Goal: Communication & Community: Answer question/provide support

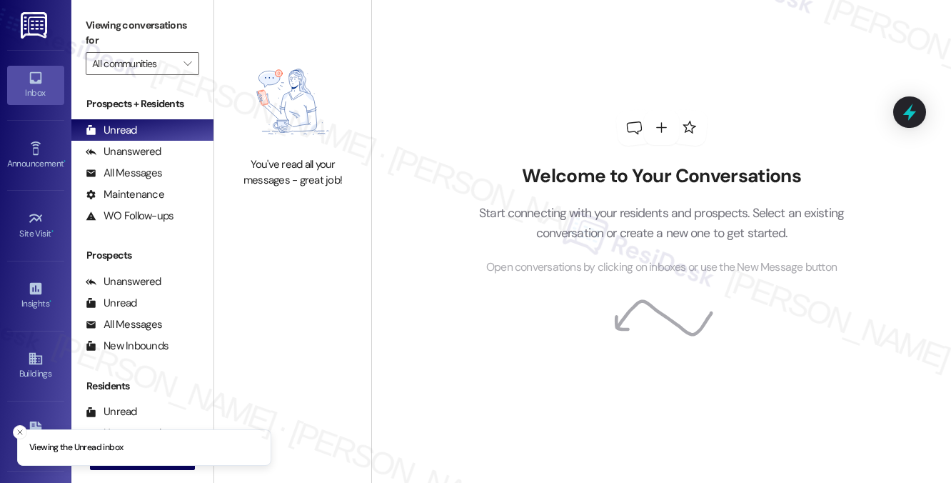
click at [124, 151] on div "Unanswered" at bounding box center [124, 151] width 76 height 15
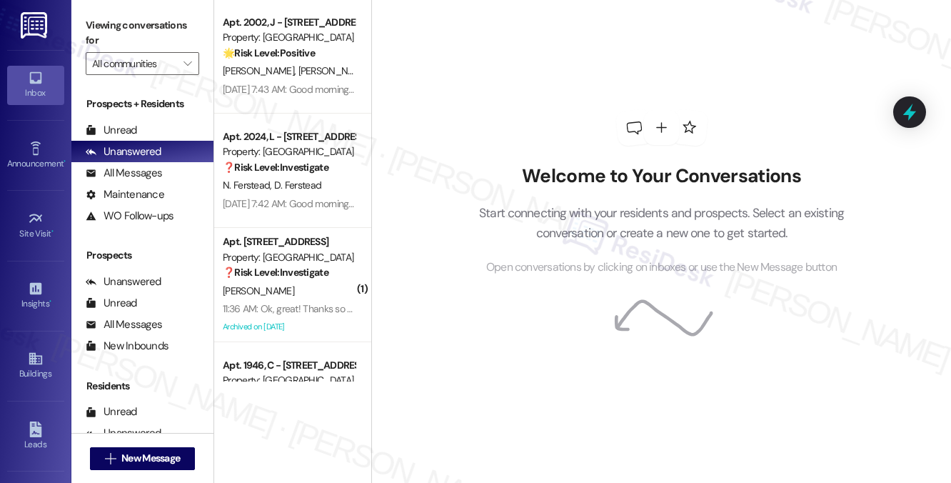
scroll to position [2000, 0]
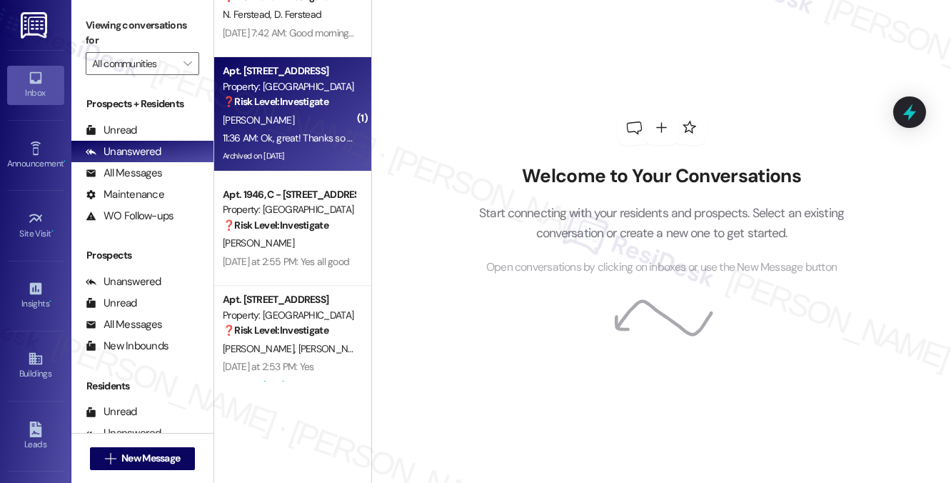
click at [296, 143] on div "11:36 AM: Ok, great! Thanks so much and if I can't figure it out, I'll come to …" at bounding box center [392, 137] width 339 height 13
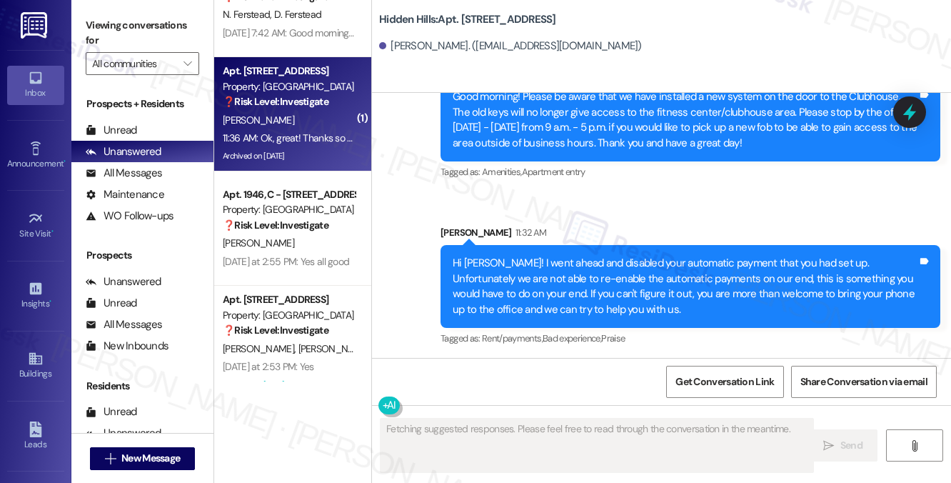
scroll to position [17114, 0]
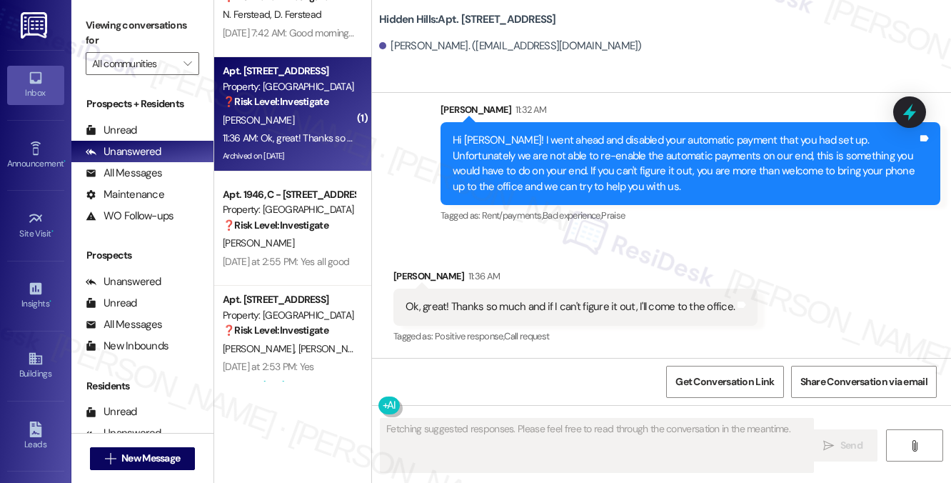
click at [593, 305] on div "Ok, great! Thanks so much and if I can't figure it out, I'll come to the office." at bounding box center [570, 306] width 329 height 15
click at [588, 159] on div "Hi Jeannie! I went ahead and disabled your automatic payment that you had set u…" at bounding box center [685, 163] width 465 height 61
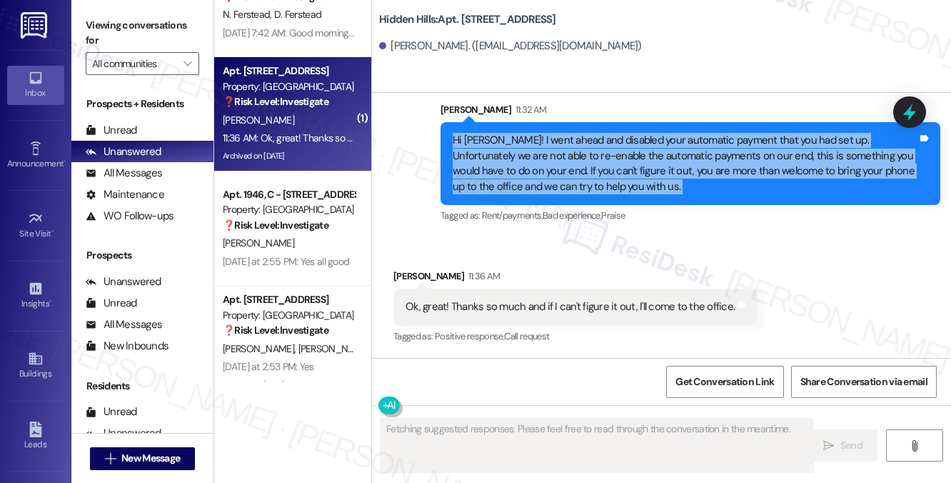
click at [588, 159] on div "Hi Jeannie! I went ahead and disabled your automatic payment that you had set u…" at bounding box center [685, 163] width 465 height 61
click at [660, 149] on div "Hi Jeannie! I went ahead and disabled your automatic payment that you had set u…" at bounding box center [685, 163] width 465 height 61
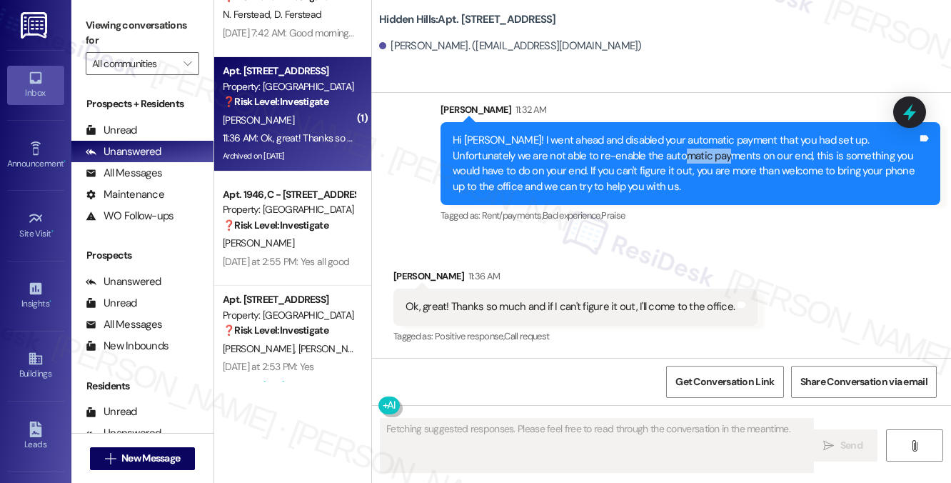
click at [660, 149] on div "Hi Jeannie! I went ahead and disabled your automatic payment that you had set u…" at bounding box center [685, 163] width 465 height 61
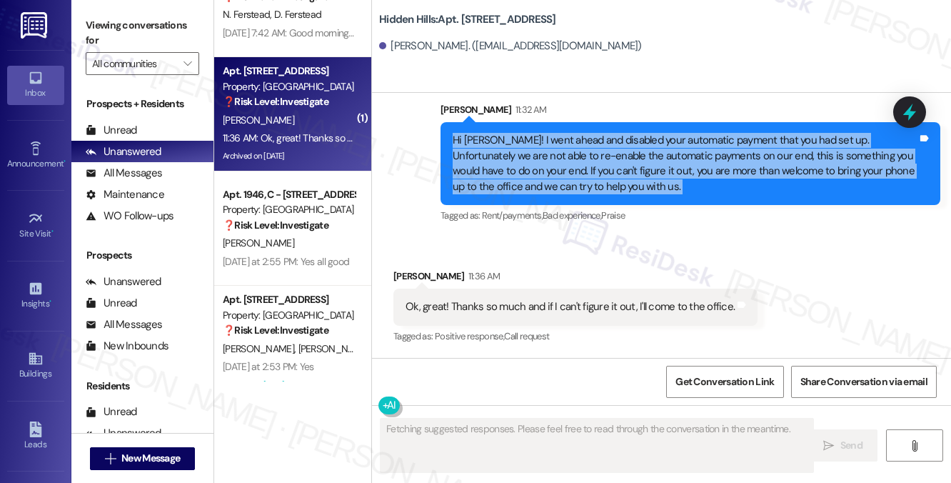
click at [660, 149] on div "Hi Jeannie! I went ahead and disabled your automatic payment that you had set u…" at bounding box center [685, 163] width 465 height 61
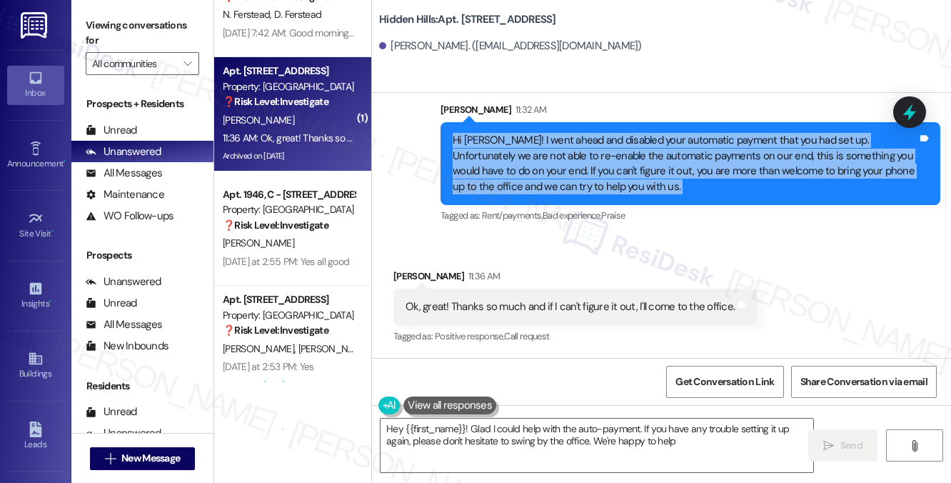
type textarea "Hey {{first_name}}! Glad I could help with the auto-payment. If you have any tr…"
click at [555, 149] on div "Hi Jeannie! I went ahead and disabled your automatic payment that you had set u…" at bounding box center [685, 163] width 465 height 61
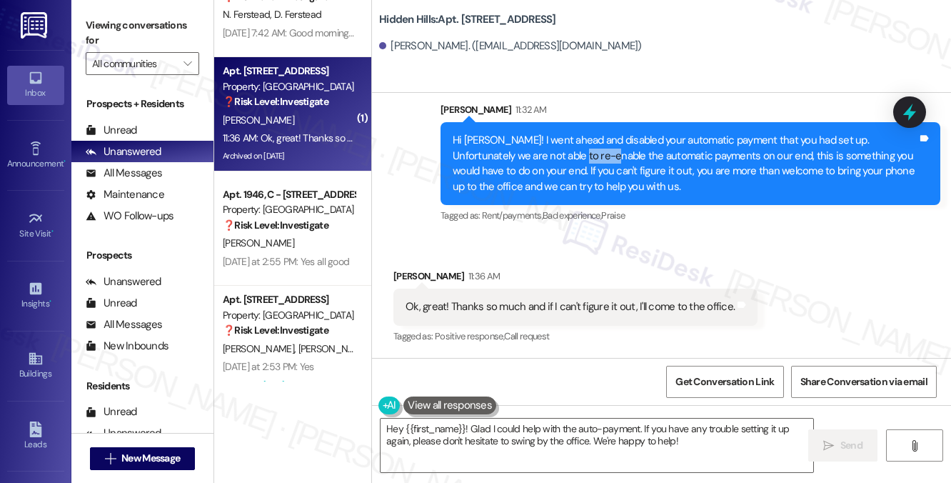
click at [555, 149] on div "Hi Jeannie! I went ahead and disabled your automatic payment that you had set u…" at bounding box center [685, 163] width 465 height 61
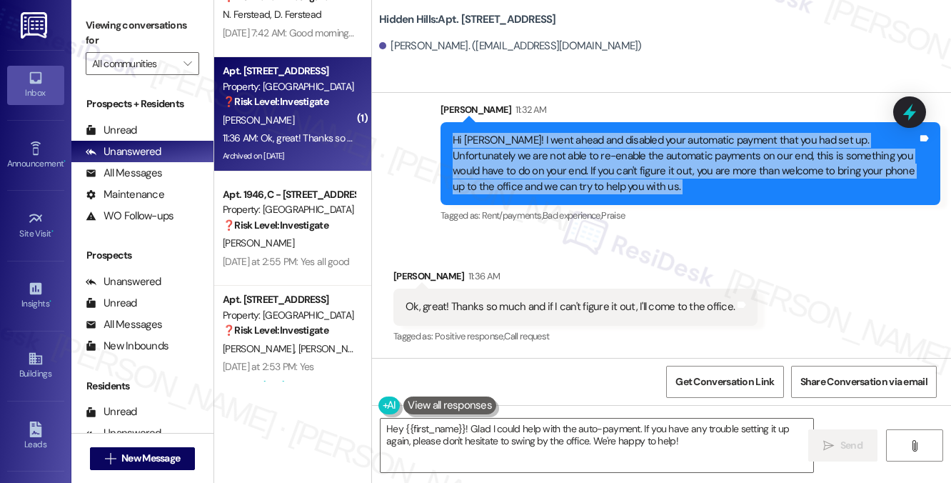
click at [555, 149] on div "Hi Jeannie! I went ahead and disabled your automatic payment that you had set u…" at bounding box center [685, 163] width 465 height 61
click at [673, 146] on div "Hi Jeannie! I went ahead and disabled your automatic payment that you had set u…" at bounding box center [685, 163] width 465 height 61
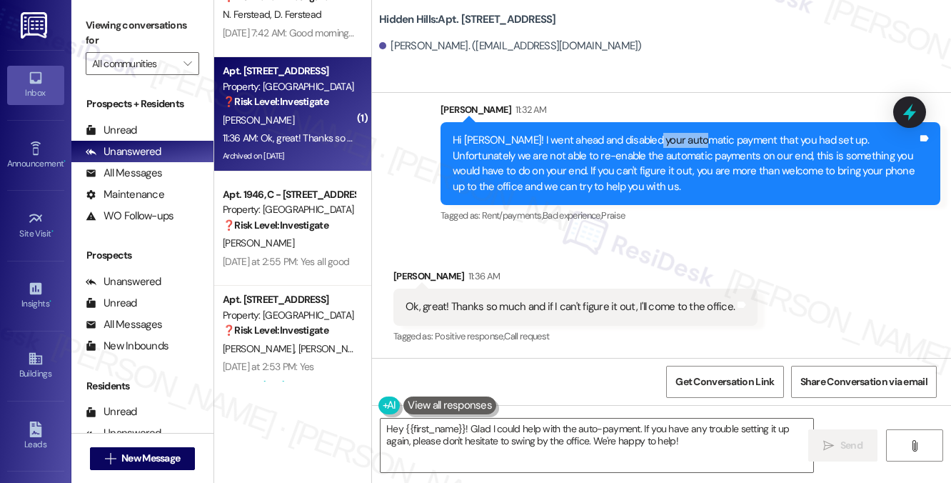
click at [673, 146] on div "Hi Jeannie! I went ahead and disabled your automatic payment that you had set u…" at bounding box center [685, 163] width 465 height 61
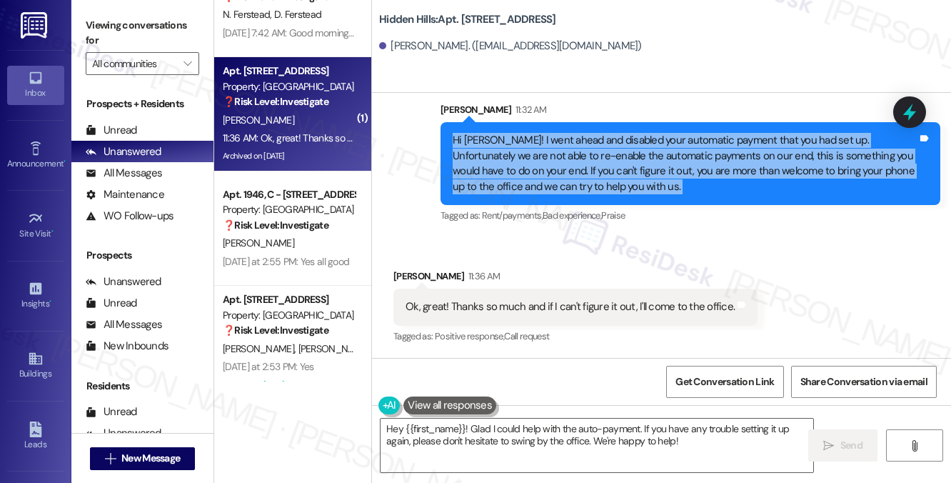
click at [673, 146] on div "Hi Jeannie! I went ahead and disabled your automatic payment that you had set u…" at bounding box center [685, 163] width 465 height 61
click at [633, 166] on div "Hi Jeannie! I went ahead and disabled your automatic payment that you had set u…" at bounding box center [685, 163] width 465 height 61
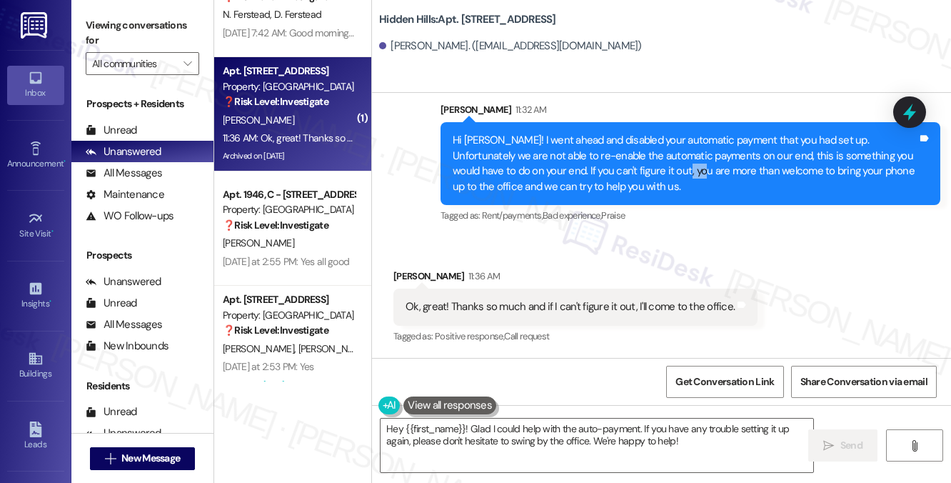
click at [633, 166] on div "Hi Jeannie! I went ahead and disabled your automatic payment that you had set u…" at bounding box center [685, 163] width 465 height 61
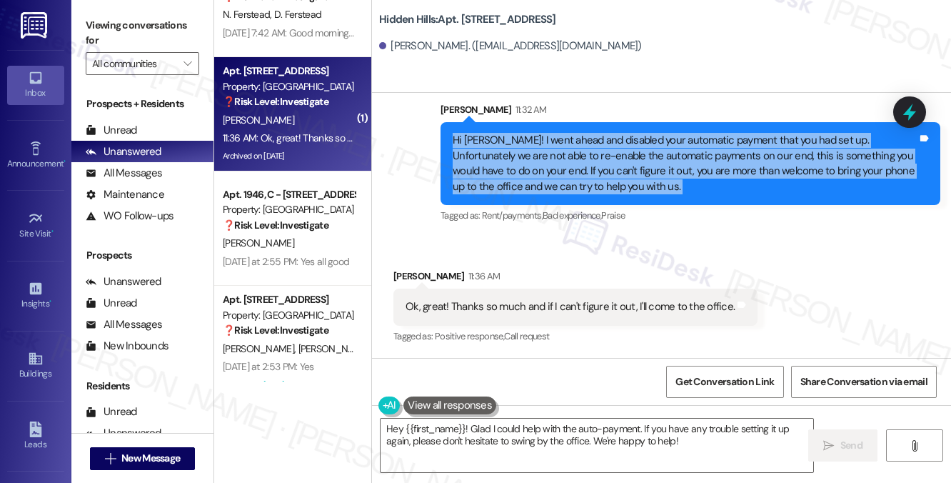
click at [633, 166] on div "Hi Jeannie! I went ahead and disabled your automatic payment that you had set u…" at bounding box center [685, 163] width 465 height 61
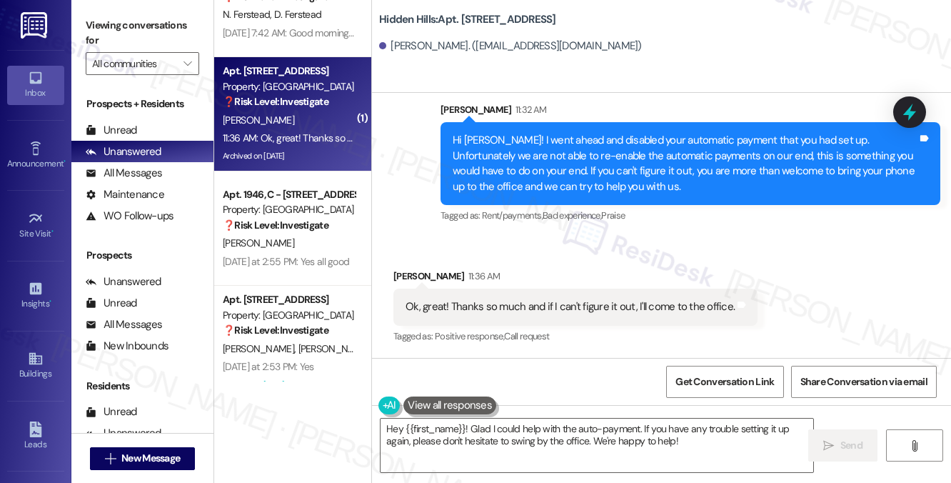
click at [528, 171] on div "Hi Jeannie! I went ahead and disabled your automatic payment that you had set u…" at bounding box center [685, 163] width 465 height 61
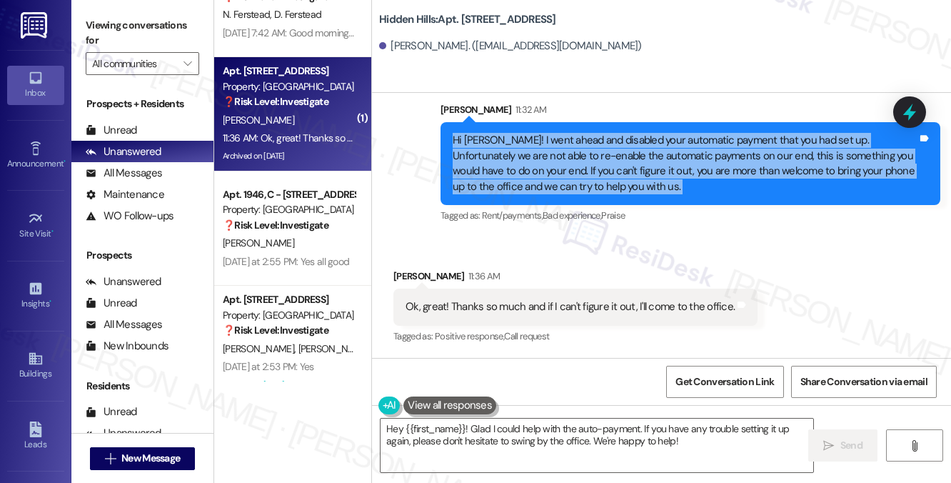
click at [528, 171] on div "Hi Jeannie! I went ahead and disabled your automatic payment that you had set u…" at bounding box center [685, 163] width 465 height 61
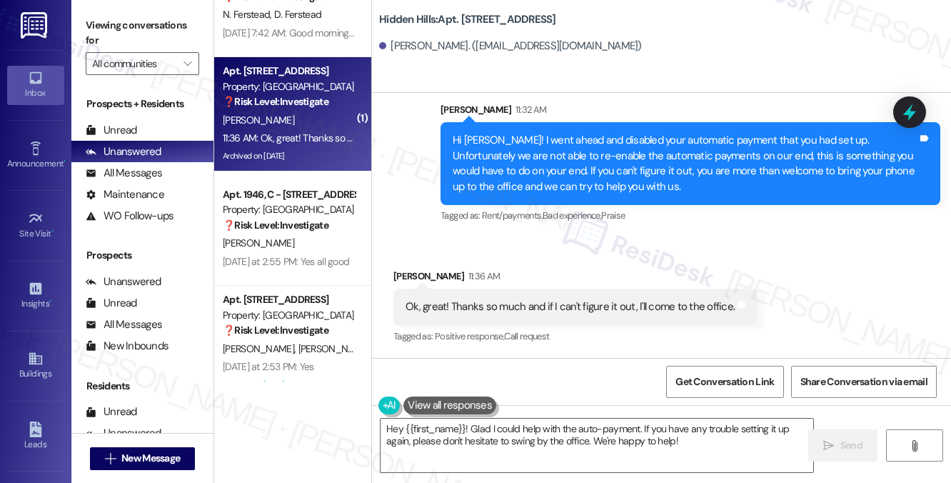
click at [486, 314] on div "Ok, great! Thanks so much and if I can't figure it out, I'll come to the office." at bounding box center [570, 306] width 329 height 15
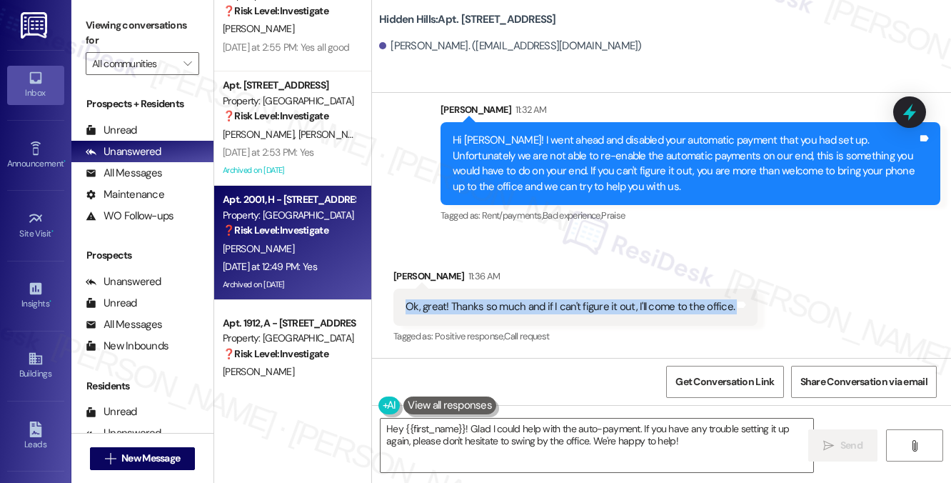
scroll to position [2071, 0]
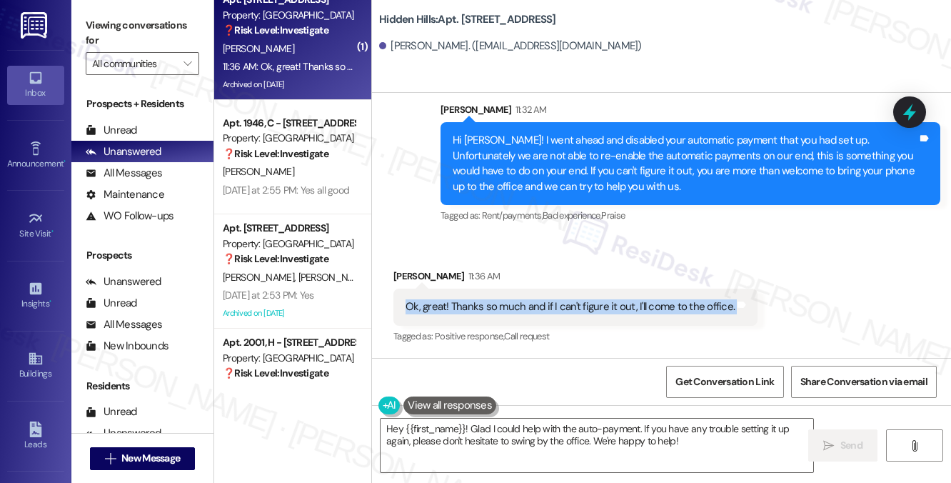
click at [302, 185] on div "Yesterday at 2:55 PM: Yes all good Yesterday at 2:55 PM: Yes all good" at bounding box center [286, 190] width 126 height 13
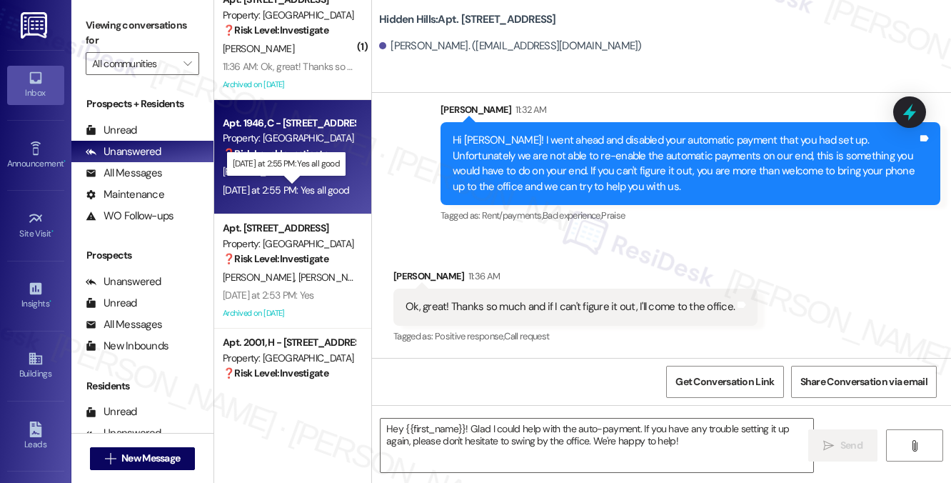
type textarea "Fetching suggested responses. Please feel free to read through the conversation…"
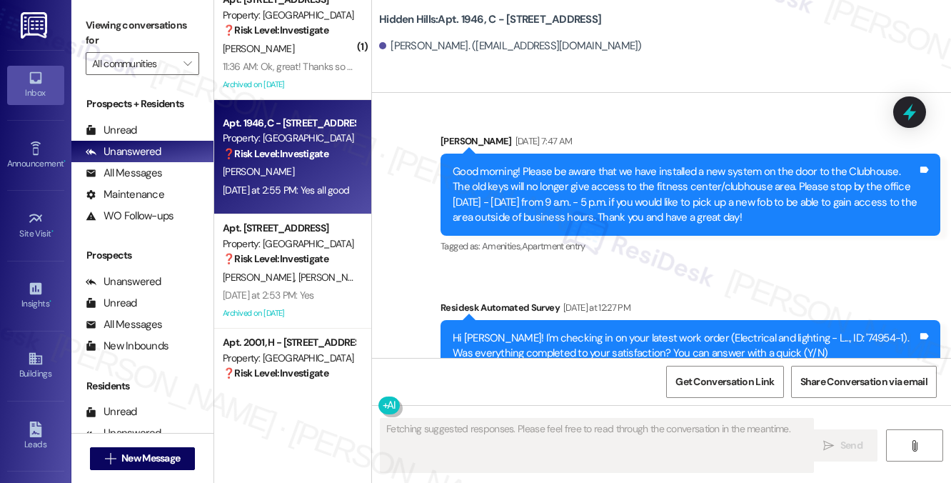
scroll to position [25277, 0]
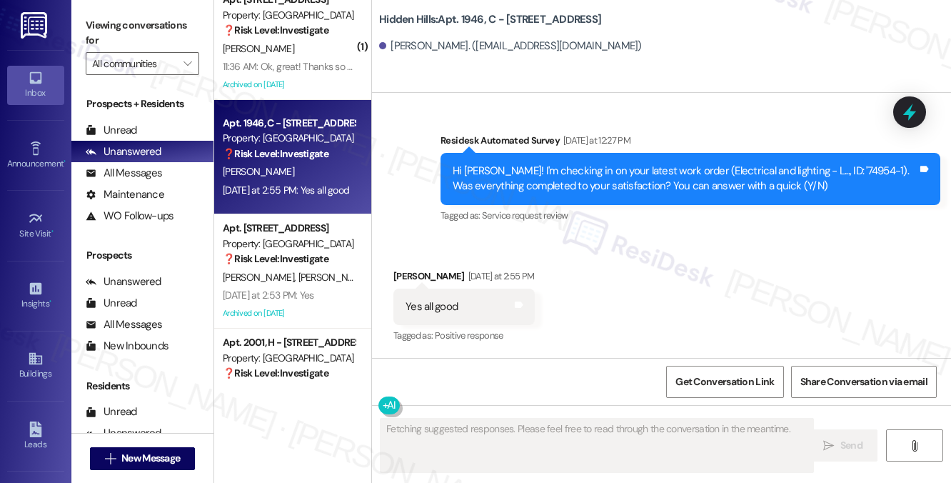
click at [633, 168] on div "Hi Alexandra! I'm checking in on your latest work order (Electrical and lightin…" at bounding box center [685, 179] width 465 height 31
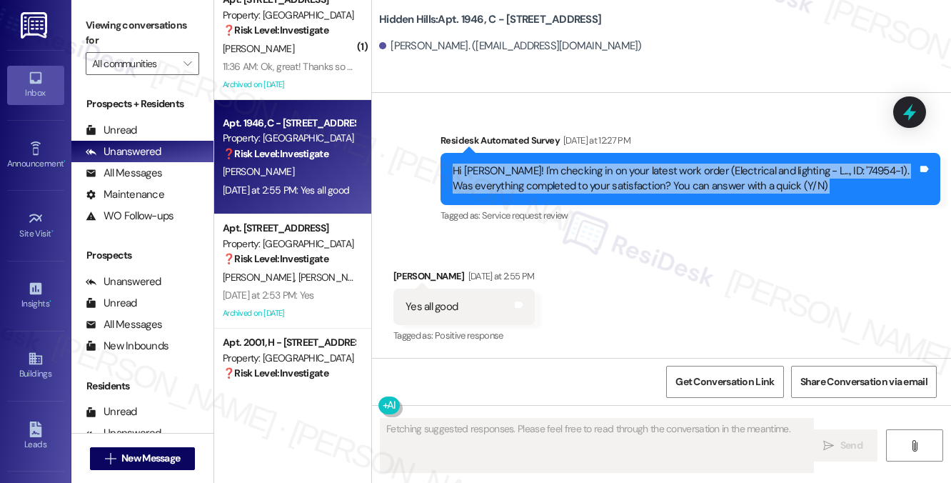
click at [633, 168] on div "Hi Alexandra! I'm checking in on your latest work order (Electrical and lightin…" at bounding box center [685, 179] width 465 height 31
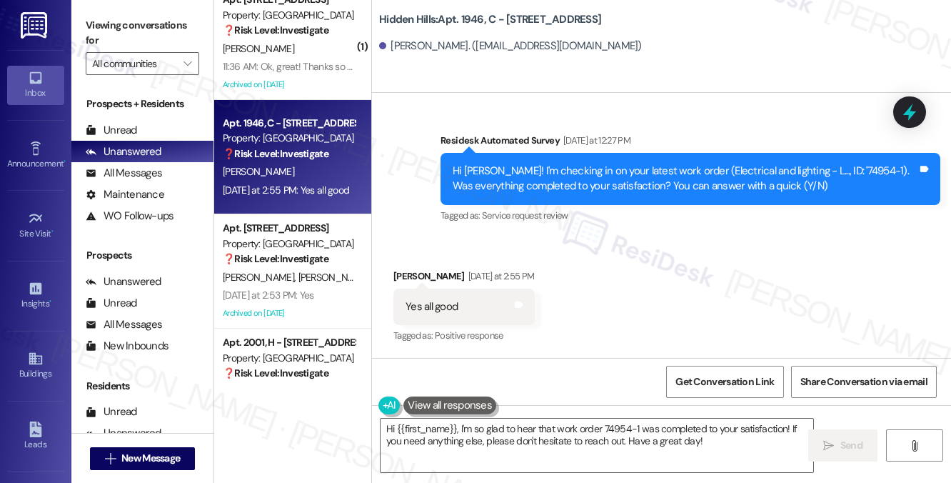
click at [151, 12] on div "Viewing conversations for All communities " at bounding box center [142, 44] width 142 height 89
drag, startPoint x: 117, startPoint y: 19, endPoint x: 161, endPoint y: 36, distance: 47.5
click at [117, 19] on label "Viewing conversations for" at bounding box center [143, 33] width 114 height 38
click at [733, 323] on div "Received via SMS Alexandra Johnson Yesterday at 2:55 PM Yes all good Tags and n…" at bounding box center [661, 296] width 579 height 121
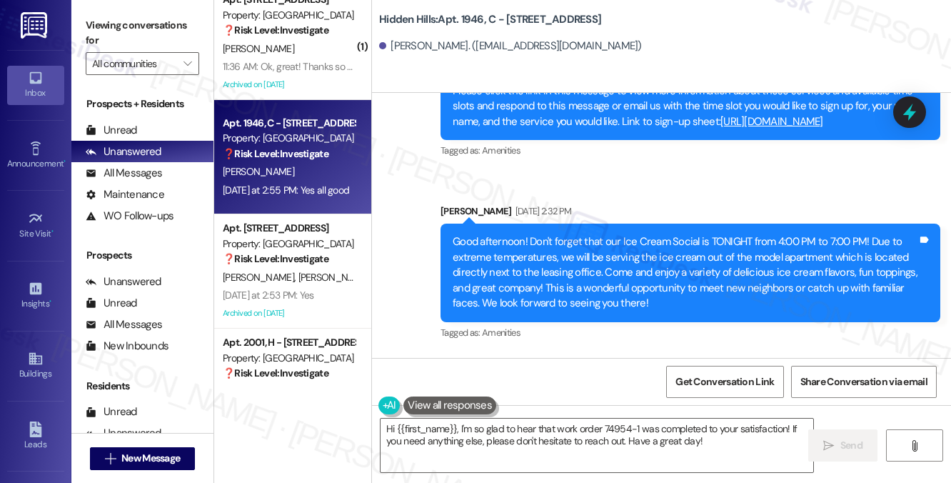
scroll to position [24084, 0]
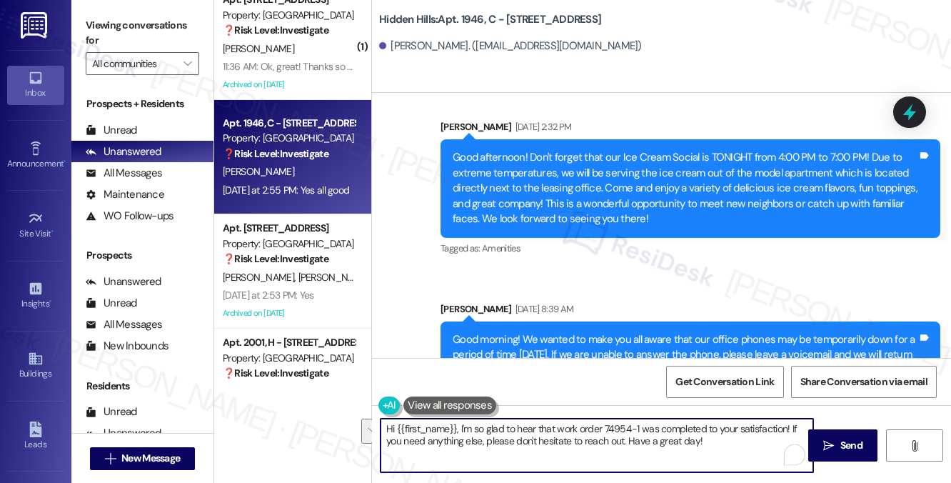
drag, startPoint x: 708, startPoint y: 445, endPoint x: 789, endPoint y: 420, distance: 84.5
click at [789, 420] on textarea "Hi {{first_name}}, I'm so glad to hear that work order 74954-1 was completed to…" at bounding box center [597, 445] width 433 height 54
paste textarea "Hi {{first_name}}! I'm glad to hear that the latest work order was completed to…"
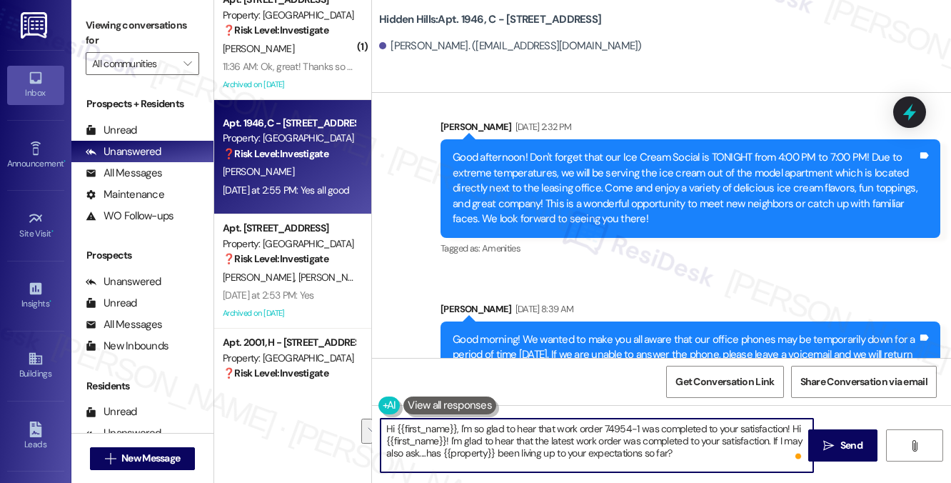
drag, startPoint x: 768, startPoint y: 441, endPoint x: 789, endPoint y: 431, distance: 23.3
click at [789, 431] on textarea "Hi {{first_name}}, I'm so glad to hear that work order 74954-1 was completed to…" at bounding box center [597, 445] width 433 height 54
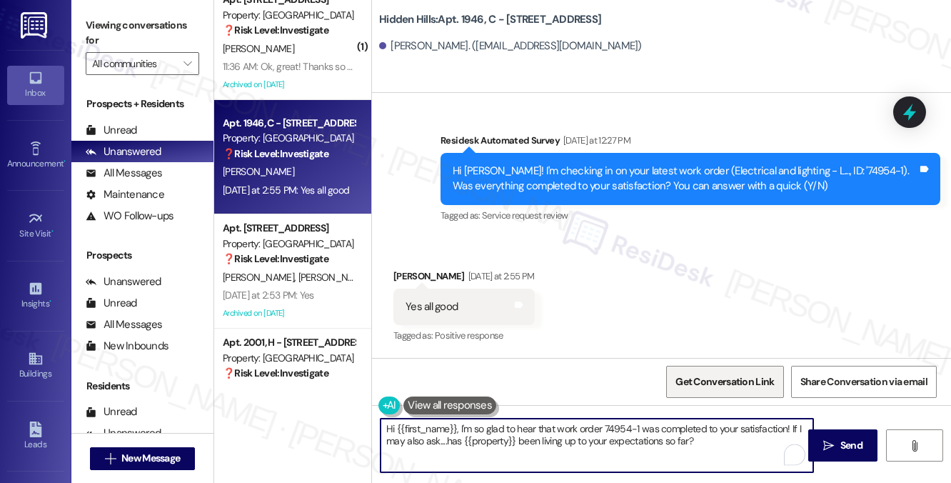
scroll to position [25277, 0]
type textarea "Hi {{first_name}}, I'm so glad to hear that work order 74954-1 was completed to…"
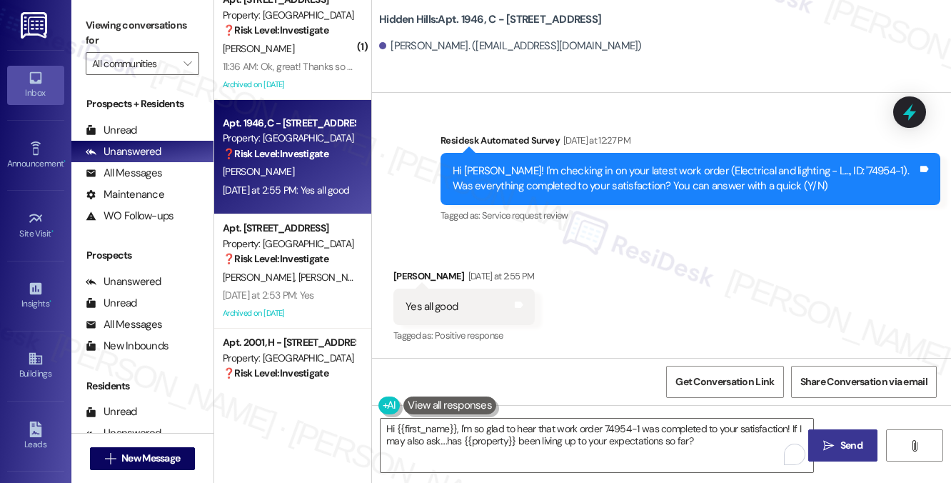
click at [828, 436] on button " Send" at bounding box center [842, 445] width 69 height 32
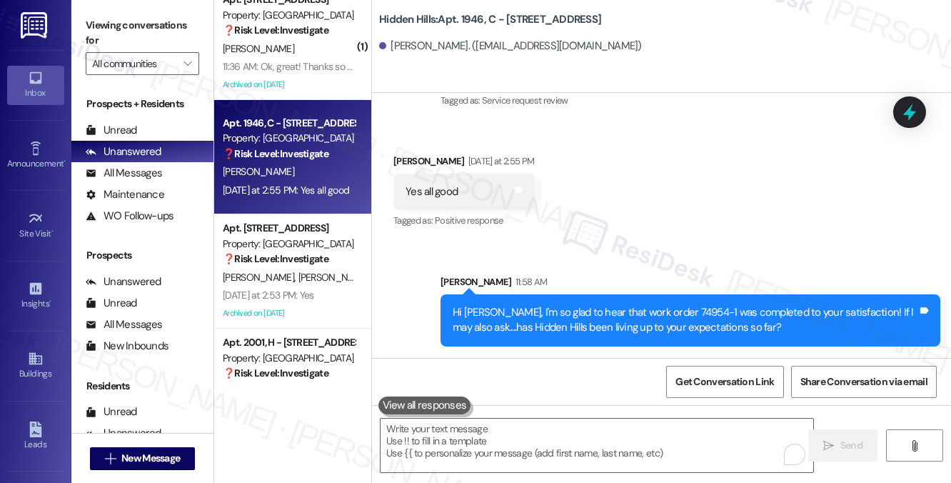
scroll to position [25392, 0]
click at [532, 309] on div "Hi Alexandra, I'm so glad to hear that work order 74954-1 was completed to your…" at bounding box center [685, 320] width 465 height 31
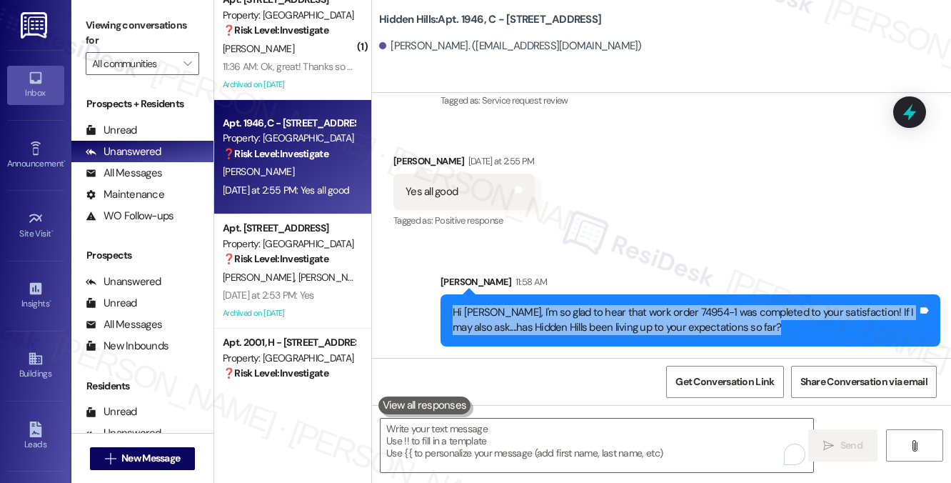
click at [532, 309] on div "Hi Alexandra, I'm so glad to hear that work order 74954-1 was completed to your…" at bounding box center [685, 320] width 465 height 31
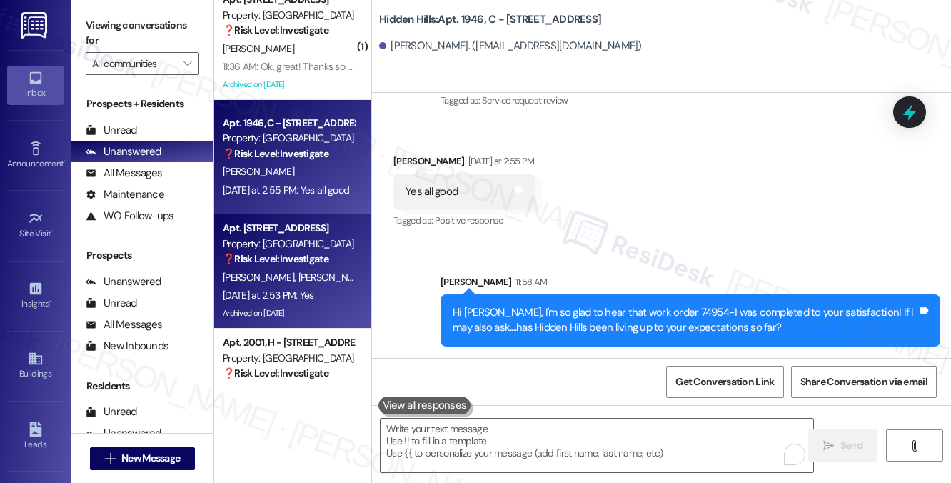
click at [329, 255] on strong "❓ Risk Level: Investigate" at bounding box center [276, 258] width 106 height 13
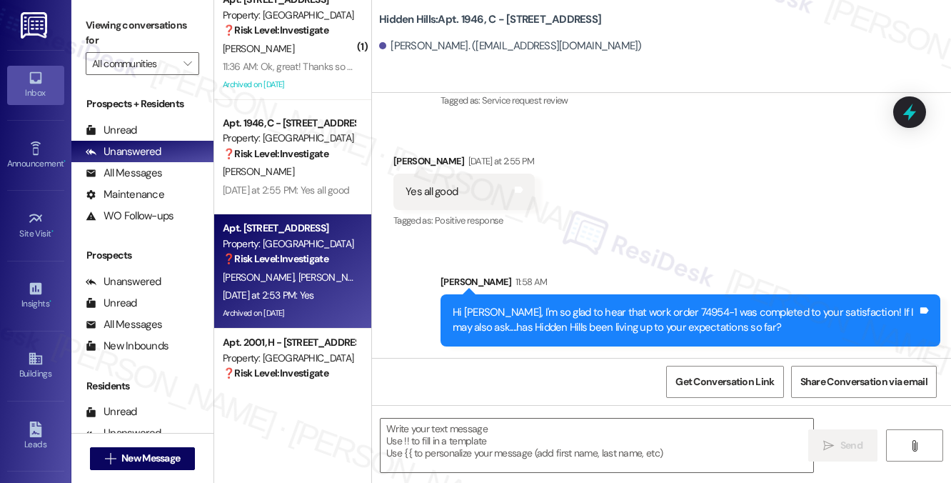
type textarea "Fetching suggested responses. Please feel free to read through the conversation…"
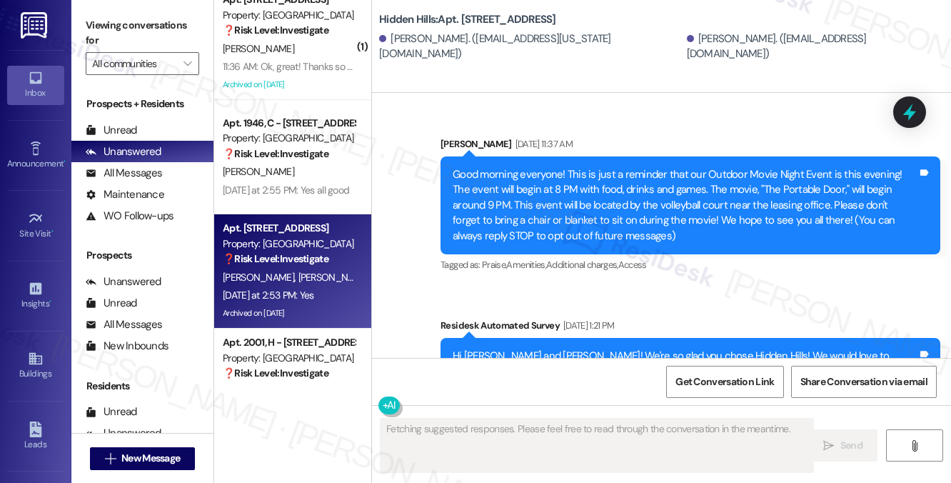
scroll to position [25586, 0]
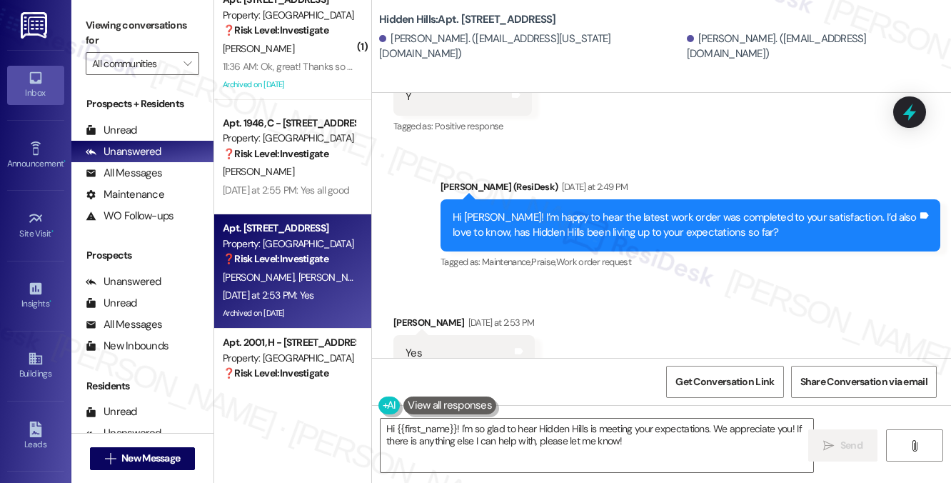
click at [155, 31] on label "Viewing conversations for" at bounding box center [143, 33] width 114 height 38
click at [523, 433] on textarea "Hi {{first_name}}! I'm so glad to hear Hidden Hills is meeting your expectation…" at bounding box center [597, 445] width 433 height 54
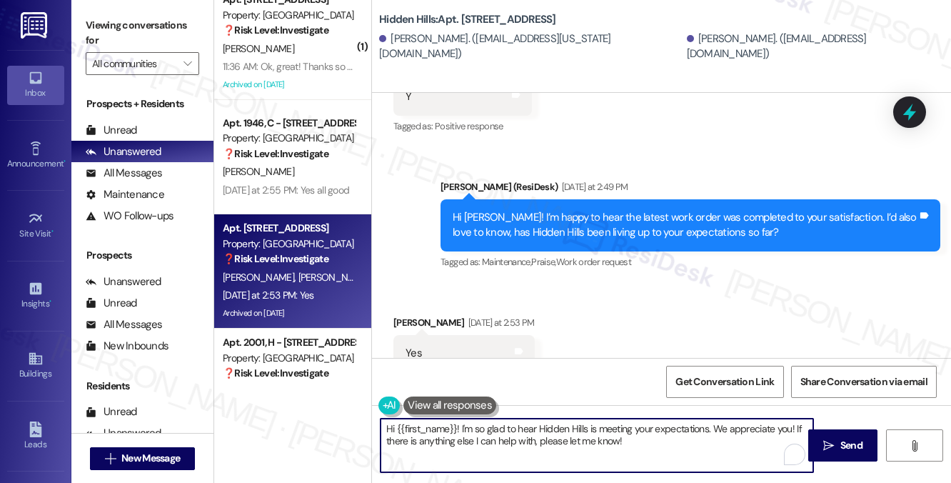
click at [523, 433] on textarea "Hi {{first_name}}! I'm so glad to hear Hidden Hills is meeting your expectation…" at bounding box center [597, 445] width 433 height 54
click at [524, 431] on textarea "Hi {{first_name}}! I'm so glad to hear Hidden Hills is meeting your expectation…" at bounding box center [597, 445] width 433 height 54
click at [677, 438] on textarea "Hi {{first_name}}! I'm so glad to hear Hidden Hills is meeting your expectation…" at bounding box center [597, 445] width 433 height 54
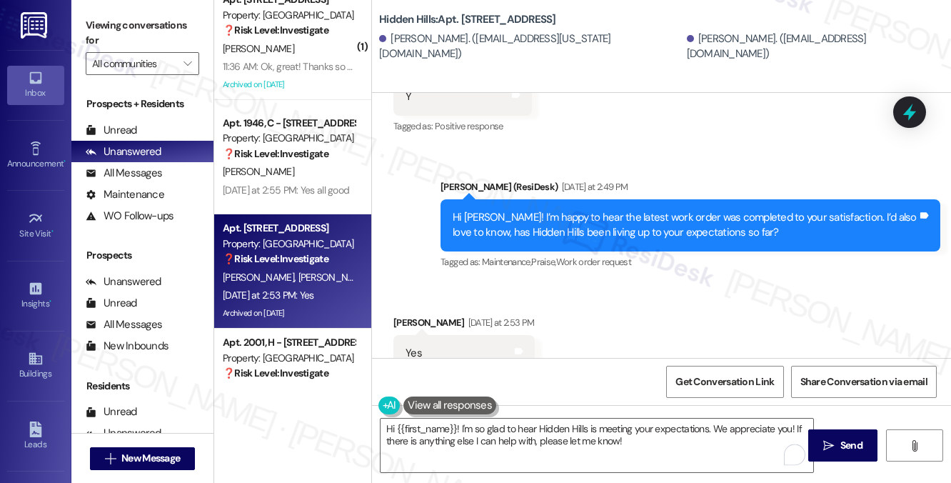
click at [607, 334] on div "Received via SMS Stacy Mobley Yesterday at 2:53 PM Yes Tags and notes Tagged as…" at bounding box center [661, 343] width 579 height 121
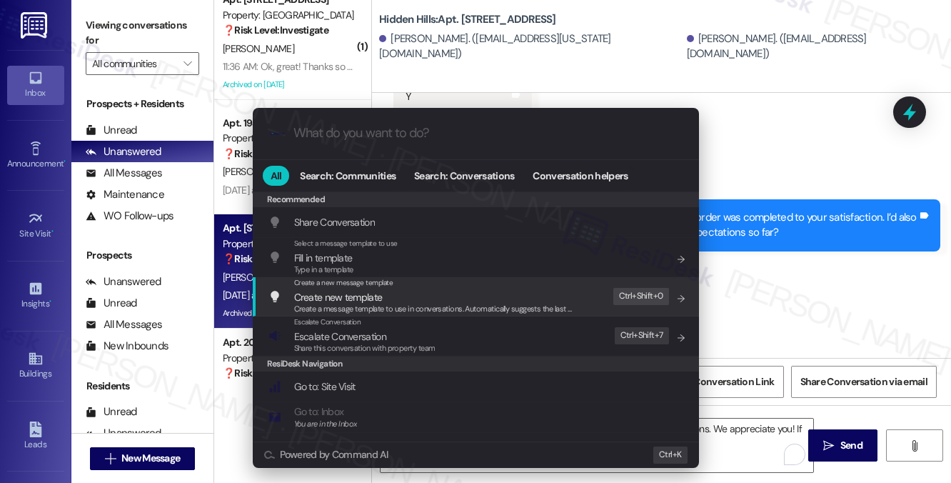
click at [795, 231] on div ".cls-1{fill:#0a055f;}.cls-2{fill:#0cc4c4;} resideskLogoBlueOrange All Search: C…" at bounding box center [475, 241] width 951 height 483
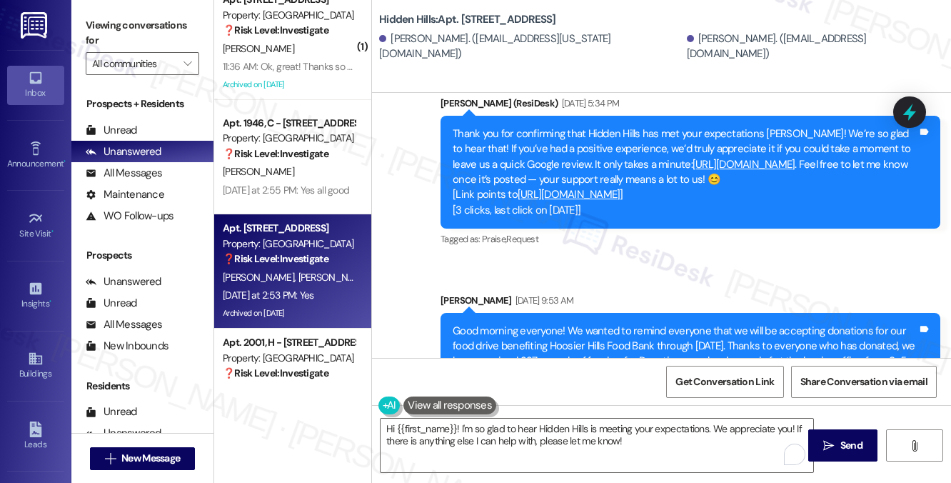
scroll to position [20208, 0]
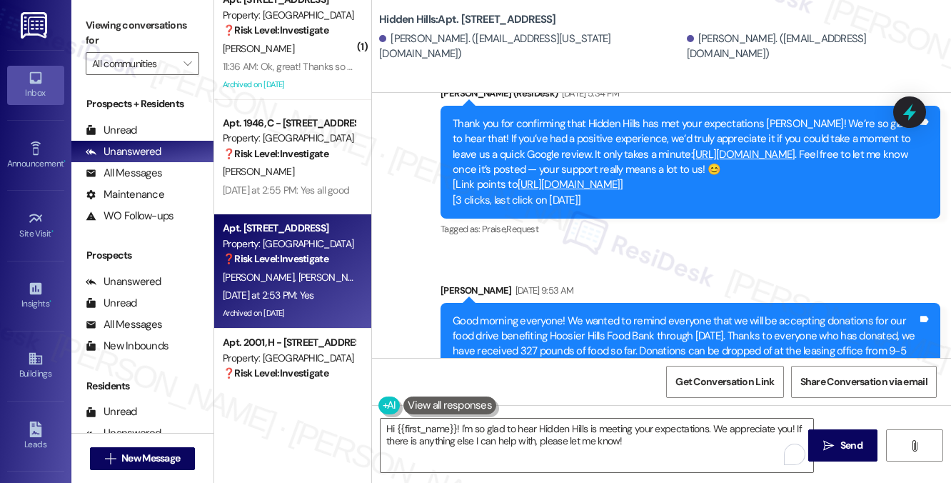
click at [748, 156] on link "https://www.theresidesk.com/links/review-euQmmXCwn" at bounding box center [744, 154] width 103 height 14
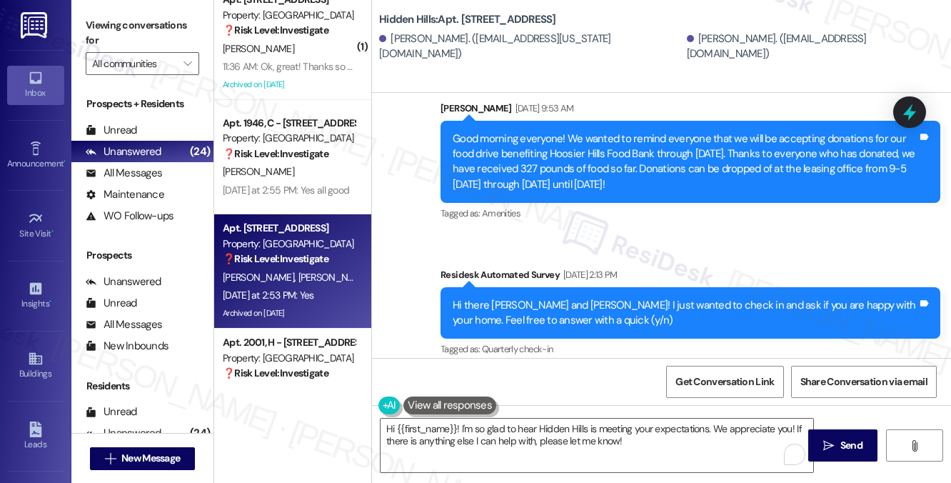
scroll to position [20636, 0]
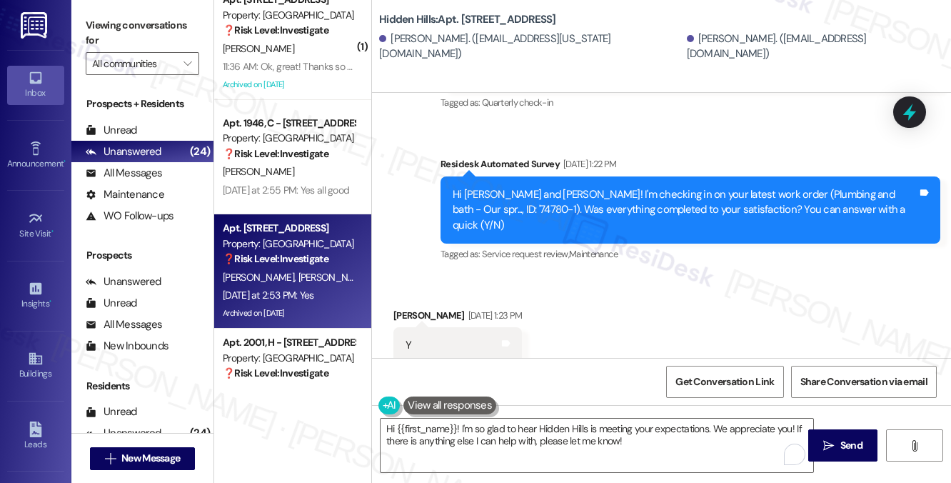
click at [687, 43] on div "Stacy Mobley. (deckstac@iu.edu)" at bounding box center [814, 46] width 254 height 31
copy div "Stacy"
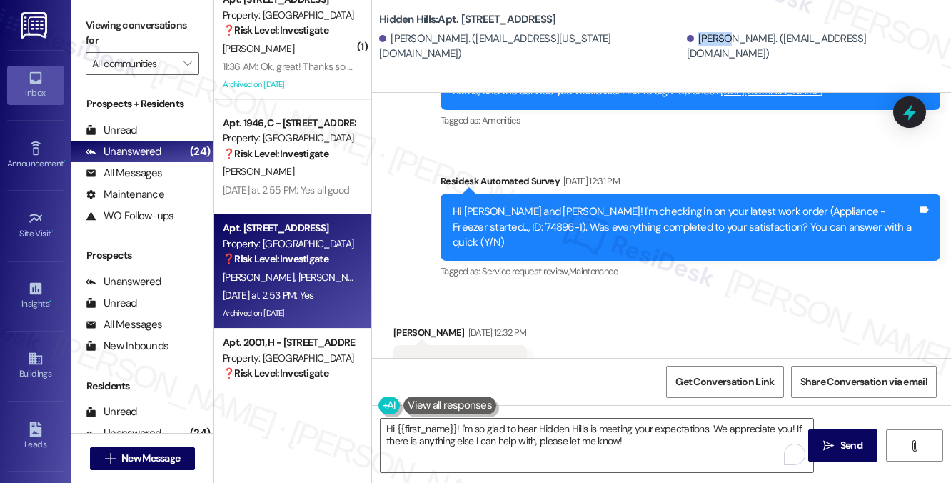
scroll to position [23493, 0]
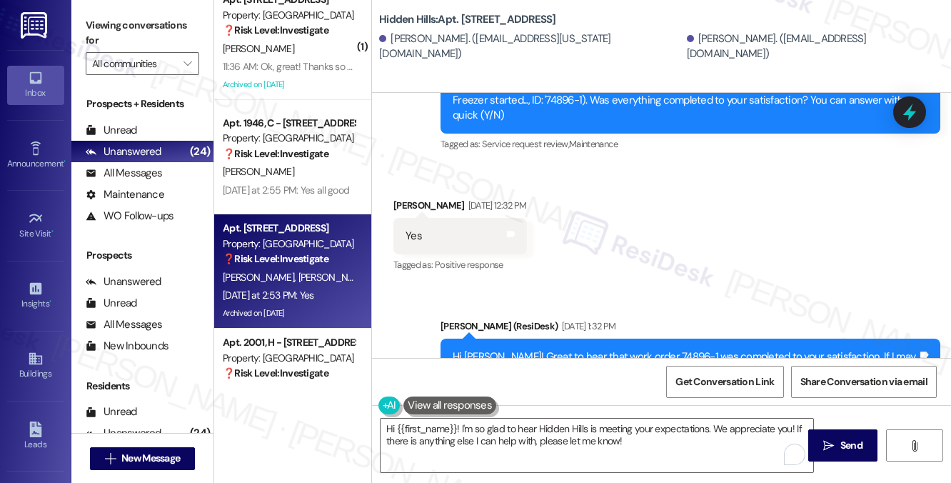
click at [414, 218] on div "Yes Tags and notes" at bounding box center [460, 236] width 134 height 36
click at [411, 198] on div "Stacy Mobley Jul 25, 2025 at 12:32 PM" at bounding box center [460, 208] width 134 height 20
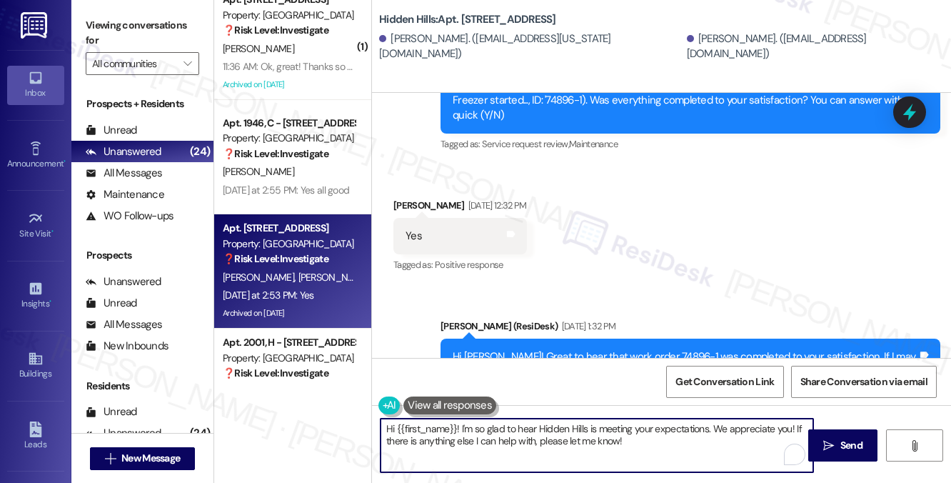
drag, startPoint x: 396, startPoint y: 428, endPoint x: 458, endPoint y: 422, distance: 62.4
click at [458, 422] on textarea "Hi {{first_name}}! I'm so glad to hear Hidden Hills is meeting your expectation…" at bounding box center [597, 445] width 433 height 54
paste textarea "Stacy"
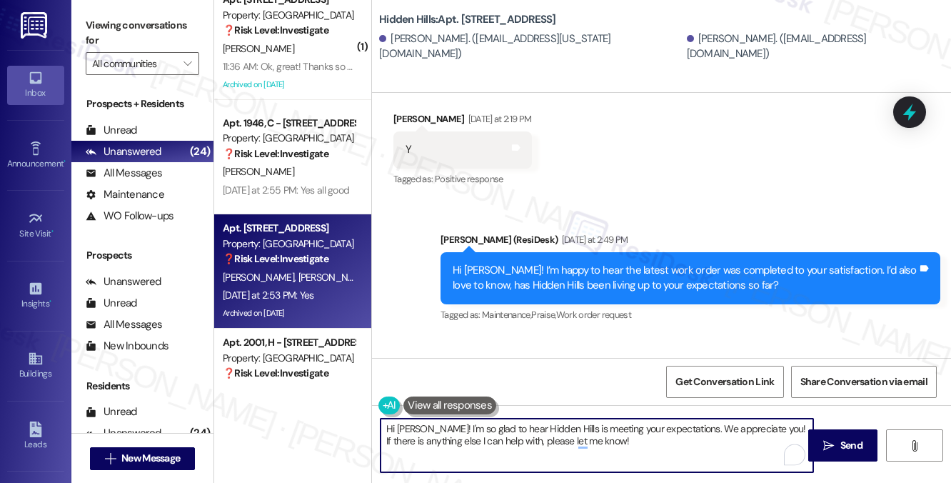
scroll to position [25586, 0]
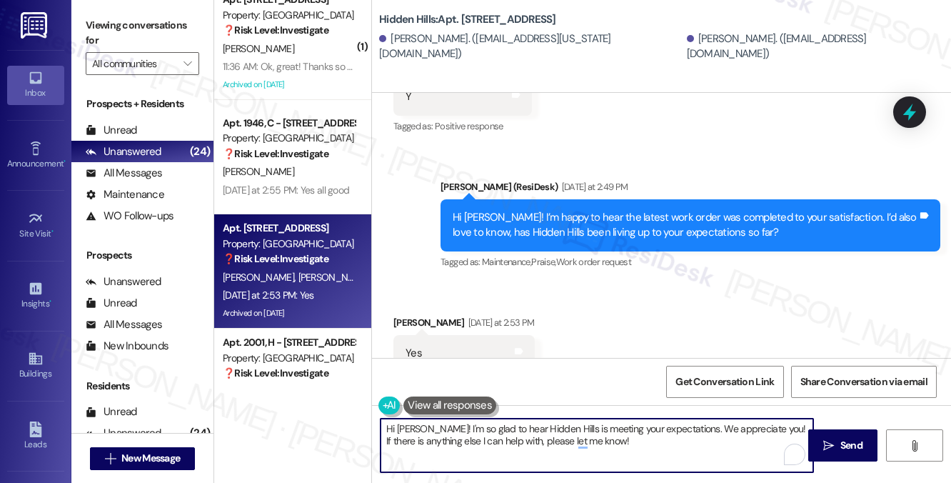
click at [751, 210] on div "Hi Stacy! I’m happy to hear the latest work order was completed to your satisfa…" at bounding box center [685, 225] width 465 height 31
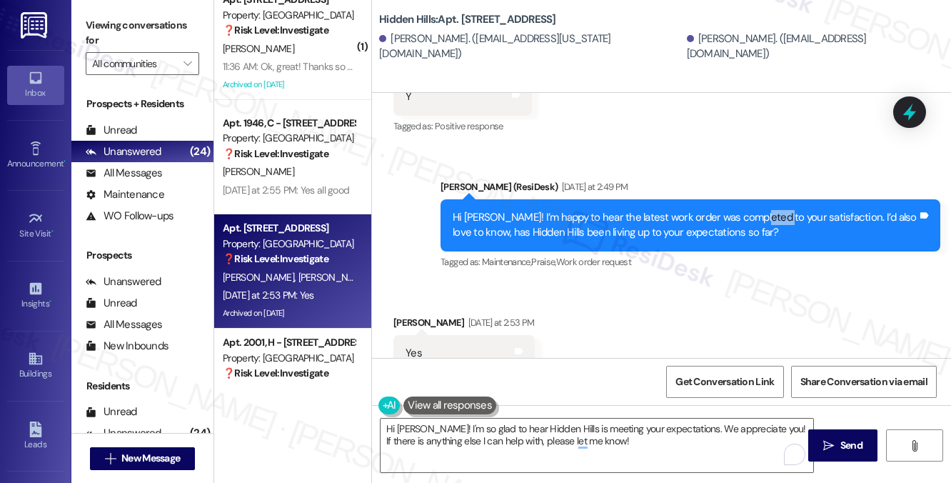
click at [751, 210] on div "Hi Stacy! I’m happy to hear the latest work order was completed to your satisfa…" at bounding box center [685, 225] width 465 height 31
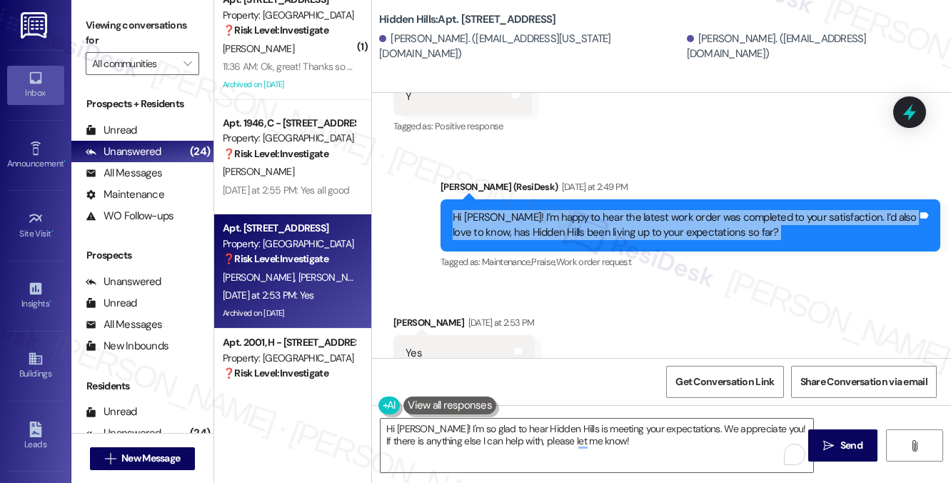
click at [751, 210] on div "Hi Stacy! I’m happy to hear the latest work order was completed to your satisfa…" at bounding box center [685, 225] width 465 height 31
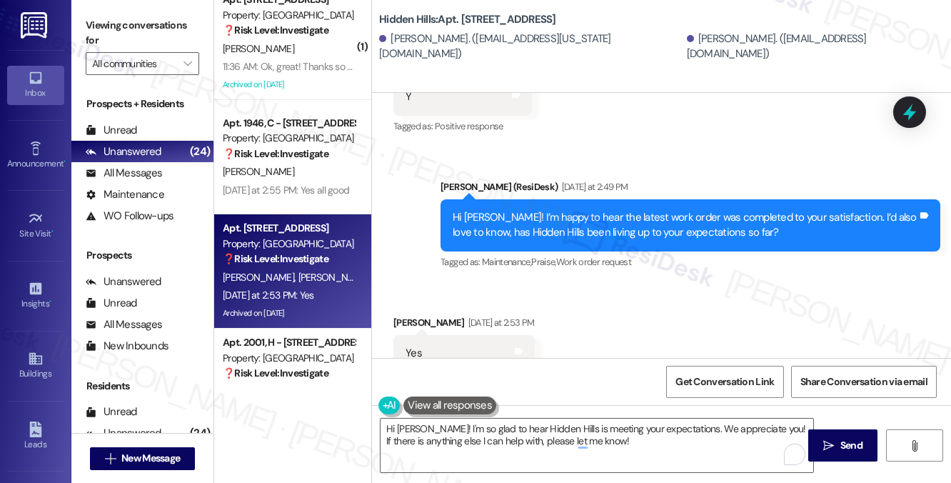
click at [131, 2] on div "Viewing conversations for All communities " at bounding box center [142, 44] width 142 height 89
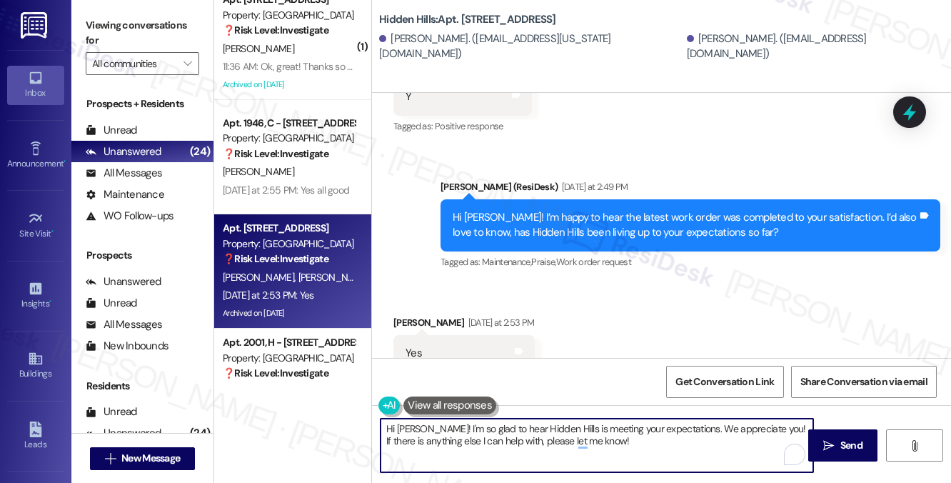
click at [620, 449] on textarea "Hi Stacy! I'm so glad to hear Hidden Hills is meeting your expectations. We app…" at bounding box center [597, 445] width 433 height 54
drag, startPoint x: 631, startPoint y: 441, endPoint x: 757, endPoint y: 425, distance: 127.5
click at [757, 425] on textarea "Hi Stacy! I'm so glad to hear Hidden Hills is meeting your expectations. We app…" at bounding box center [597, 445] width 433 height 54
paste textarea "That’s awesome to hear, Emma! Thank you! If you don’t mind, would you be willin…"
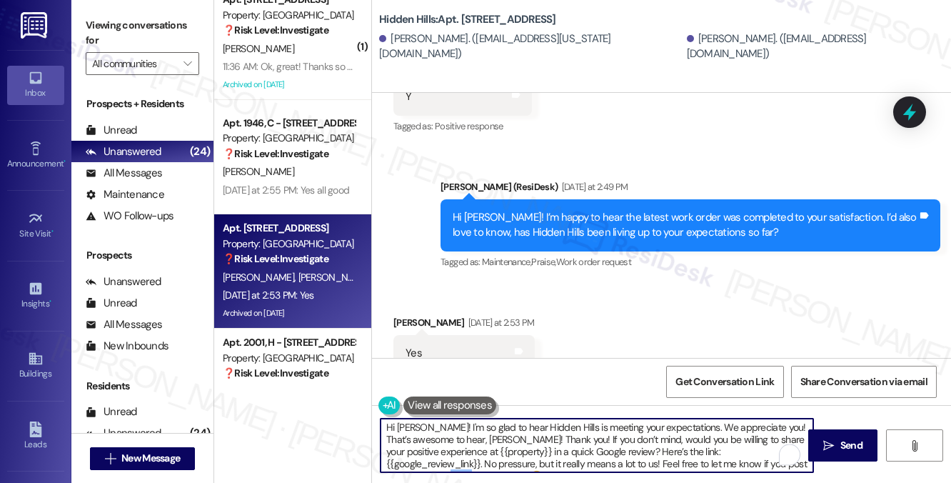
scroll to position [0, 0]
drag, startPoint x: 539, startPoint y: 438, endPoint x: 677, endPoint y: 423, distance: 138.6
click at [677, 423] on textarea "Hi Stacy! I'm so glad to hear Hidden Hills is meeting your expectations. We app…" at bounding box center [597, 445] width 433 height 54
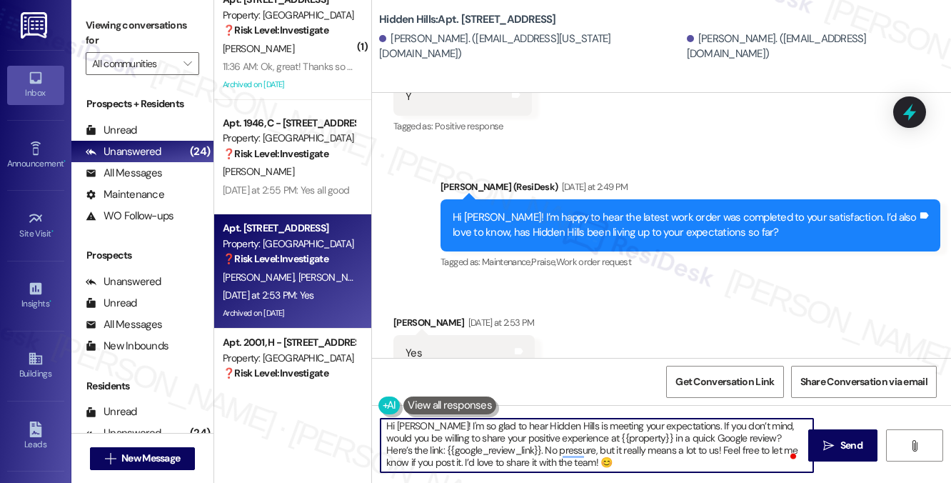
scroll to position [3, 0]
click at [564, 438] on textarea "Hi Stacy! I'm so glad to hear Hidden Hills is meeting your expectations. If you…" at bounding box center [597, 445] width 433 height 54
click at [626, 446] on textarea "Hi Stacy! I'm so glad to hear Hidden Hills is meeting your expectations. If you…" at bounding box center [597, 445] width 433 height 54
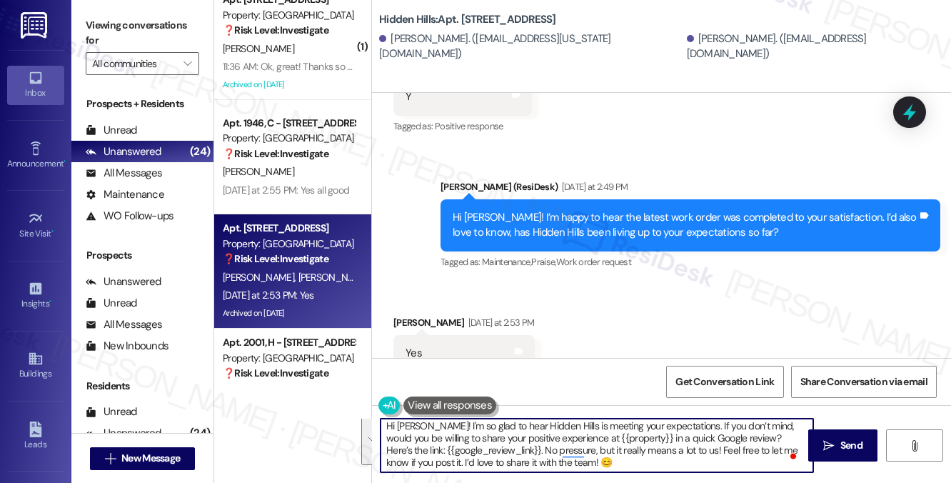
click at [626, 446] on textarea "Hi Stacy! I'm so glad to hear Hidden Hills is meeting your expectations. If you…" at bounding box center [597, 445] width 433 height 54
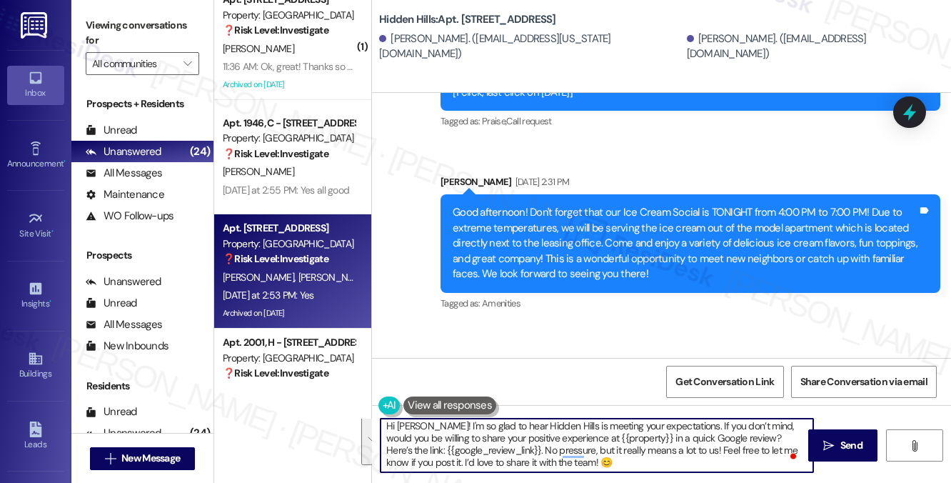
scroll to position [24087, 0]
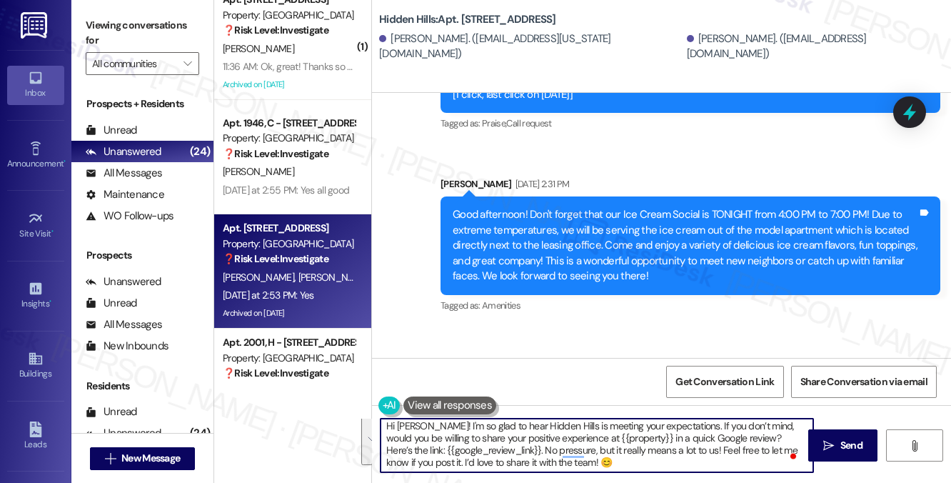
type textarea "Hi Stacy! I'm so glad to hear Hidden Hills is meeting your expectations. If you…"
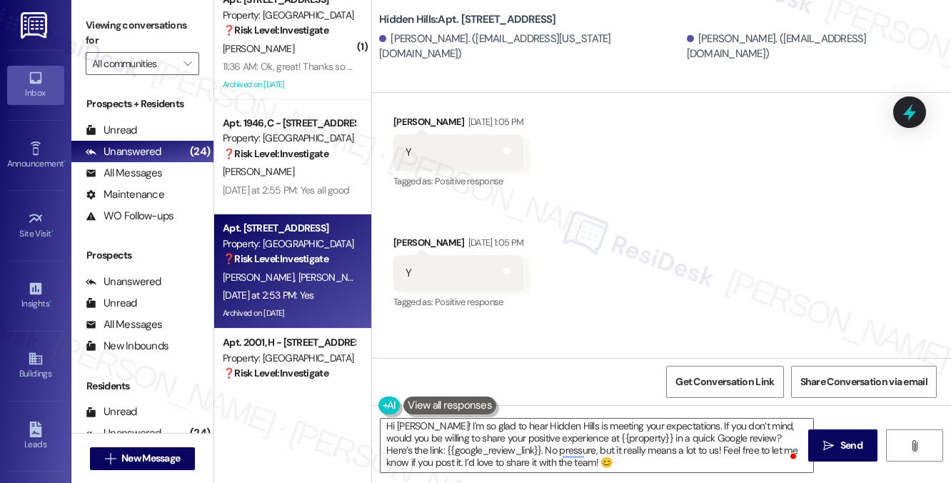
scroll to position [21921, 0]
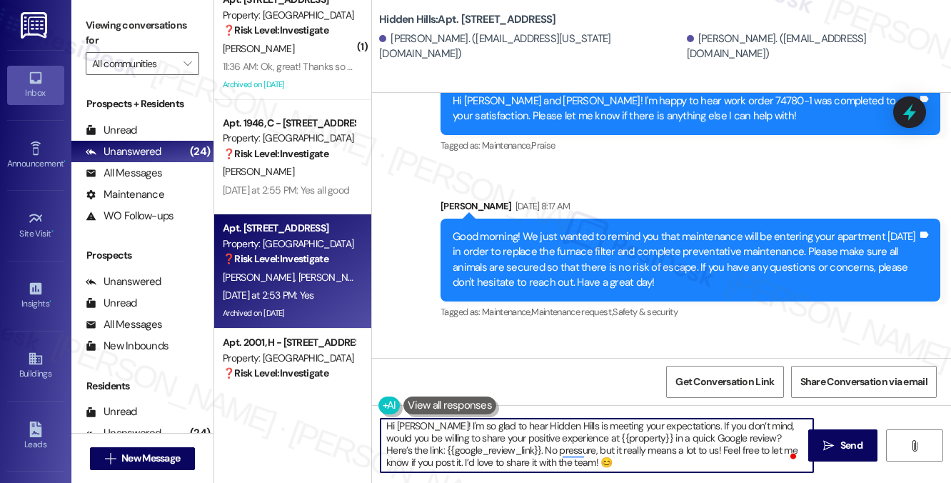
click at [685, 453] on textarea "Hi Stacy! I'm so glad to hear Hidden Hills is meeting your expectations. If you…" at bounding box center [597, 445] width 433 height 54
click at [831, 451] on span " Send" at bounding box center [843, 445] width 45 height 15
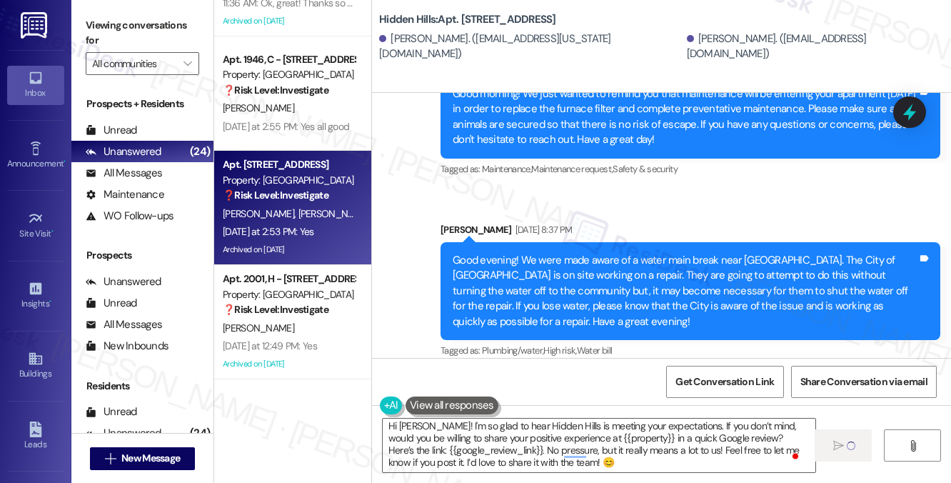
scroll to position [2285, 0]
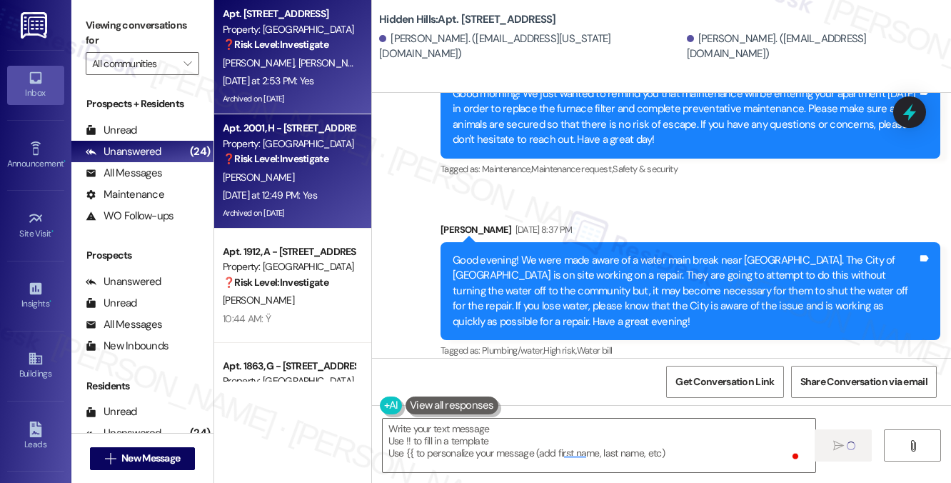
click at [302, 197] on div "Yesterday at 12:49 PM: Yes Yesterday at 12:49 PM: Yes" at bounding box center [270, 195] width 94 height 13
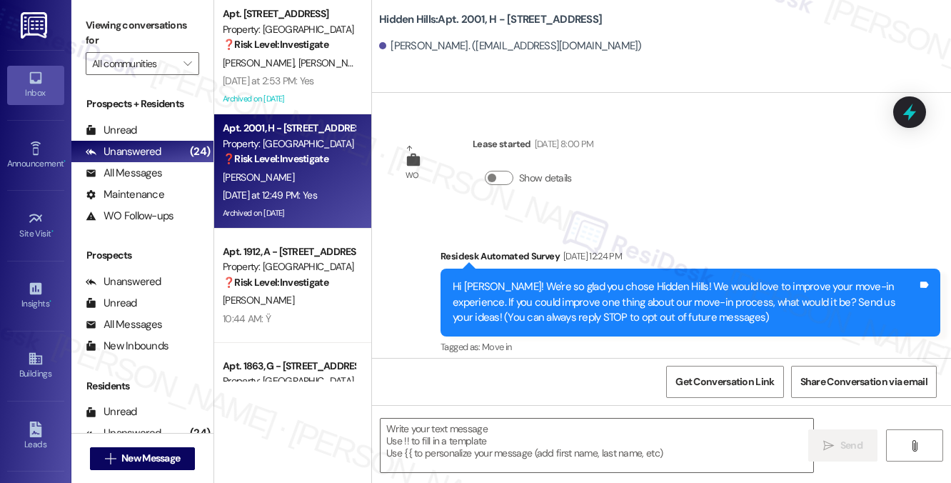
scroll to position [3409, 0]
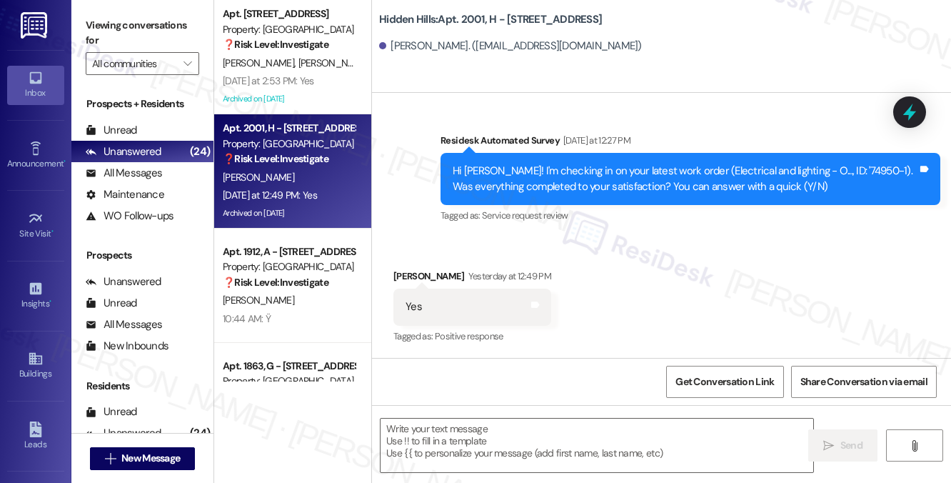
type textarea "Fetching suggested responses. Please feel free to read through the conversation…"
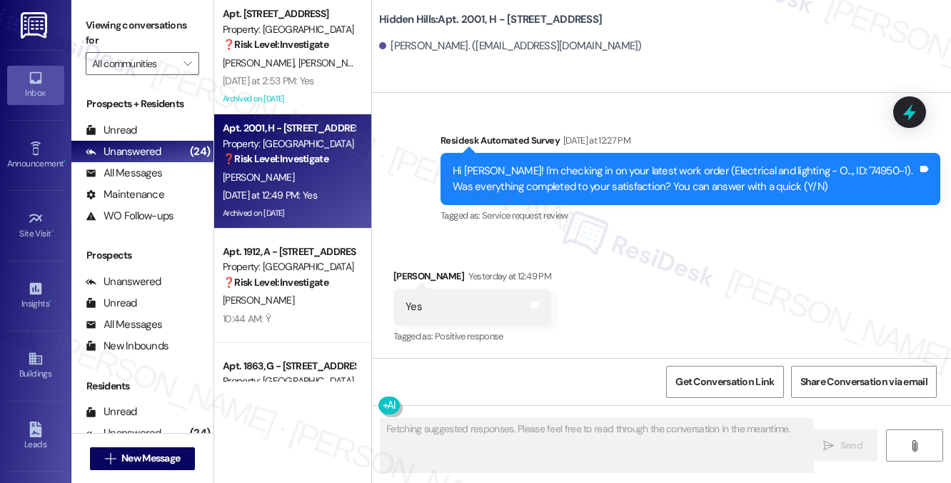
click at [566, 184] on div "Hi Caden! I'm checking in on your latest work order (Electrical and lighting - …" at bounding box center [685, 179] width 465 height 31
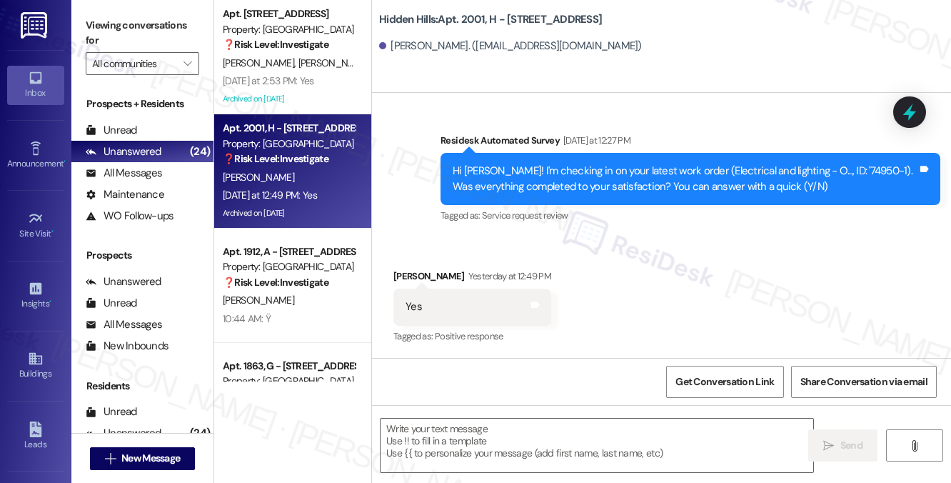
click at [107, 9] on div "Viewing conversations for All communities " at bounding box center [142, 44] width 142 height 89
click at [140, 49] on label "Viewing conversations for" at bounding box center [143, 33] width 114 height 38
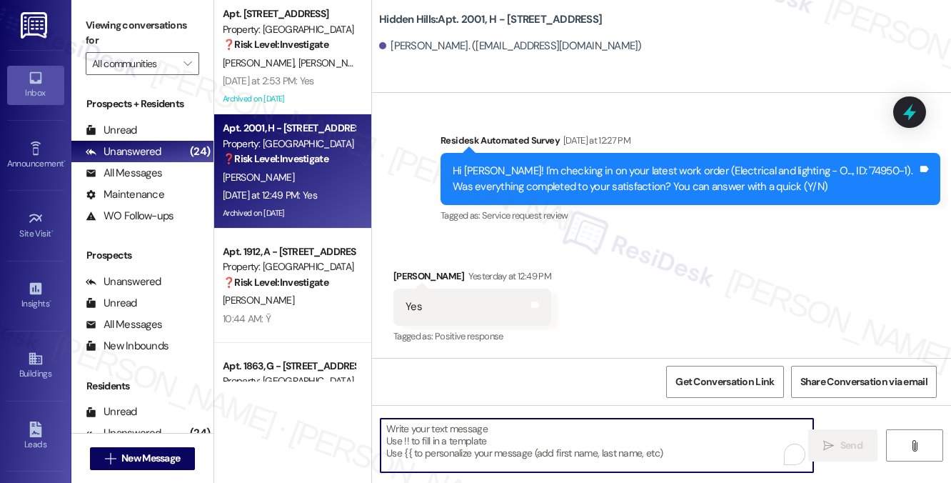
click at [443, 441] on textarea "To enrich screen reader interactions, please activate Accessibility in Grammarl…" at bounding box center [597, 445] width 433 height 54
paste textarea "Hi {{first_name}}! I'm glad to hear that the latest work order was completed to…"
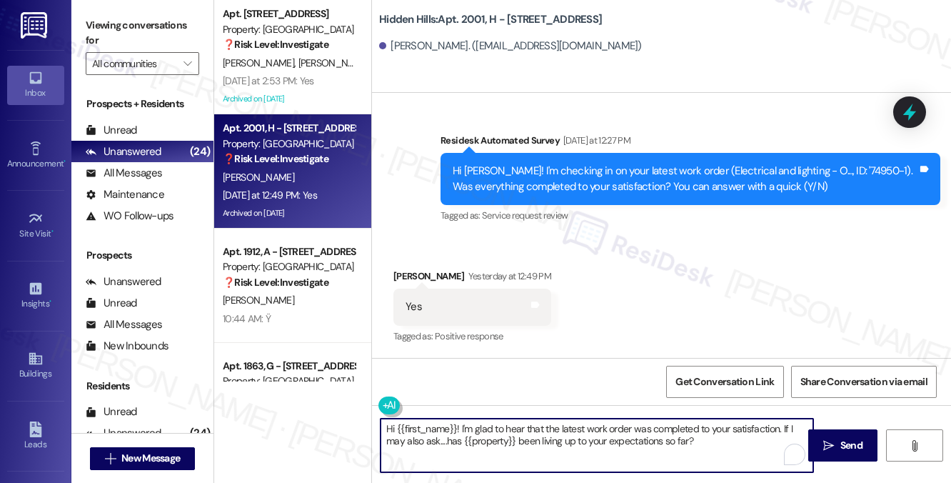
click at [404, 271] on div "Caden Pociask Yesterday at 12:49 PM" at bounding box center [472, 279] width 158 height 20
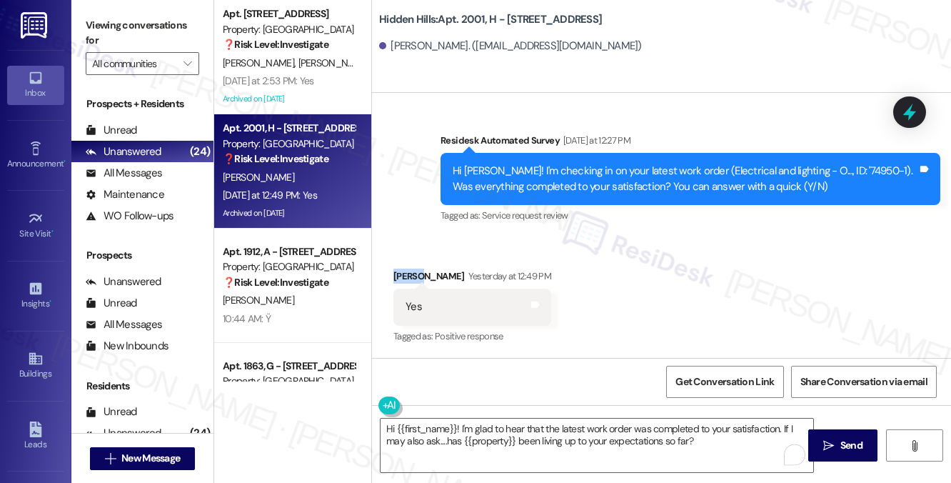
click at [404, 271] on div "Caden Pociask Yesterday at 12:49 PM" at bounding box center [472, 279] width 158 height 20
click at [660, 428] on textarea "Hi {{first_name}}! I'm glad to hear that the latest work order was completed to…" at bounding box center [597, 445] width 433 height 54
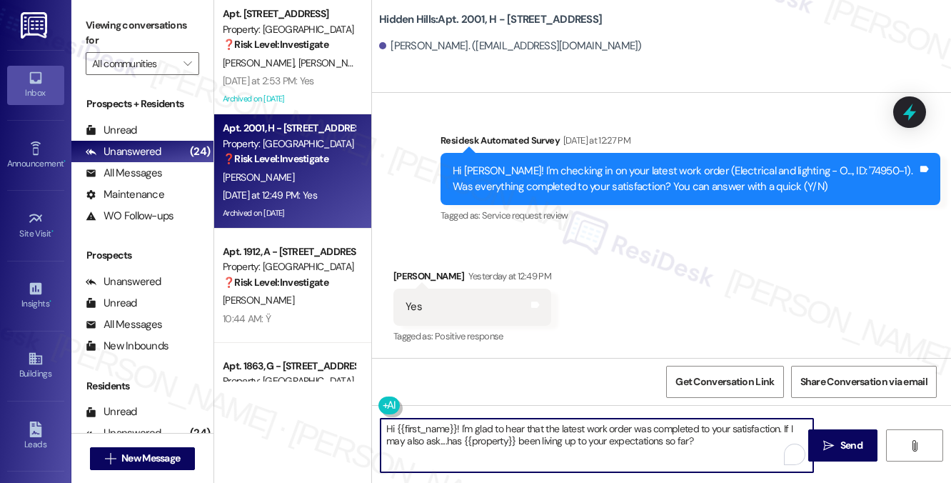
click at [660, 428] on textarea "Hi {{first_name}}! I'm glad to hear that the latest work order was completed to…" at bounding box center [597, 445] width 433 height 54
click at [745, 443] on textarea "Hi {{first_name}}! I'm glad to hear that the latest work order was completed to…" at bounding box center [597, 445] width 433 height 54
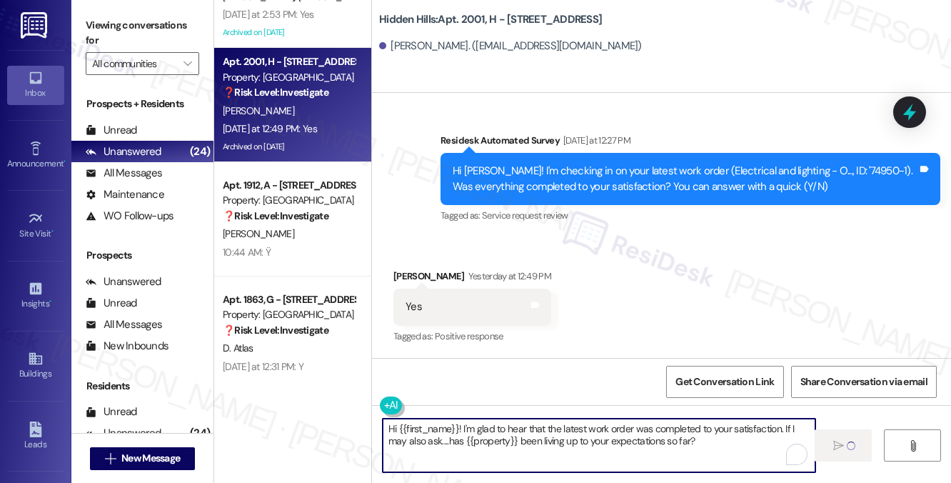
scroll to position [2360, 0]
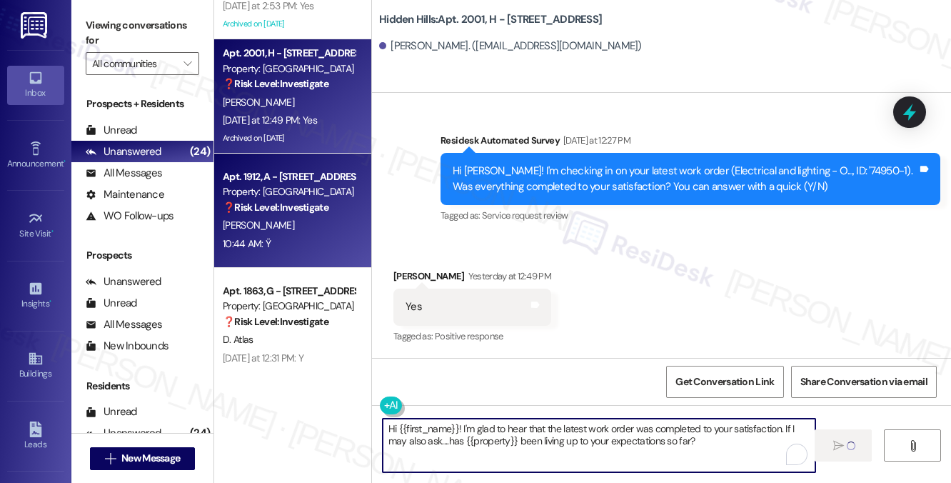
type textarea "Hi {{first_name}}! I'm glad to hear that the latest work order was completed to…"
click at [291, 226] on div "M. Hoefling" at bounding box center [288, 225] width 135 height 18
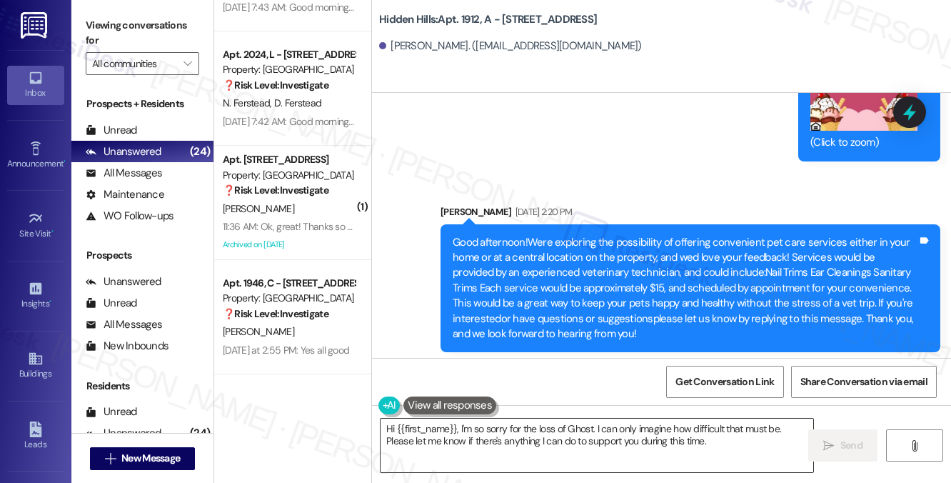
scroll to position [26381, 0]
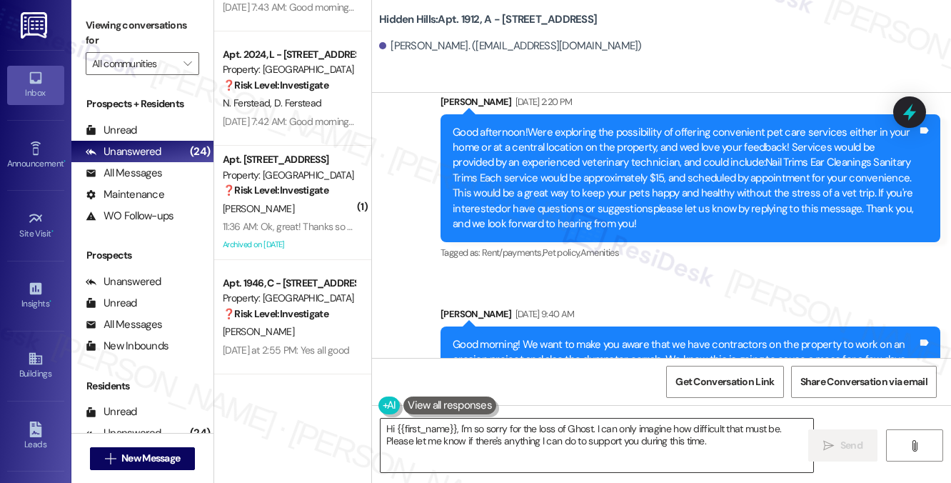
click at [646, 441] on textarea "Hi {{first_name}}, I'm so sorry for the loss of Ghost. I can only imagine how d…" at bounding box center [597, 445] width 433 height 54
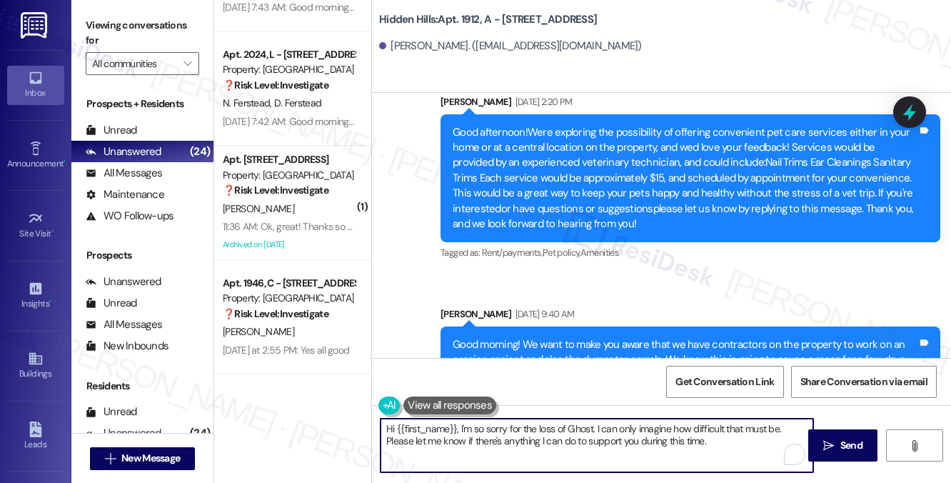
click at [646, 441] on textarea "Hi {{first_name}}, I'm so sorry for the loss of Ghost. I can only imagine how d…" at bounding box center [597, 445] width 433 height 54
paste textarea "! I'm glad to hear that the latest work order was completed to your satisfactio…"
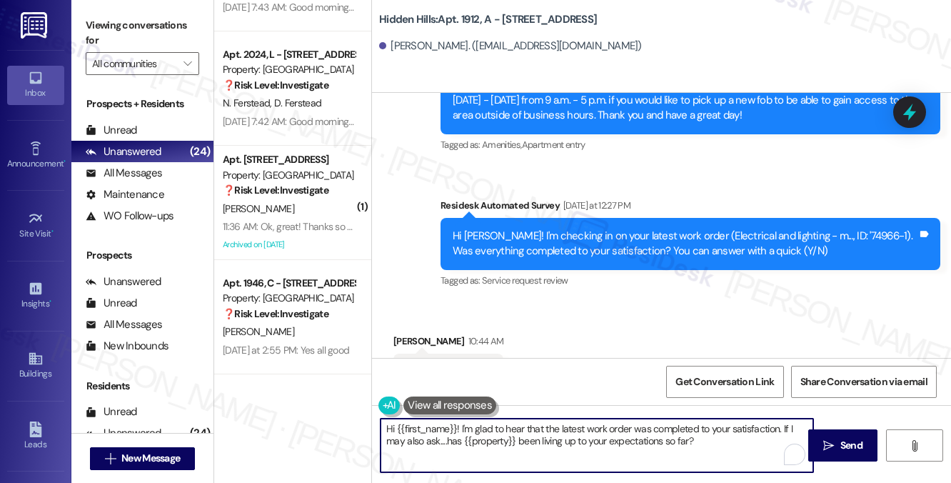
scroll to position [28329, 0]
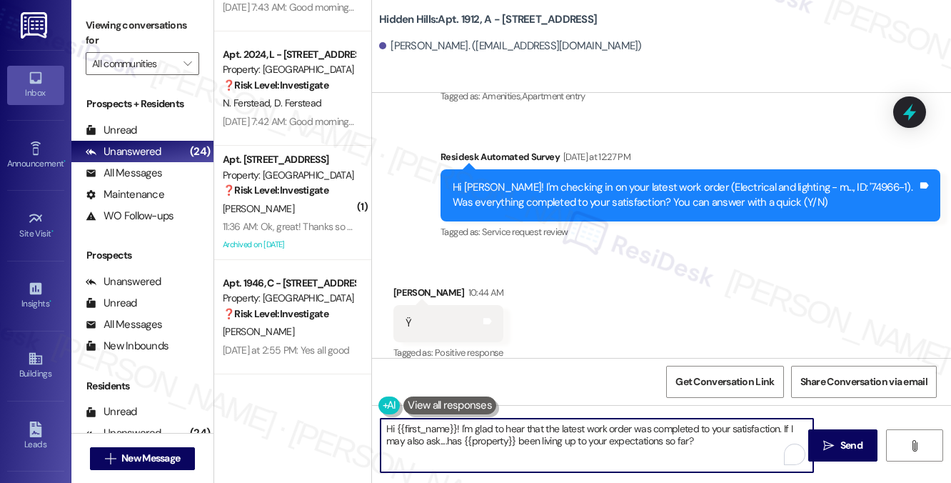
click at [600, 448] on textarea "Hi {{first_name}}! I'm glad to hear that the latest work order was completed to…" at bounding box center [597, 445] width 433 height 54
type textarea "Hi {{first_name}}! I'm glad to hear that the latest work order was completed to…"
drag, startPoint x: 766, startPoint y: 450, endPoint x: 798, endPoint y: 441, distance: 33.5
click at [766, 450] on textarea "Hi {{first_name}}! I'm glad to hear that the latest work order was completed to…" at bounding box center [597, 445] width 433 height 54
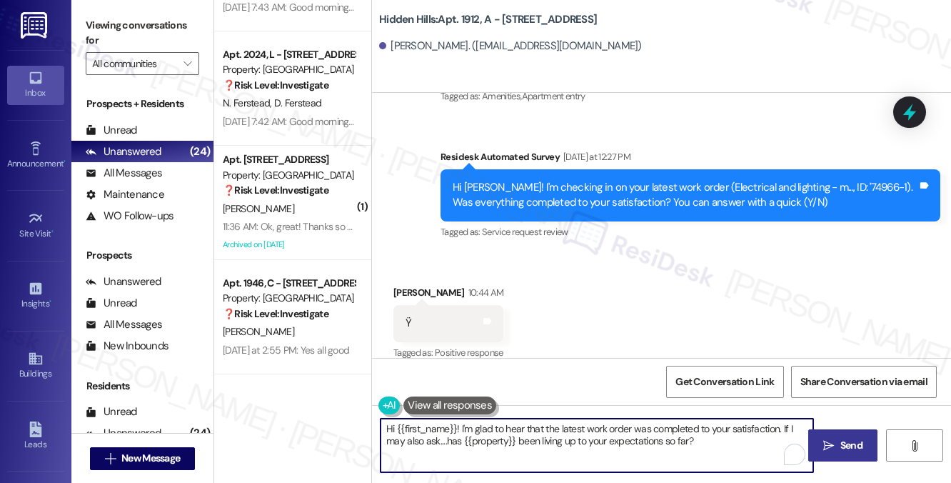
click at [831, 433] on button " Send" at bounding box center [842, 445] width 69 height 32
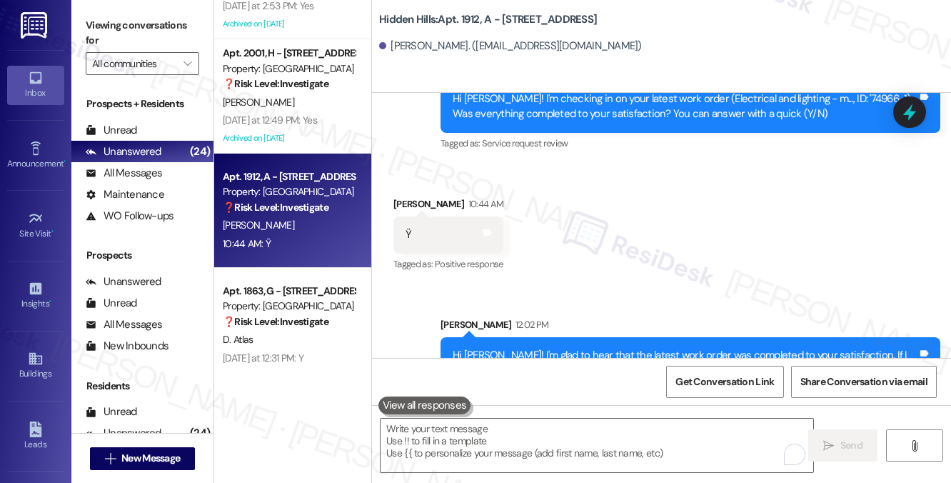
scroll to position [28444, 0]
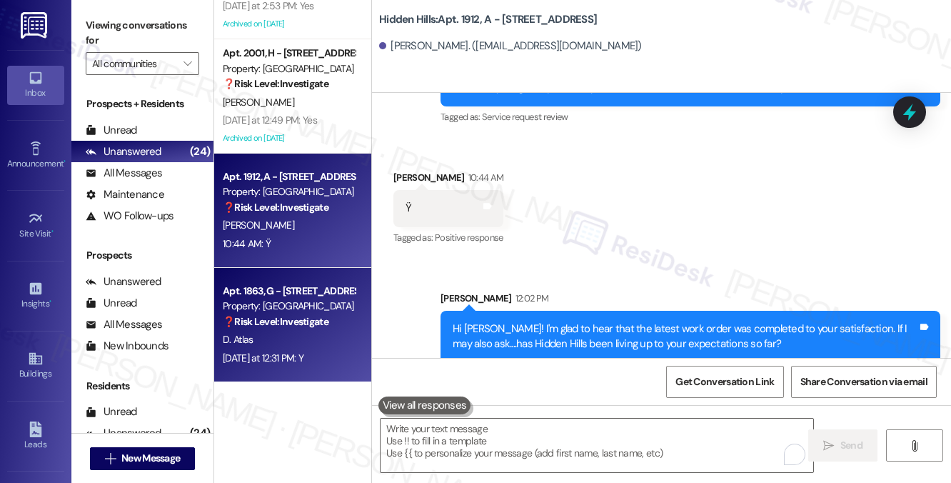
click at [333, 329] on div "❓ Risk Level: Investigate" at bounding box center [289, 321] width 132 height 15
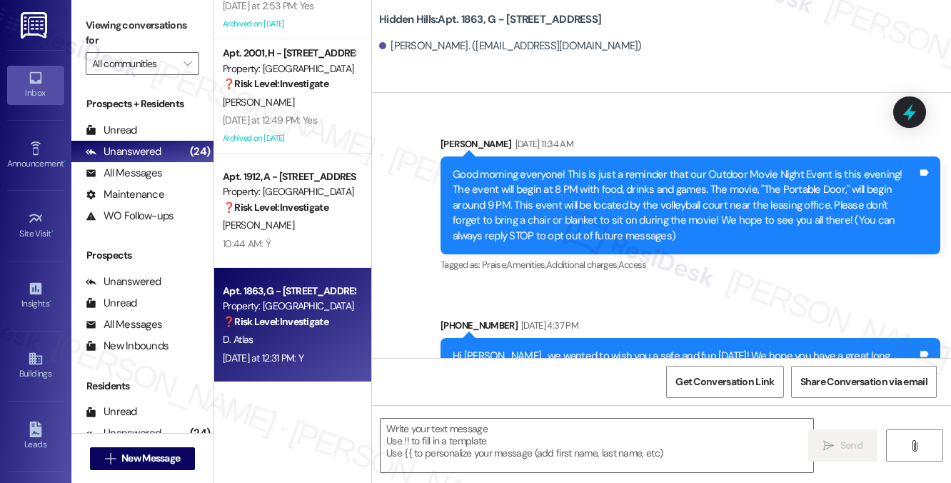
scroll to position [25220, 0]
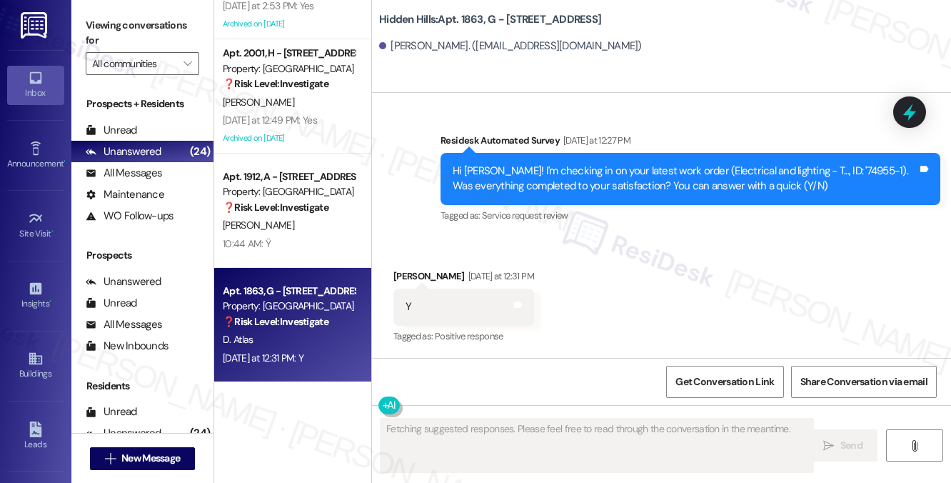
click at [518, 181] on div "Hi Daniel! I'm checking in on your latest work order (Electrical and lighting -…" at bounding box center [685, 179] width 465 height 31
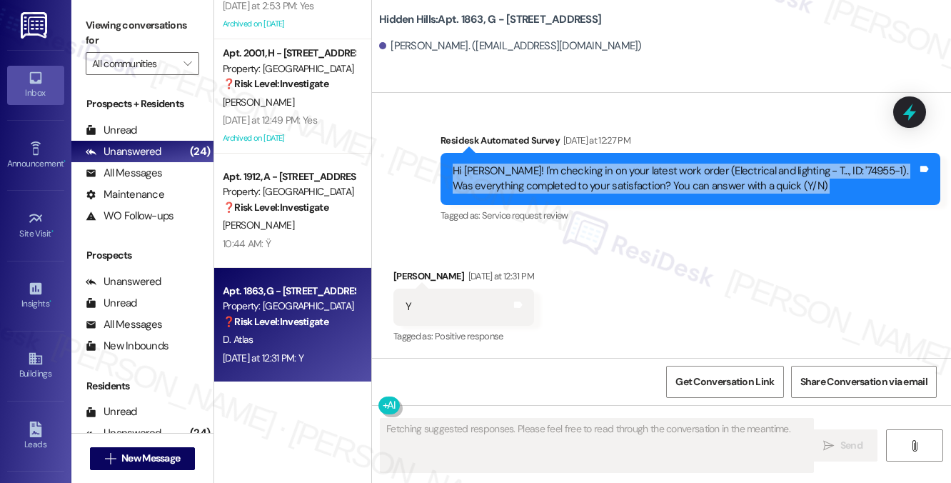
click at [518, 181] on div "Hi Daniel! I'm checking in on your latest work order (Electrical and lighting -…" at bounding box center [685, 179] width 465 height 31
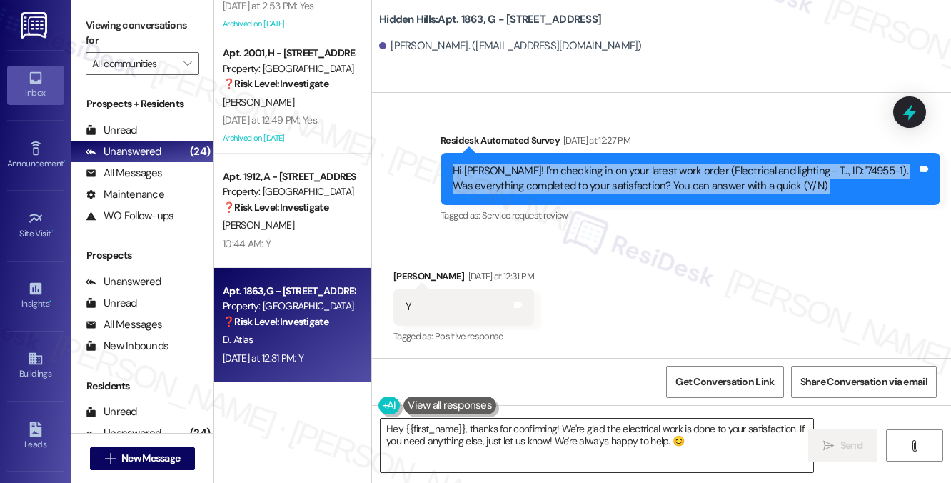
click at [583, 441] on textarea "Hey {{first_name}}, thanks for confirming! We're glad the electrical work is do…" at bounding box center [597, 445] width 433 height 54
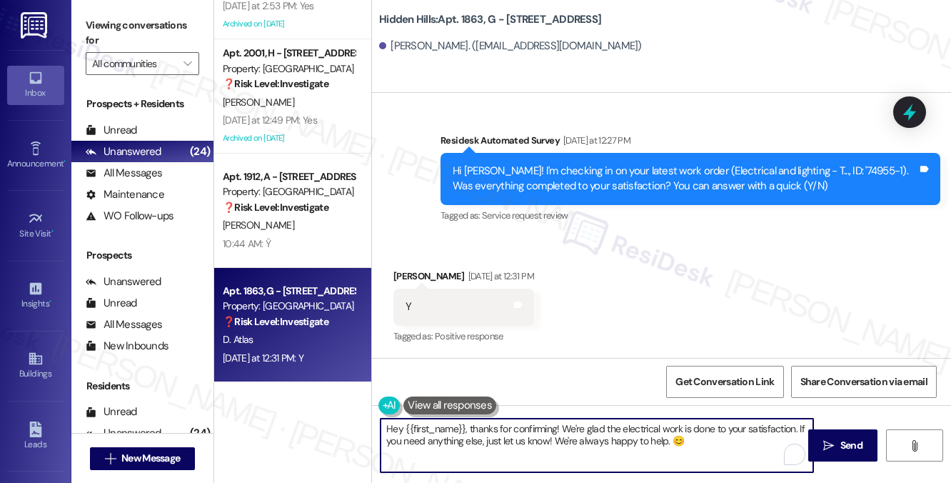
click at [583, 441] on textarea "Hey {{first_name}}, thanks for confirming! We're glad the electrical work is do…" at bounding box center [597, 445] width 433 height 54
click at [712, 442] on textarea "Hey {{first_name}}, thanks for confirming! We're glad the electrical work is do…" at bounding box center [597, 445] width 433 height 54
click at [668, 441] on textarea "Hey {{first_name}}, thanks for confirming! We're glad the electrical work is do…" at bounding box center [597, 445] width 433 height 54
paste textarea "i {{first_name}}! I'm glad to hear that the latest work order was completed to …"
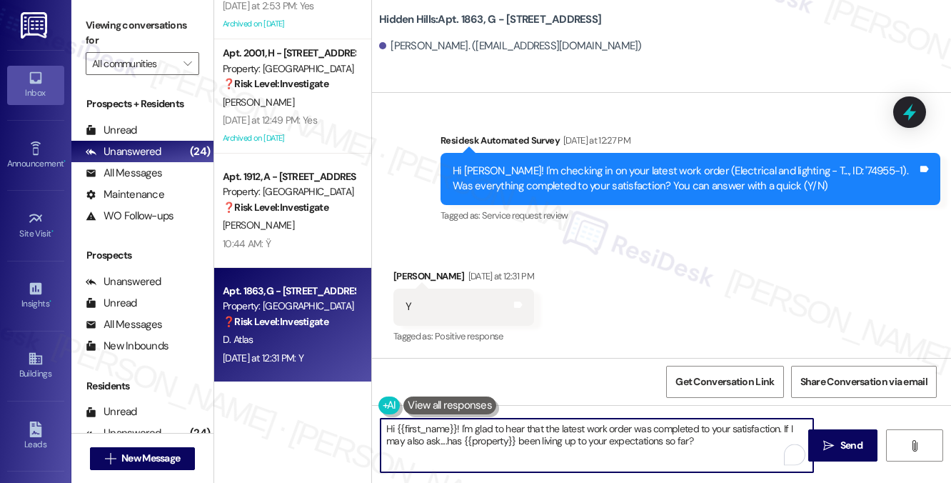
type textarea "Hi {{first_name}}! I'm glad to hear that the latest work order was completed to…"
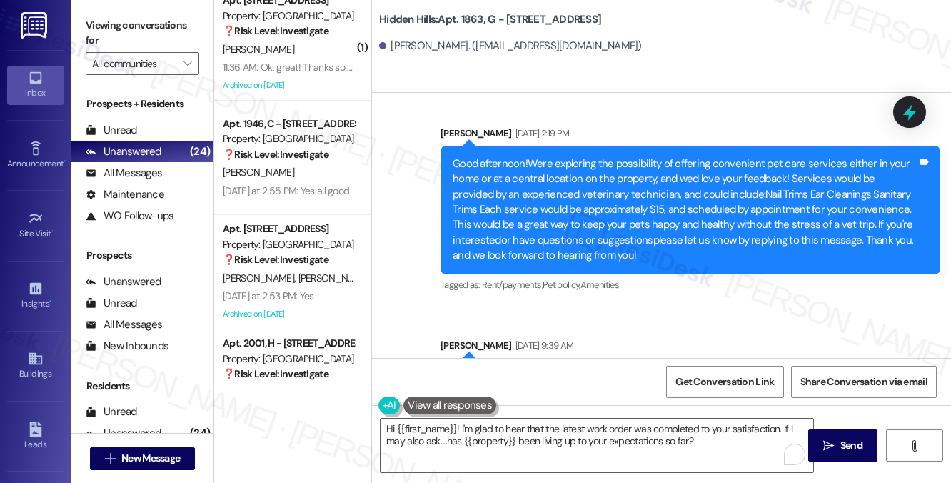
scroll to position [23382, 0]
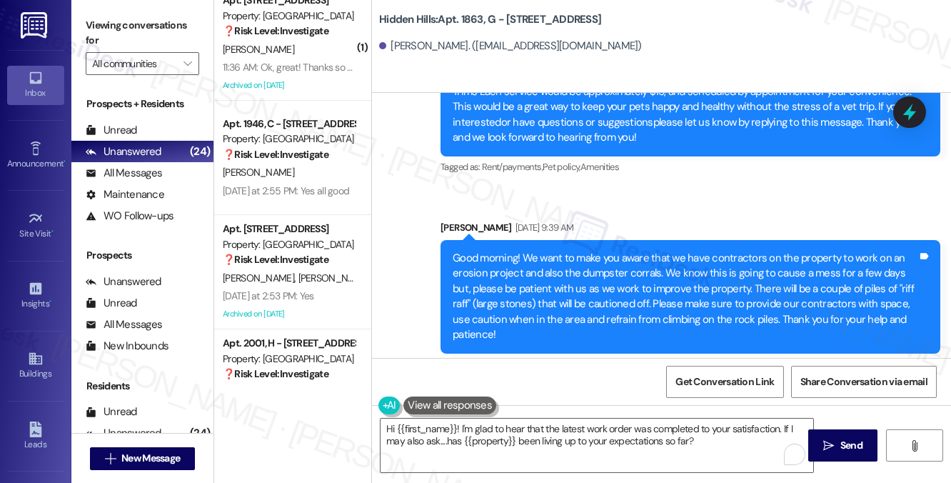
click at [427, 401] on button at bounding box center [449, 405] width 93 height 18
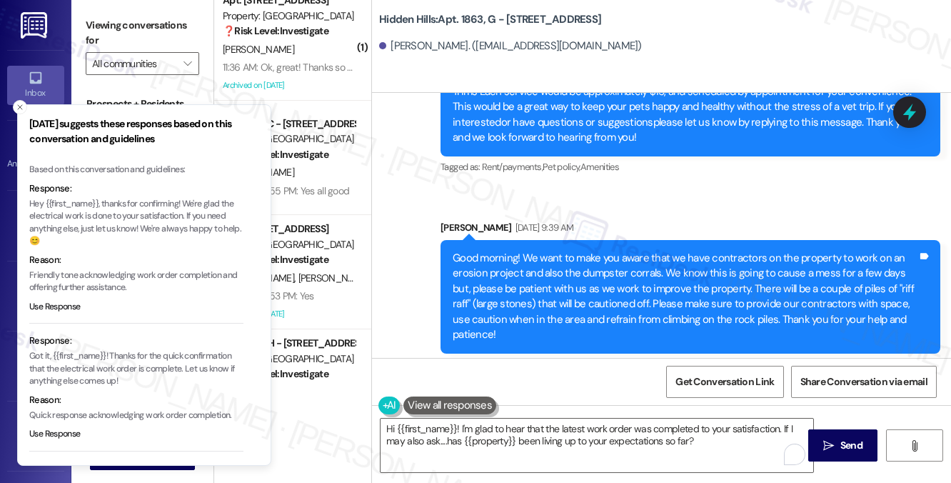
click at [137, 234] on p "Hey {{first_name}}, thanks for confirming! We're glad the electrical work is do…" at bounding box center [136, 223] width 214 height 50
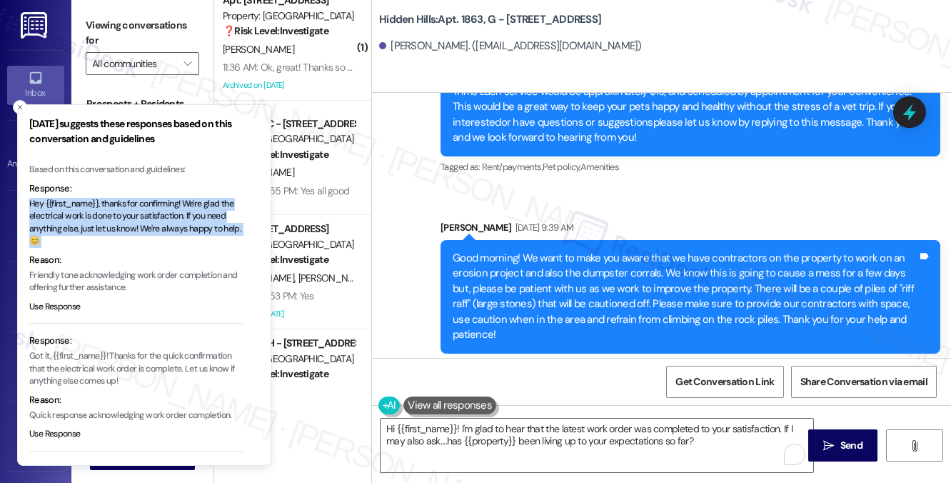
click at [137, 234] on p "Hey {{first_name}}, thanks for confirming! We're glad the electrical work is do…" at bounding box center [136, 223] width 214 height 50
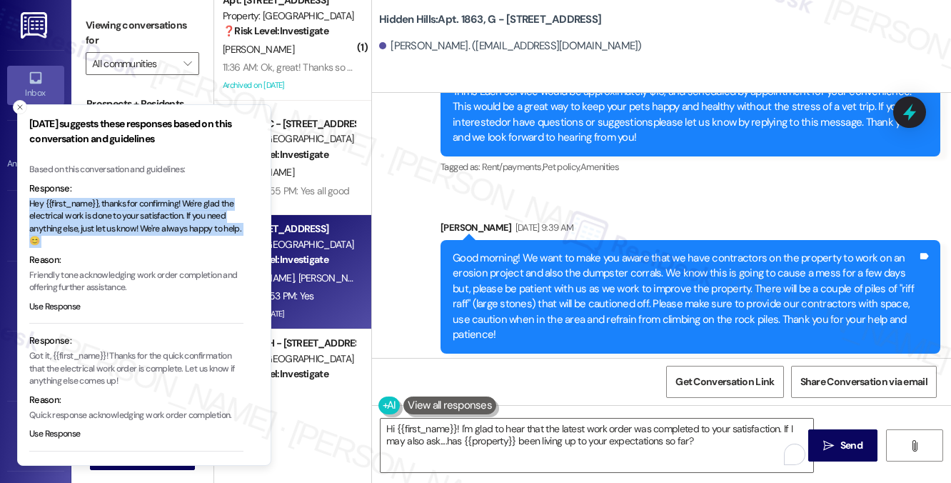
copy p "Hey {{first_name}}, thanks for confirming! We're glad the electrical work is do…"
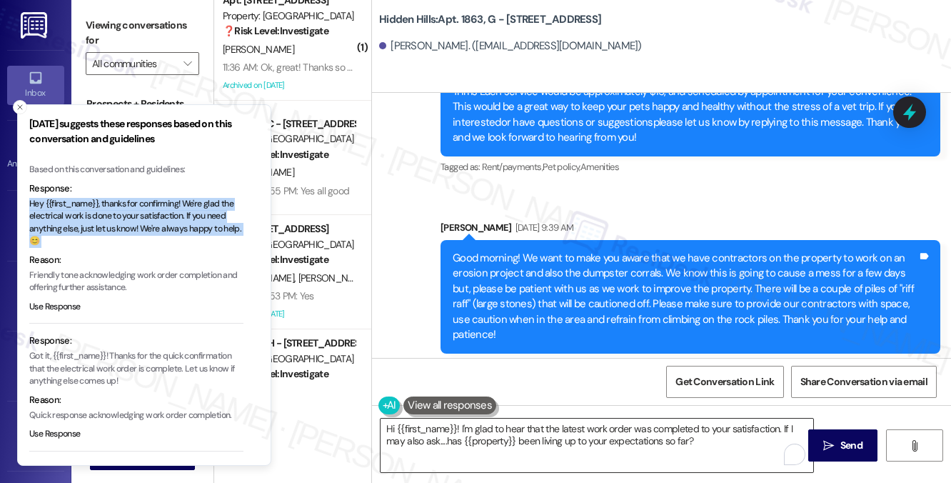
click at [477, 433] on textarea "Hi {{first_name}}! I'm glad to hear that the latest work order was completed to…" at bounding box center [597, 445] width 433 height 54
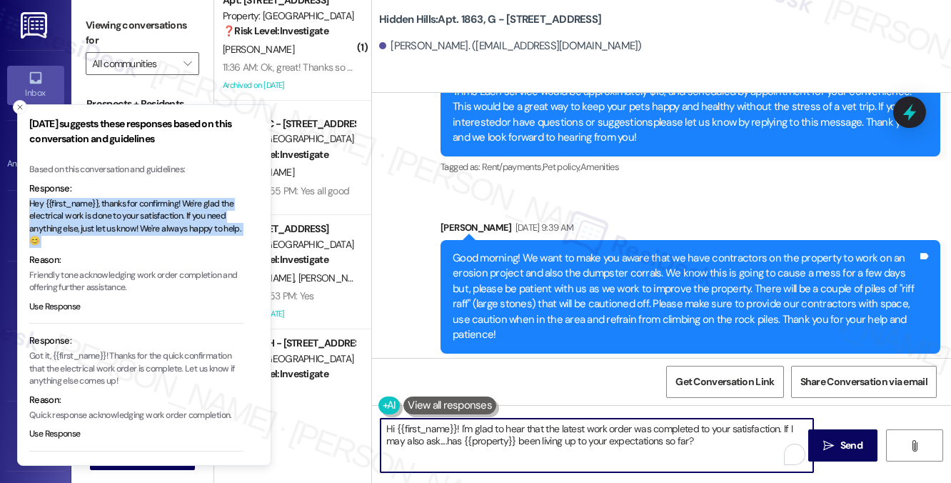
click at [477, 433] on textarea "Hi {{first_name}}! I'm glad to hear that the latest work order was completed to…" at bounding box center [597, 445] width 433 height 54
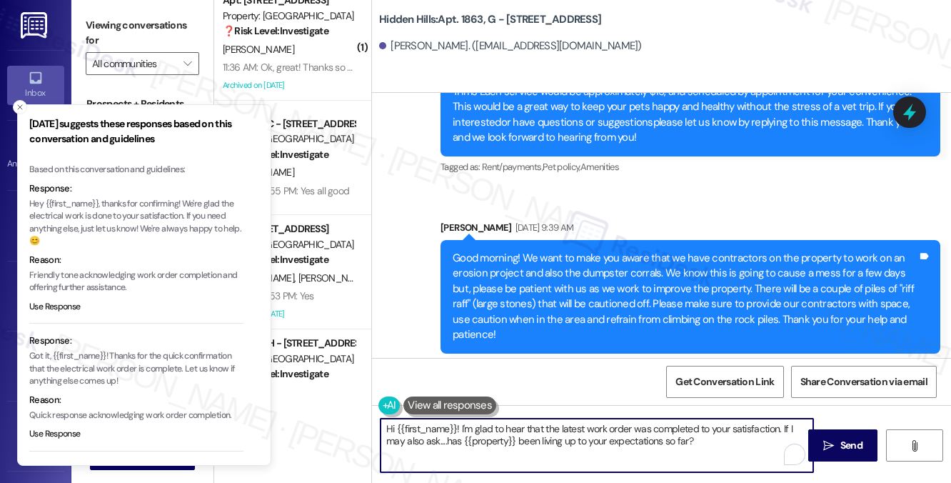
click at [477, 433] on textarea "Hi {{first_name}}! I'm glad to hear that the latest work order was completed to…" at bounding box center [597, 445] width 433 height 54
paste textarea "ey {{first_name}}, thanks for confirming! We're glad the electrical work is don…"
click at [395, 431] on textarea "Hey {{first_name}}, thanks for confirming! We're glad the electrical work is do…" at bounding box center [597, 445] width 433 height 54
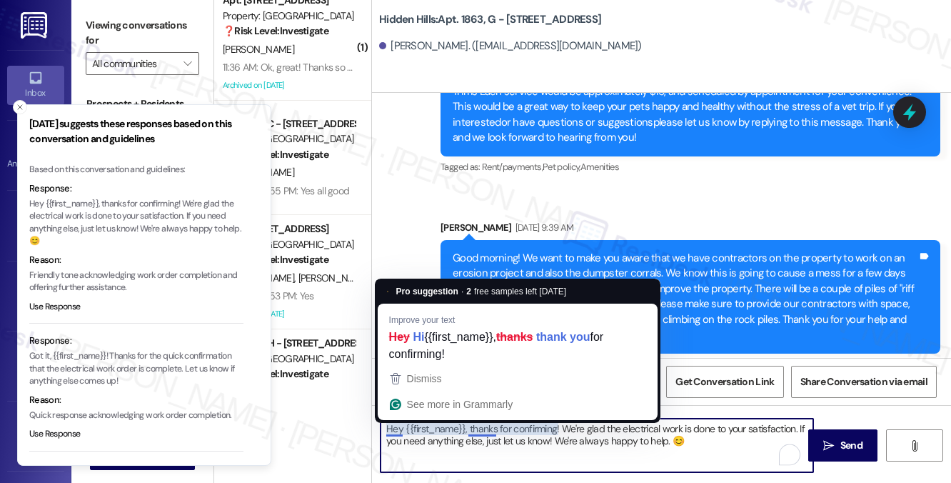
click at [395, 431] on textarea "Hey {{first_name}}, thanks for confirming! We're glad the electrical work is do…" at bounding box center [597, 445] width 433 height 54
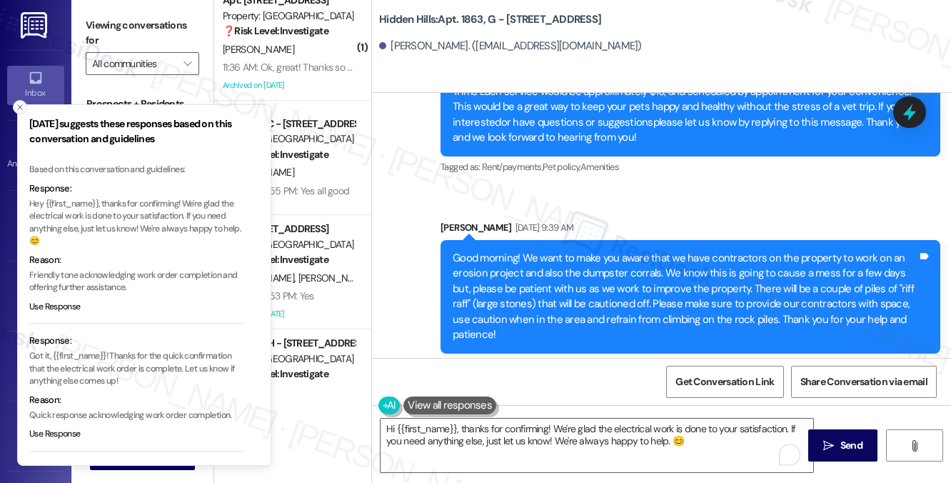
click at [18, 108] on icon "Close toast" at bounding box center [20, 107] width 9 height 9
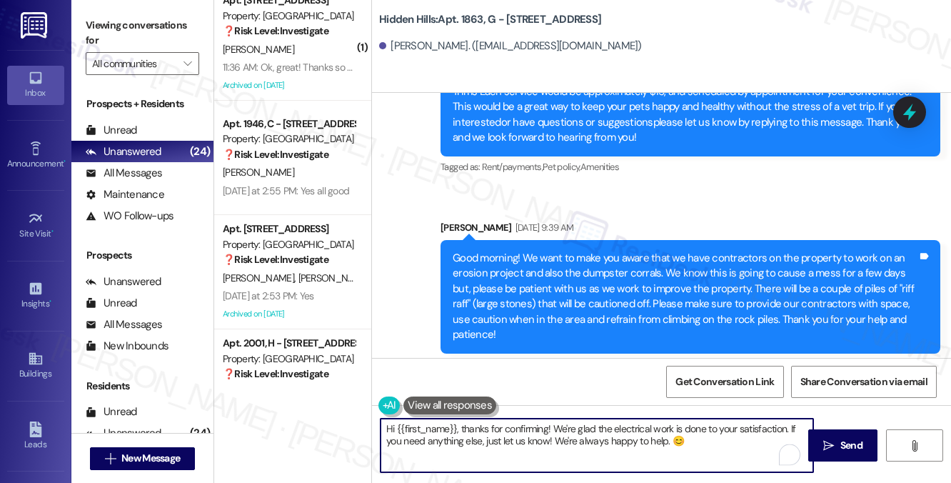
click at [451, 461] on textarea "Hi {{first_name}}, thanks for confirming! We're glad the electrical work is don…" at bounding box center [597, 445] width 433 height 54
click at [664, 446] on textarea "Hi {{first_name}}, thanks for confirming! We're glad the electrical work is don…" at bounding box center [597, 445] width 433 height 54
click at [702, 443] on textarea "Hi {{first_name}}, thanks for confirming! We're glad the electrical work is don…" at bounding box center [597, 445] width 433 height 54
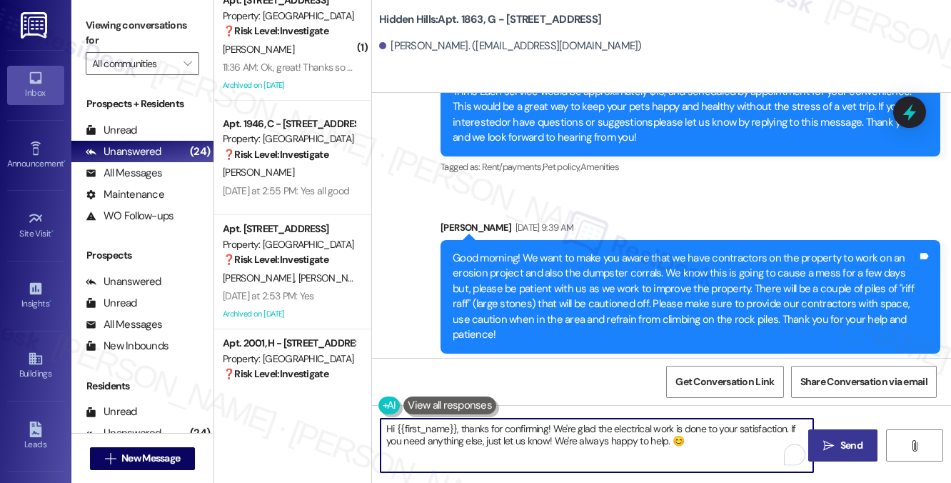
type textarea "Hi {{first_name}}, thanks for confirming! We're glad the electrical work is don…"
click at [832, 441] on icon "" at bounding box center [828, 445] width 11 height 11
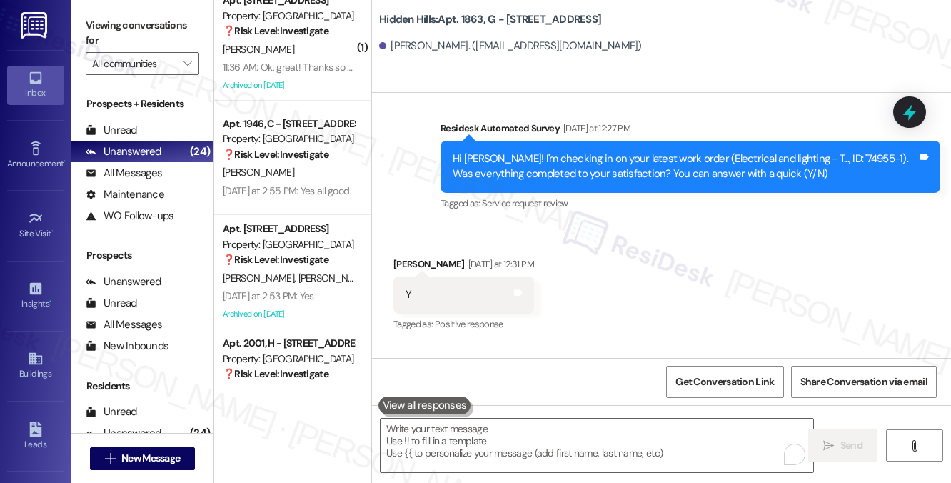
scroll to position [25335, 0]
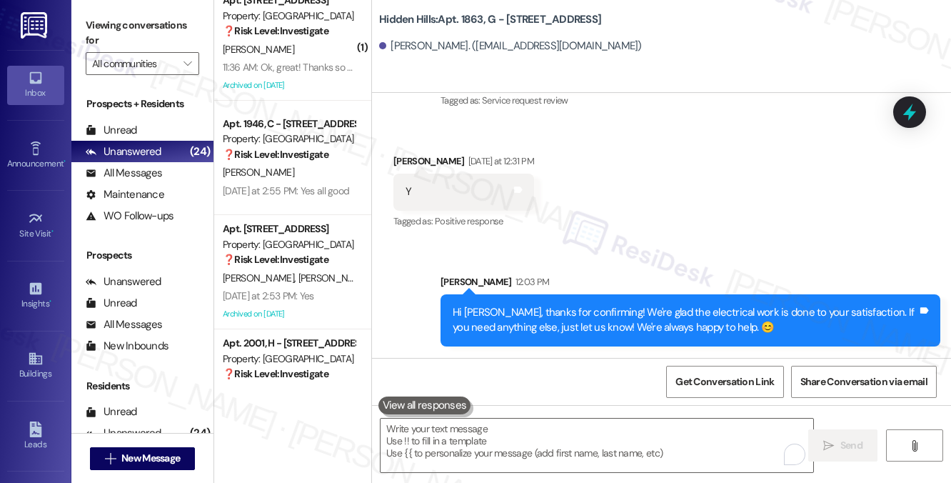
click at [639, 311] on div "Hi Daniel, thanks for confirming! We're glad the electrical work is done to you…" at bounding box center [685, 320] width 465 height 31
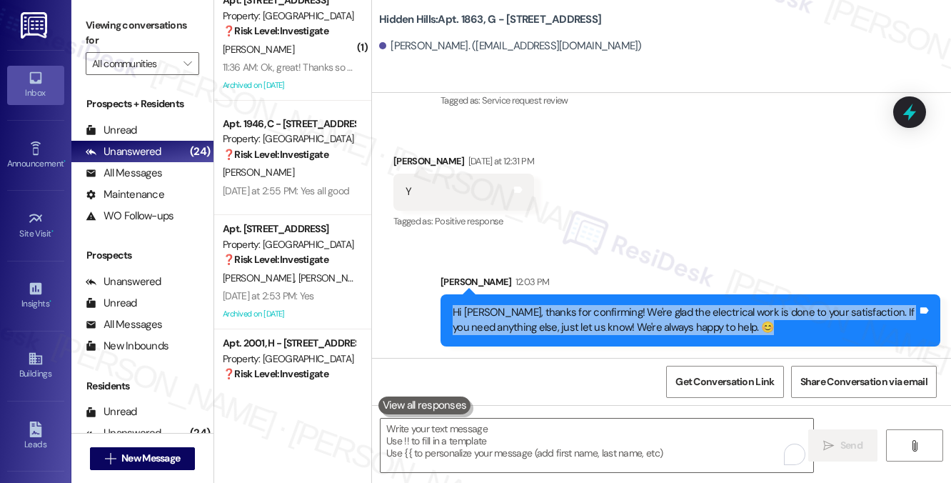
click at [639, 311] on div "Hi Daniel, thanks for confirming! We're glad the electrical work is done to you…" at bounding box center [685, 320] width 465 height 31
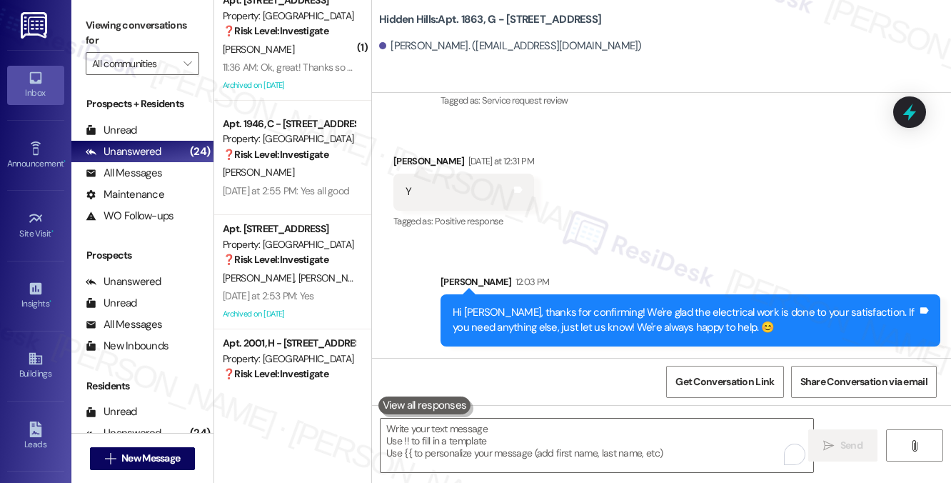
click at [701, 245] on div "Sent via SMS Sarah 12:03 PM Hi Daniel, thanks for confirming! We're glad the el…" at bounding box center [661, 299] width 579 height 115
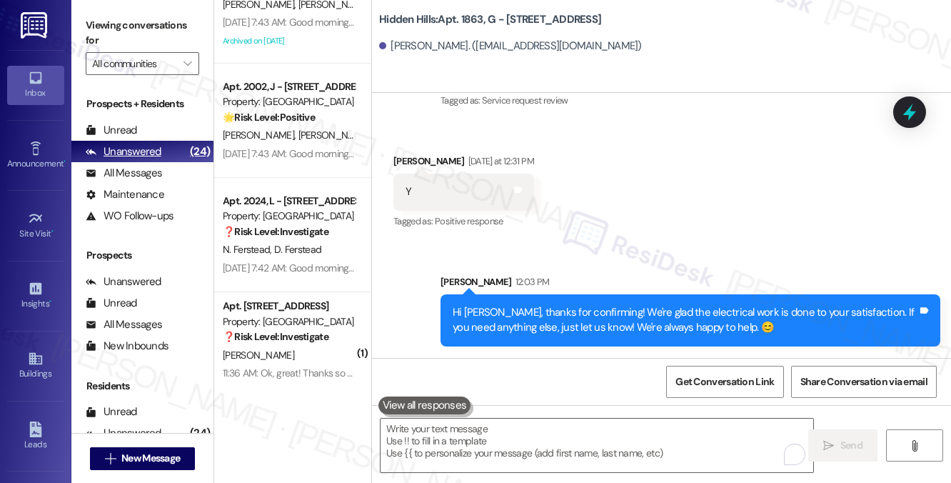
scroll to position [1646, 0]
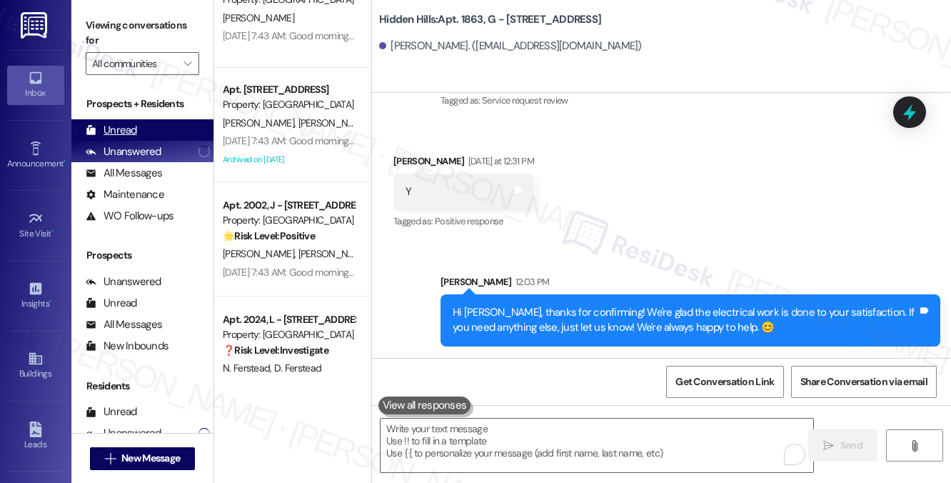
click at [142, 134] on div "Unread" at bounding box center [142, 129] width 142 height 21
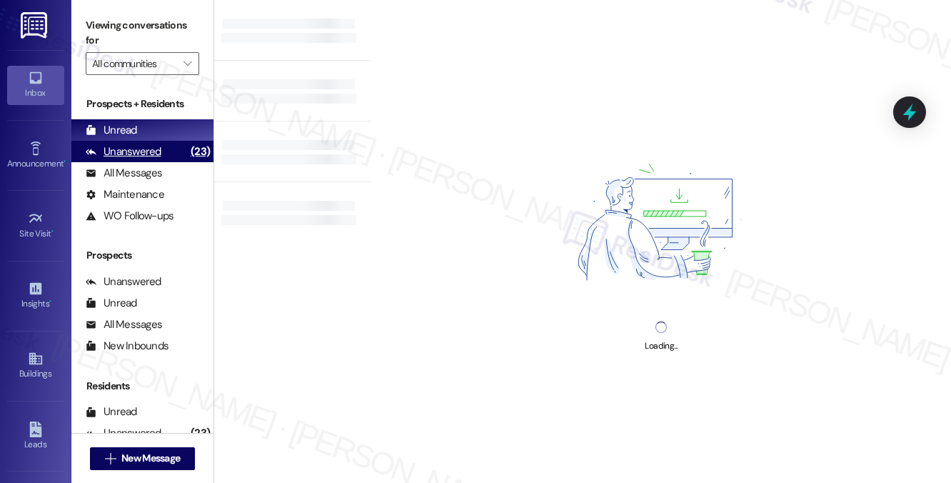
click at [150, 147] on div "Unanswered" at bounding box center [124, 151] width 76 height 15
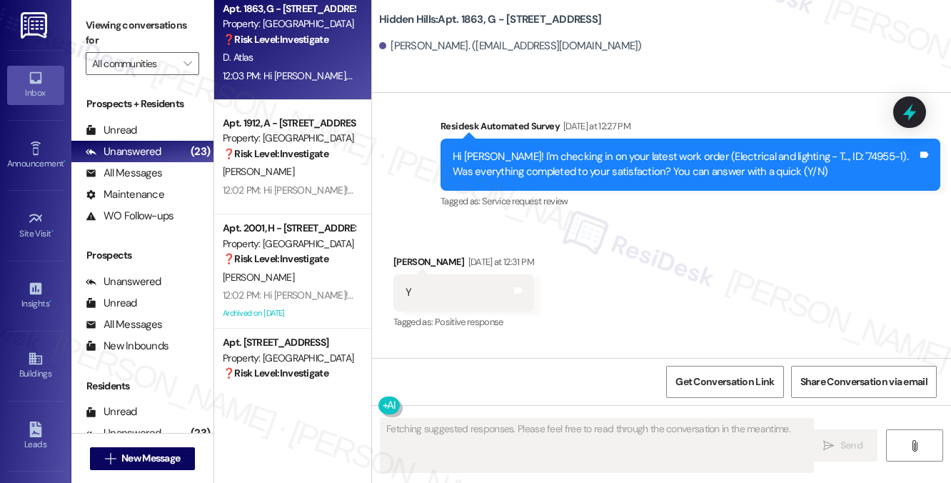
scroll to position [2246, 0]
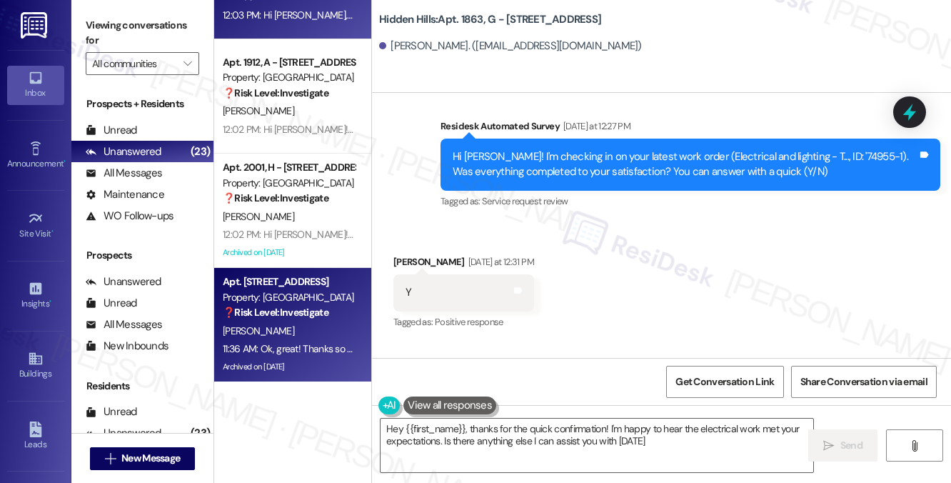
type textarea "Hey {{first_name}}, thanks for the quick confirmation! I'm happy to hear the el…"
click at [310, 328] on div "J. Retherford" at bounding box center [288, 331] width 135 height 18
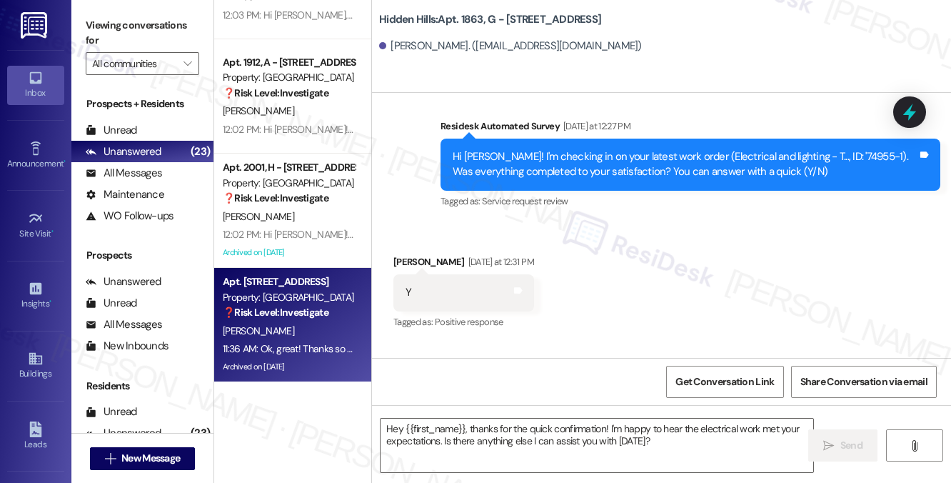
type textarea "Fetching suggested responses. Please feel free to read through the conversation…"
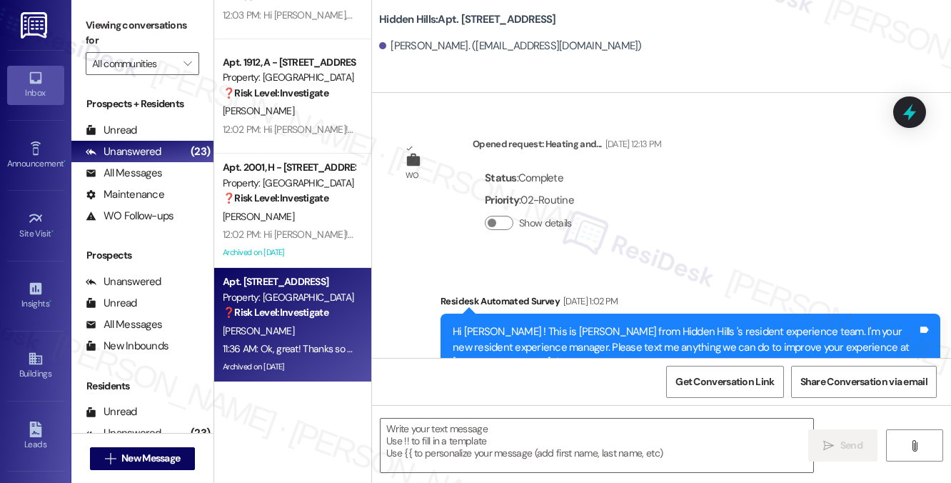
scroll to position [17113, 0]
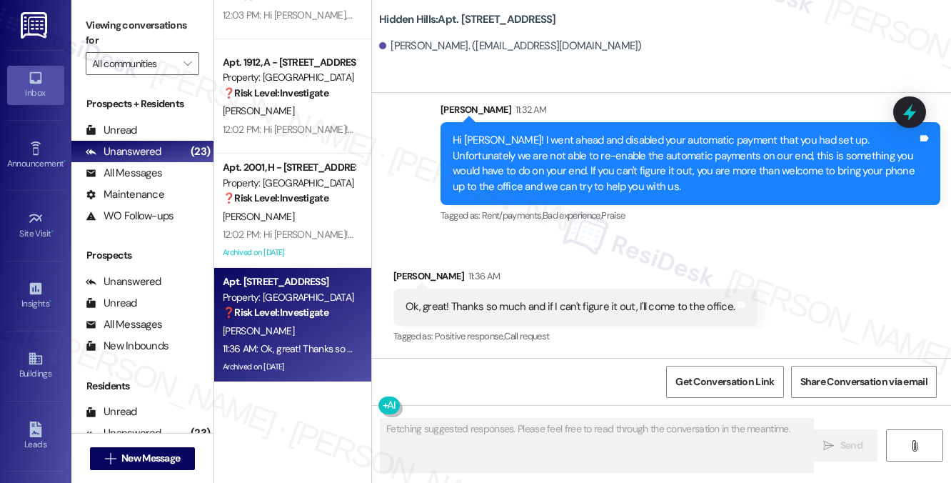
click at [564, 309] on div "Ok, great! Thanks so much and if I can't figure it out, I'll come to the office." at bounding box center [570, 306] width 329 height 15
click at [631, 254] on div "Received via SMS Jeannie Retherford 11:36 AM Ok, great! Thanks so much and if I…" at bounding box center [661, 296] width 579 height 121
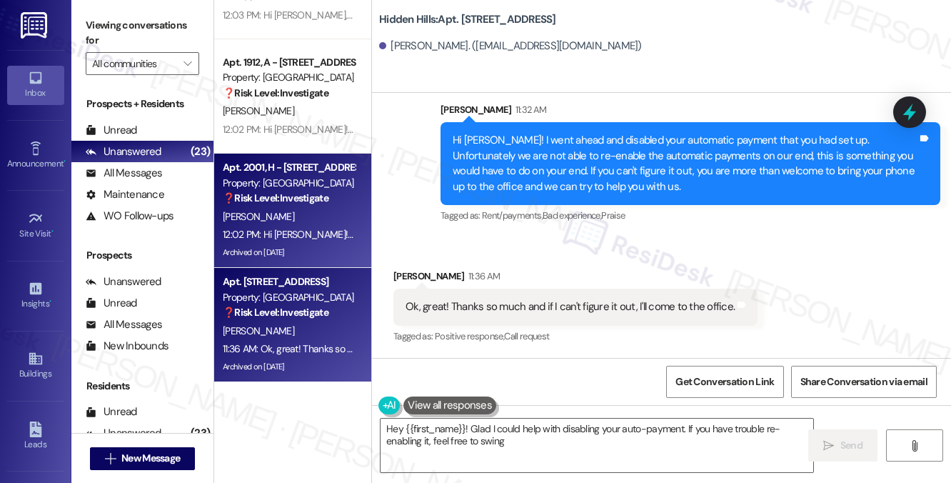
type textarea "Hey {{first_name}}! Glad I could help with disabling your auto-payment. If you …"
click at [281, 231] on div "12:02 PM: Hi Caden! I'm glad to hear that the latest work order was completed t…" at bounding box center [605, 234] width 765 height 13
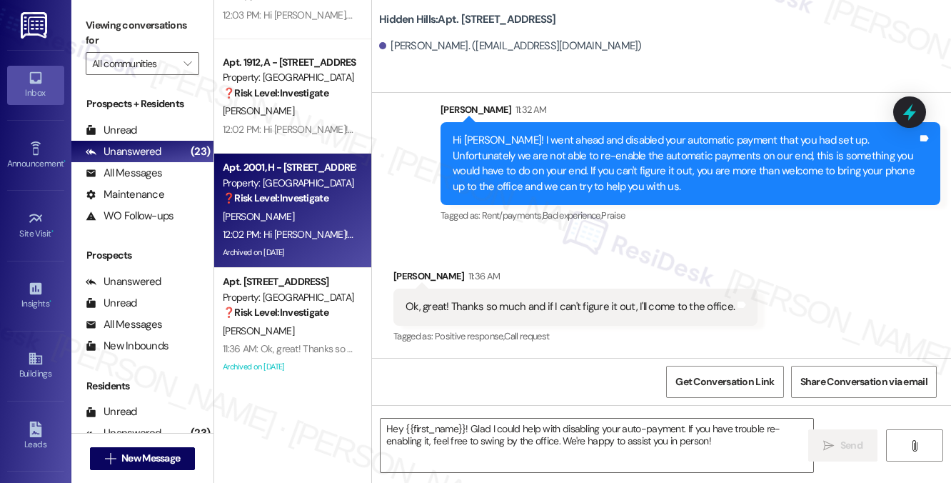
type textarea "Fetching suggested responses. Please feel free to read through the conversation…"
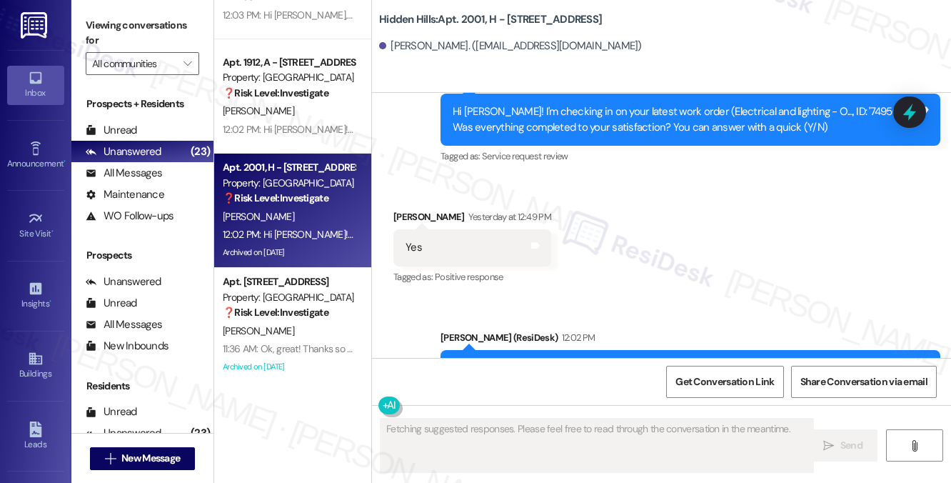
scroll to position [3545, 0]
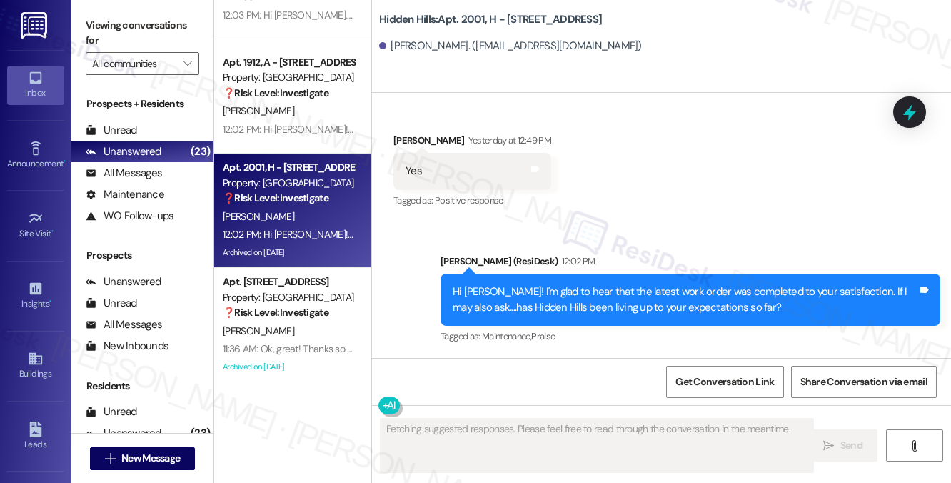
click at [571, 296] on div "Hi Caden! I'm glad to hear that the latest work order was completed to your sat…" at bounding box center [685, 299] width 465 height 31
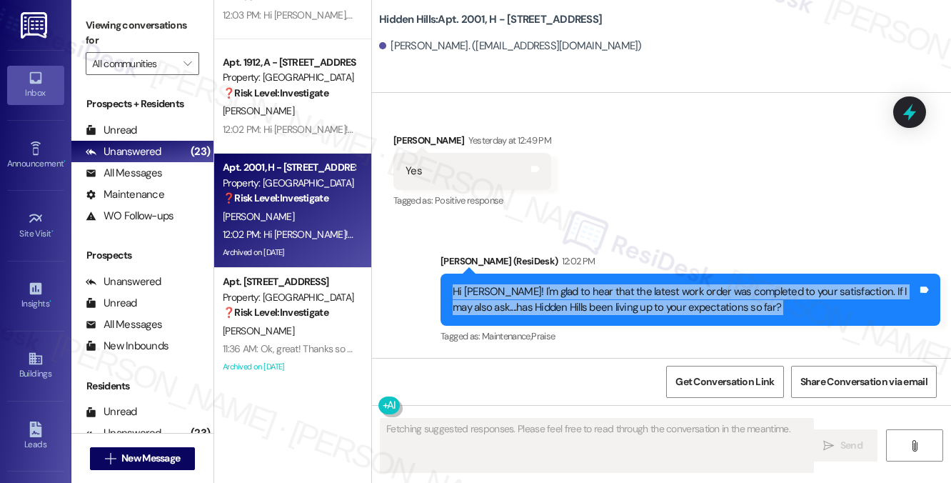
click at [571, 296] on div "Hi Caden! I'm glad to hear that the latest work order was completed to your sat…" at bounding box center [685, 299] width 465 height 31
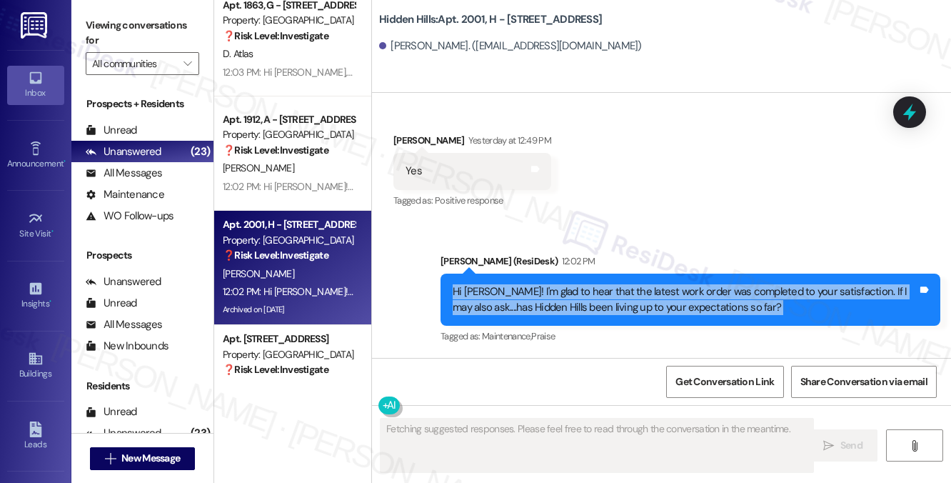
scroll to position [2103, 0]
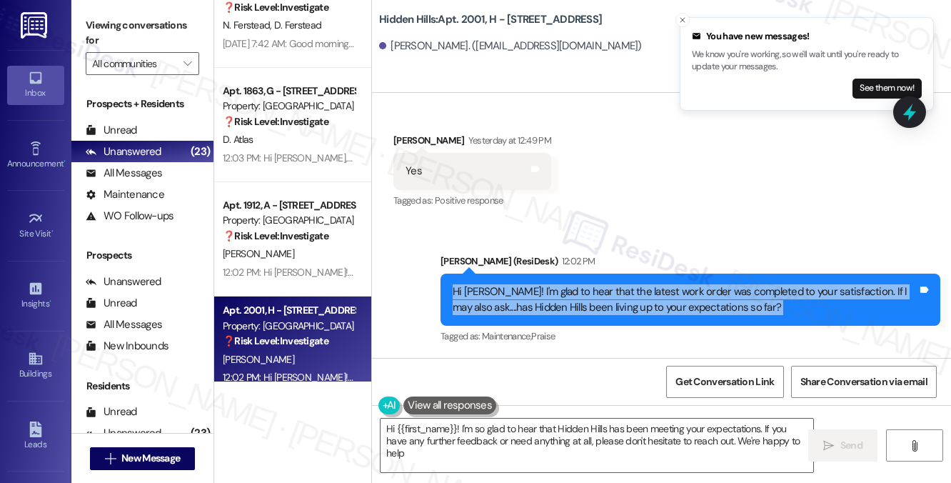
type textarea "Hi {{first_name}}! I'm so glad to hear that Hidden Hills has been meeting your …"
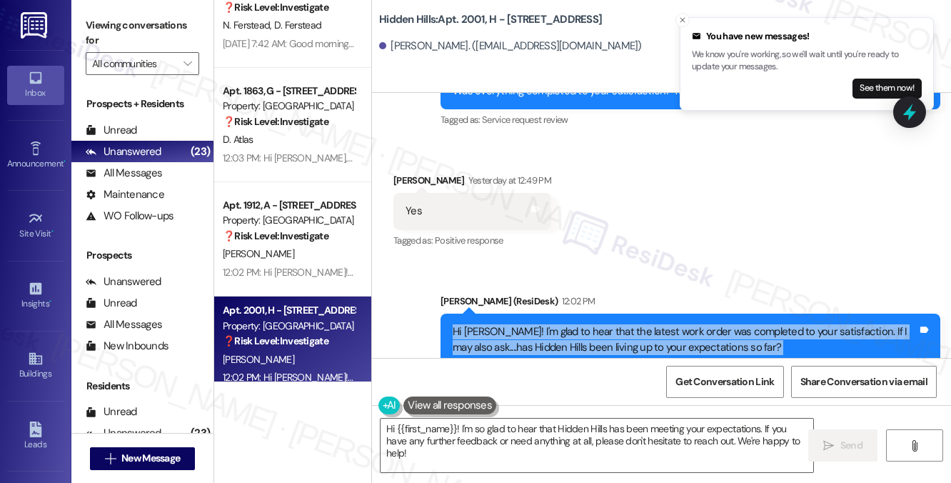
scroll to position [3545, 0]
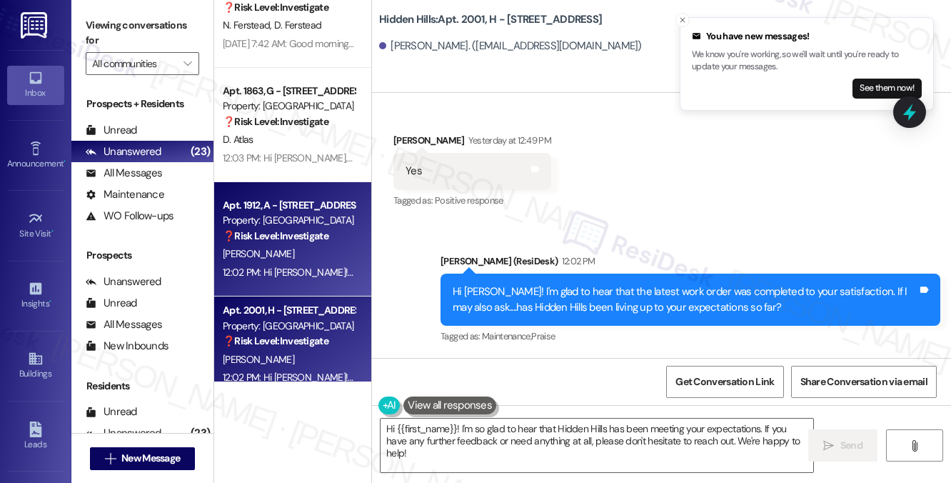
click at [351, 251] on div "M. Hoefling" at bounding box center [288, 254] width 135 height 18
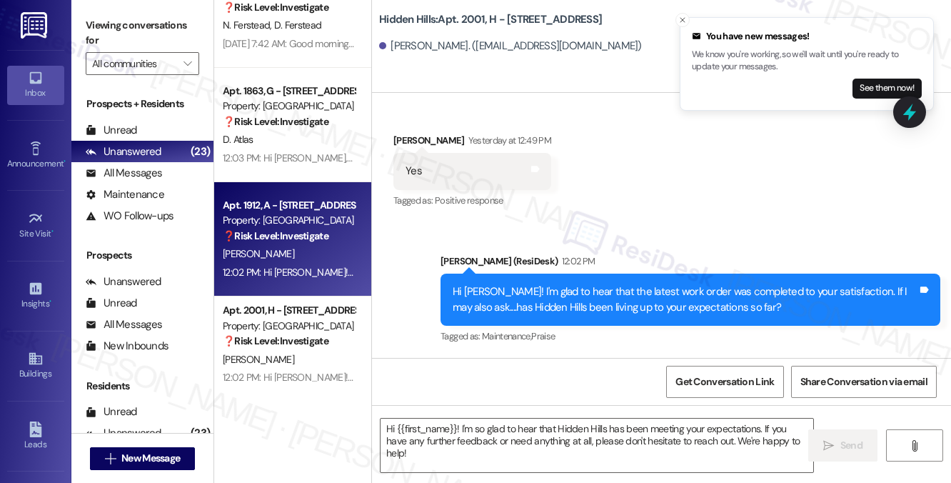
type textarea "Fetching suggested responses. Please feel free to read through the conversation…"
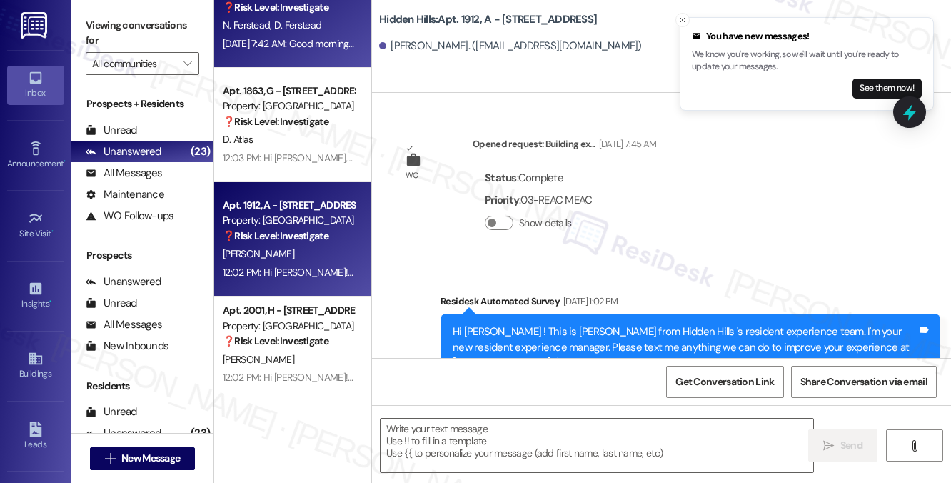
click at [294, 189] on div "Apt. 2290, AA - 2201 S Oakdale Dr Property: Hidden Hills H. Beyers-Adams J. Ada…" at bounding box center [292, 190] width 157 height 381
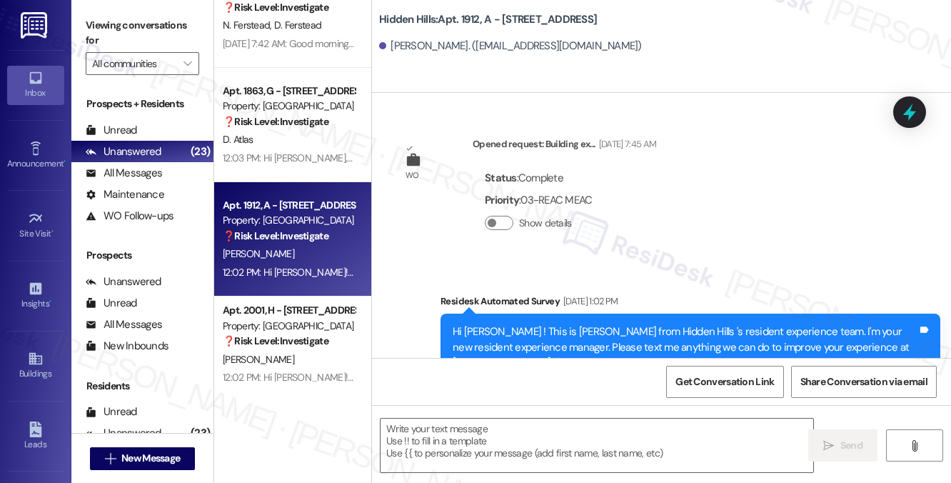
type textarea "Fetching suggested responses. Please feel free to read through the conversation…"
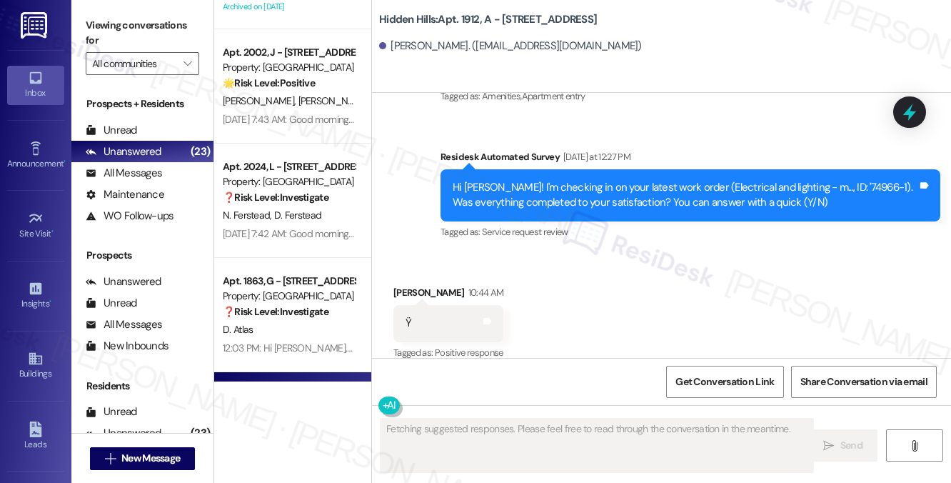
scroll to position [1818, 0]
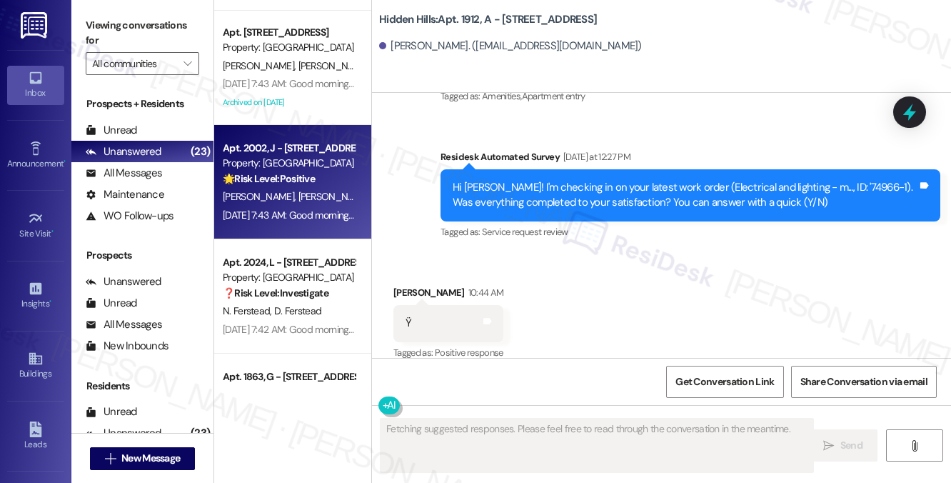
click at [282, 225] on div "Apt. 2002, J - 2201 S Oakdale Dr Property: Hidden Hills 🌟 Risk Level: Positive …" at bounding box center [292, 182] width 157 height 114
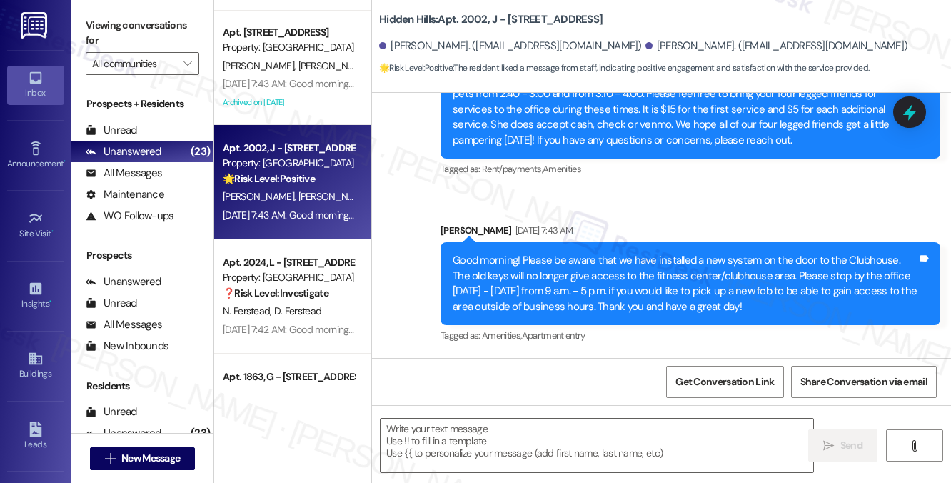
type textarea "Fetching suggested responses. Please feel free to read through the conversation…"
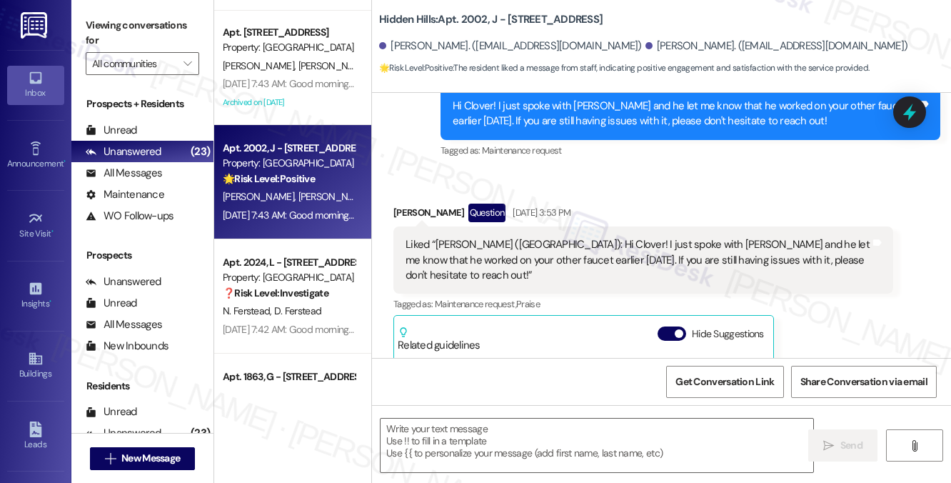
scroll to position [24412, 0]
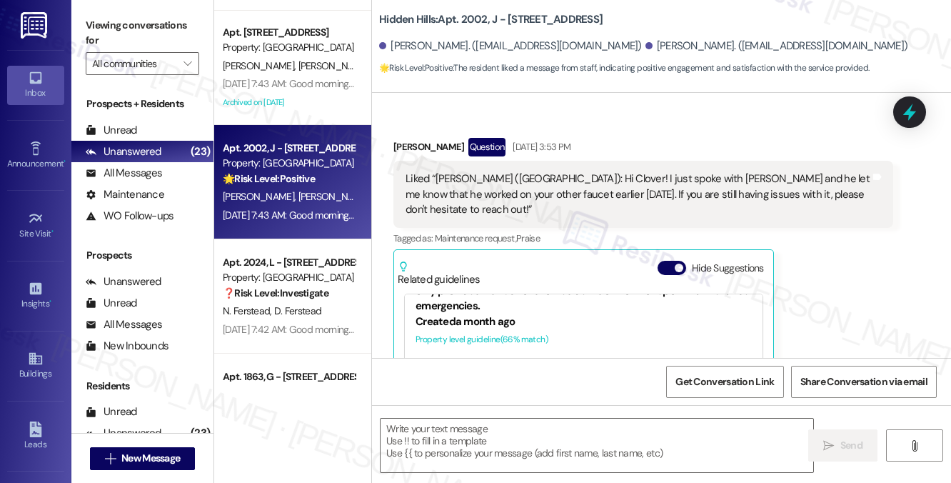
click at [512, 217] on div "Liked “Sarah Bayne (Hidden Hills): Hi Clover! I just spoke with Simon and he le…" at bounding box center [638, 194] width 465 height 46
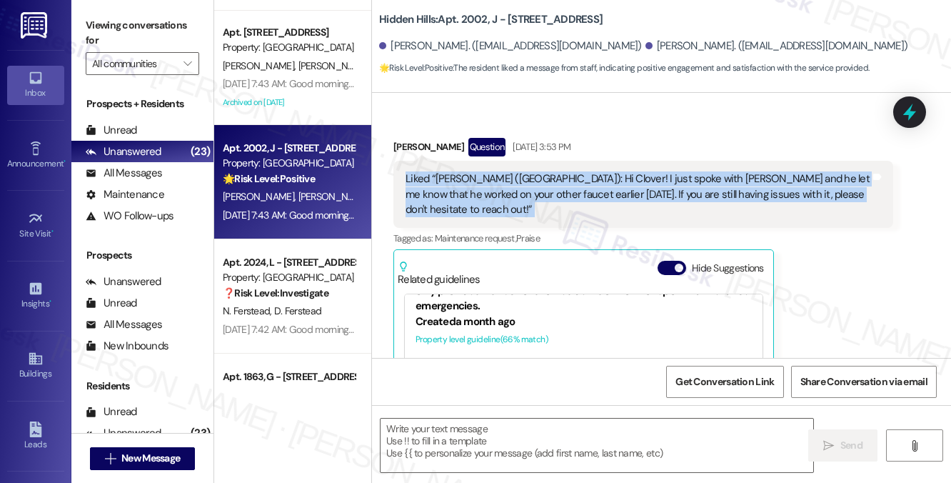
click at [512, 217] on div "Liked “Sarah Bayne (Hidden Hills): Hi Clover! I just spoke with Simon and he le…" at bounding box center [638, 194] width 465 height 46
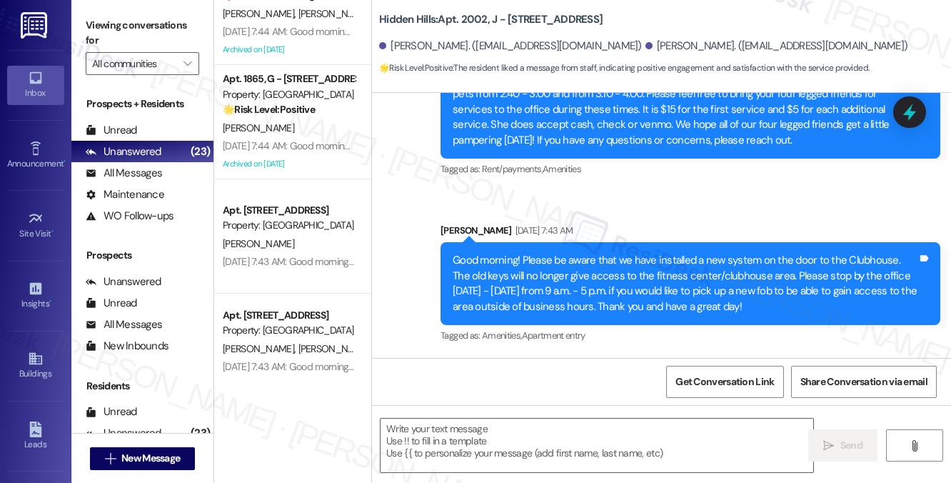
scroll to position [1532, 0]
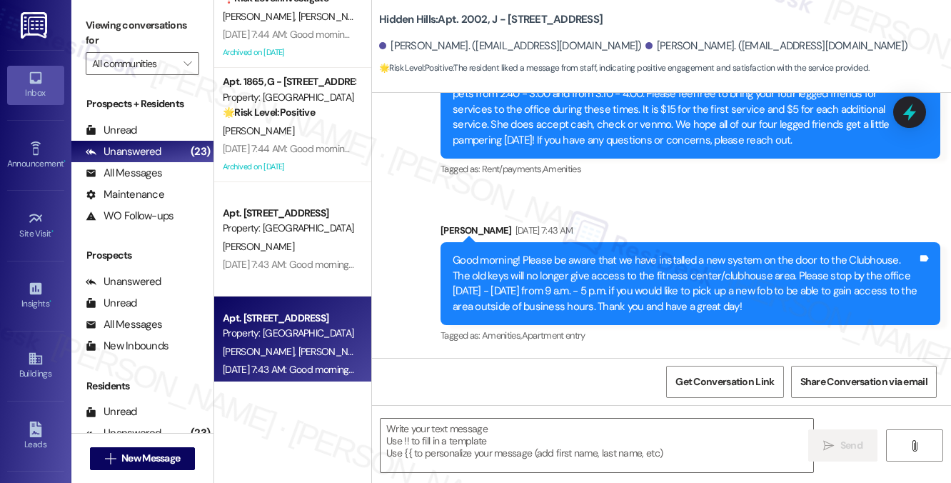
click at [291, 329] on div "Property: [GEOGRAPHIC_DATA]" at bounding box center [289, 333] width 132 height 15
type textarea "Fetching suggested responses. Please feel free to read through the conversation…"
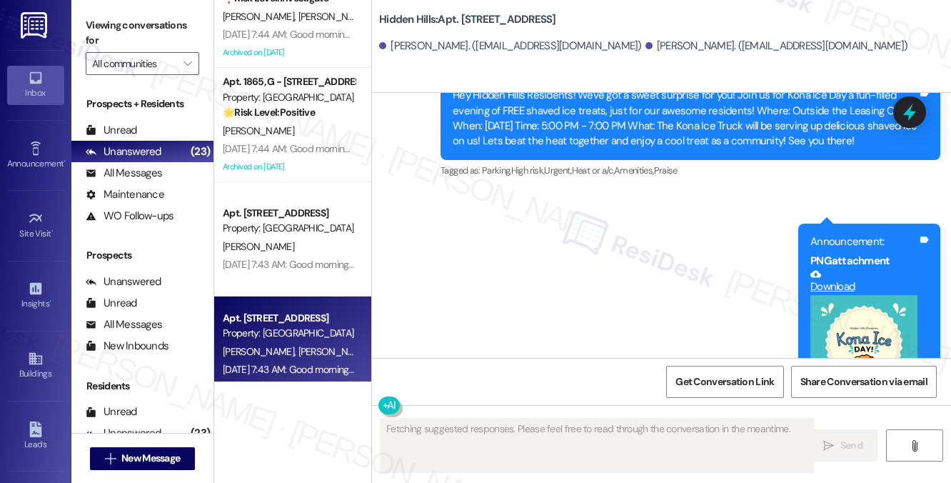
scroll to position [21206, 0]
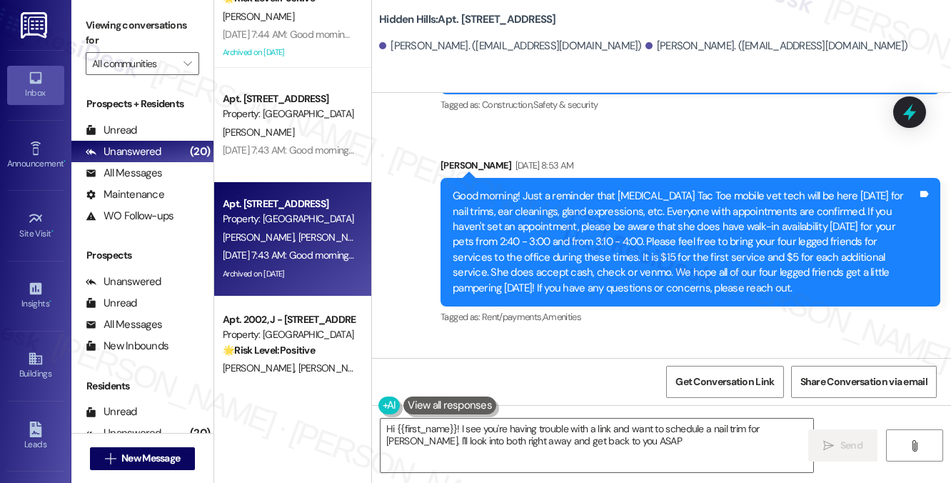
type textarea "Hi {{first_name}}! I see you're having trouble with a link and want to schedule…"
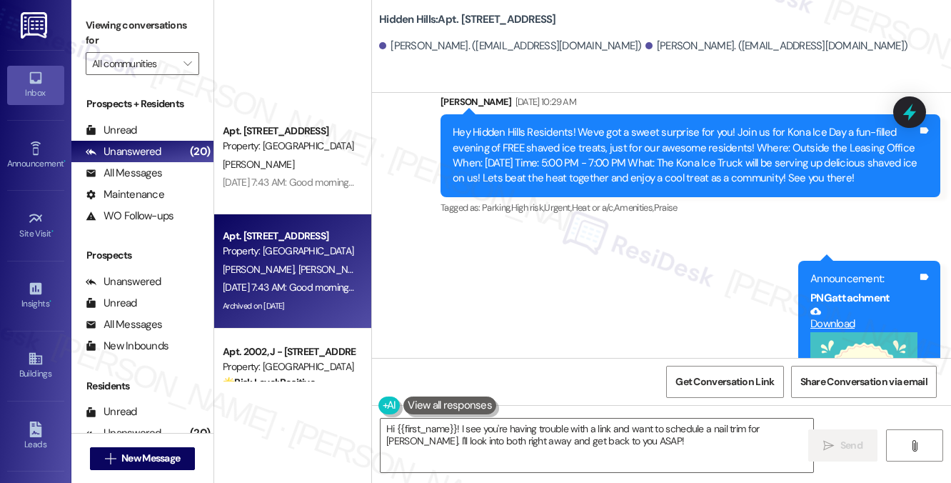
scroll to position [1903, 0]
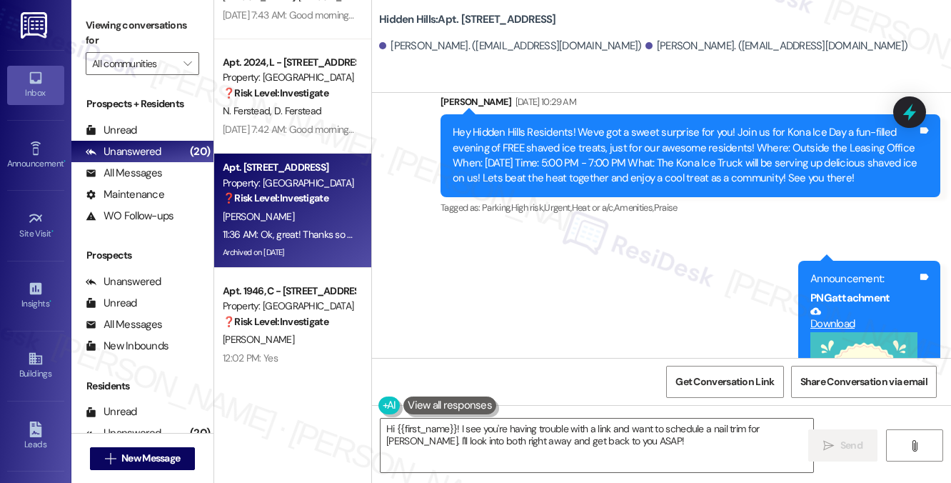
click at [291, 233] on div "11:36 AM: Ok, great! Thanks so much and if I can't figure it out, I'll come to …" at bounding box center [392, 234] width 339 height 13
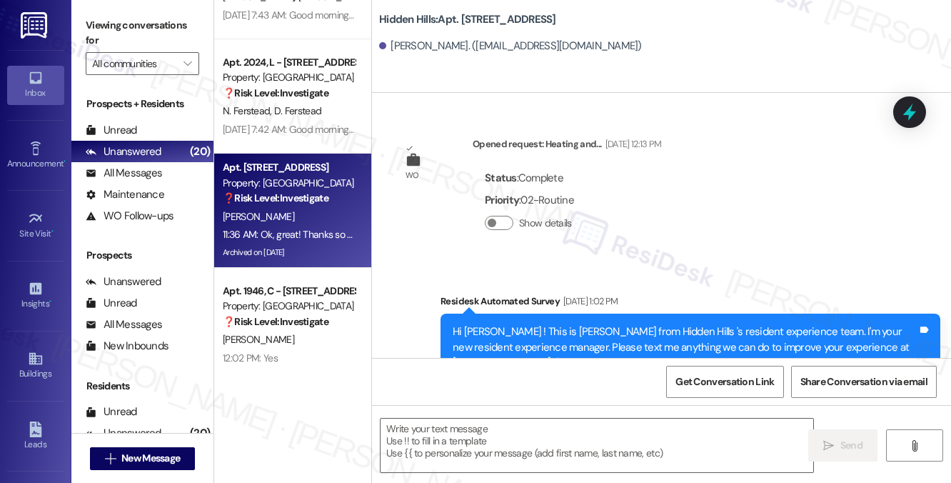
type textarea "Fetching suggested responses. Please feel free to read through the conversation…"
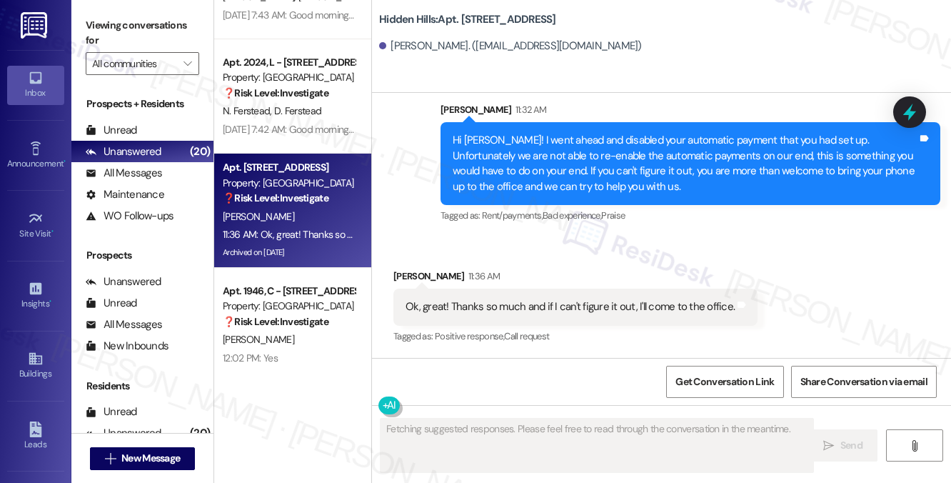
scroll to position [17114, 0]
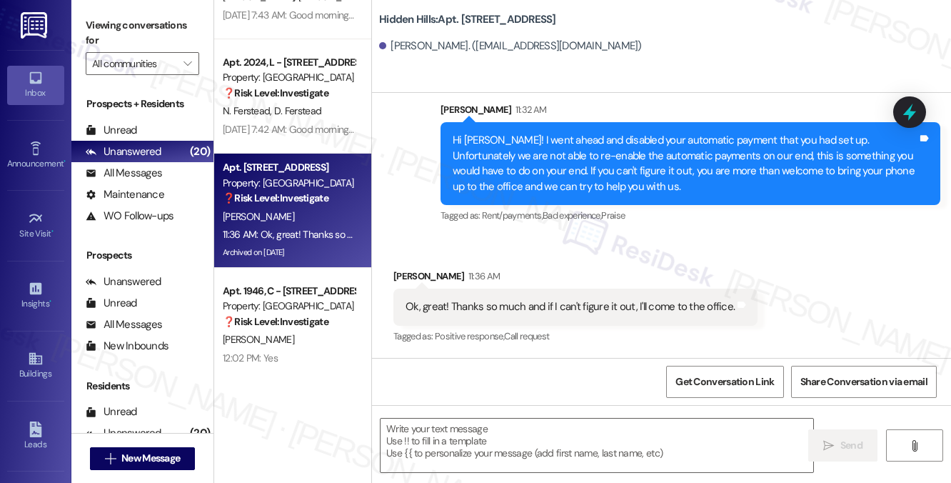
click at [600, 309] on div "Ok, great! Thanks so much and if I can't figure it out, I'll come to the office." at bounding box center [570, 306] width 329 height 15
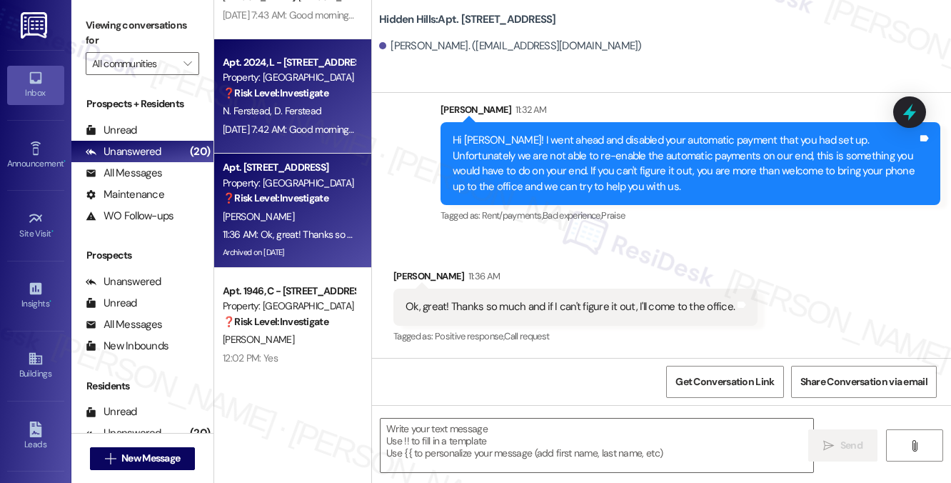
click at [324, 139] on div "Apt. 2024, L - 2201 S Oakdale Dr Property: Hidden Hills ❓ Risk Level: Investiga…" at bounding box center [292, 96] width 157 height 114
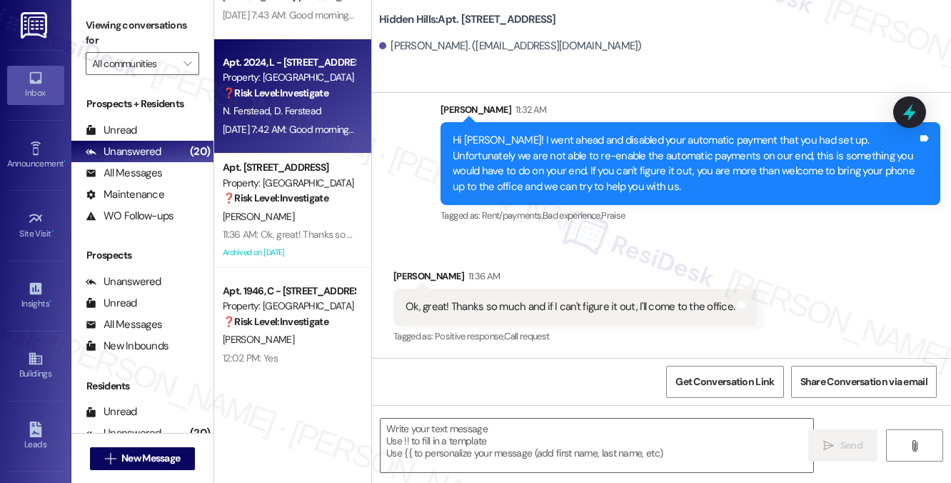
type textarea "Fetching suggested responses. Please feel free to read through the conversation…"
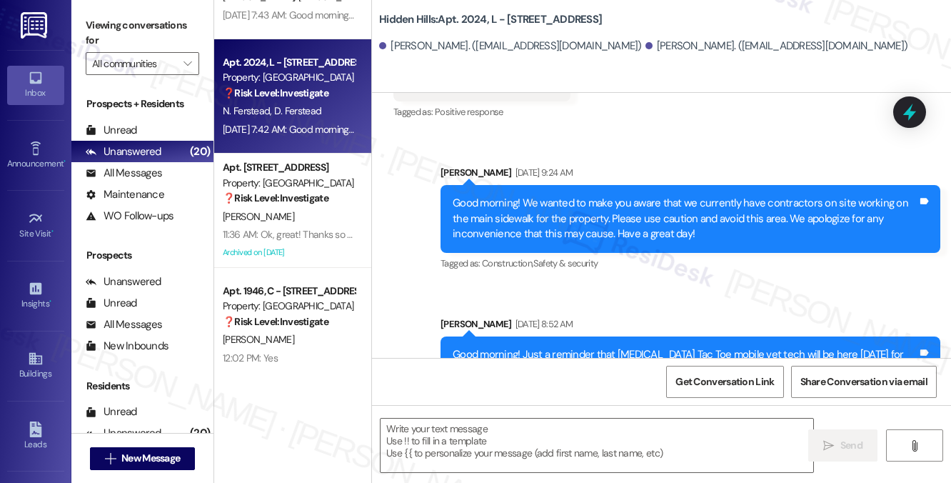
type textarea "Fetching suggested responses. Please feel free to read through the conversation…"
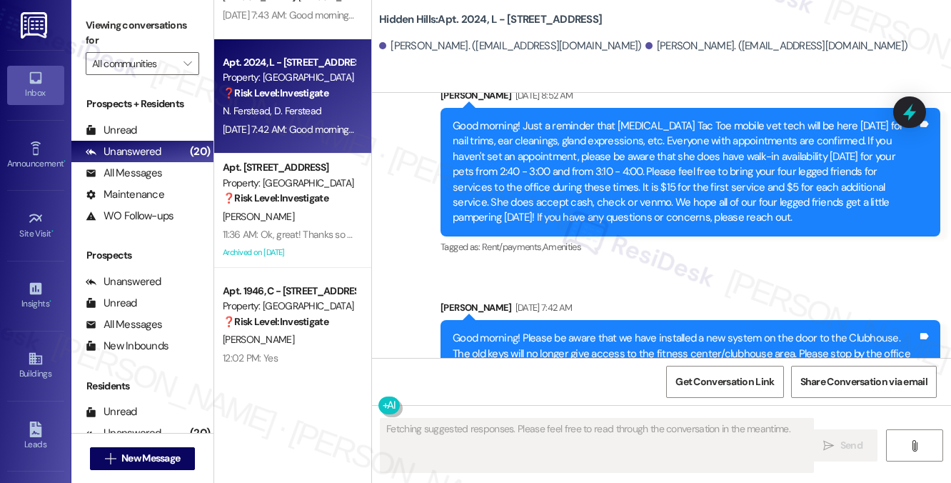
scroll to position [23505, 0]
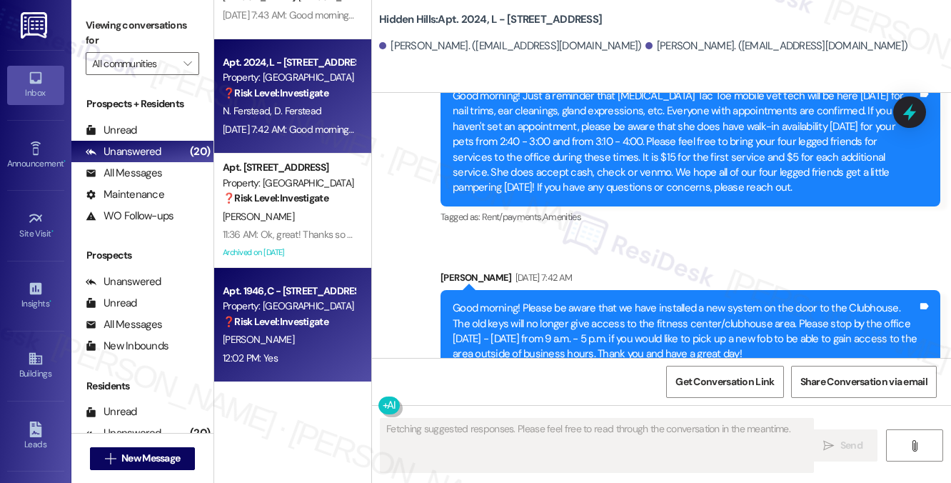
click at [323, 331] on div "A. Johnson" at bounding box center [288, 340] width 135 height 18
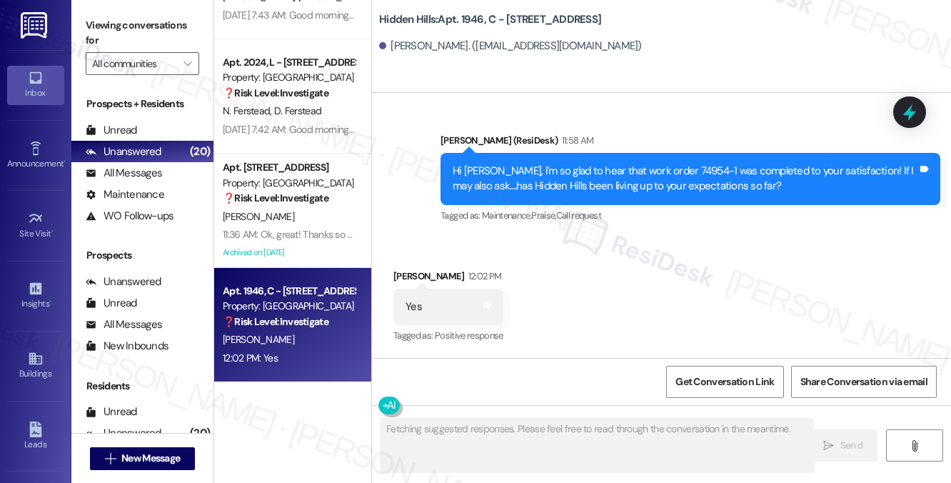
scroll to position [25533, 0]
click at [559, 183] on div "Hi Alexandra, I'm so glad to hear that work order 74954-1 was completed to your…" at bounding box center [685, 179] width 465 height 31
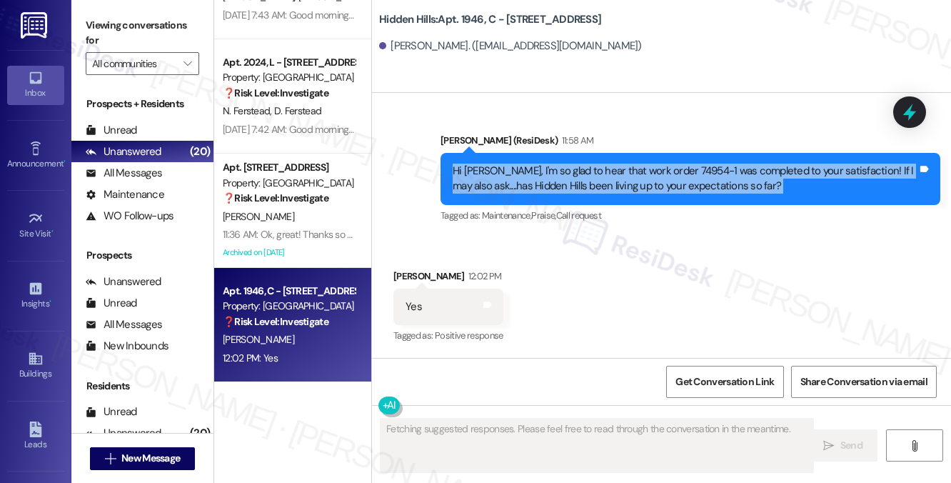
click at [559, 183] on div "Hi Alexandra, I'm so glad to hear that work order 74954-1 was completed to your…" at bounding box center [685, 179] width 465 height 31
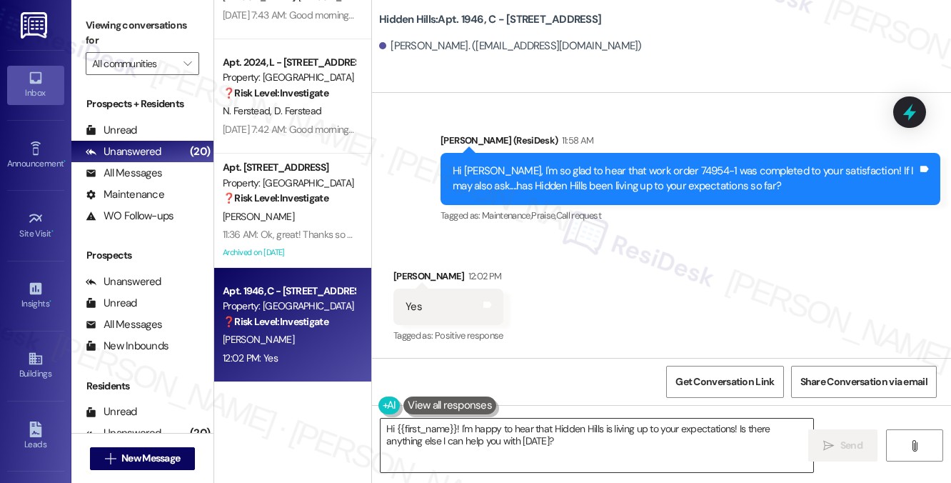
click at [581, 442] on textarea "Hi {{first_name}}! I'm happy to hear that Hidden Hills is living up to your exp…" at bounding box center [597, 445] width 433 height 54
click at [165, 30] on label "Viewing conversations for" at bounding box center [143, 33] width 114 height 38
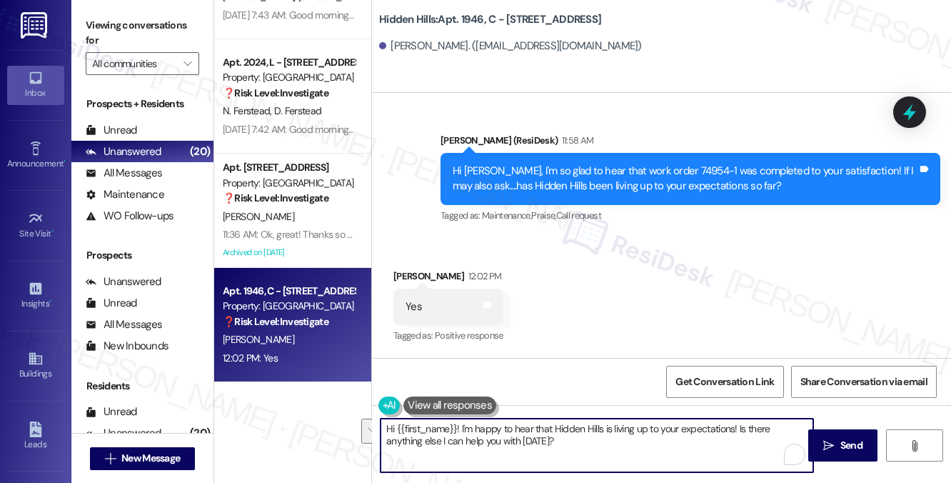
drag, startPoint x: 631, startPoint y: 452, endPoint x: 739, endPoint y: 423, distance: 111.6
click at [739, 423] on textarea "Hi {{first_name}}! I'm happy to hear that Hidden Hills is living up to your exp…" at bounding box center [597, 445] width 433 height 54
paste textarea "That’s awesome to hear, Emma! Thank you! If you don’t mind, would you be willin…"
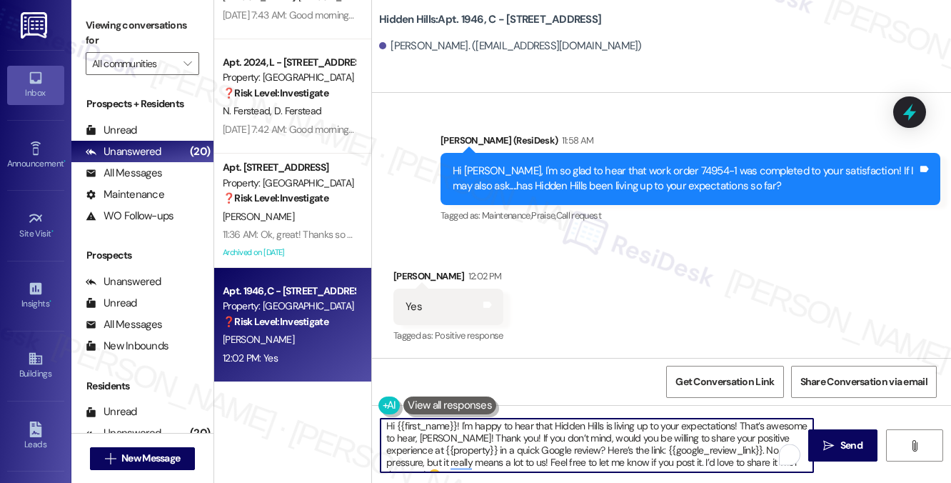
scroll to position [0, 0]
click at [536, 442] on textarea "Hi {{first_name}}! I'm happy to hear that Hidden Hills is living up to your exp…" at bounding box center [597, 445] width 433 height 54
drag, startPoint x: 537, startPoint y: 441, endPoint x: 742, endPoint y: 419, distance: 206.2
click at [742, 419] on textarea "Hi {{first_name}}! I'm happy to hear that Hidden Hills is living up to your exp…" at bounding box center [597, 445] width 433 height 54
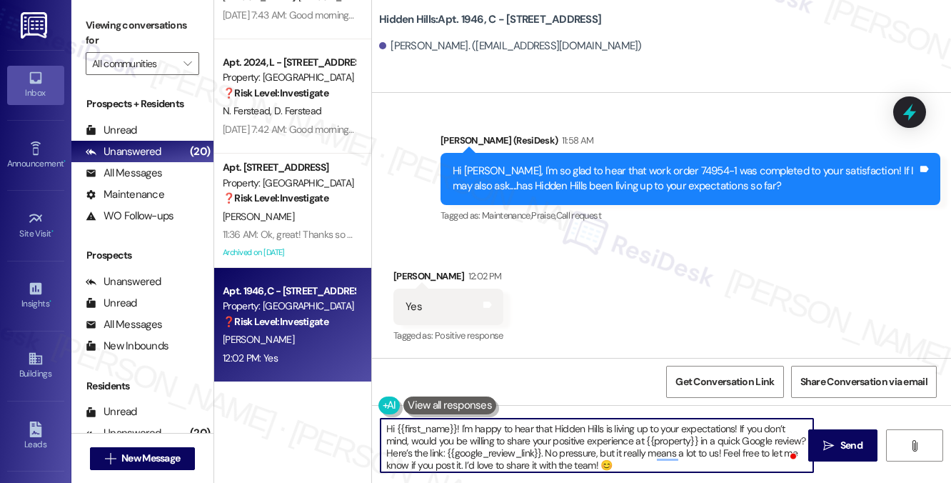
click at [526, 423] on textarea "Hi {{first_name}}! I'm happy to hear that Hidden Hills is living up to your exp…" at bounding box center [597, 445] width 433 height 54
click at [650, 453] on textarea "Hi {{first_name}}! I'm happy to hear that Hidden Hills is living up to your exp…" at bounding box center [597, 445] width 433 height 54
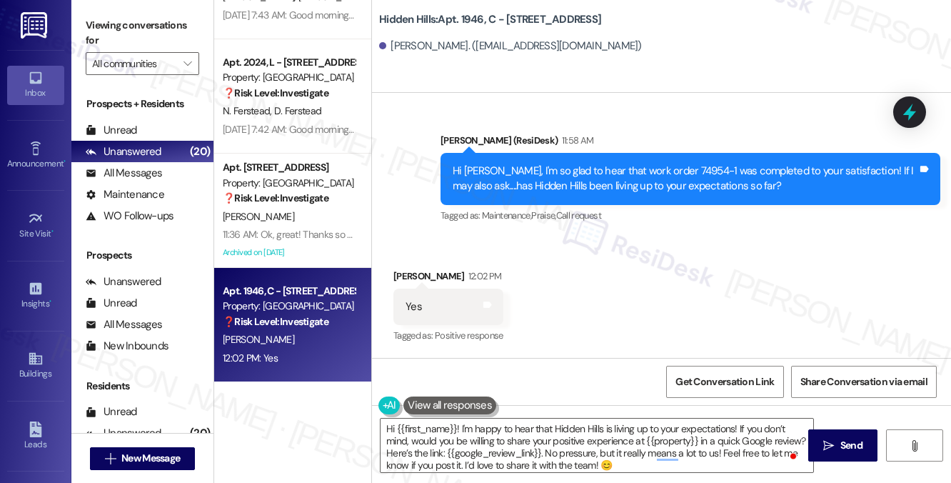
click at [131, 11] on div "Viewing conversations for All communities " at bounding box center [142, 44] width 142 height 89
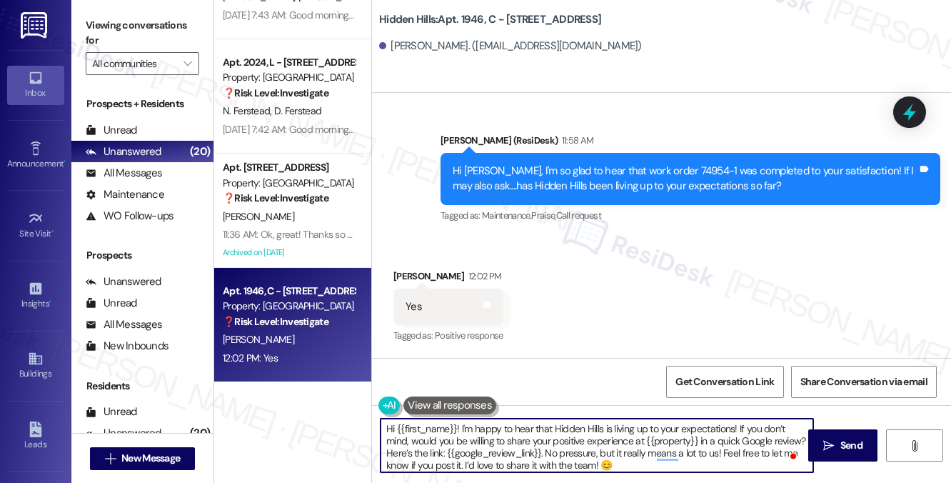
click at [548, 446] on textarea "Hi {{first_name}}! I'm happy to hear that Hidden Hills is living up to your exp…" at bounding box center [597, 445] width 433 height 54
paste textarea "That’s awesome to hear, Emma! Thank you"
click at [493, 428] on textarea "That’s awesome to hear, Emma! Thank you! If you don’t mind, would you be willin…" at bounding box center [597, 445] width 433 height 54
drag, startPoint x: 433, startPoint y: 441, endPoint x: 497, endPoint y: 439, distance: 64.3
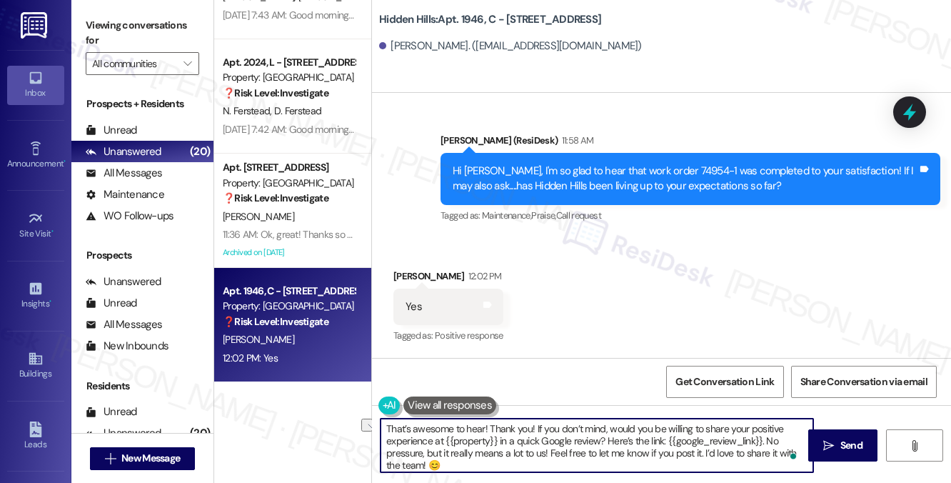
click at [497, 439] on textarea "That’s awesome to hear! Thank you! If you don’t mind, would you be willing to s…" at bounding box center [597, 445] width 433 height 54
type textarea "That’s awesome to hear! Thank you! If you don’t mind, would you be willing to s…"
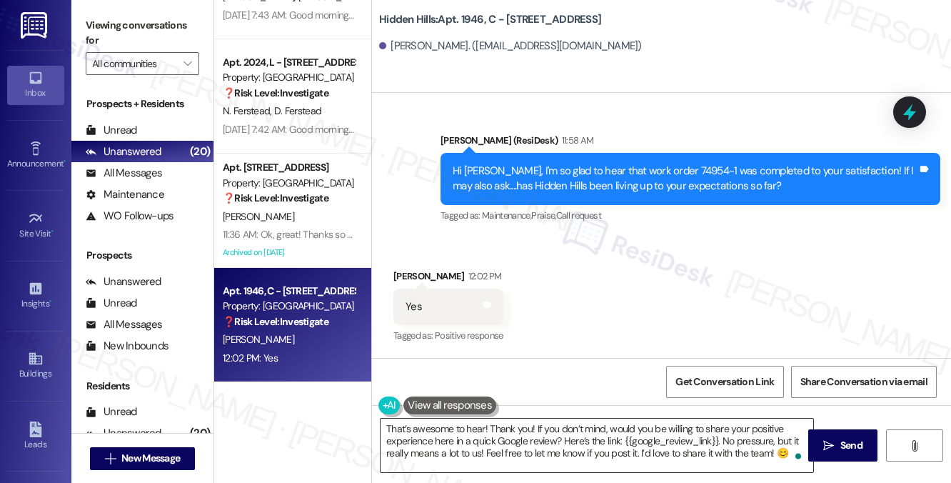
drag, startPoint x: 768, startPoint y: 427, endPoint x: 801, endPoint y: 433, distance: 32.8
click at [768, 427] on textarea "That’s awesome to hear! Thank you! If you don’t mind, would you be willing to s…" at bounding box center [597, 445] width 433 height 54
click at [831, 442] on icon "" at bounding box center [828, 445] width 11 height 11
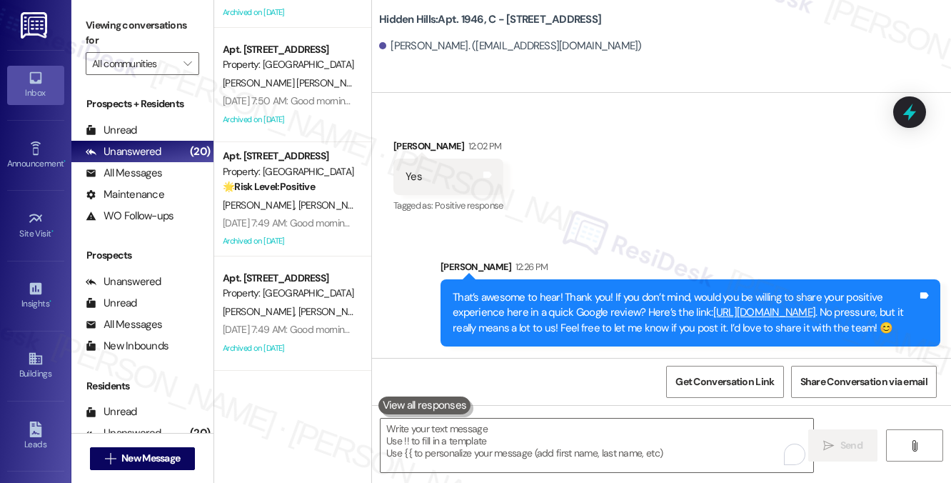
scroll to position [261, 0]
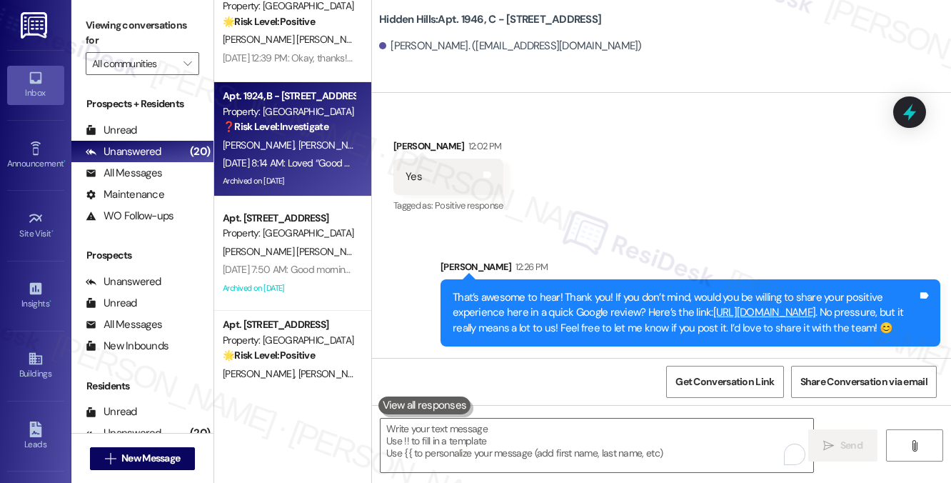
type textarea "Fetching suggested responses. Please feel free to read through the conversation…"
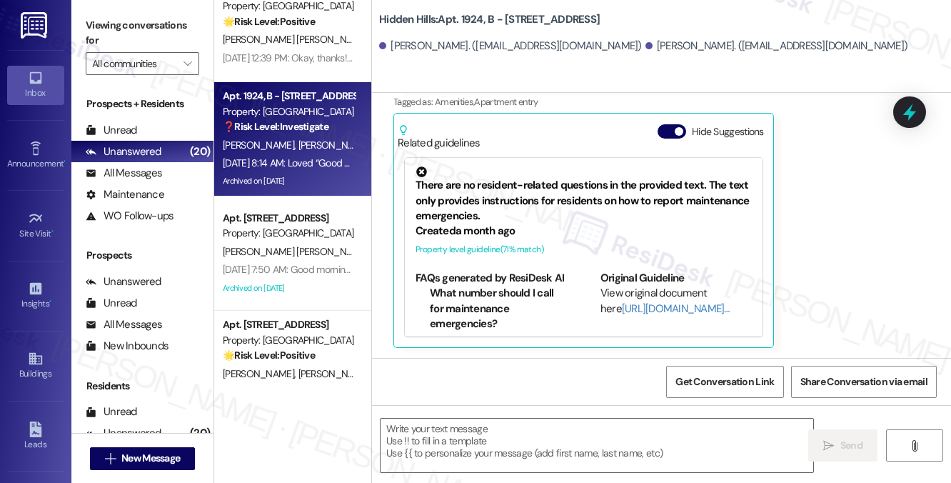
type textarea "Fetching suggested responses. Please feel free to read through the conversation…"
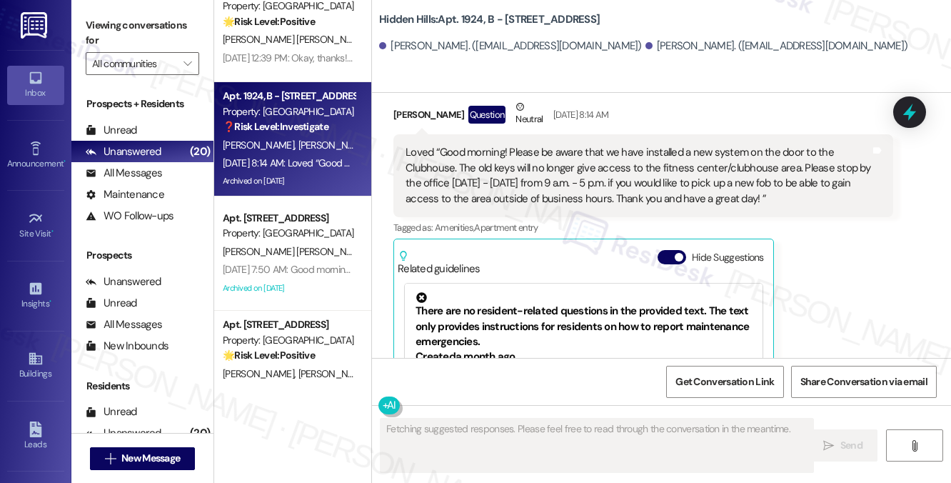
scroll to position [24310, 0]
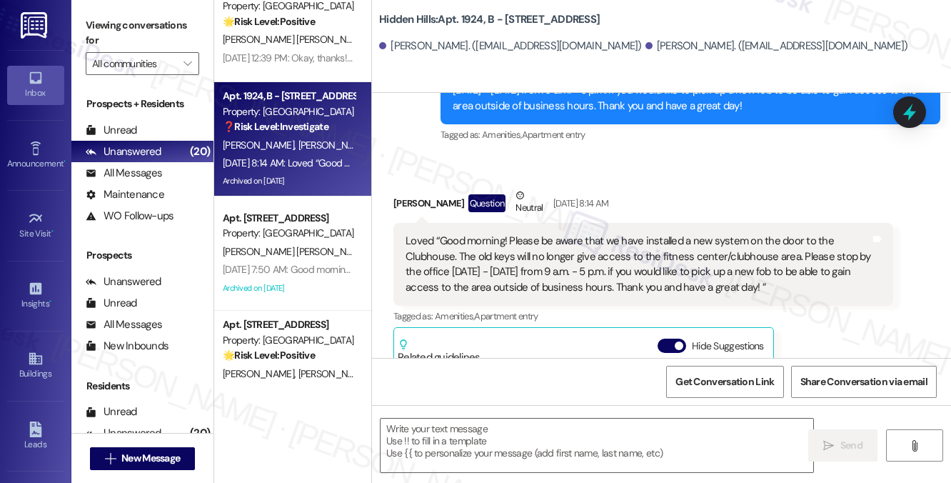
click at [548, 236] on div "Loved “Good morning! Please be aware that we have installed a new system on the…" at bounding box center [638, 264] width 465 height 61
click at [543, 237] on div "Loved “Good morning! Please be aware that we have installed a new system on the…" at bounding box center [638, 264] width 465 height 61
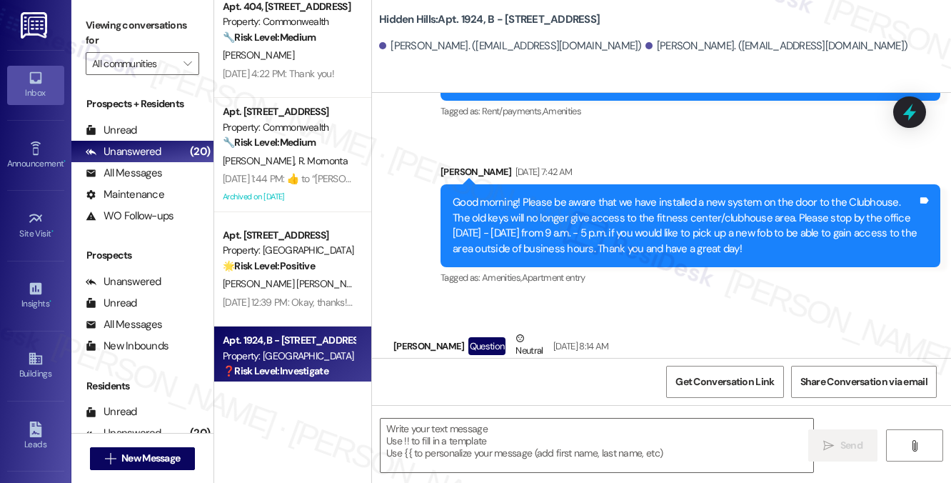
scroll to position [0, 0]
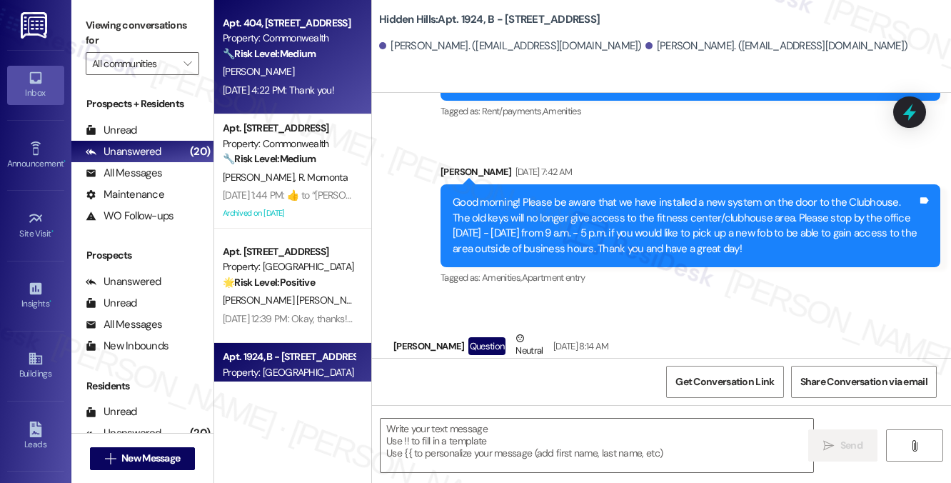
click at [318, 66] on div "[PERSON_NAME]" at bounding box center [288, 72] width 135 height 18
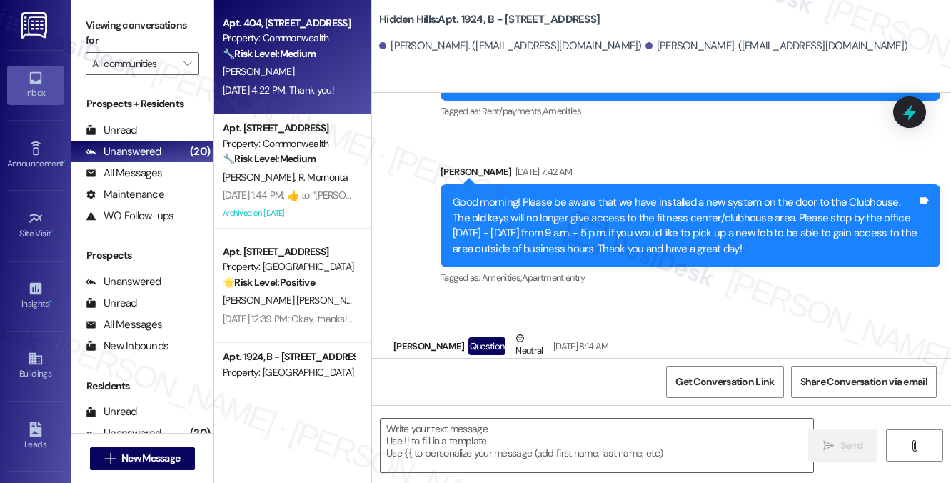
type textarea "Fetching suggested responses. Please feel free to read through the conversation…"
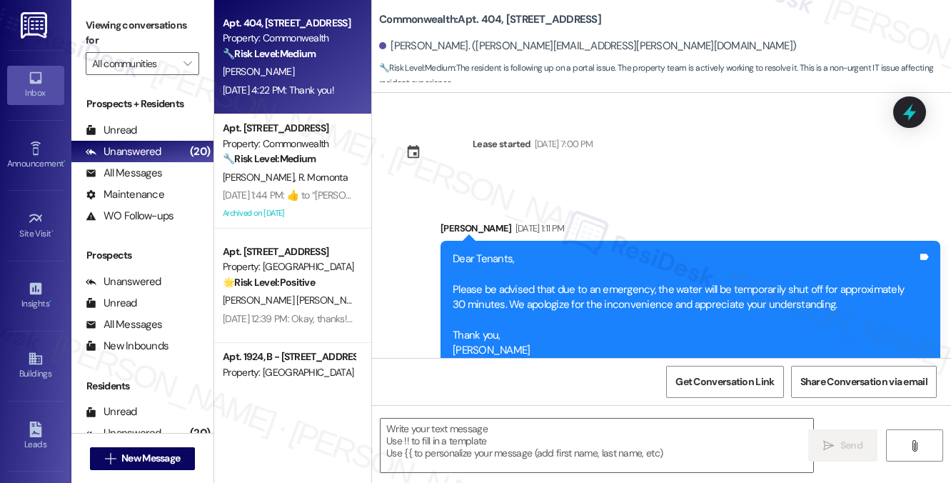
scroll to position [11698, 0]
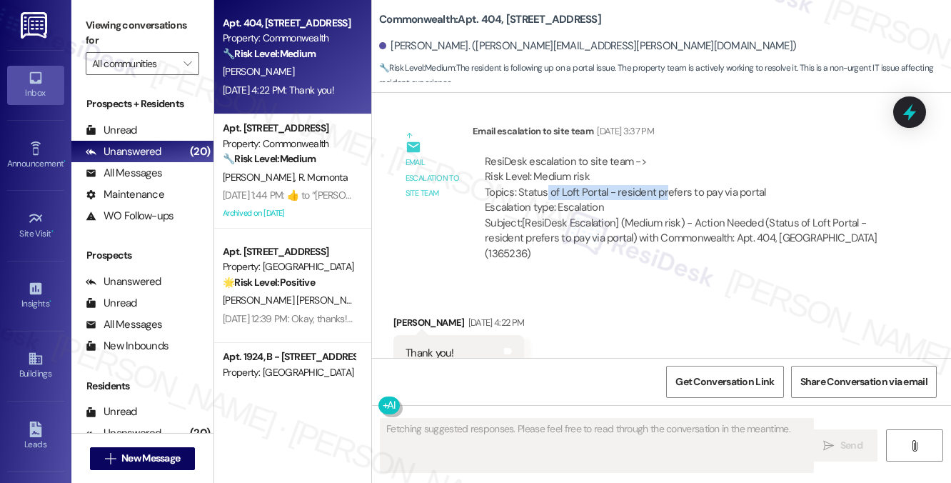
drag, startPoint x: 546, startPoint y: 147, endPoint x: 690, endPoint y: 154, distance: 143.7
click at [689, 154] on div "ResiDesk escalation to site team -> Risk Level: Medium risk Topics: Status of L…" at bounding box center [683, 184] width 396 height 61
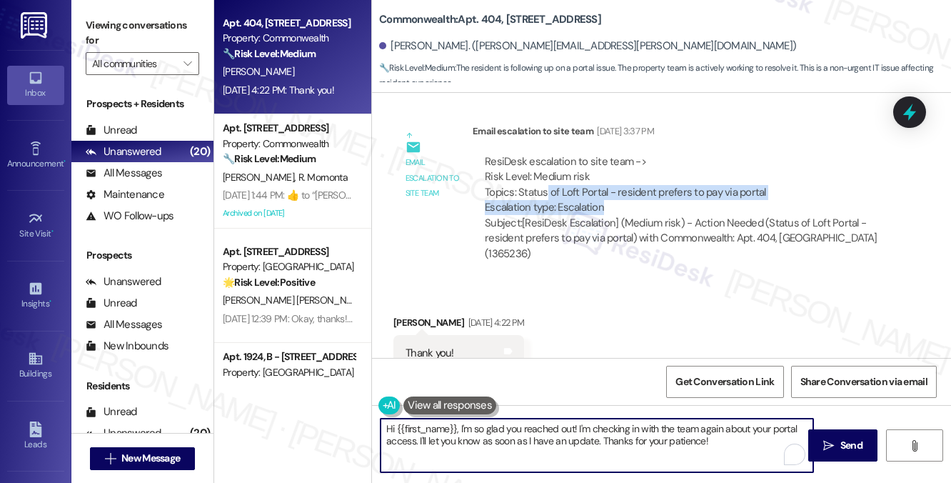
click at [517, 423] on textarea "Hi {{first_name}}, I'm so glad you reached out! I'm checking in with the team a…" at bounding box center [597, 445] width 433 height 54
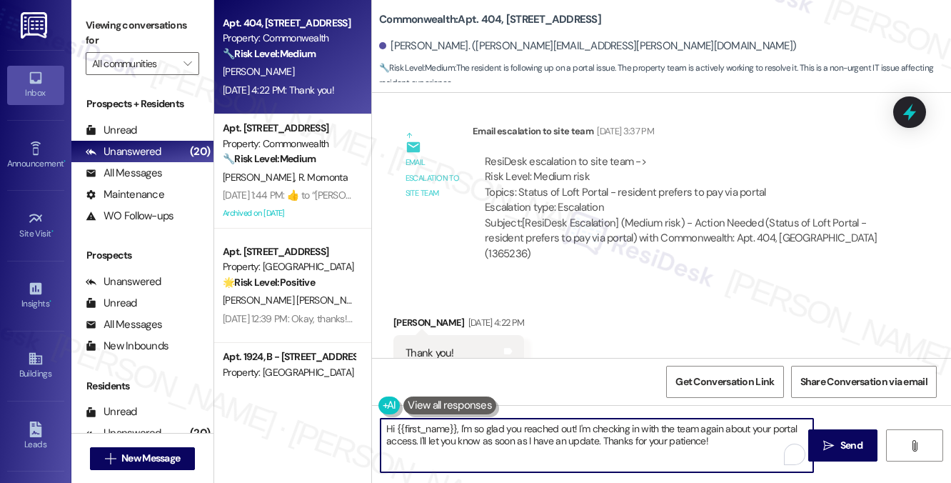
click at [517, 423] on textarea "Hi {{first_name}}, I'm so glad you reached out! I'm checking in with the team a…" at bounding box center [597, 445] width 433 height 54
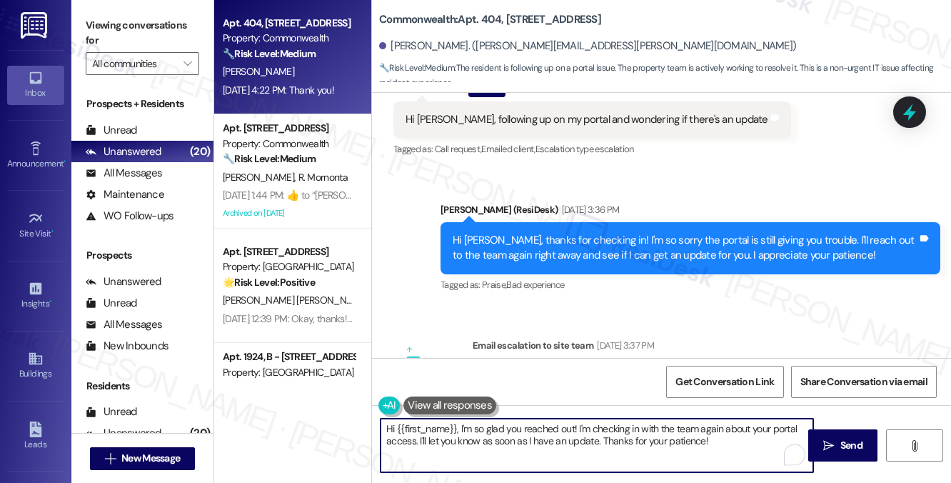
scroll to position [11412, 0]
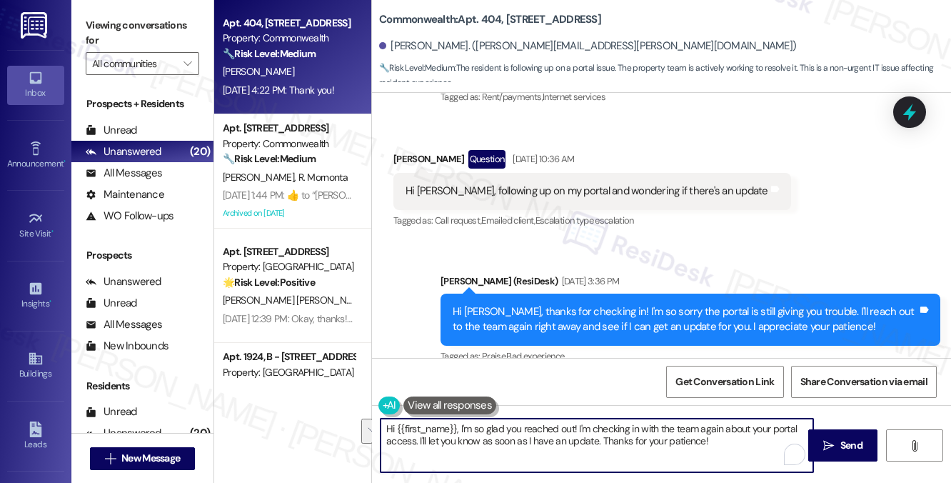
click at [596, 304] on div "Hi [PERSON_NAME], thanks for checking in! I'm so sorry the portal is still givi…" at bounding box center [685, 319] width 465 height 31
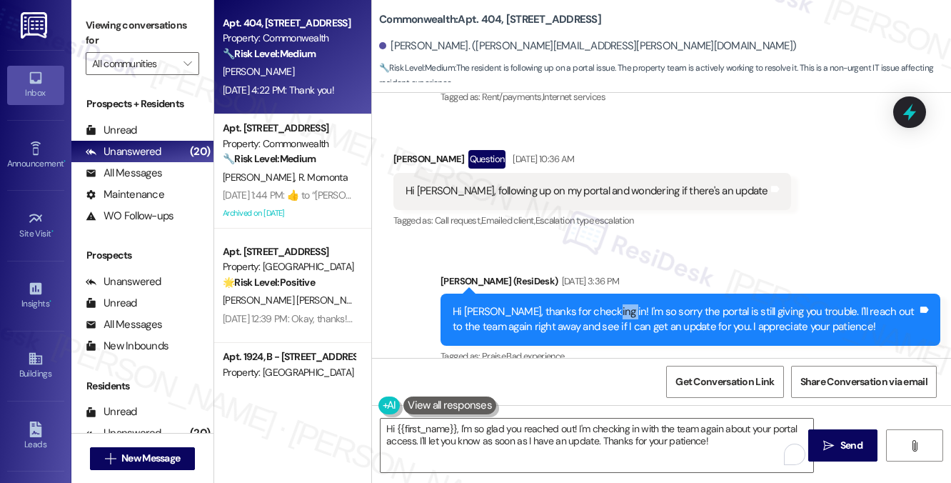
click at [596, 304] on div "Hi [PERSON_NAME], thanks for checking in! I'm so sorry the portal is still givi…" at bounding box center [685, 319] width 465 height 31
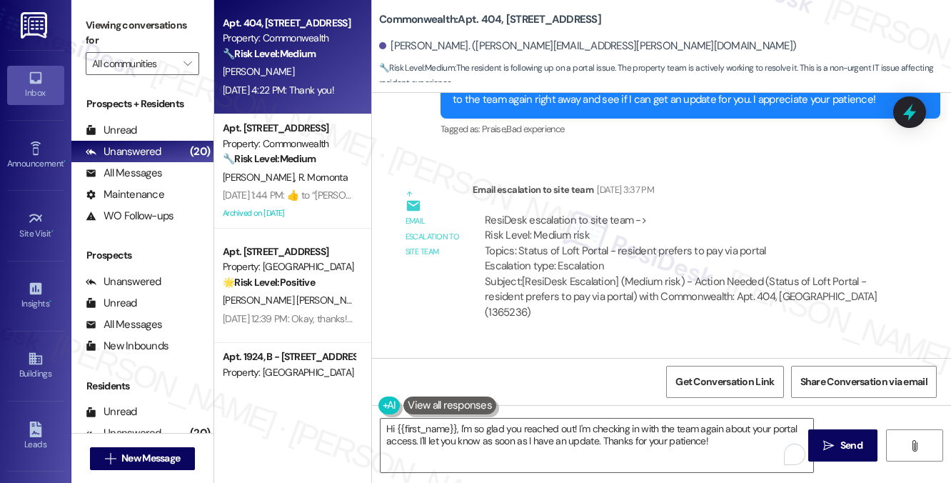
scroll to position [11698, 0]
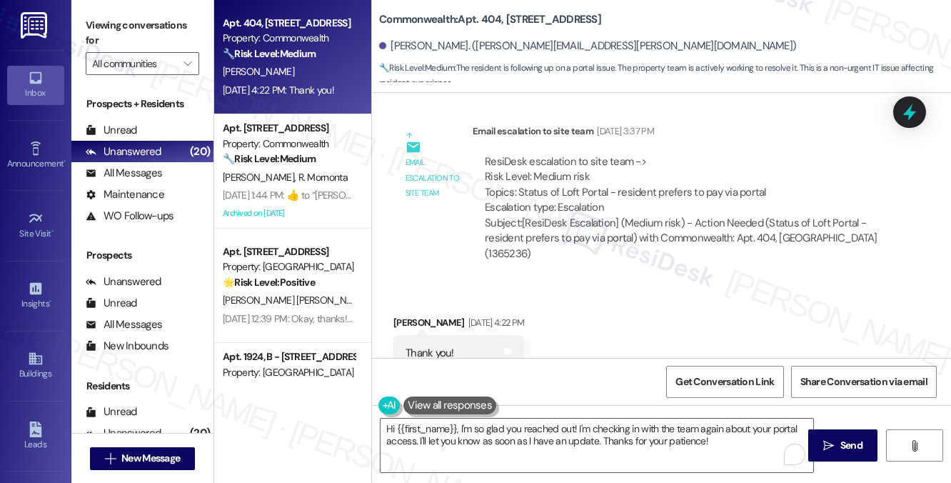
click at [406, 315] on div "Emily Vanderhoeven Aug 15, 2025 at 4:22 PM" at bounding box center [458, 325] width 131 height 20
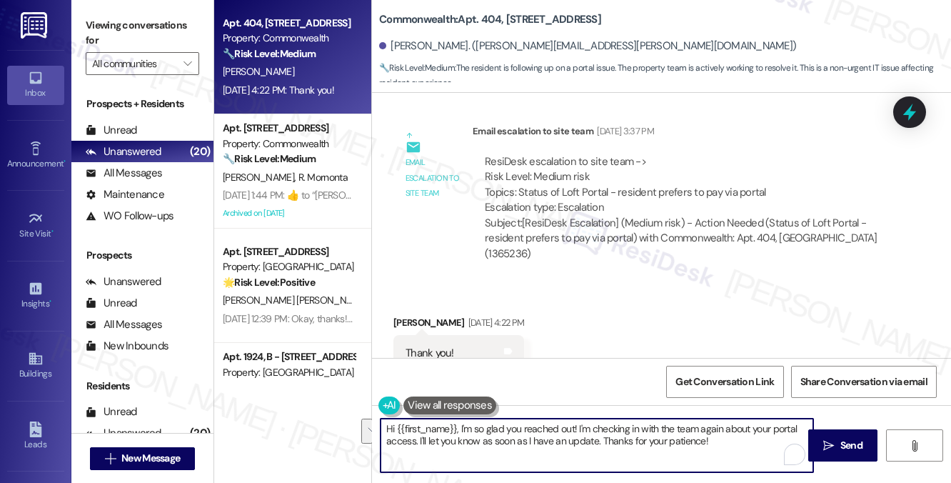
drag, startPoint x: 737, startPoint y: 448, endPoint x: 461, endPoint y: 415, distance: 277.6
click at [461, 418] on div "Hi {{first_name}}, I'm so glad you reached out! I'm checking in with the team a…" at bounding box center [590, 445] width 434 height 55
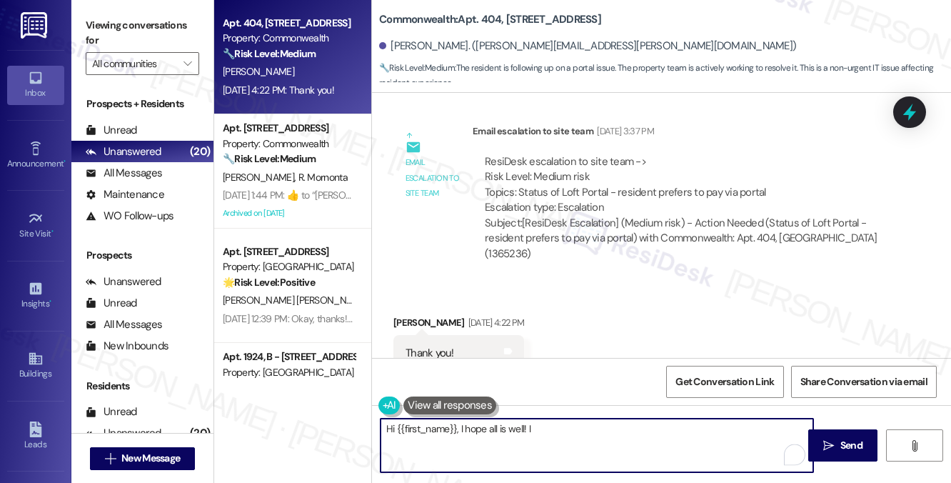
click at [549, 424] on textarea "Hi {{first_name}}, I hope all is well! I" at bounding box center [597, 445] width 433 height 54
click at [678, 438] on textarea "Hi {{first_name}}, I hope all is well! Just wanted to check in if" at bounding box center [597, 445] width 433 height 54
type textarea "Hi {{first_name}}, I hope all is well! Just wanted to check in if the issues wi…"
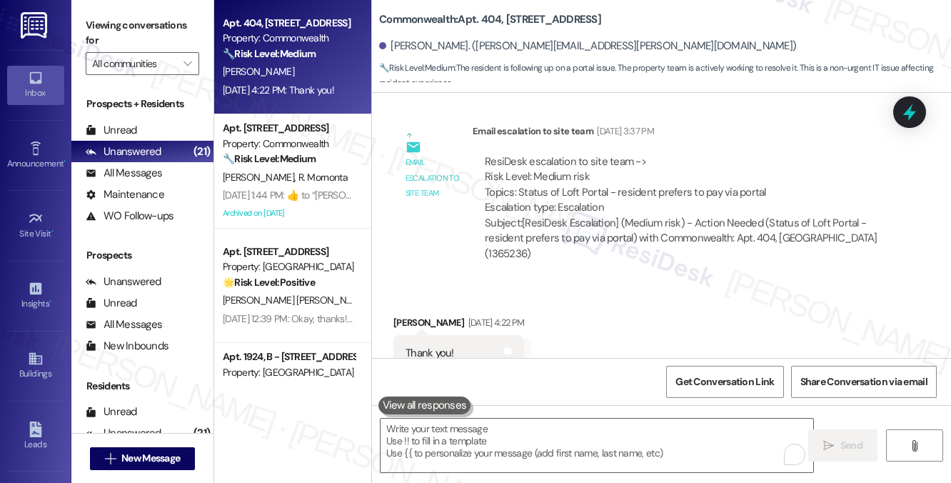
click at [167, 19] on label "Viewing conversations for" at bounding box center [143, 33] width 114 height 38
click at [147, 22] on label "Viewing conversations for" at bounding box center [143, 33] width 114 height 38
click at [571, 434] on textarea "To enrich screen reader interactions, please activate Accessibility in Grammarl…" at bounding box center [597, 445] width 433 height 54
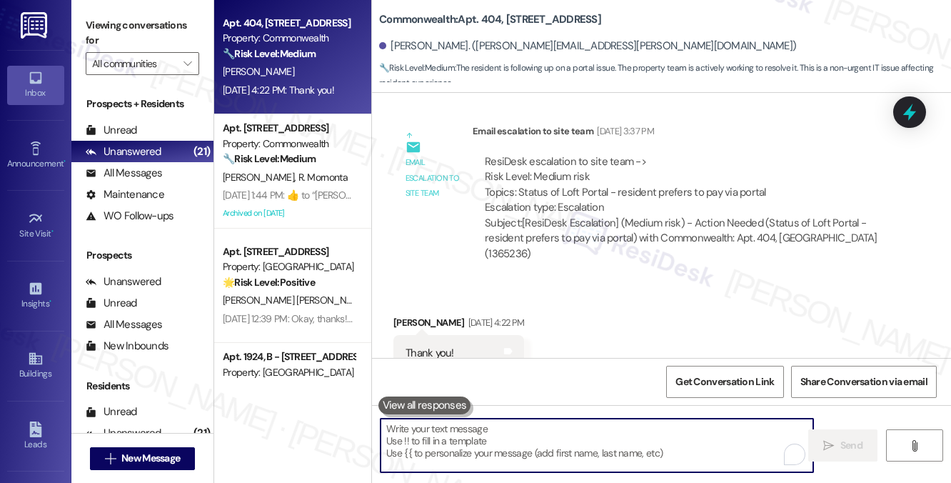
paste textarea "Hi {{first_name}}, I hope you’re doing well! I just wanted to check in to see i…"
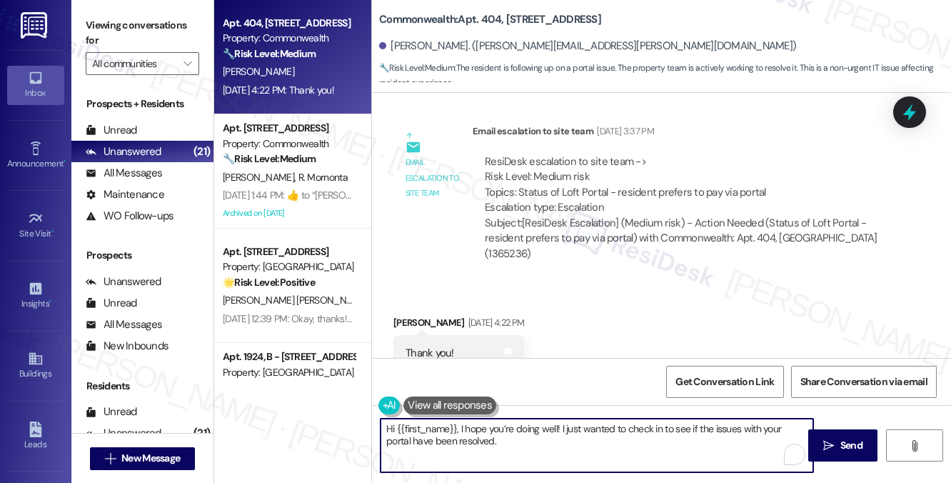
click at [491, 450] on textarea "Hi {{first_name}}, I hope you’re doing well! I just wanted to check in to see i…" at bounding box center [597, 445] width 433 height 54
type textarea "Hi {{first_name}}, I hope you’re doing well! I just wanted to check in to see i…"
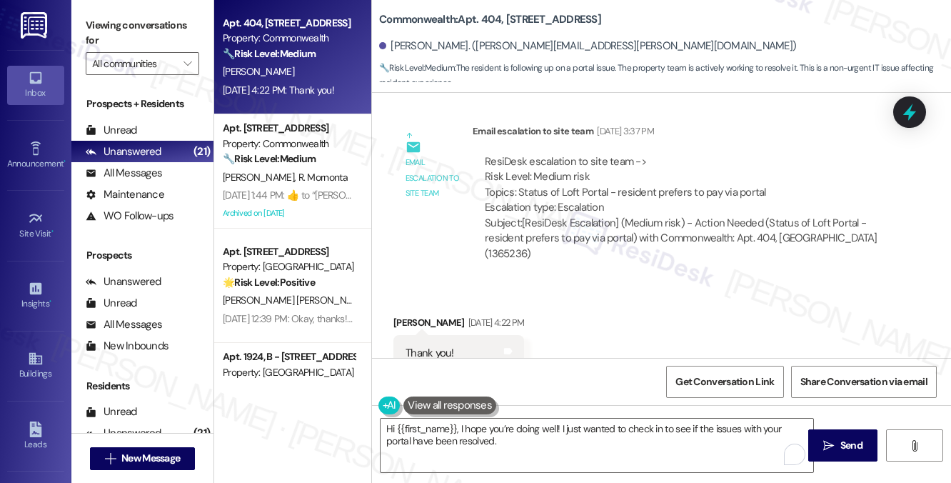
click at [406, 315] on div "Emily Vanderhoeven Aug 15, 2025 at 4:22 PM" at bounding box center [458, 325] width 131 height 20
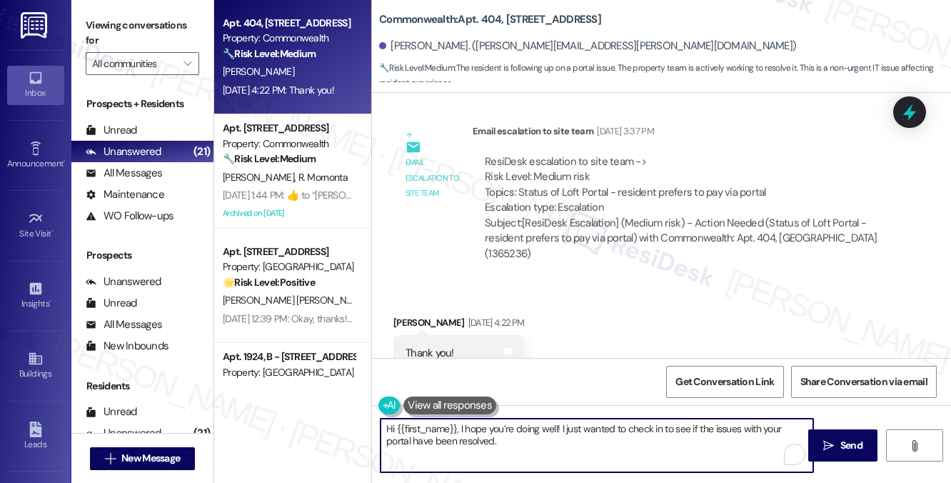
click at [647, 436] on textarea "Hi {{first_name}}, I hope you’re doing well! I just wanted to check in to see i…" at bounding box center [597, 445] width 433 height 54
click at [505, 448] on textarea "Hi {{first_name}}, I hope you’re doing well! I just wanted to check in to see i…" at bounding box center [597, 445] width 433 height 54
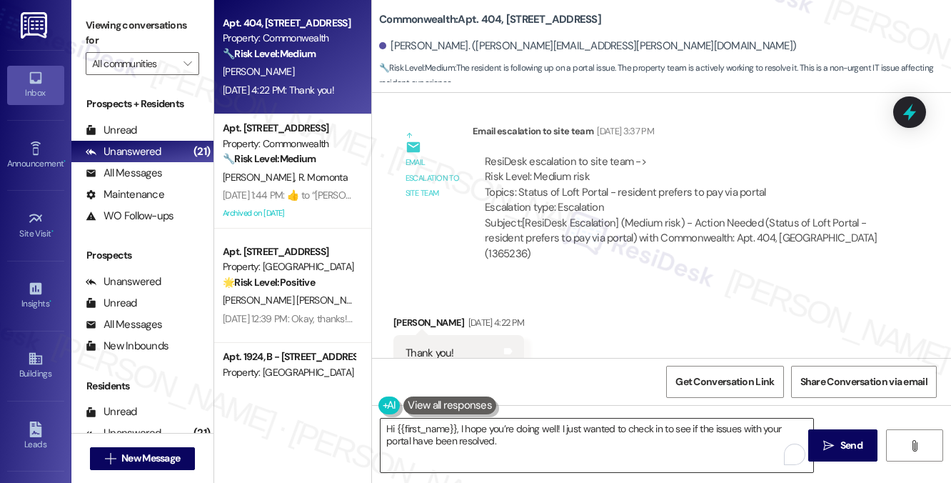
click at [757, 436] on textarea "Hi {{first_name}}, I hope you’re doing well! I just wanted to check in to see i…" at bounding box center [597, 445] width 433 height 54
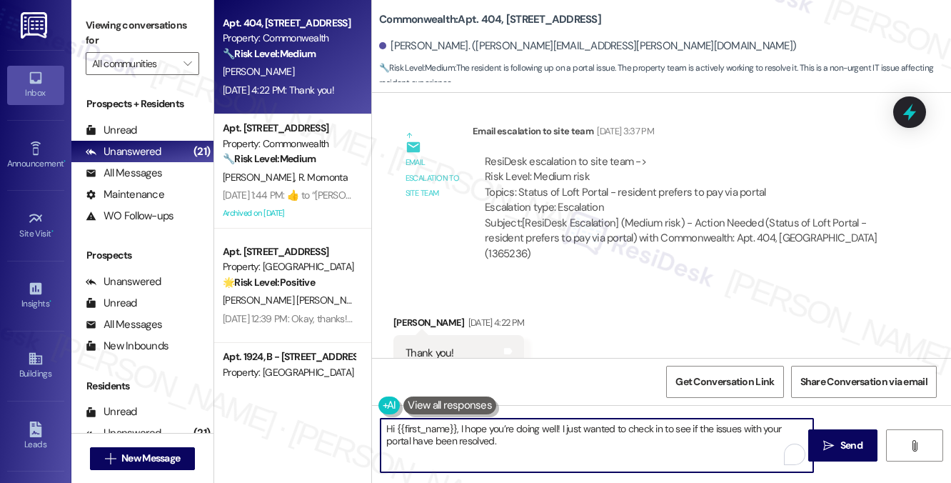
click at [689, 430] on textarea "Hi {{first_name}}, I hope you’re doing well! I just wanted to check in to see i…" at bounding box center [597, 445] width 433 height 54
click at [624, 462] on textarea "Hi {{first_name}}, I hope you’re doing well! I just wanted to check in to see i…" at bounding box center [597, 445] width 433 height 54
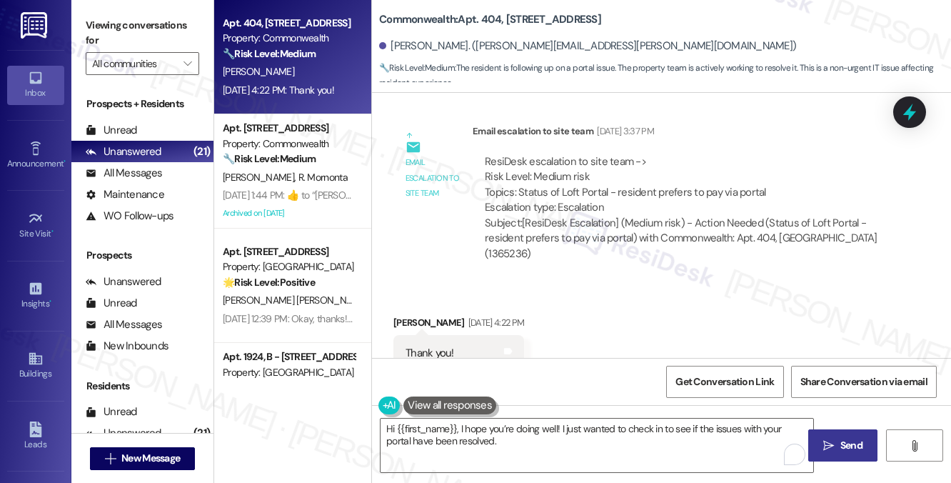
click at [836, 439] on span " Send" at bounding box center [843, 445] width 45 height 15
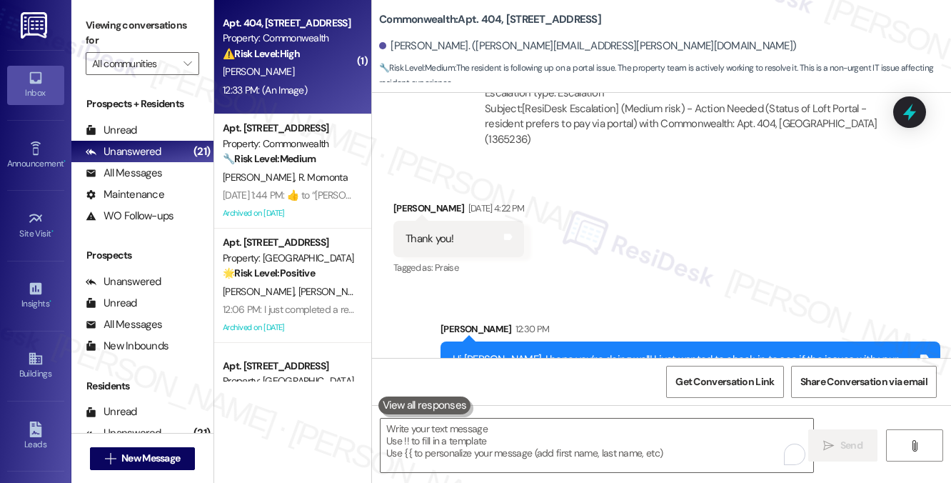
scroll to position [12209, 0]
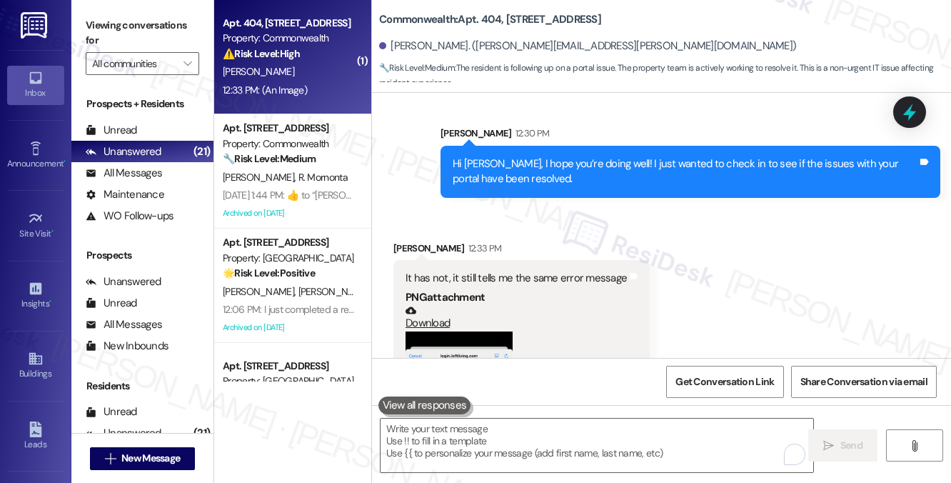
scroll to position [11923, 0]
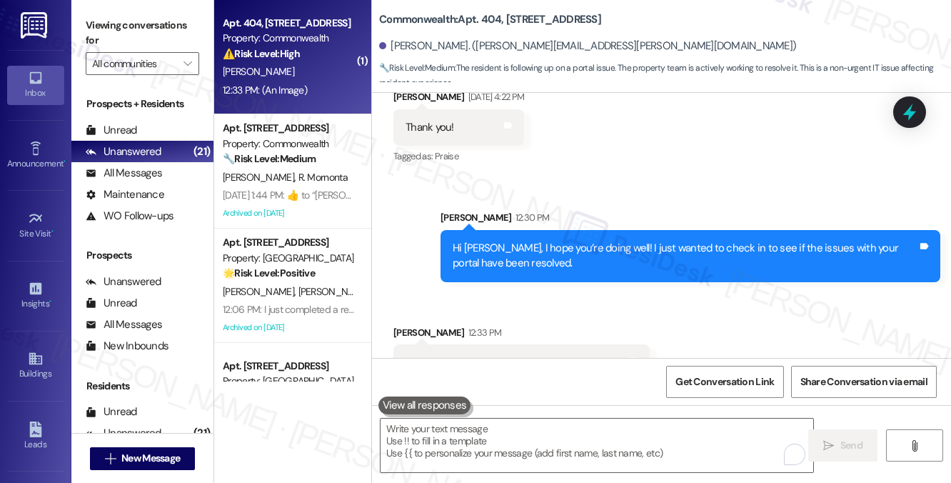
click at [529, 241] on div "Hi [PERSON_NAME], I hope you’re doing well! I just wanted to check in to see if…" at bounding box center [685, 256] width 465 height 31
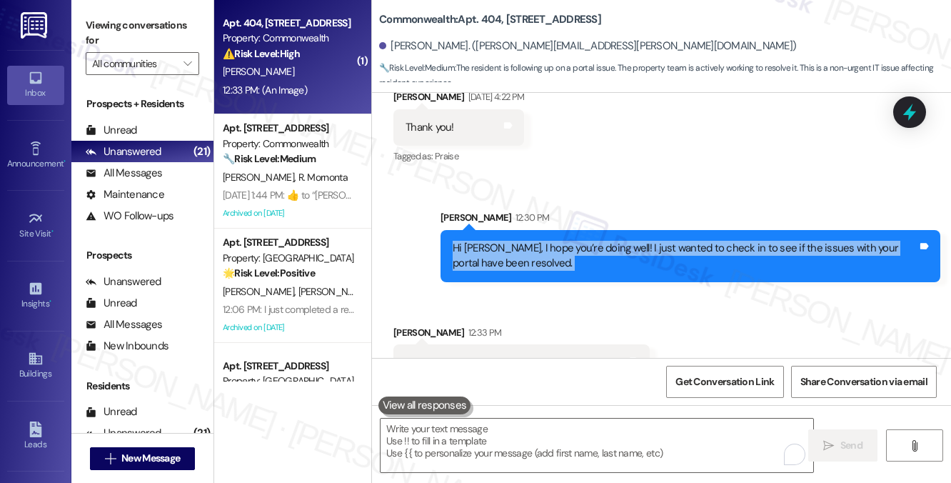
click at [529, 241] on div "Hi [PERSON_NAME], I hope you’re doing well! I just wanted to check in to see if…" at bounding box center [685, 256] width 465 height 31
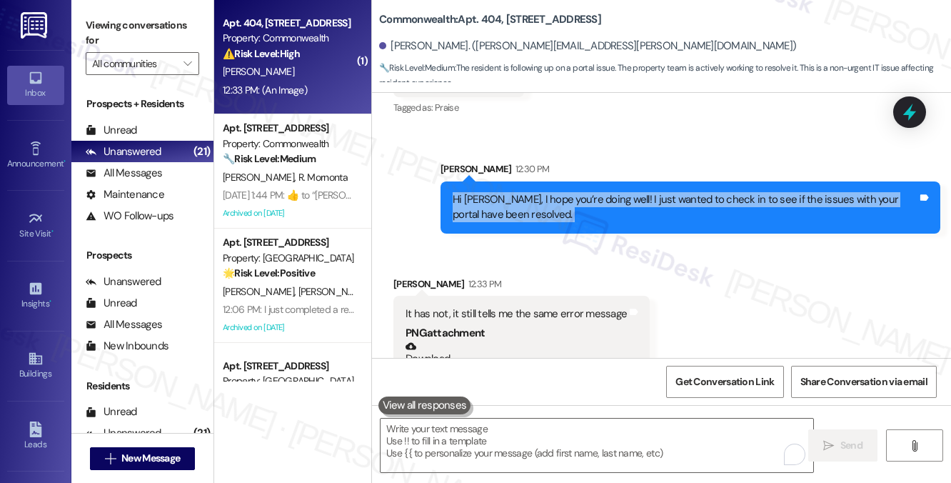
scroll to position [11995, 0]
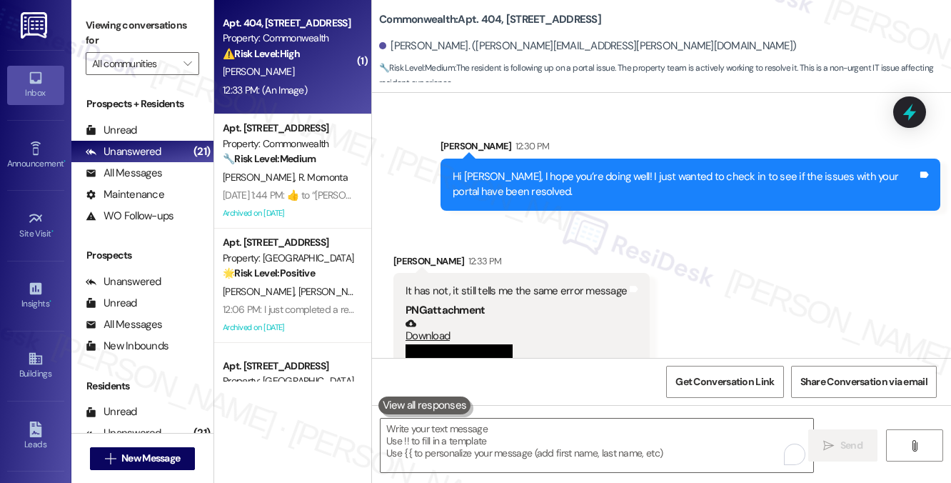
click at [503, 284] on div "It has not, it still tells me the same error message" at bounding box center [516, 291] width 221 height 15
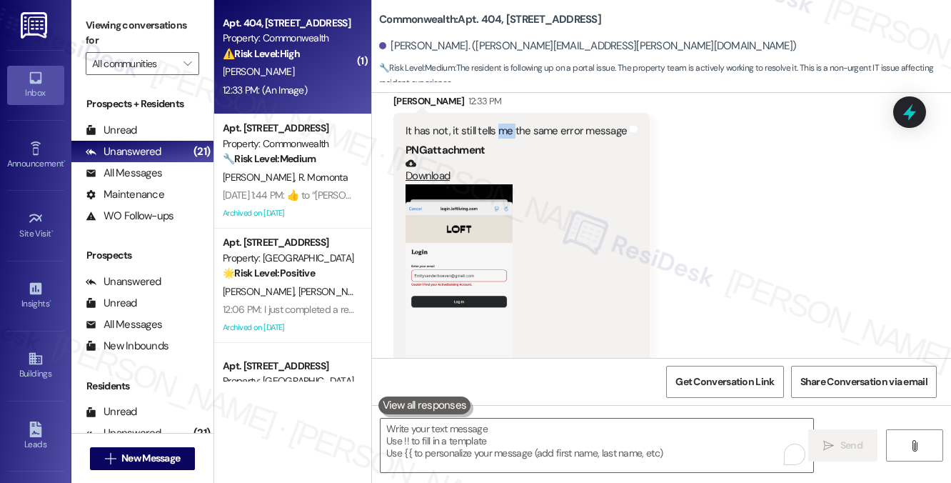
scroll to position [12209, 0]
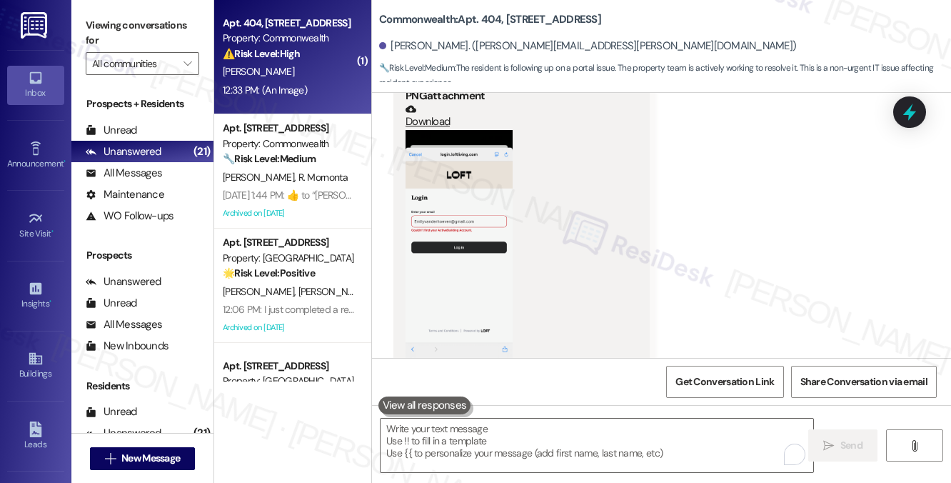
click at [451, 211] on button "Zoom image" at bounding box center [459, 246] width 107 height 233
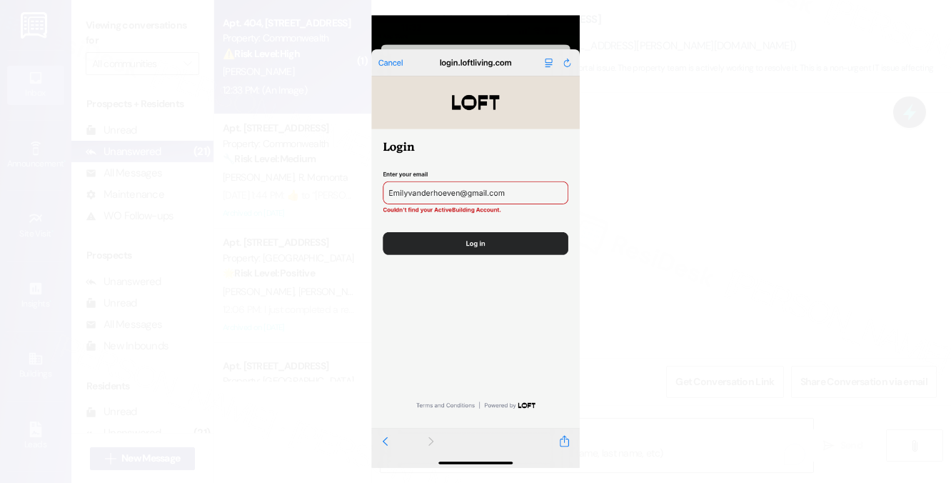
click at [748, 208] on button "Unzoom image" at bounding box center [475, 241] width 951 height 483
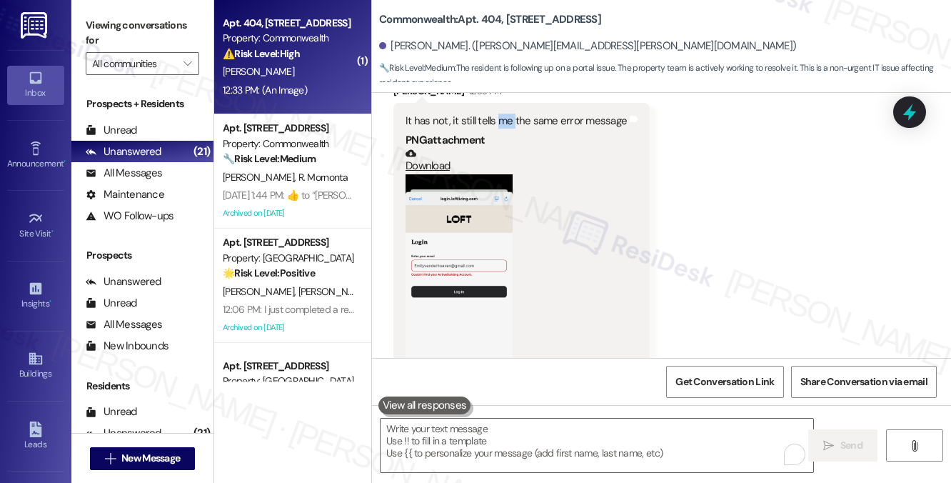
scroll to position [12066, 0]
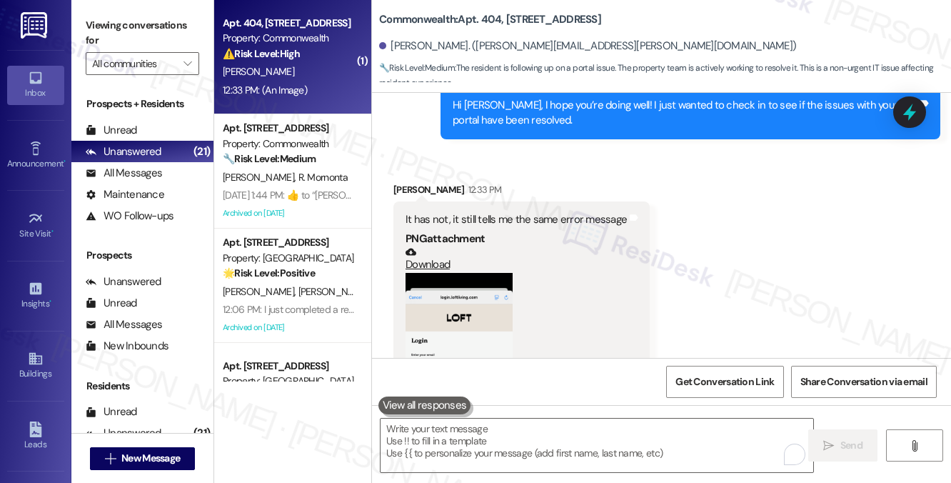
click at [568, 212] on div "It has not, it still tells me the same error message" at bounding box center [516, 219] width 221 height 15
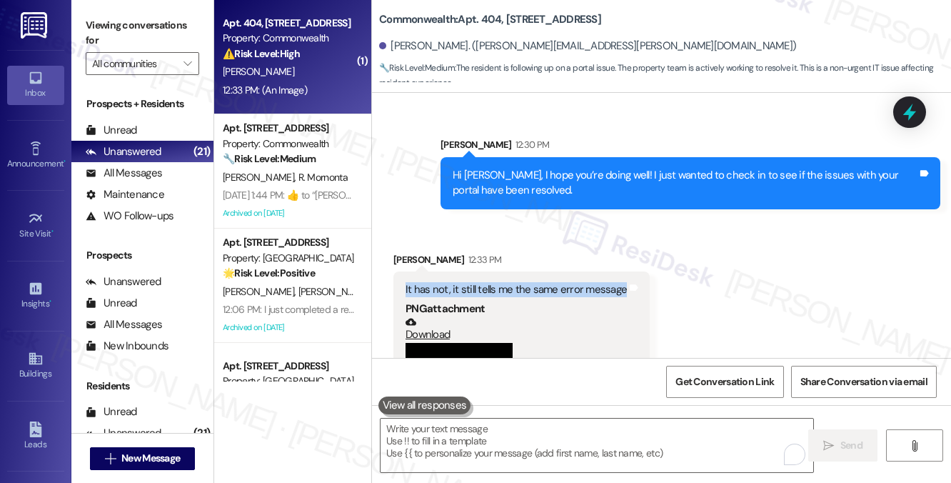
scroll to position [11852, 0]
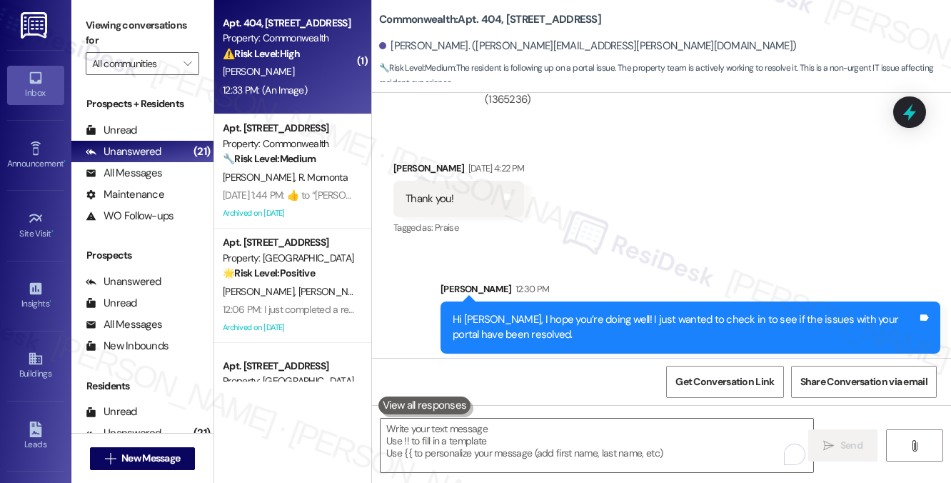
click at [588, 301] on div "Hi Emily, I hope you’re doing well! I just wanted to check in to see if the iss…" at bounding box center [691, 327] width 500 height 52
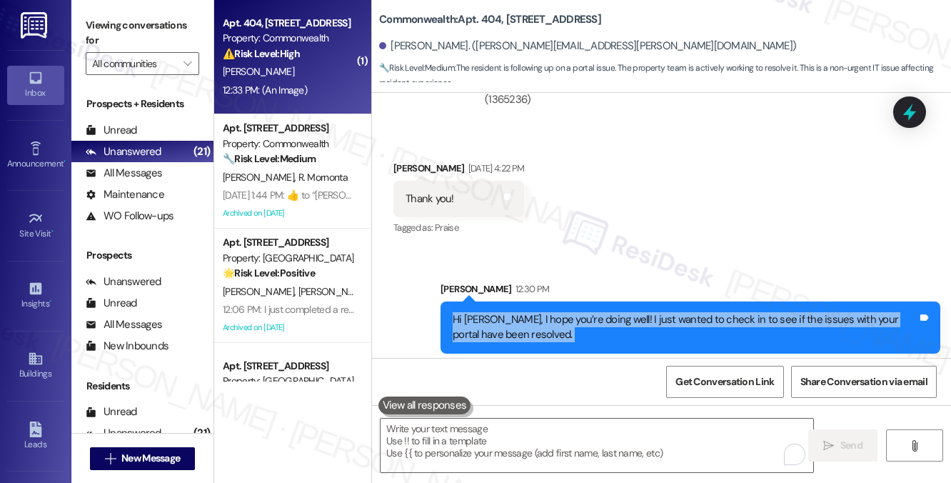
click at [588, 301] on div "Hi Emily, I hope you’re doing well! I just wanted to check in to see if the iss…" at bounding box center [691, 327] width 500 height 52
click at [674, 312] on div "Hi [PERSON_NAME], I hope you’re doing well! I just wanted to check in to see if…" at bounding box center [685, 327] width 465 height 31
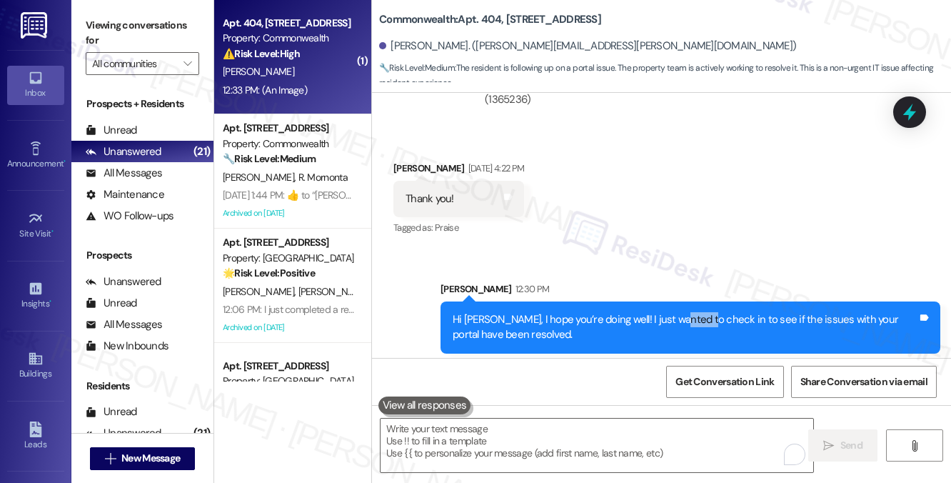
click at [674, 312] on div "Hi [PERSON_NAME], I hope you’re doing well! I just wanted to check in to see if…" at bounding box center [685, 327] width 465 height 31
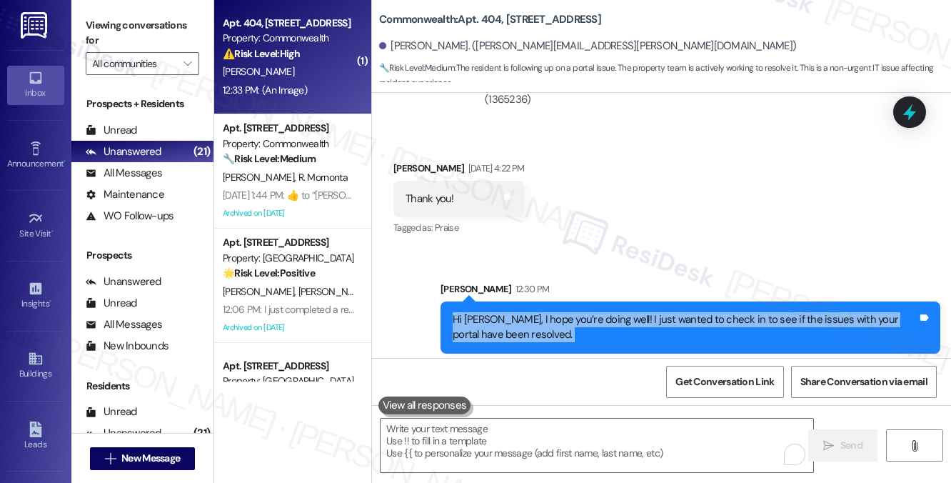
click at [674, 312] on div "Hi [PERSON_NAME], I hope you’re doing well! I just wanted to check in to see if…" at bounding box center [685, 327] width 465 height 31
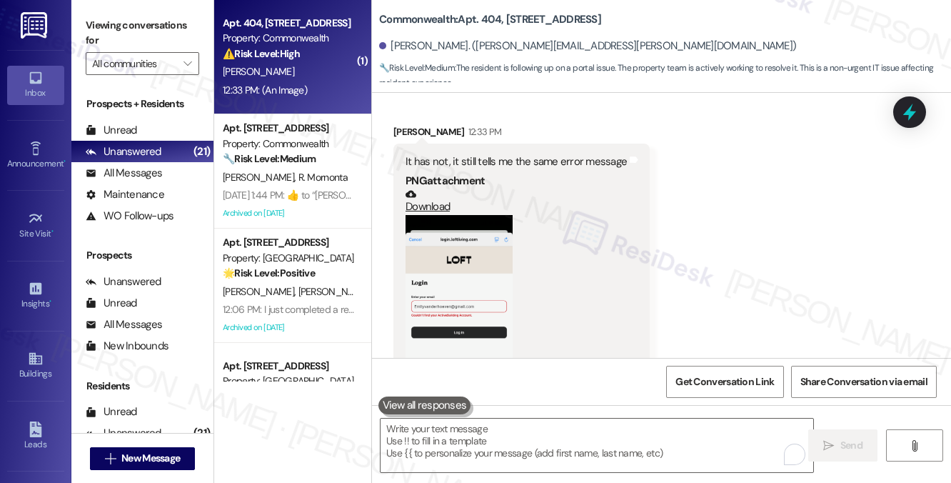
scroll to position [12209, 0]
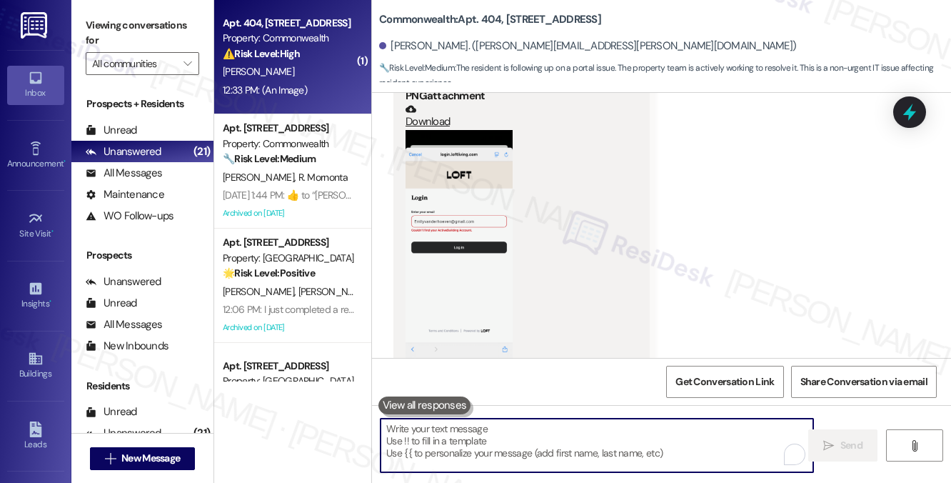
click at [513, 443] on textarea "To enrich screen reader interactions, please activate Accessibility in Grammarl…" at bounding box center [597, 445] width 433 height 54
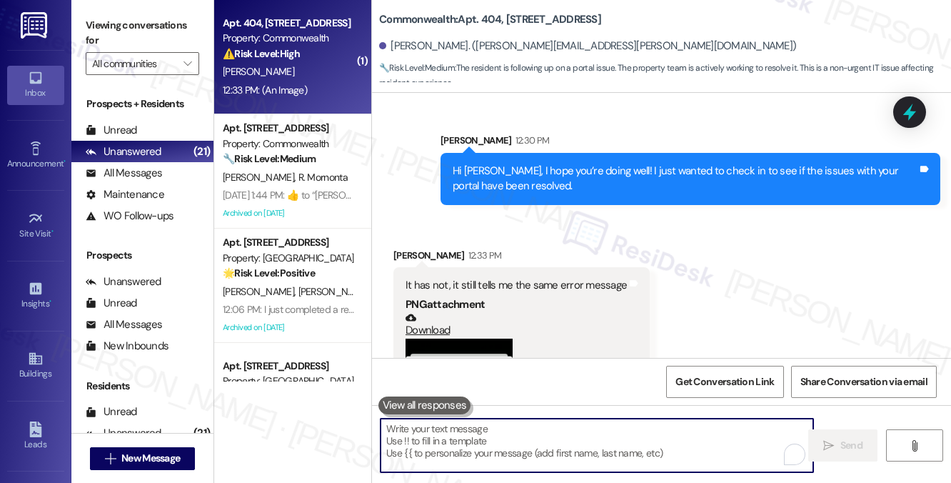
scroll to position [11923, 0]
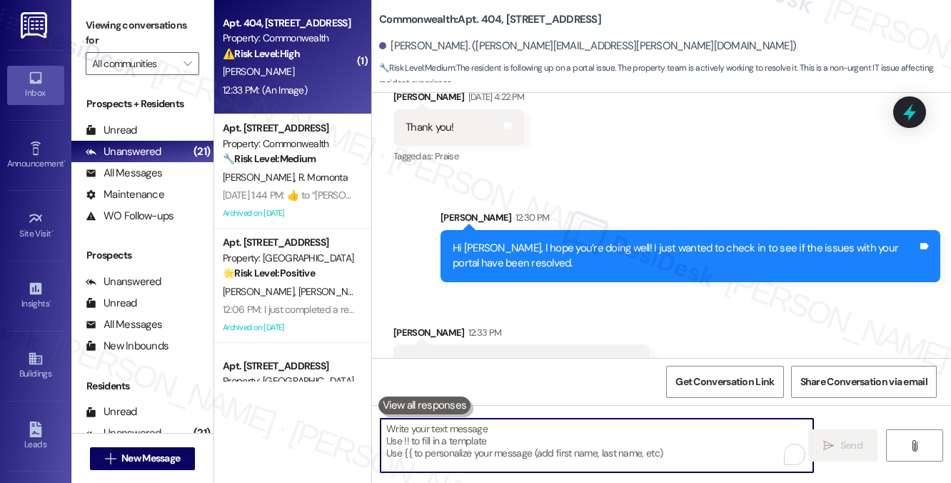
click at [531, 241] on div "Hi [PERSON_NAME], I hope you’re doing well! I just wanted to check in to see if…" at bounding box center [685, 256] width 465 height 31
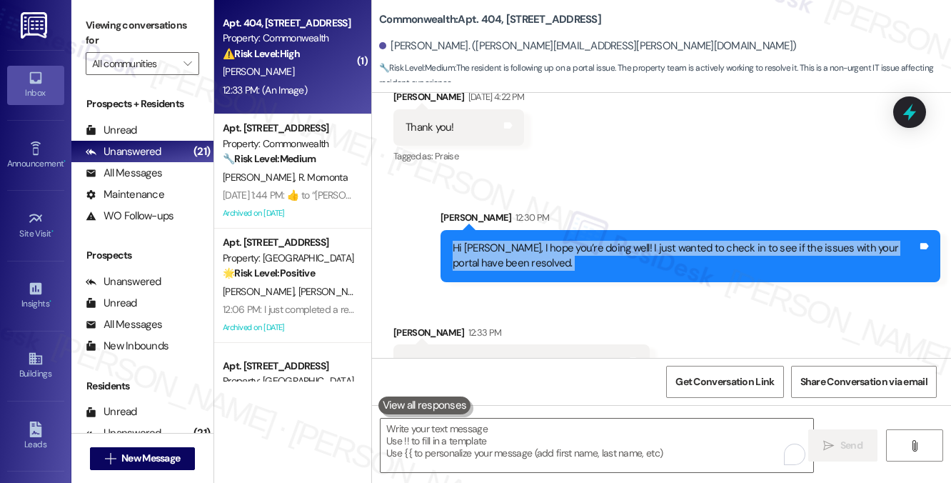
click at [531, 241] on div "Hi [PERSON_NAME], I hope you’re doing well! I just wanted to check in to see if…" at bounding box center [685, 256] width 465 height 31
click at [547, 241] on div "Hi [PERSON_NAME], I hope you’re doing well! I just wanted to check in to see if…" at bounding box center [685, 256] width 465 height 31
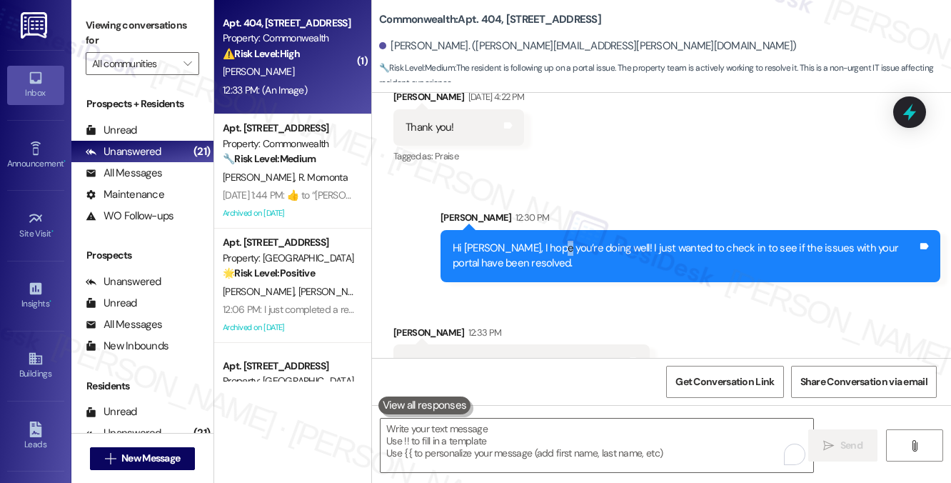
click at [547, 241] on div "Hi [PERSON_NAME], I hope you’re doing well! I just wanted to check in to see if…" at bounding box center [685, 256] width 465 height 31
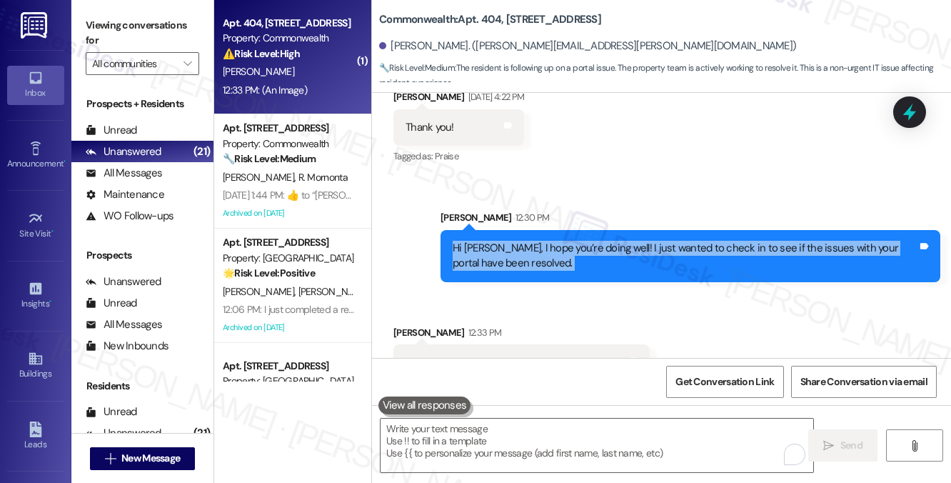
click at [547, 241] on div "Hi [PERSON_NAME], I hope you’re doing well! I just wanted to check in to see if…" at bounding box center [685, 256] width 465 height 31
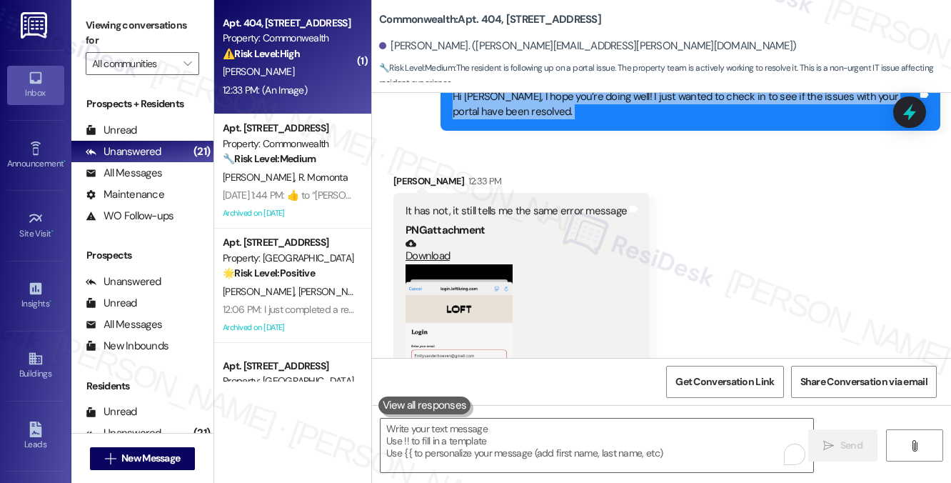
scroll to position [12066, 0]
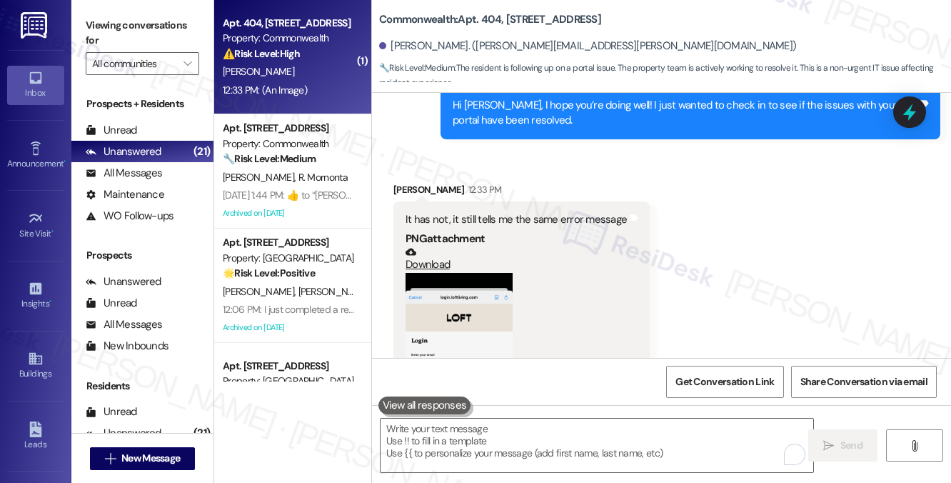
click at [435, 212] on div "It has not, it still tells me the same error message" at bounding box center [516, 219] width 221 height 15
drag, startPoint x: 435, startPoint y: 166, endPoint x: 459, endPoint y: 174, distance: 25.3
click at [435, 212] on div "It has not, it still tells me the same error message" at bounding box center [516, 219] width 221 height 15
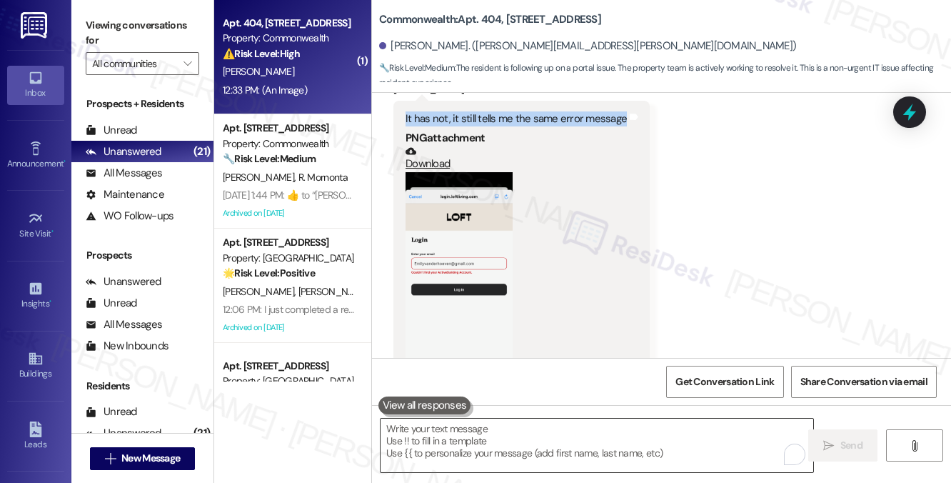
scroll to position [12209, 0]
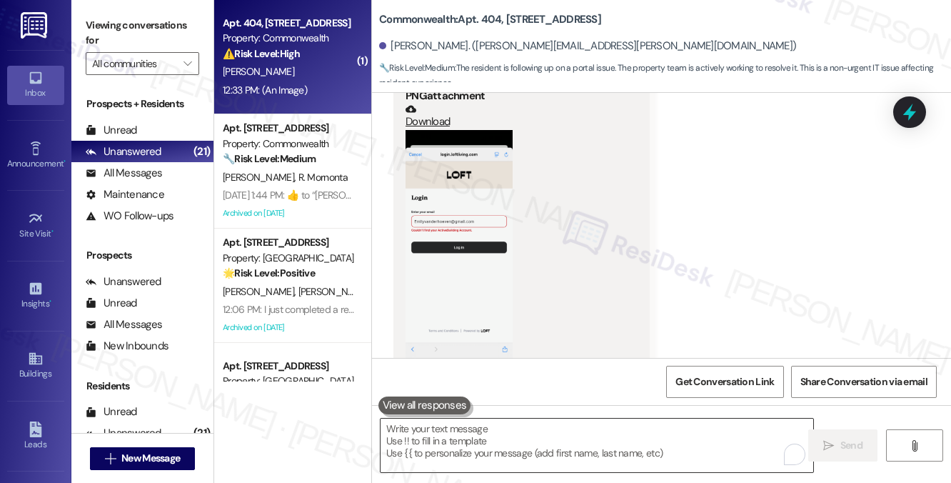
click at [498, 439] on textarea "To enrich screen reader interactions, please activate Accessibility in Grammarl…" at bounding box center [597, 445] width 433 height 54
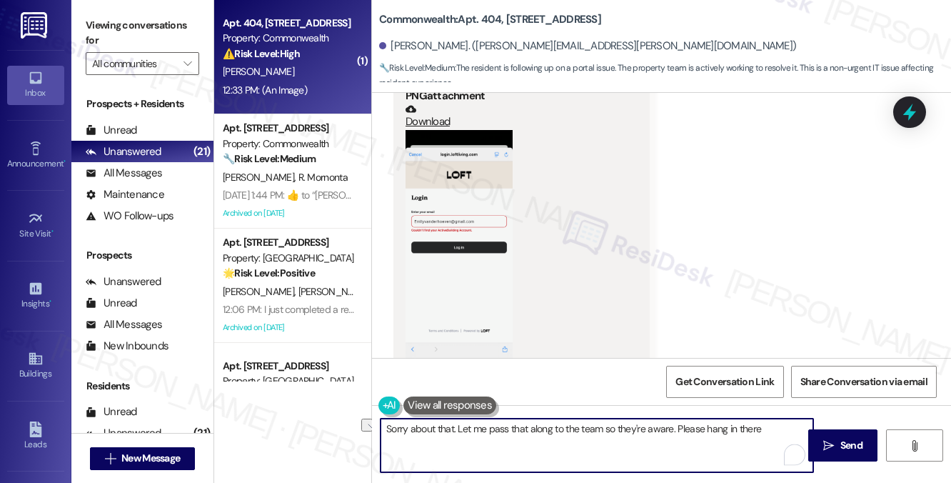
drag, startPoint x: 453, startPoint y: 431, endPoint x: 371, endPoint y: 427, distance: 82.2
click at [372, 427] on div "Sorry about that. Let me pass that along to the team so they're aware. Please h…" at bounding box center [661, 458] width 579 height 107
click at [718, 434] on textarea "Got it. Let me pass that along to the team so they're aware. Please hang in the…" at bounding box center [597, 445] width 433 height 54
type textarea "Got it. Let me pass that along to the team so they're aware. Please hang in the…"
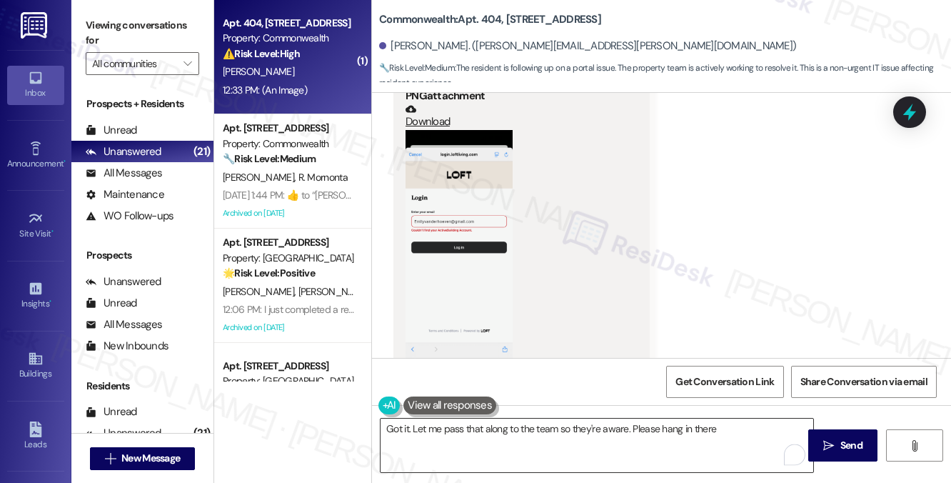
click at [749, 436] on textarea "Got it. Let me pass that along to the team so they're aware. Please hang in the…" at bounding box center [597, 445] width 433 height 54
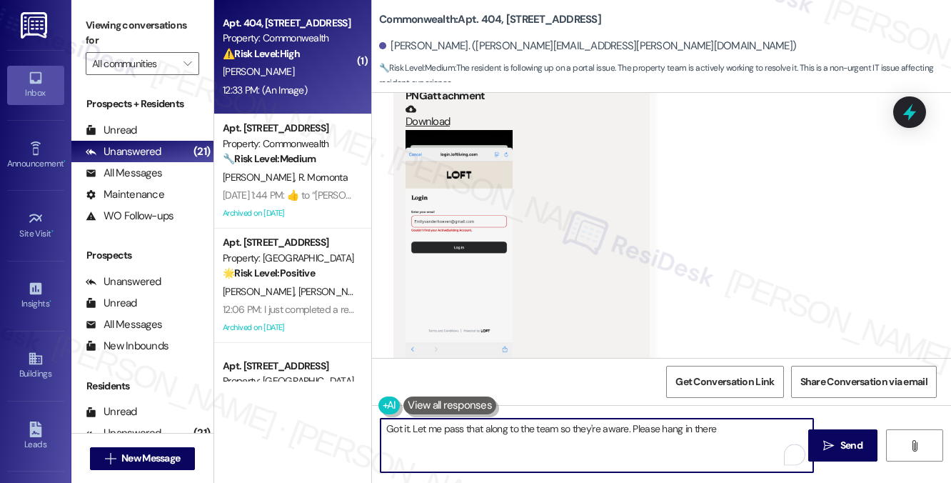
click at [480, 436] on textarea "Got it. Let me pass that along to the team so they're aware. Please hang in the…" at bounding box center [597, 445] width 433 height 54
click at [677, 436] on textarea "Got it. Let me pass that along to the team so they're aware. Please hang in the…" at bounding box center [597, 445] width 433 height 54
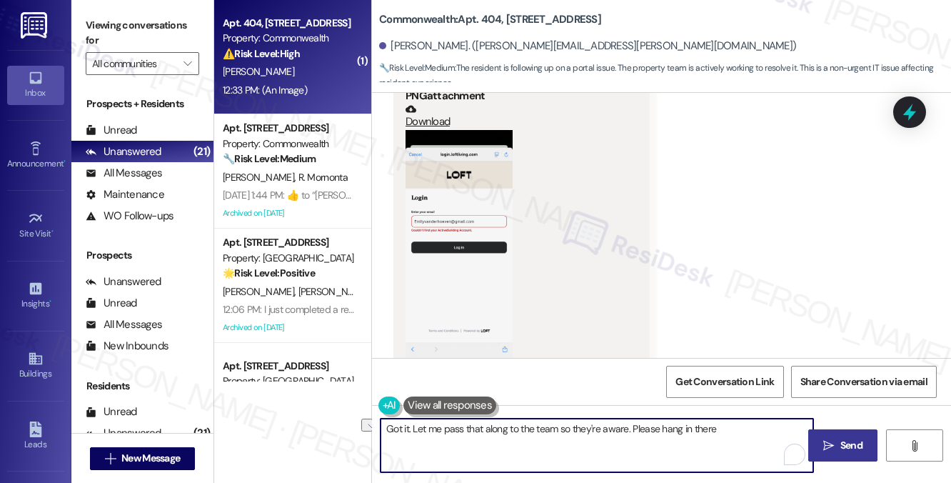
click at [862, 433] on button " Send" at bounding box center [842, 445] width 69 height 32
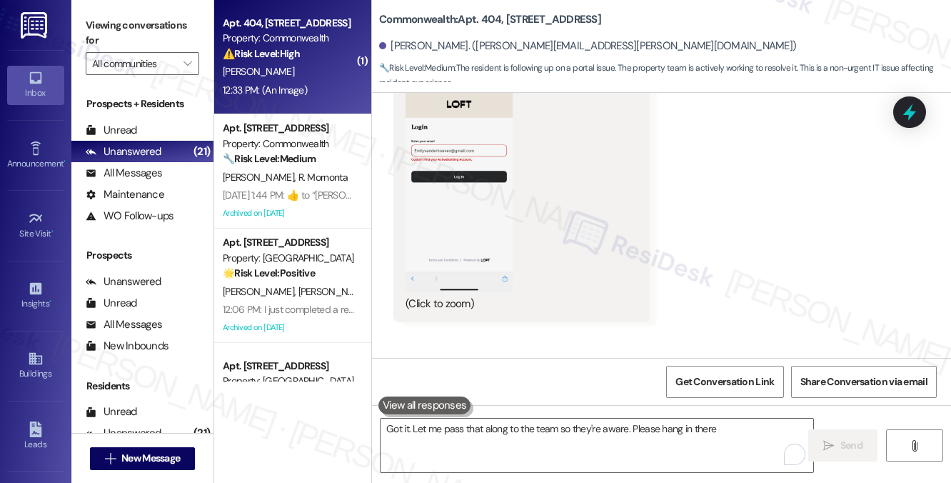
scroll to position [12309, 0]
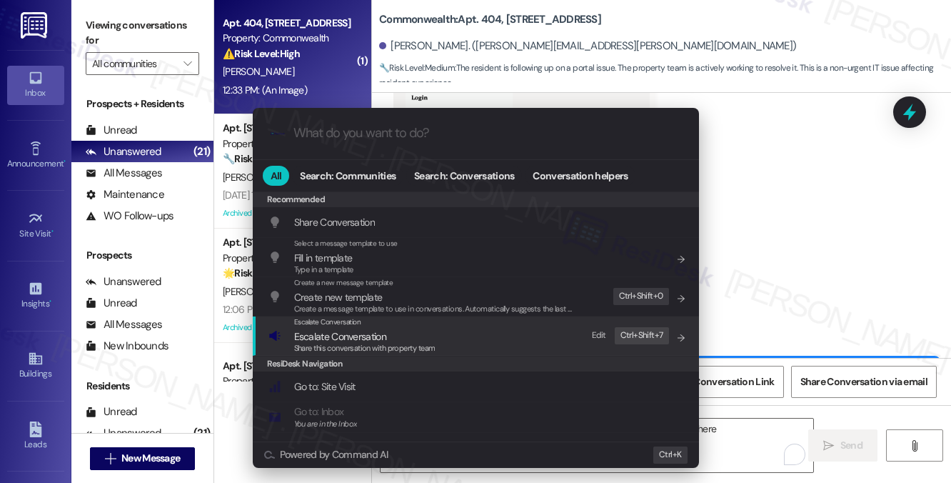
click at [460, 336] on div "Escalate Conversation Escalate Conversation Share this conversation with proper…" at bounding box center [478, 335] width 418 height 39
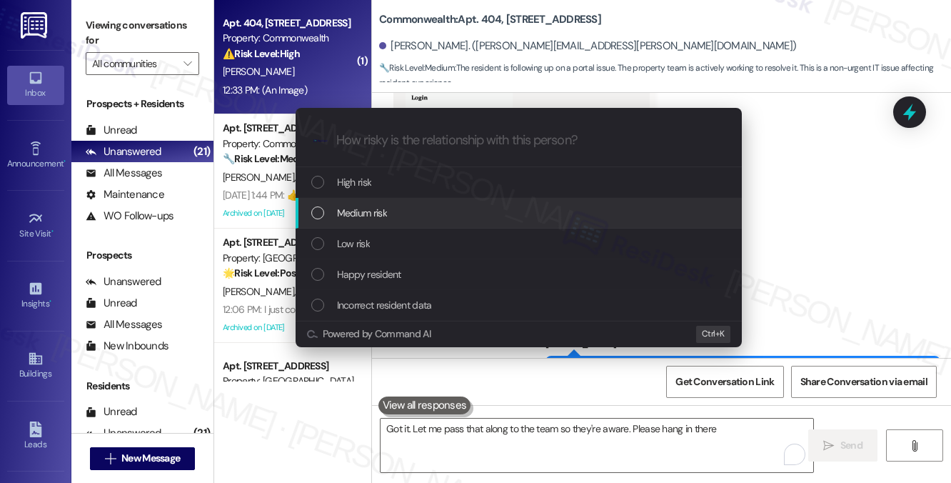
click at [870, 200] on div "Escalate Conversation How risky is the relationship with this person? Topics (e…" at bounding box center [475, 241] width 951 height 483
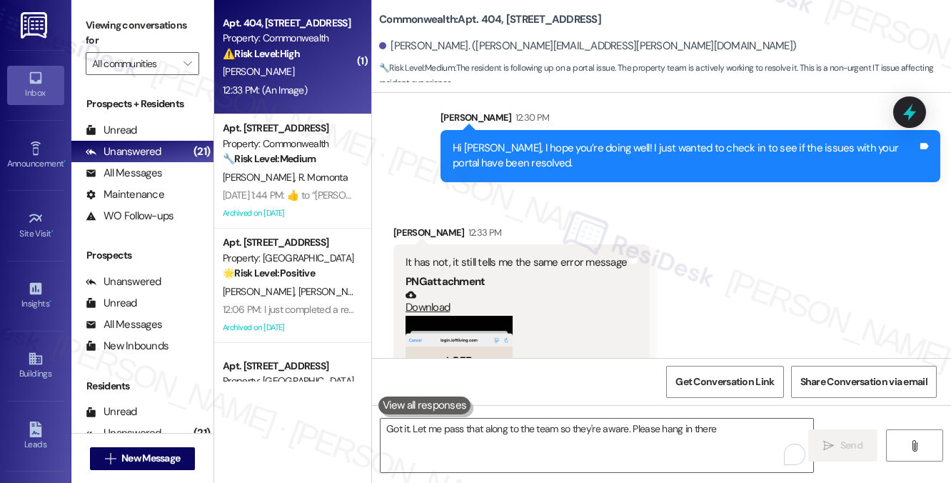
scroll to position [12166, 0]
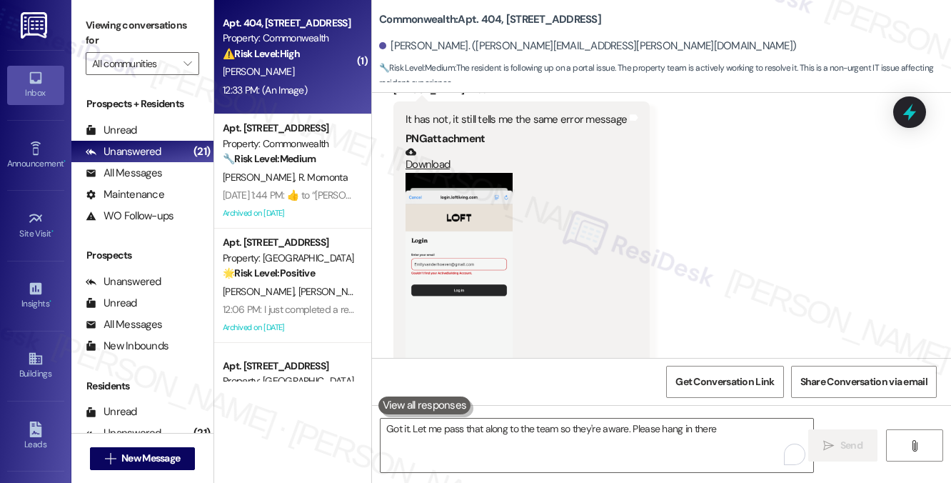
click at [448, 232] on button "Zoom image" at bounding box center [459, 289] width 107 height 233
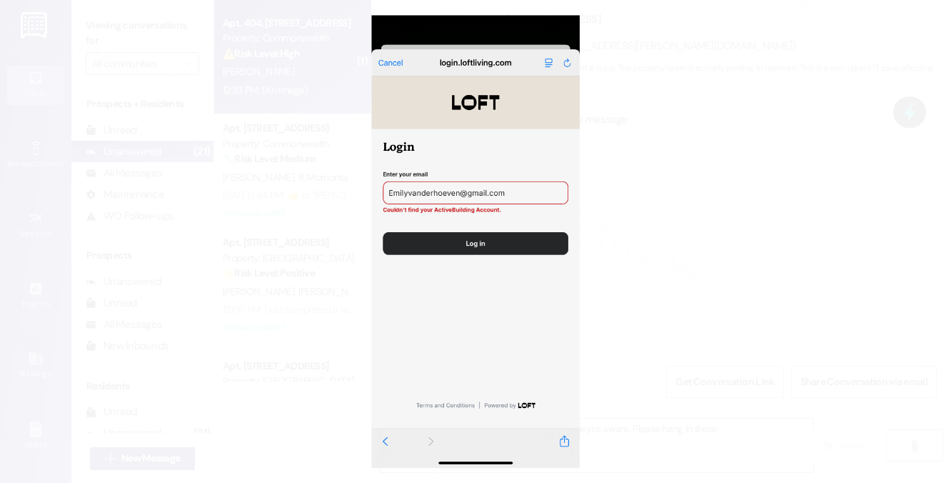
click at [825, 182] on button "Unzoom image" at bounding box center [475, 241] width 951 height 483
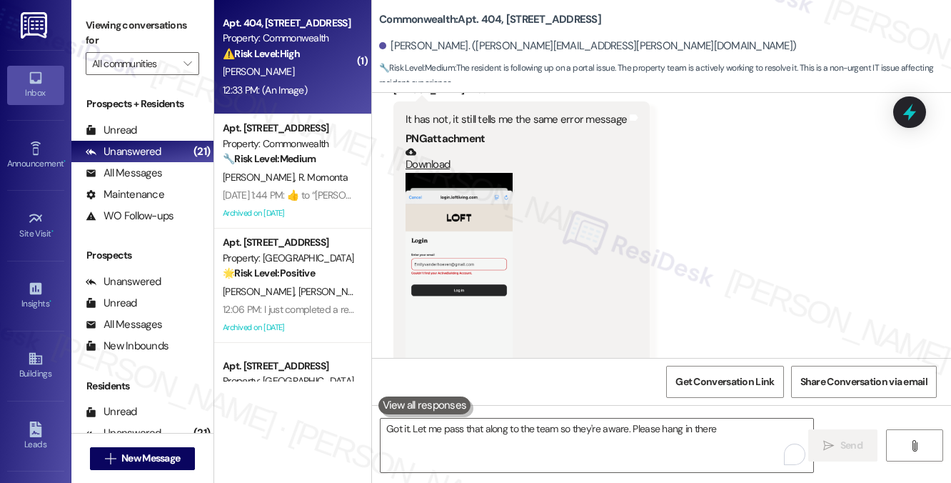
click at [466, 173] on button "Zoom image" at bounding box center [459, 289] width 107 height 233
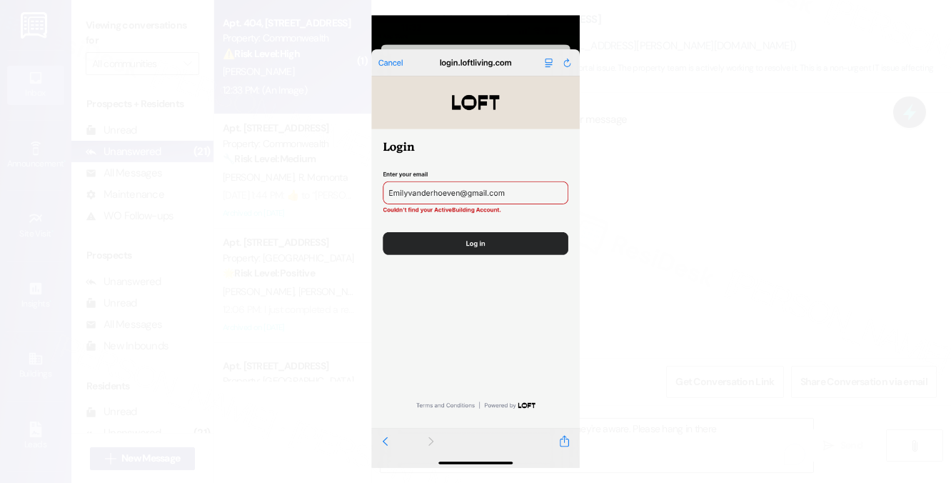
click at [671, 149] on button "Unzoom image" at bounding box center [475, 241] width 951 height 483
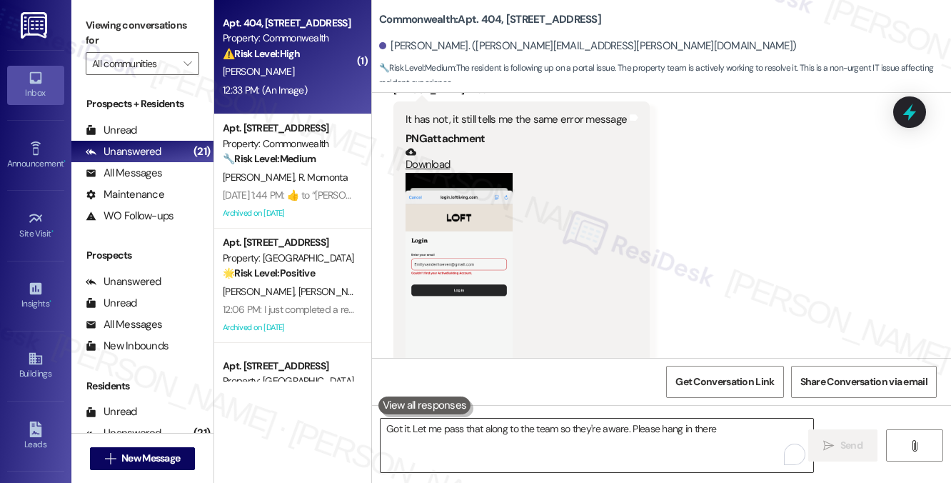
click at [525, 444] on textarea "Got it. Let me pass that along to the team so they're aware. Please hang in the…" at bounding box center [597, 445] width 433 height 54
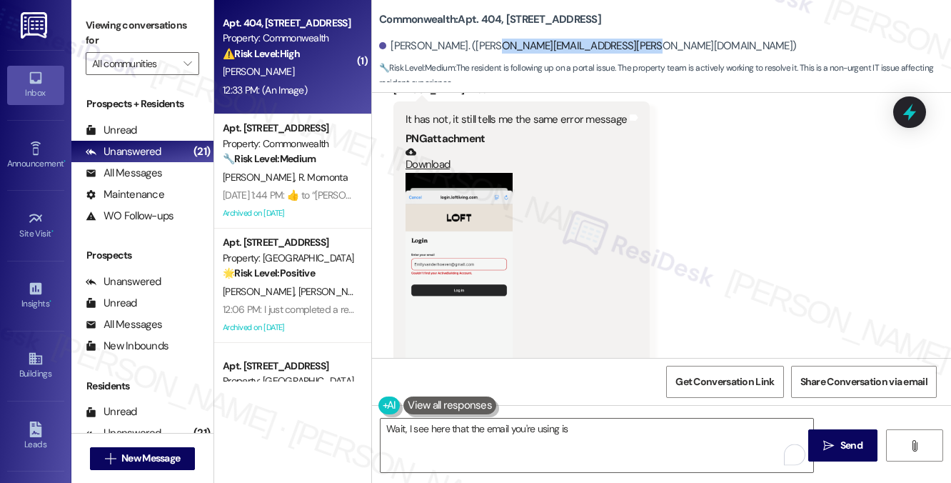
drag, startPoint x: 488, startPoint y: 46, endPoint x: 632, endPoint y: 44, distance: 143.6
click at [632, 44] on div "[PERSON_NAME]. ([PERSON_NAME][EMAIL_ADDRESS][PERSON_NAME][DOMAIN_NAME])" at bounding box center [587, 46] width 417 height 15
copy div "[PERSON_NAME][EMAIL_ADDRESS][PERSON_NAME][DOMAIN_NAME]"
click at [615, 443] on textarea "Wait, I see here that the email you're using is" at bounding box center [597, 445] width 433 height 54
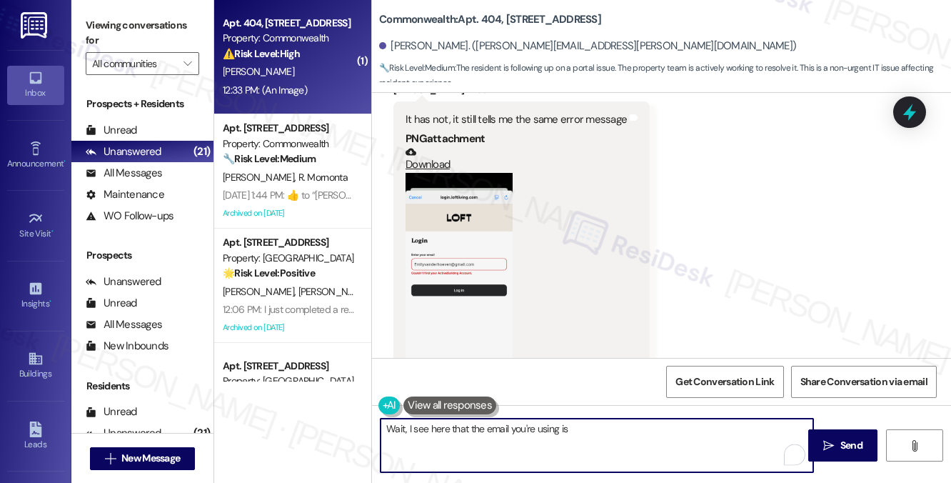
paste textarea "[PERSON_NAME][EMAIL_ADDRESS][PERSON_NAME][DOMAIN_NAME]"
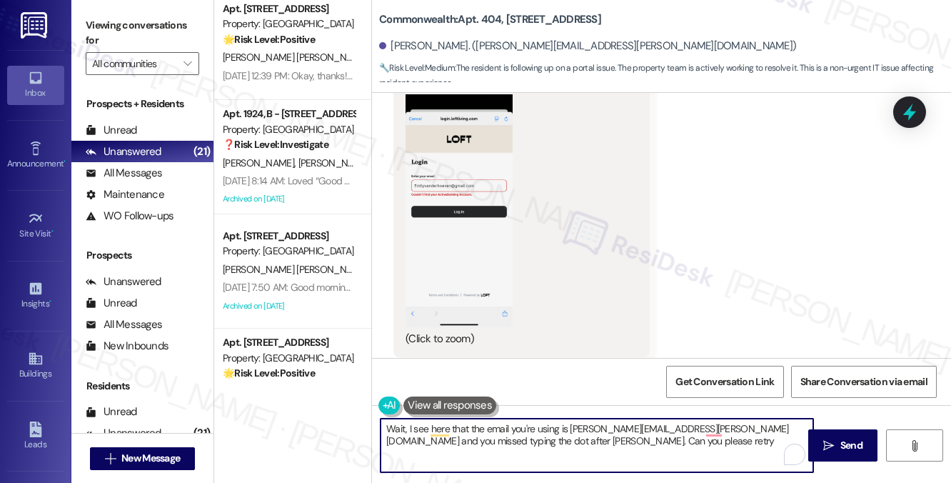
scroll to position [12095, 0]
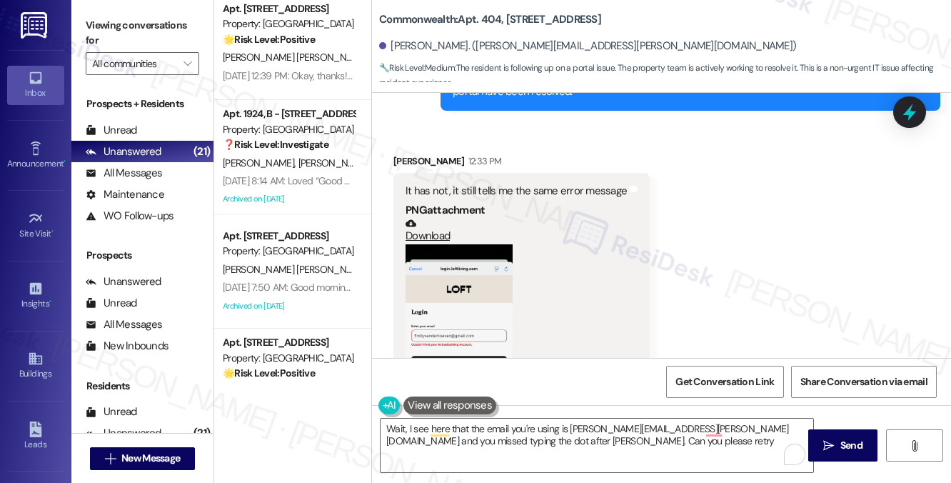
click at [466, 286] on button "Zoom image" at bounding box center [459, 360] width 107 height 233
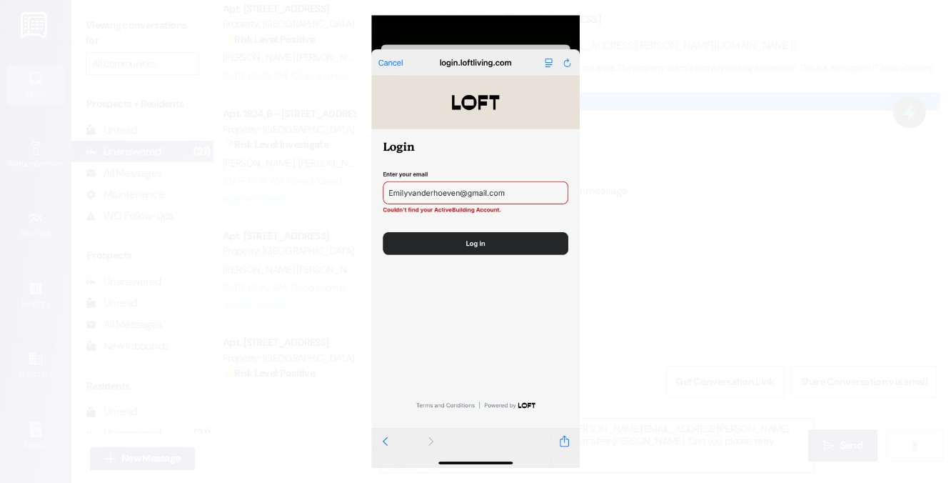
click at [748, 227] on button "Unzoom image" at bounding box center [475, 241] width 951 height 483
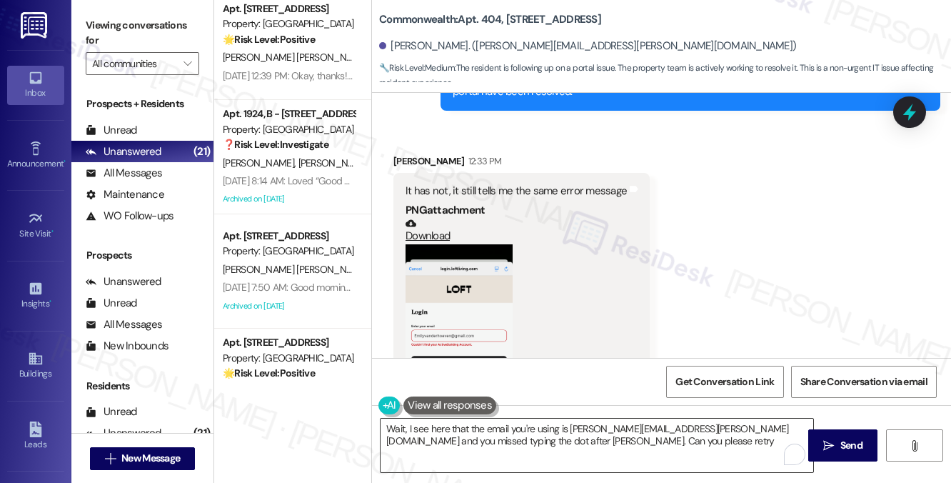
click at [711, 429] on textarea "Wait, I see here that the email you're using is emily.vanderhoeven@gmail.com an…" at bounding box center [597, 445] width 433 height 54
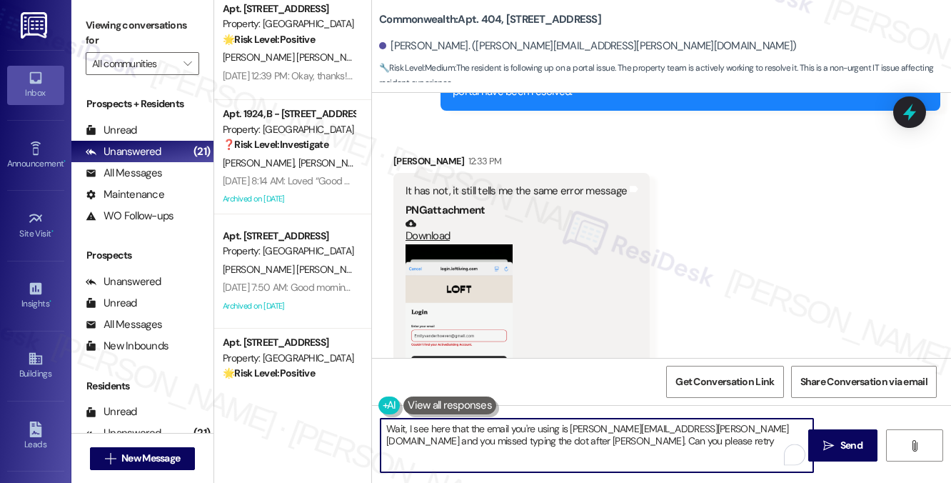
click at [711, 429] on textarea "Wait, I see here that the email you're using is emily.vanderhoeven@gmail.com an…" at bounding box center [597, 445] width 433 height 54
click at [633, 448] on textarea "Wait, I see here that the email you're using is emily.vanderhoeven@gmail.com. I…" at bounding box center [597, 445] width 433 height 54
type textarea "Wait, I see here that the email you're using is emily.vanderhoeven@gmail.com. I…"
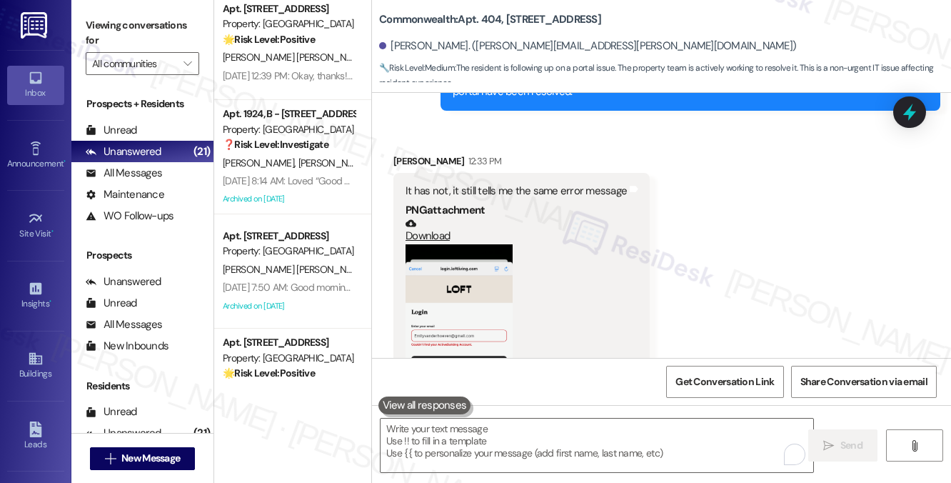
click at [124, 22] on label "Viewing conversations for" at bounding box center [143, 33] width 114 height 38
click at [528, 439] on textarea "To enrich screen reader interactions, please activate Accessibility in Grammarl…" at bounding box center [597, 445] width 433 height 54
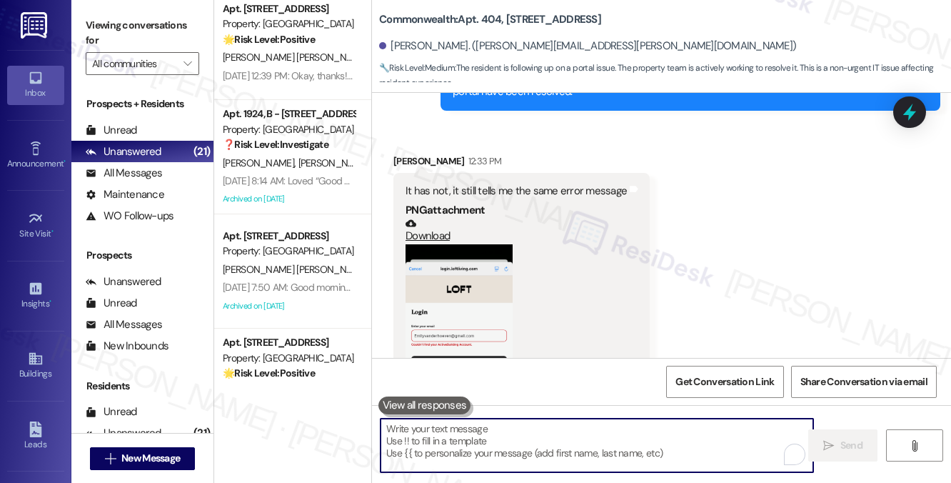
paste textarea "Wait, I see that the email you’re using is emilyvanderhoeven@gmail.com . It loo…"
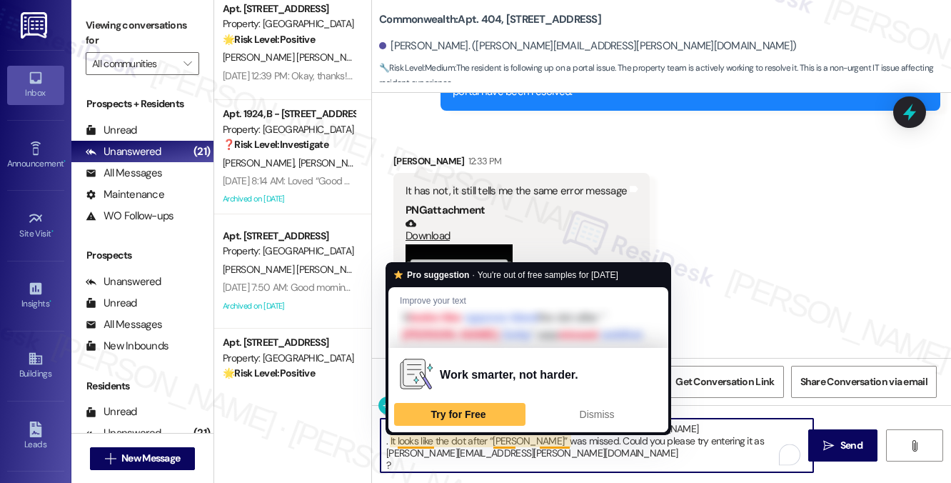
click at [400, 440] on textarea "Wait, I see that the email you’re using is emilyvanderhoeven@gmail.com . It loo…" at bounding box center [597, 445] width 433 height 54
click at [421, 448] on textarea "Wait, I see that the email you’re using is emilyvanderhoeven@gmail.com . It loo…" at bounding box center [597, 445] width 433 height 54
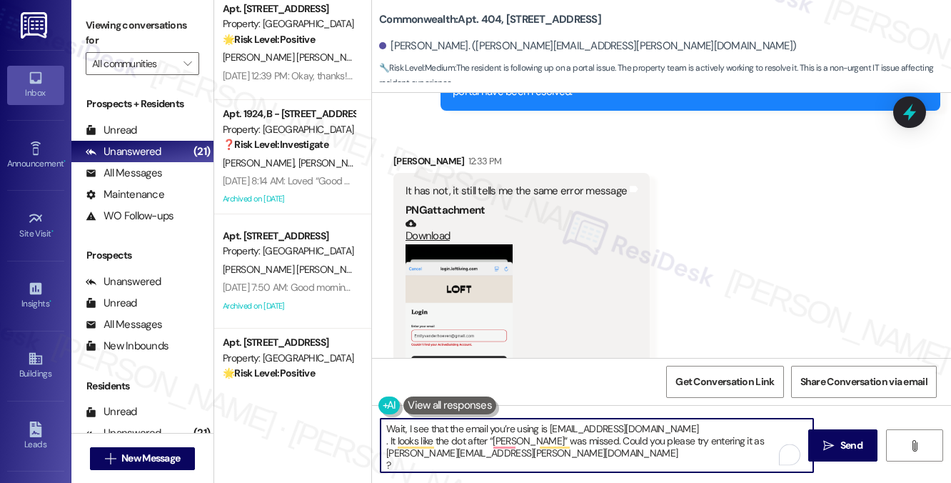
click at [459, 449] on textarea "Wait, I see that the email you’re using is emilyvanderhoeven@gmail.com . It loo…" at bounding box center [597, 445] width 433 height 54
drag, startPoint x: 408, startPoint y: 428, endPoint x: 370, endPoint y: 428, distance: 38.6
click at [370, 428] on div "Apt. 308, 2322 North Commonwealth Property: Commonwealth 🔧 Risk Level: Medium T…" at bounding box center [582, 241] width 737 height 483
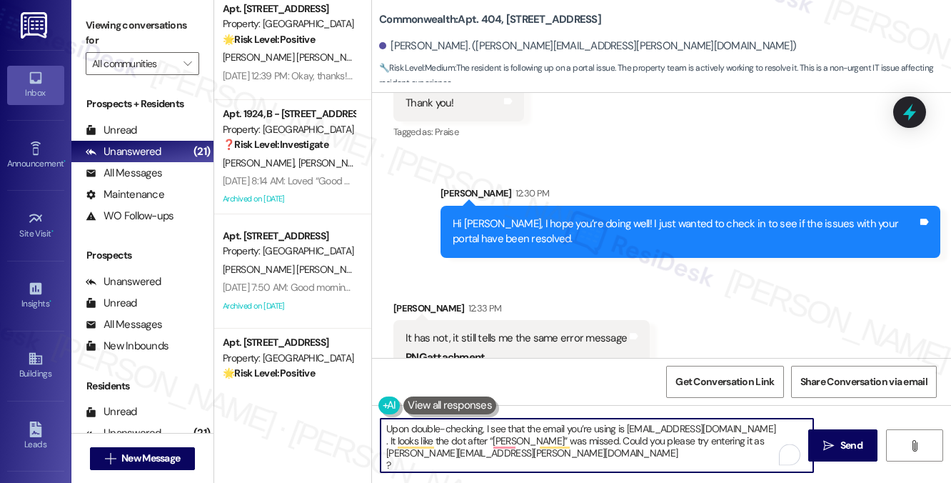
scroll to position [12309, 0]
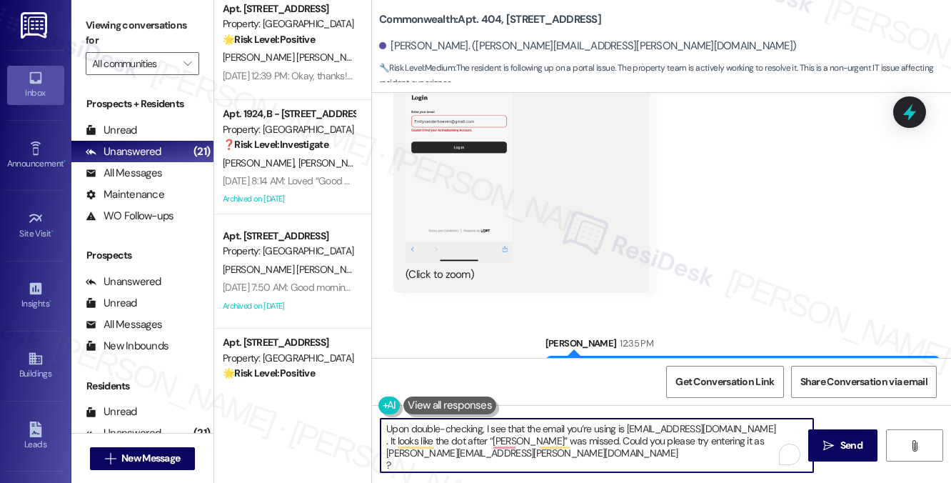
click at [386, 455] on textarea "Upon double-checking, I see that the email you’re using is emilyvanderhoeven@gm…" at bounding box center [597, 445] width 433 height 54
type textarea "Upon double-checking, I see that the email you’re using is emilyvanderhoeven@gm…"
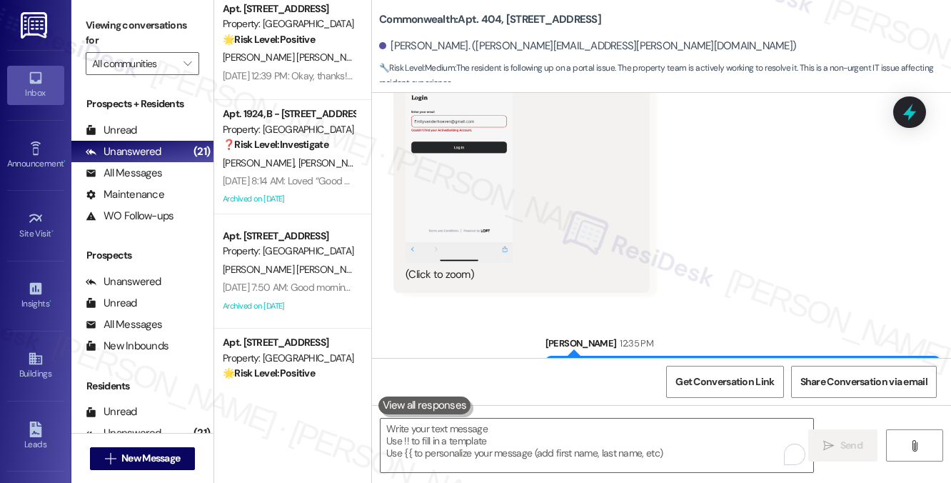
click at [146, 34] on label "Viewing conversations for" at bounding box center [143, 33] width 114 height 38
click at [529, 428] on textarea "To enrich screen reader interactions, please activate Accessibility in Grammarl…" at bounding box center [597, 445] width 433 height 54
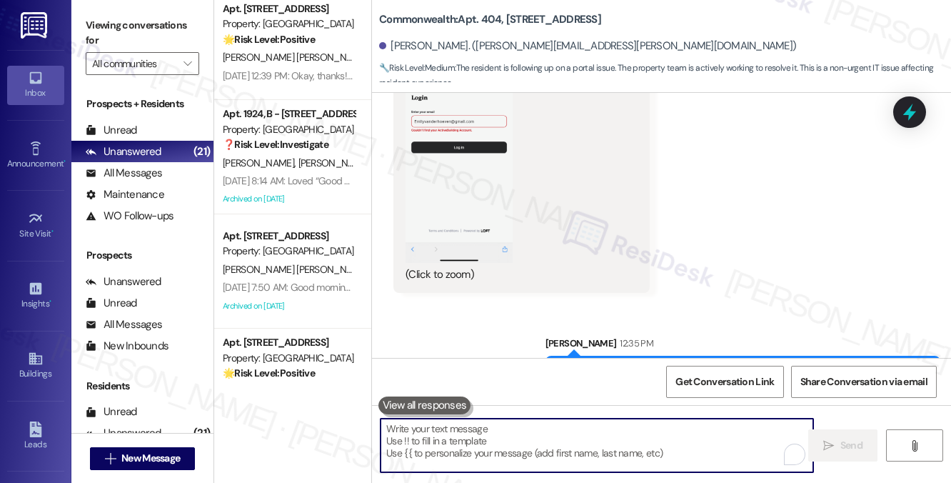
paste textarea "Upon double-checking, I see that the email you typed is emilyvanderhoeven@gmail…"
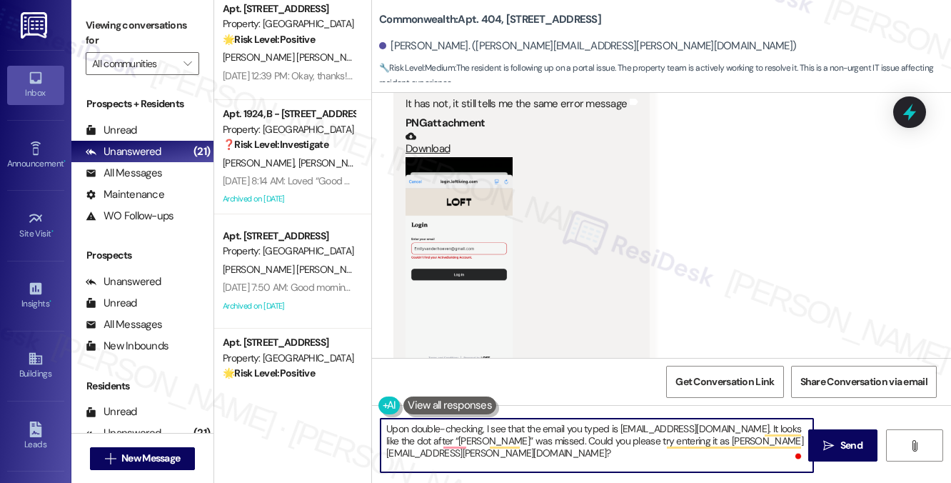
scroll to position [12166, 0]
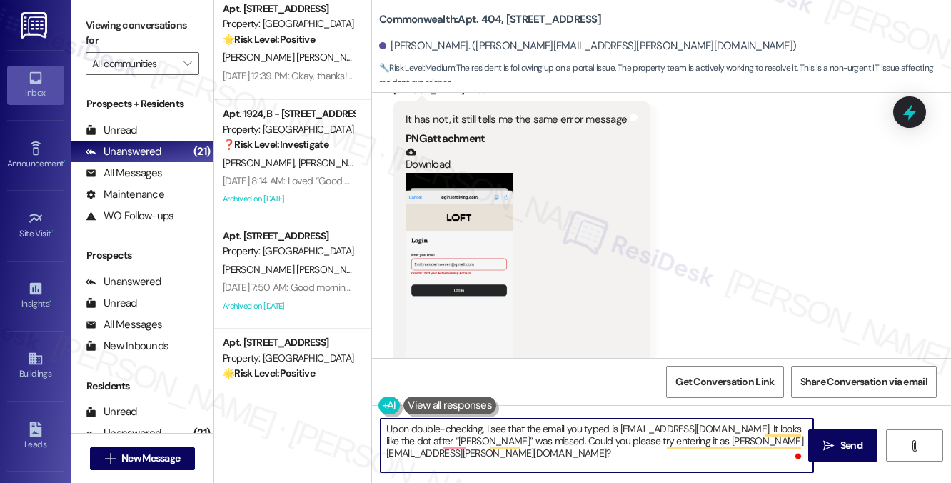
type textarea "Upon double-checking, I see that the email you typed is emilyvanderhoeven@gmail…"
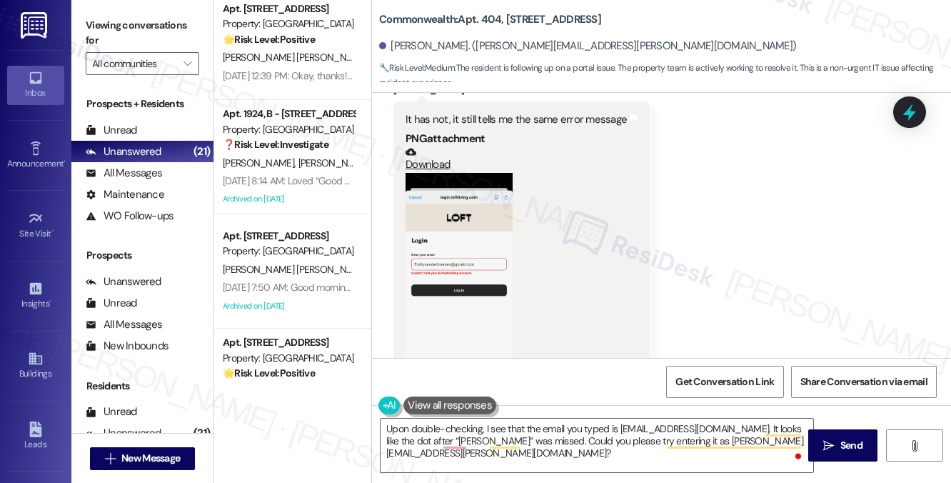
click at [458, 220] on button "Zoom image" at bounding box center [459, 289] width 107 height 233
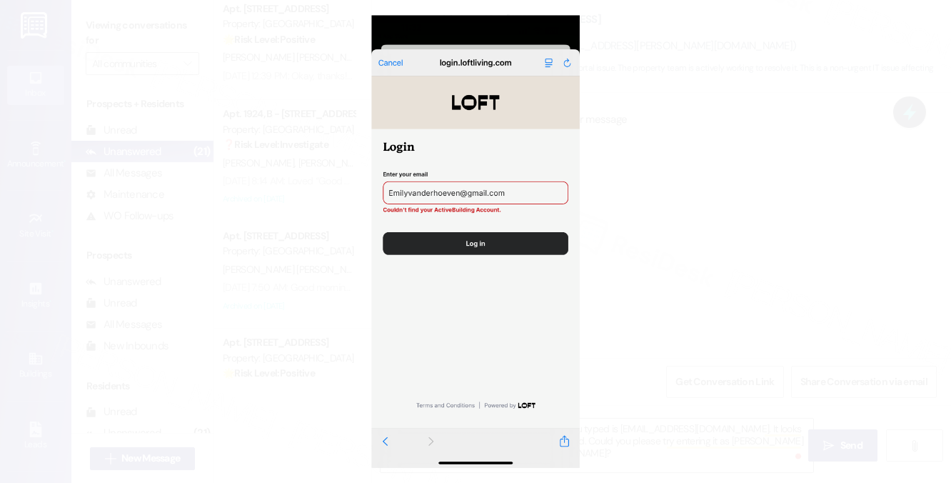
click at [740, 211] on button "Unzoom image" at bounding box center [475, 241] width 951 height 483
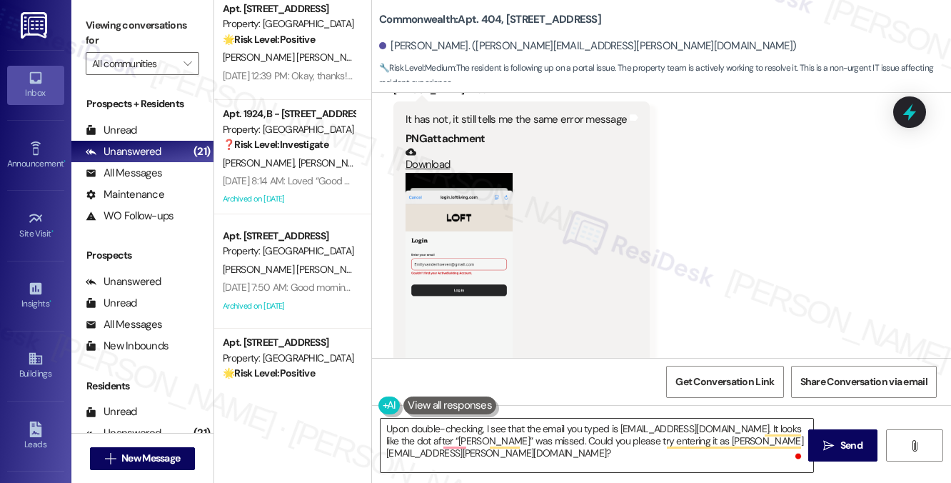
click at [492, 429] on textarea "Upon double-checking, I see that the email you typed is emilyvanderhoeven@gmail…" at bounding box center [597, 445] width 433 height 54
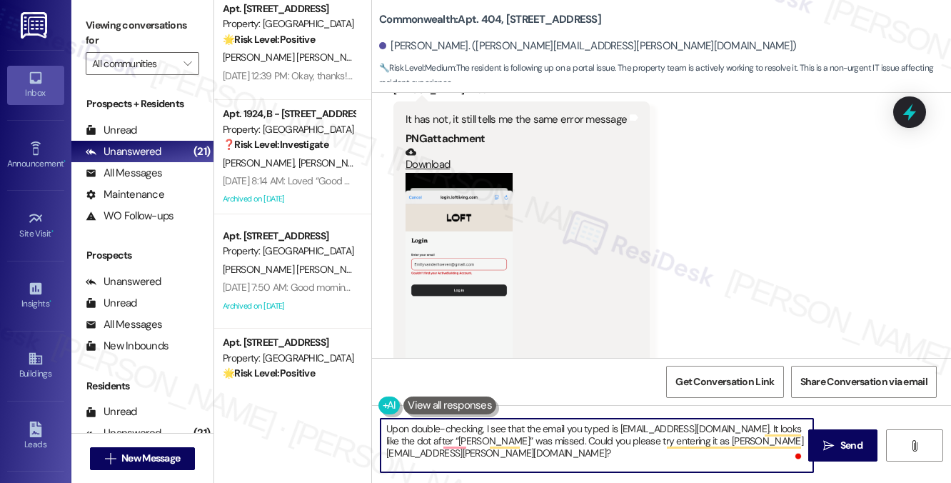
click at [492, 429] on textarea "Upon double-checking, I see that the email you typed is emilyvanderhoeven@gmail…" at bounding box center [597, 445] width 433 height 54
click at [585, 433] on textarea "Upon double-checking, I see that the email you typed is emilyvanderhoeven@gmail…" at bounding box center [597, 445] width 433 height 54
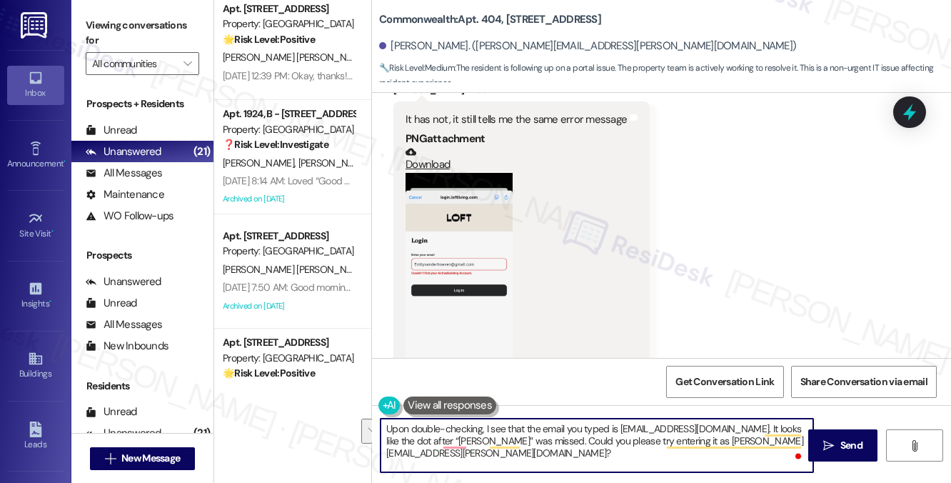
click at [573, 444] on textarea "Upon double-checking, I see that the email you typed is emilyvanderhoeven@gmail…" at bounding box center [597, 445] width 433 height 54
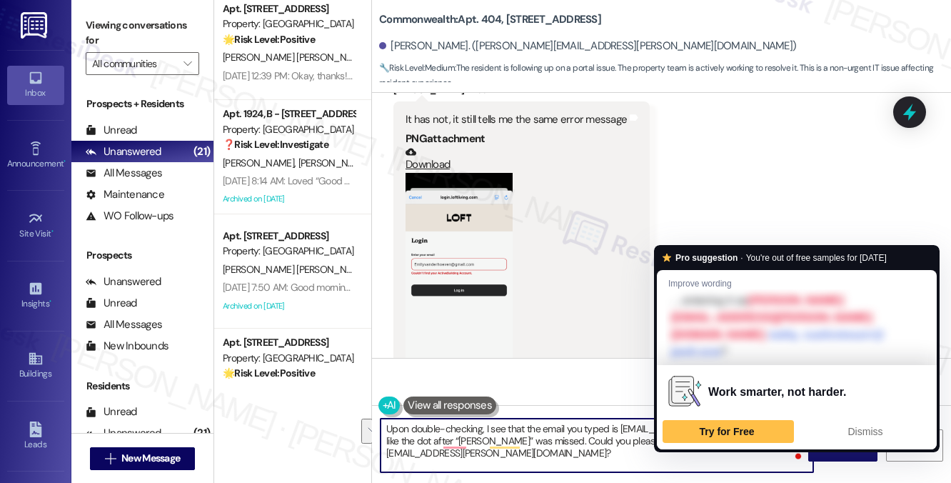
click at [633, 460] on textarea "Upon double-checking, I see that the email you typed is emilyvanderhoeven@gmail…" at bounding box center [597, 445] width 433 height 54
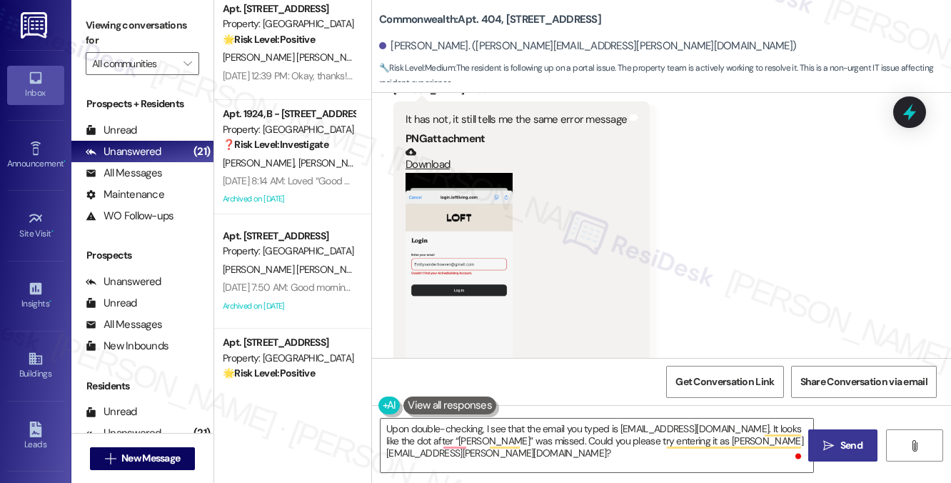
click at [814, 441] on button " Send" at bounding box center [842, 445] width 69 height 32
click at [459, 182] on button "Zoom image" at bounding box center [459, 289] width 107 height 233
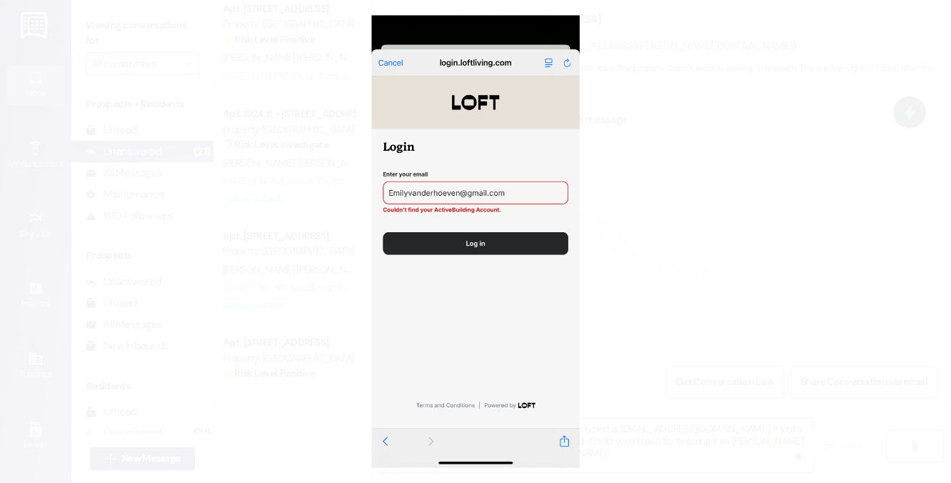
scroll to position [12208, 0]
click at [742, 262] on button "Unzoom image" at bounding box center [475, 241] width 951 height 483
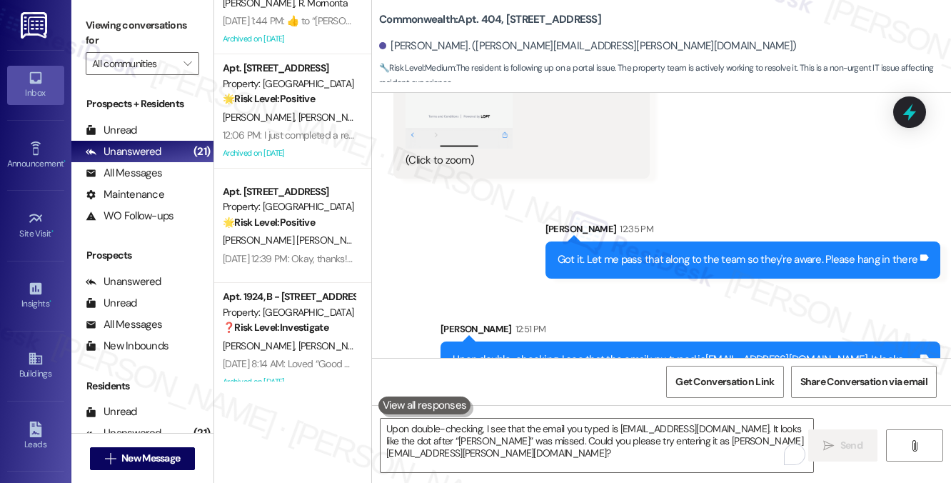
scroll to position [0, 0]
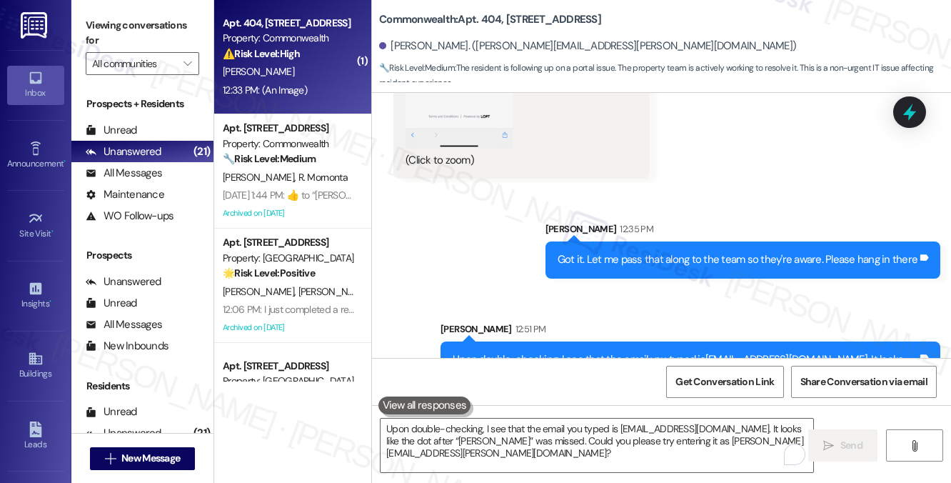
click at [623, 252] on div "Got it. Let me pass that along to the team so they're aware. Please hang in the…" at bounding box center [738, 259] width 360 height 15
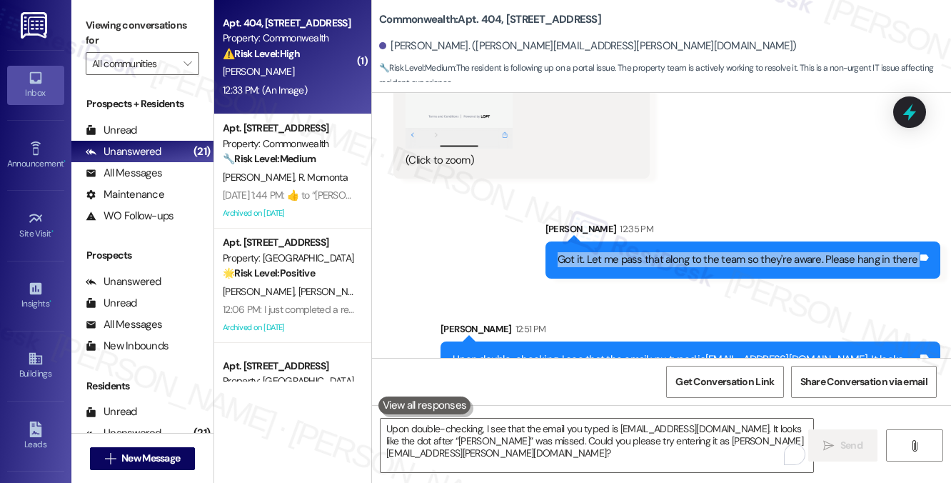
click at [623, 252] on div "Got it. Let me pass that along to the team so they're aware. Please hang in the…" at bounding box center [738, 259] width 360 height 15
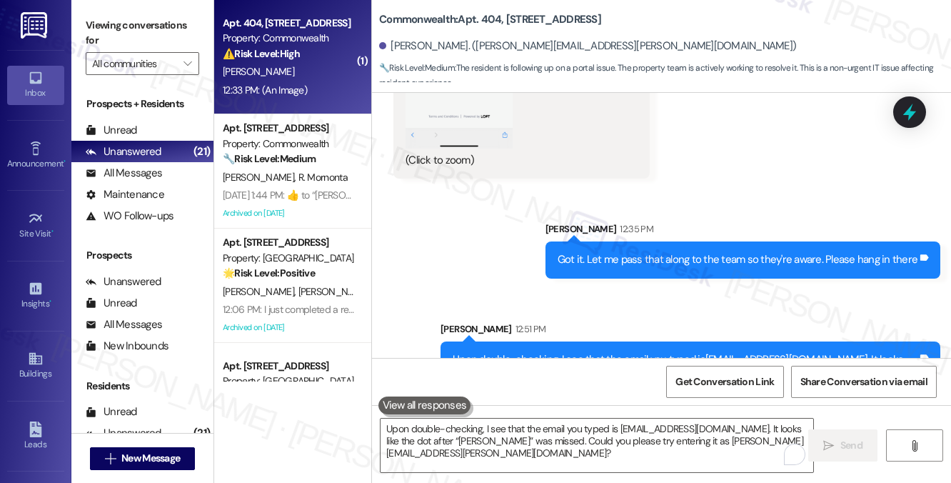
click at [680, 221] on div "Sarah 12:35 PM" at bounding box center [743, 231] width 395 height 20
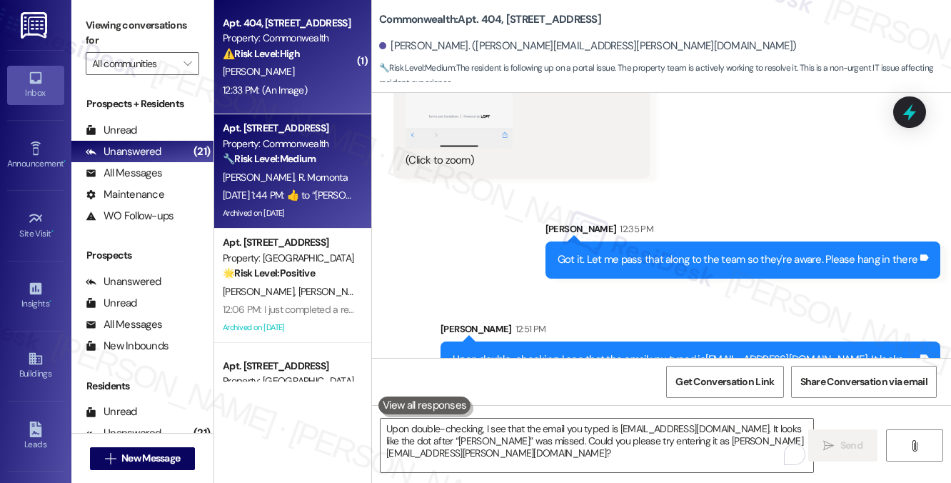
click at [328, 158] on div "🔧 Risk Level: Medium The resident acknowledged the maintenance schedule. This i…" at bounding box center [289, 158] width 132 height 15
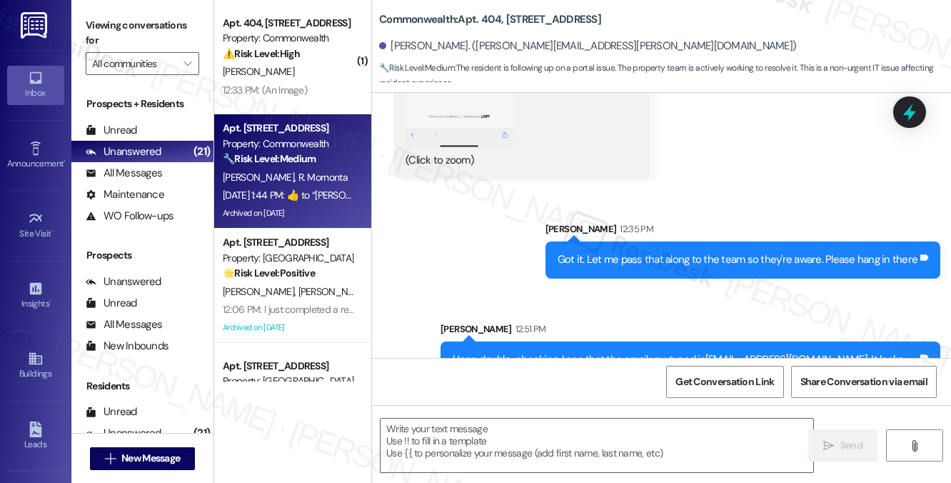
type textarea "Fetching suggested responses. Please feel free to read through the conversation…"
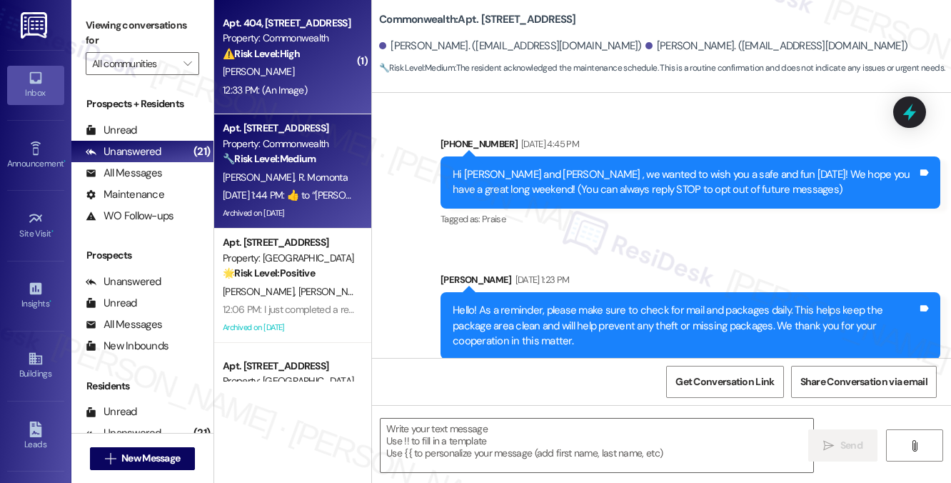
click at [320, 85] on div "12:33 PM: (An Image) 12:33 PM: (An Image)" at bounding box center [288, 90] width 135 height 18
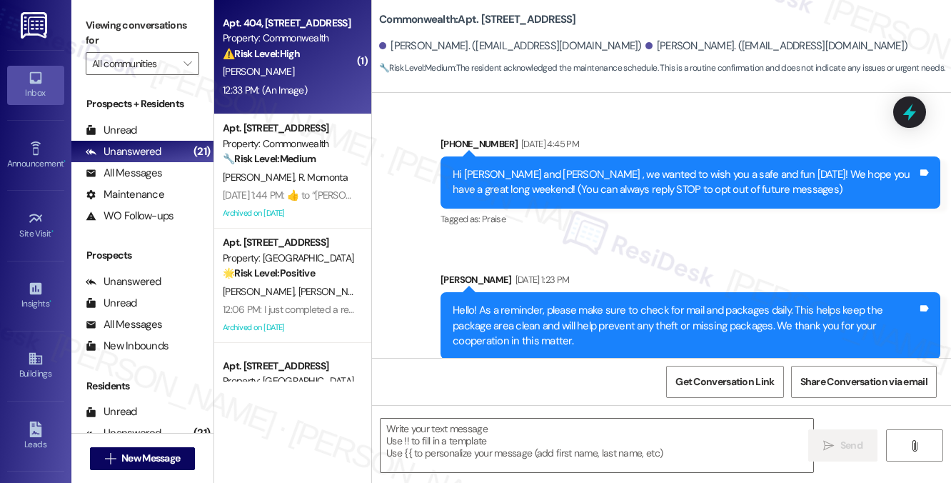
scroll to position [31063, 0]
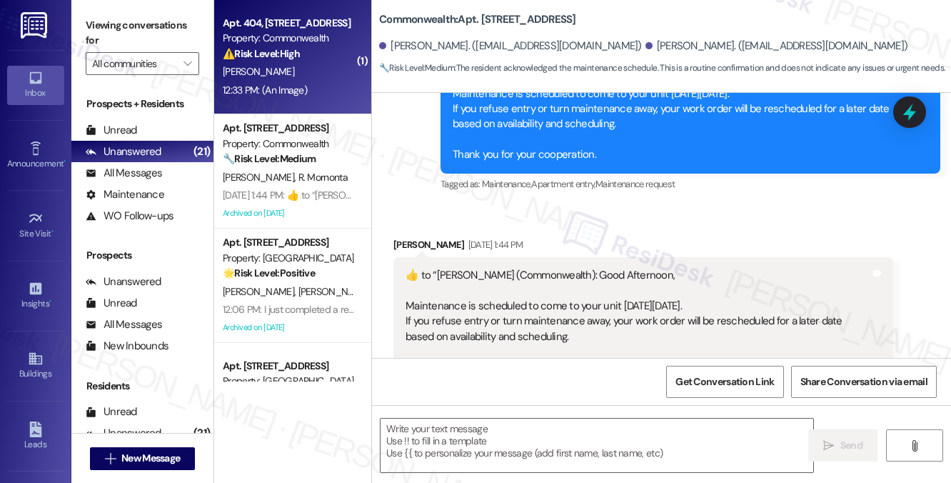
type textarea "Fetching suggested responses. Please feel free to read through the conversation…"
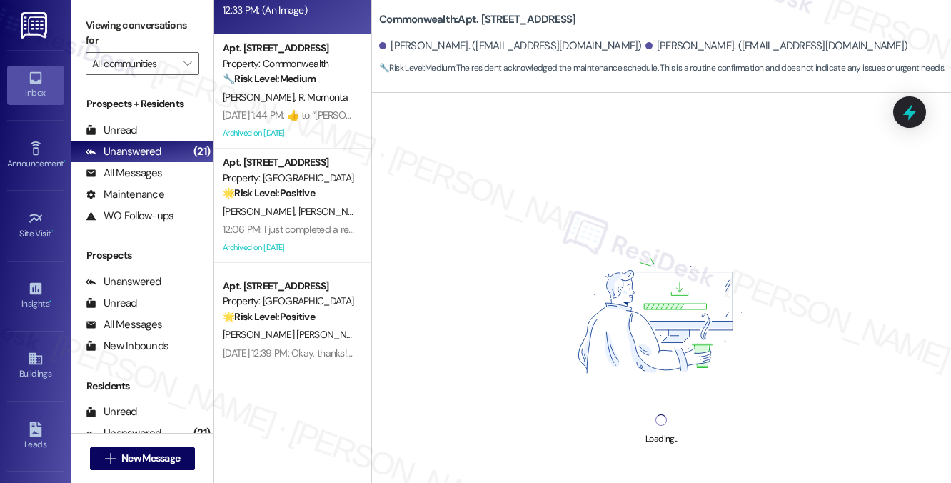
scroll to position [143, 0]
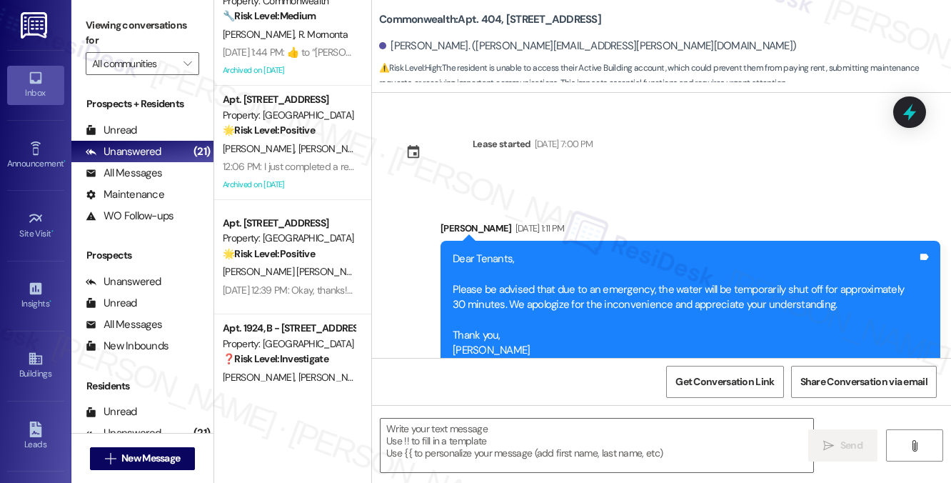
click at [274, 138] on div "( 1 ) Apt. 404, 2322 North Commonwealth Property: Commonwealth ⚠️ Risk Level: H…" at bounding box center [292, 190] width 157 height 381
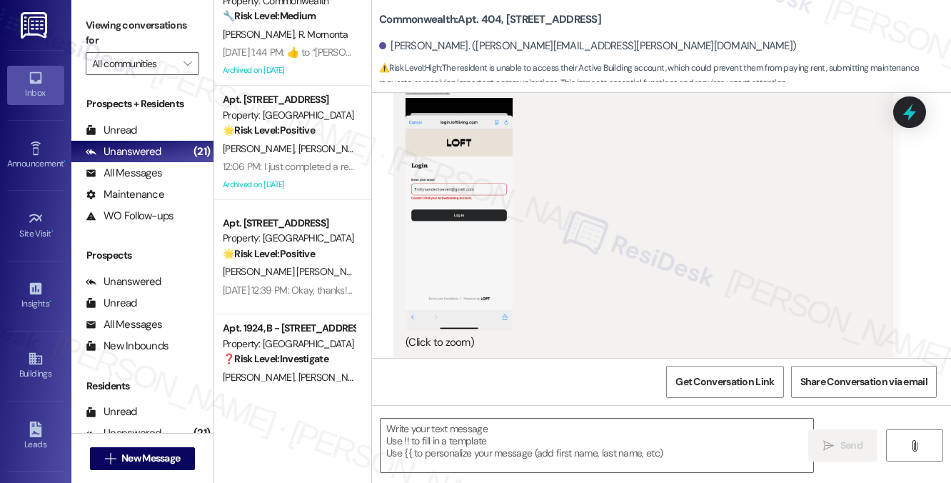
type textarea "Fetching suggested responses. Please feel free to read through the conversation…"
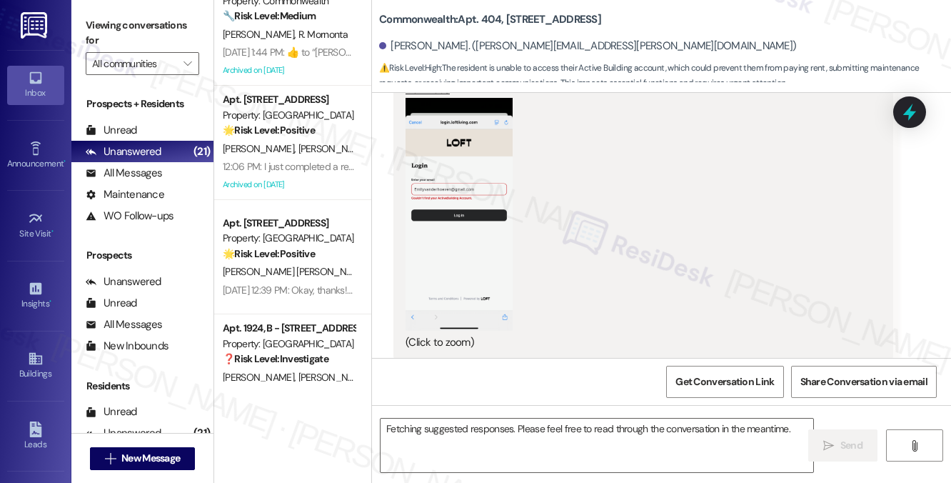
scroll to position [12361, 0]
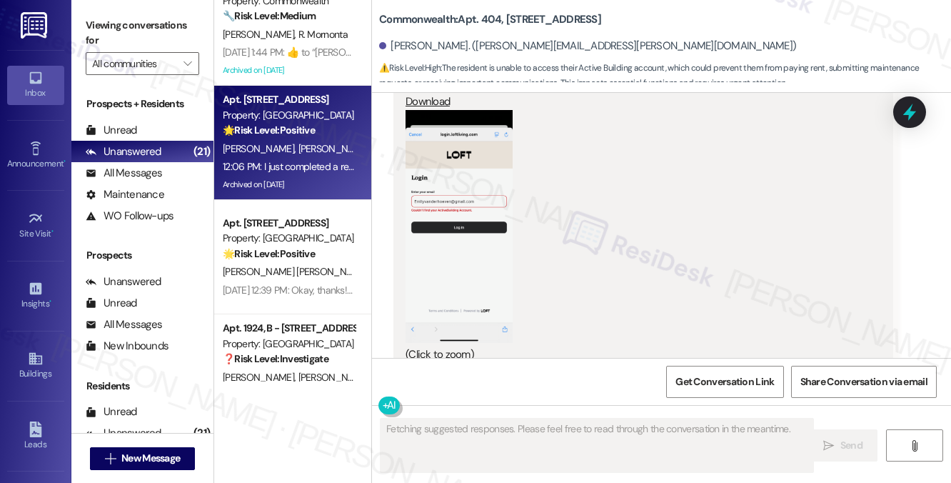
click at [299, 149] on span "[PERSON_NAME]" at bounding box center [334, 148] width 71 height 13
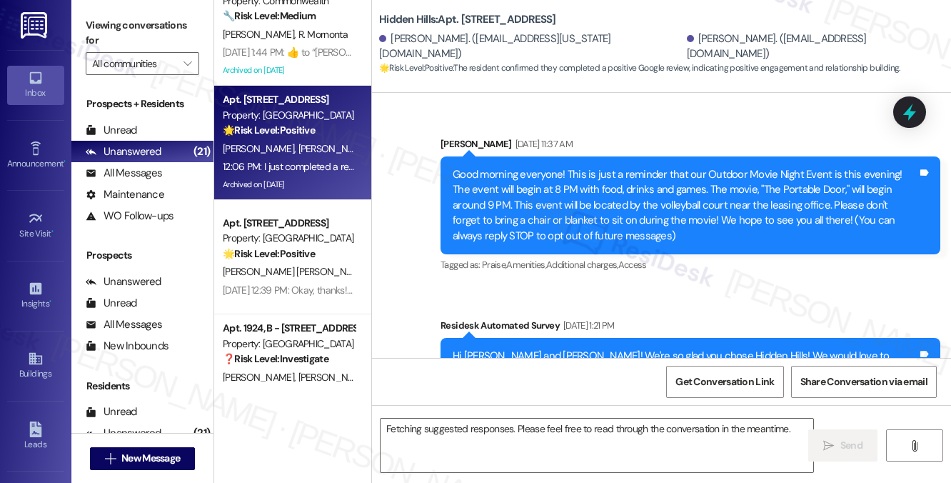
scroll to position [25904, 0]
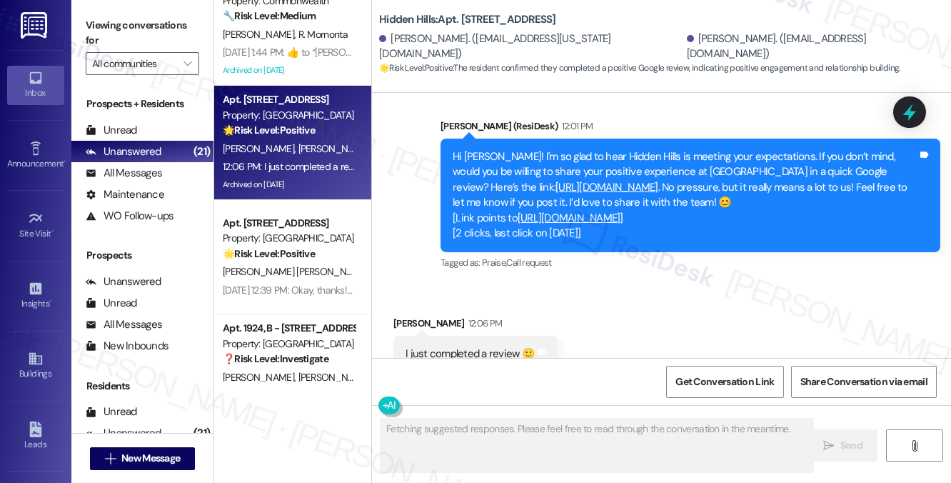
click at [474, 346] on div "I just completed a review 🙂" at bounding box center [470, 353] width 129 height 15
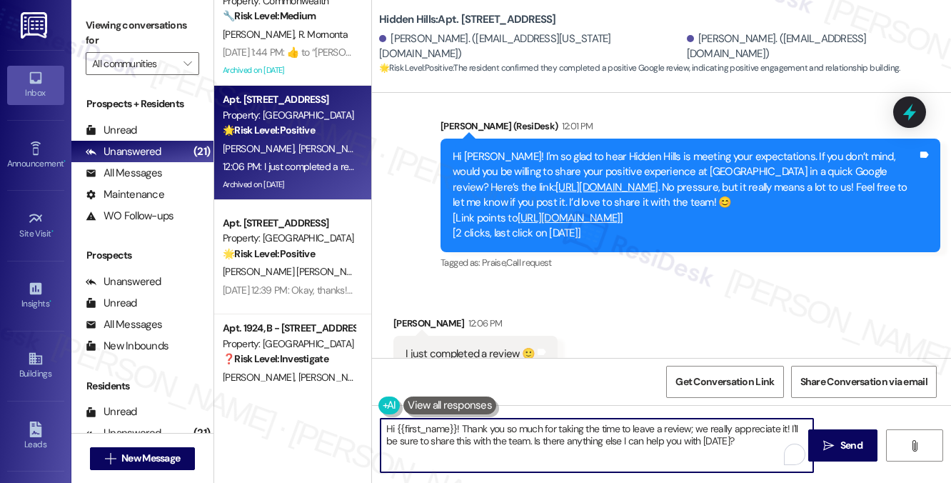
drag, startPoint x: 463, startPoint y: 425, endPoint x: 334, endPoint y: 423, distance: 129.3
click at [334, 423] on div "( 1 ) Apt. 404, 2322 North Commonwealth Property: Commonwealth ⚠️ Risk Level: H…" at bounding box center [582, 241] width 737 height 483
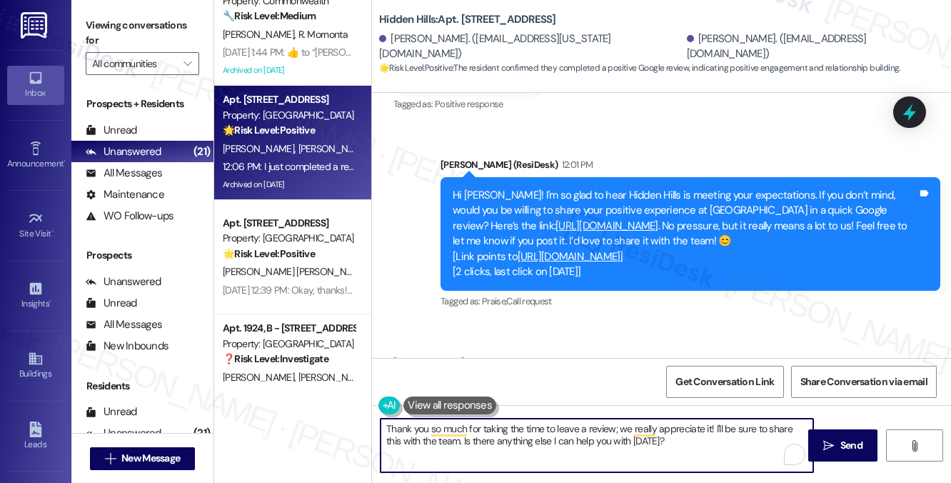
scroll to position [25832, 0]
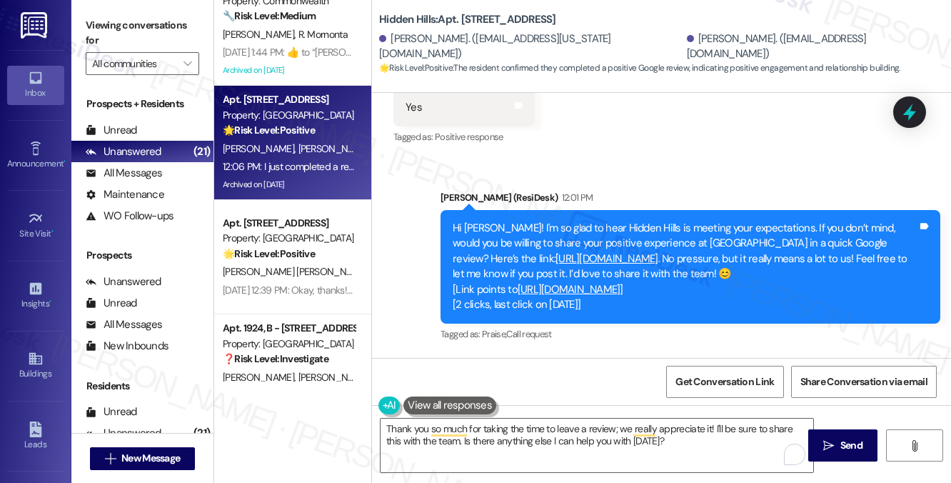
click at [586, 221] on div "Hi Stacy! I'm so glad to hear Hidden Hills is meeting your expectations. If you…" at bounding box center [685, 267] width 465 height 92
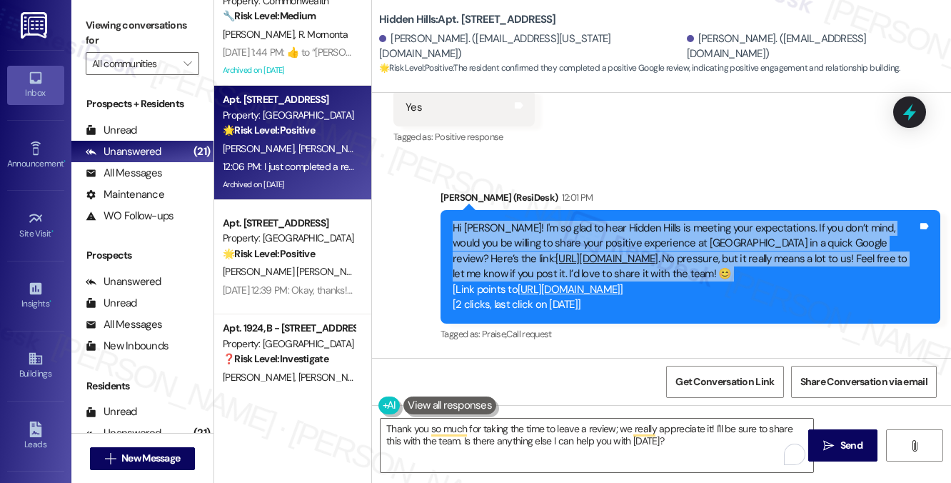
click at [586, 221] on div "Hi Stacy! I'm so glad to hear Hidden Hills is meeting your expectations. If you…" at bounding box center [685, 267] width 465 height 92
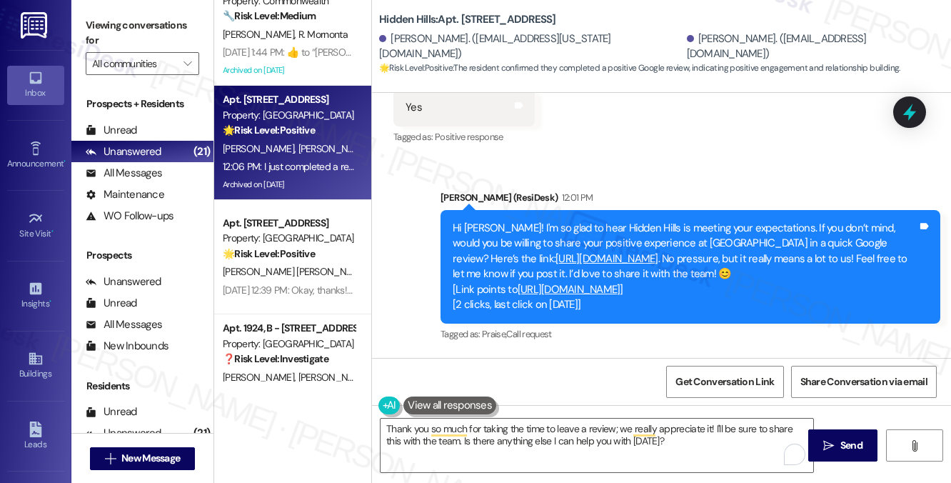
click at [680, 179] on div "Sent via SMS Emily (ResiDesk) 12:01 PM Hi Stacy! I'm so glad to hear Hidden Hil…" at bounding box center [690, 267] width 521 height 176
click at [576, 221] on div "Hi Stacy! I'm so glad to hear Hidden Hills is meeting your expectations. If you…" at bounding box center [685, 267] width 465 height 92
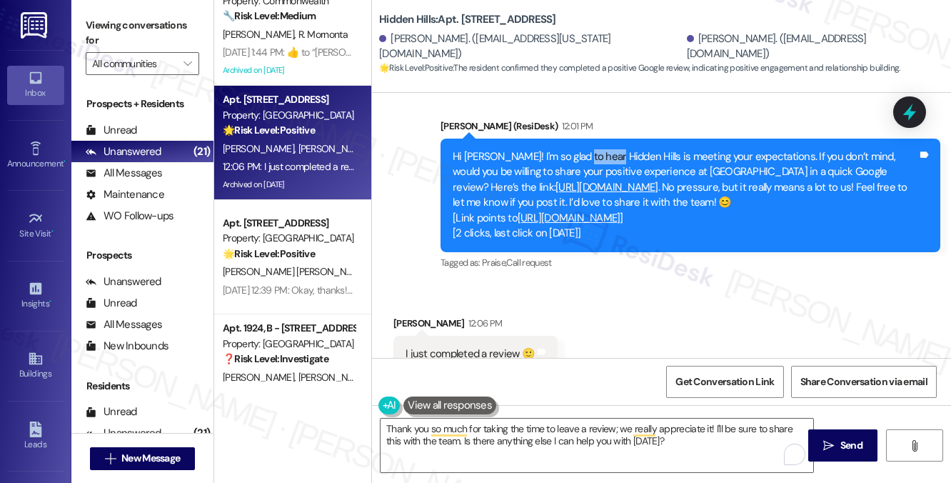
scroll to position [25904, 0]
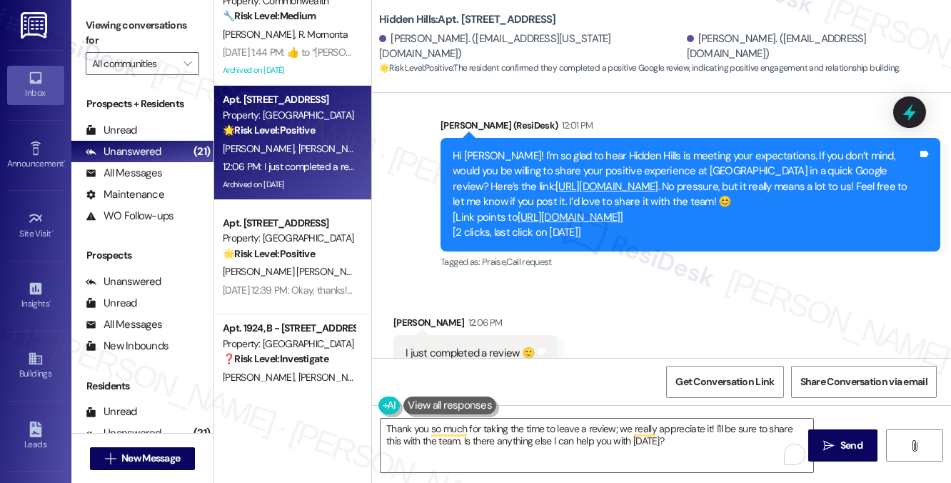
click at [714, 149] on div "Hi Stacy! I'm so glad to hear Hidden Hills is meeting your expectations. If you…" at bounding box center [685, 195] width 465 height 92
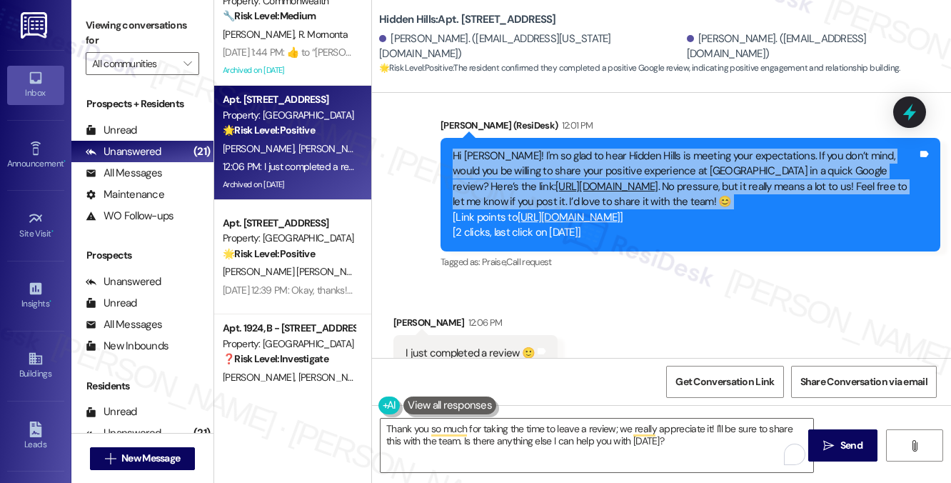
click at [714, 149] on div "Hi Stacy! I'm so glad to hear Hidden Hills is meeting your expectations. If you…" at bounding box center [685, 195] width 465 height 92
click at [772, 149] on div "Hi Stacy! I'm so glad to hear Hidden Hills is meeting your expectations. If you…" at bounding box center [685, 195] width 465 height 92
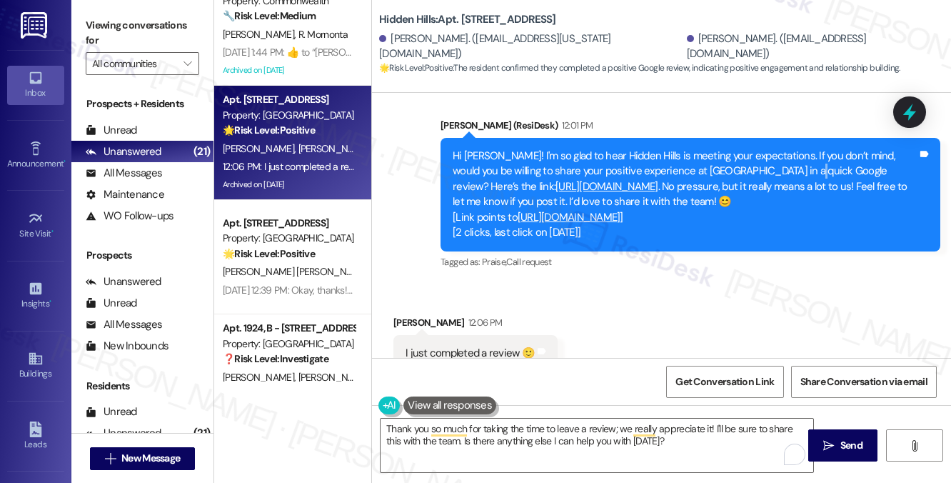
click at [772, 149] on div "Hi Stacy! I'm so glad to hear Hidden Hills is meeting your expectations. If you…" at bounding box center [685, 195] width 465 height 92
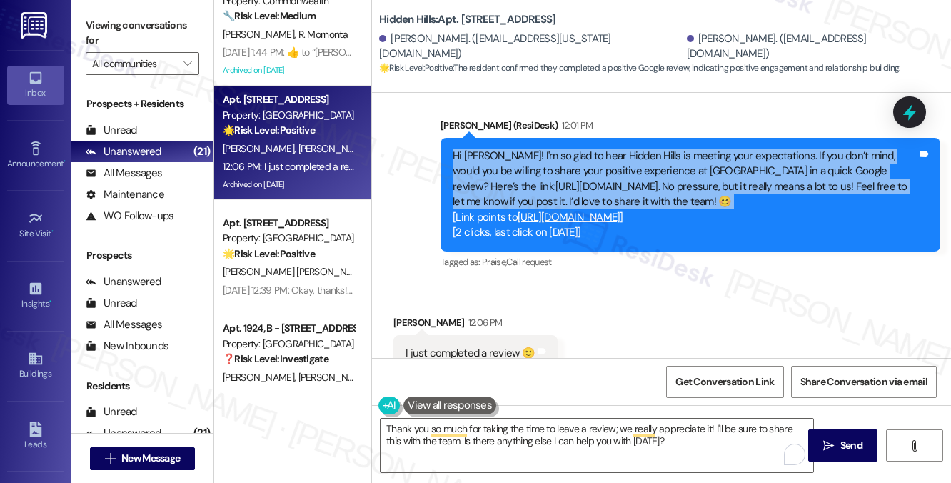
click at [772, 149] on div "Hi Stacy! I'm so glad to hear Hidden Hills is meeting your expectations. If you…" at bounding box center [685, 195] width 465 height 92
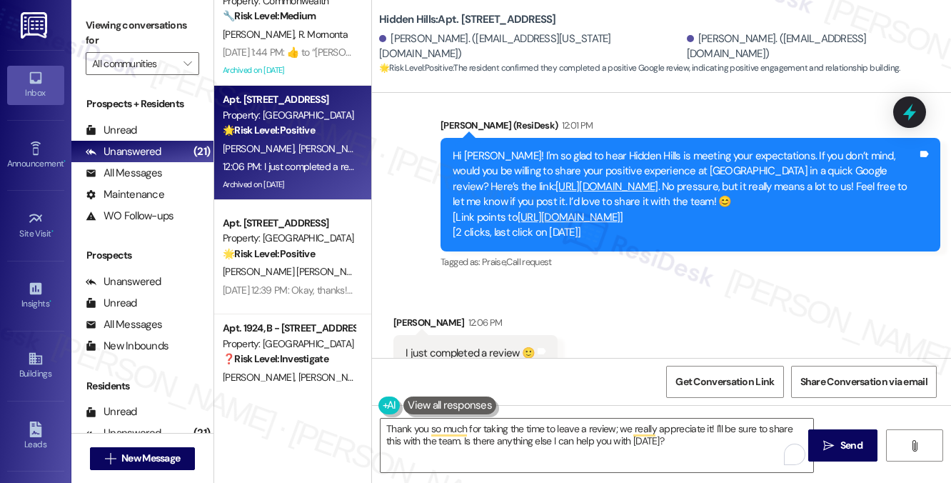
click at [677, 283] on div "Received via SMS Stacy Mobley 12:06 PM I just completed a review 🙂 Tags and not…" at bounding box center [661, 343] width 579 height 121
click at [630, 179] on link "https://www.theresidesk.com/links/review-Jp0KUhA9j" at bounding box center [607, 186] width 103 height 14
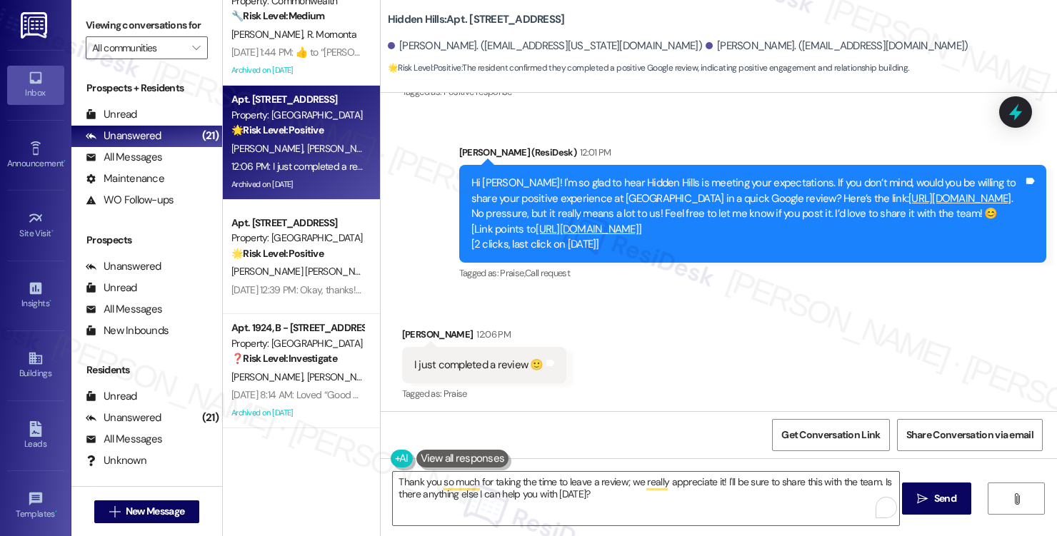
click at [179, 21] on label "Viewing conversations for" at bounding box center [147, 25] width 122 height 22
click at [560, 17] on b "Hidden Hills: Apt. 2048, M - 2201 S Oakdale Dr" at bounding box center [476, 19] width 177 height 15
drag, startPoint x: 588, startPoint y: 21, endPoint x: 379, endPoint y: 21, distance: 209.2
click at [388, 21] on div "Hidden Hills: Apt. 2048, M - 2201 S Oakdale Dr" at bounding box center [531, 20] width 286 height 18
copy b "Hidden Hills: Apt. 2048, M - 2201 S Oakdale Dr"
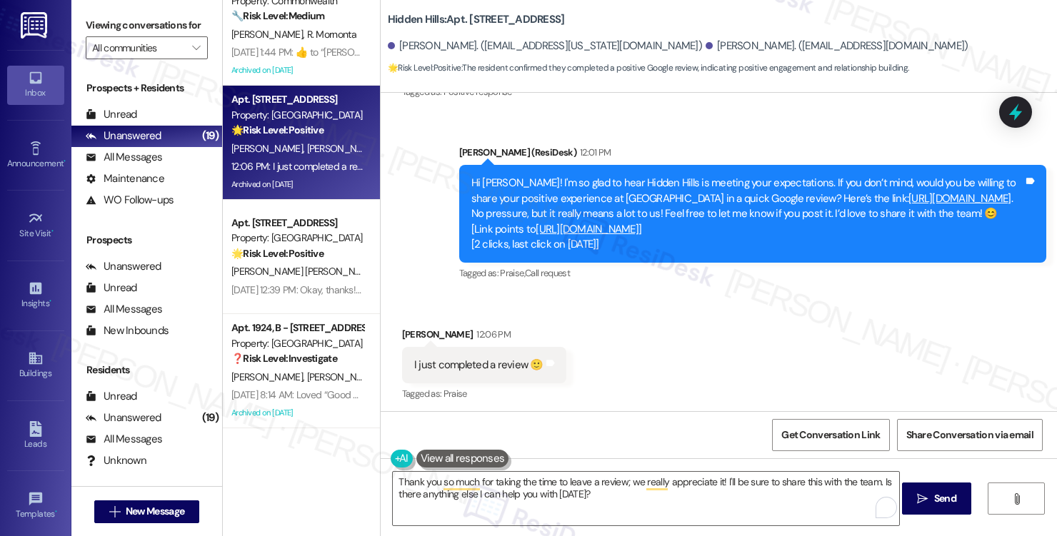
click at [159, 21] on label "Viewing conversations for" at bounding box center [147, 25] width 122 height 22
click at [809, 431] on span "Get Conversation Link" at bounding box center [830, 435] width 99 height 15
click at [122, 9] on div "Viewing conversations for All communities " at bounding box center [146, 37] width 151 height 74
click at [566, 482] on textarea "Thank you so much for taking the time to leave a review; we really appreciate i…" at bounding box center [646, 499] width 506 height 54
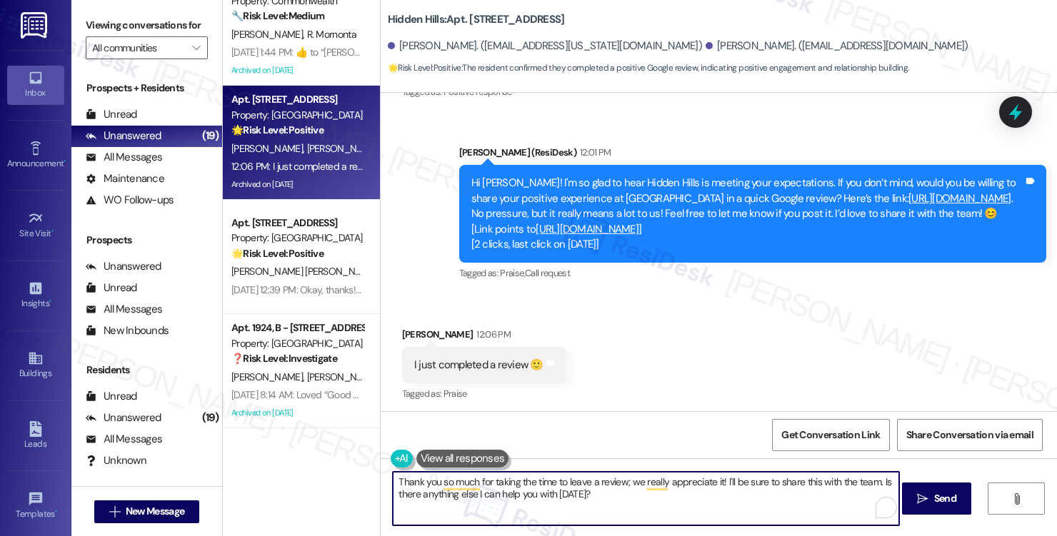
click at [566, 482] on textarea "Thank you so much for taking the time to leave a review; we really appreciate i…" at bounding box center [646, 499] width 506 height 54
click at [611, 482] on textarea "Thank you so much for taking the time to leave a review; we really appreciate i…" at bounding box center [646, 499] width 506 height 54
click at [603, 482] on textarea "Thank you so much for taking the time to leave a review; we really appreciate i…" at bounding box center [646, 499] width 506 height 54
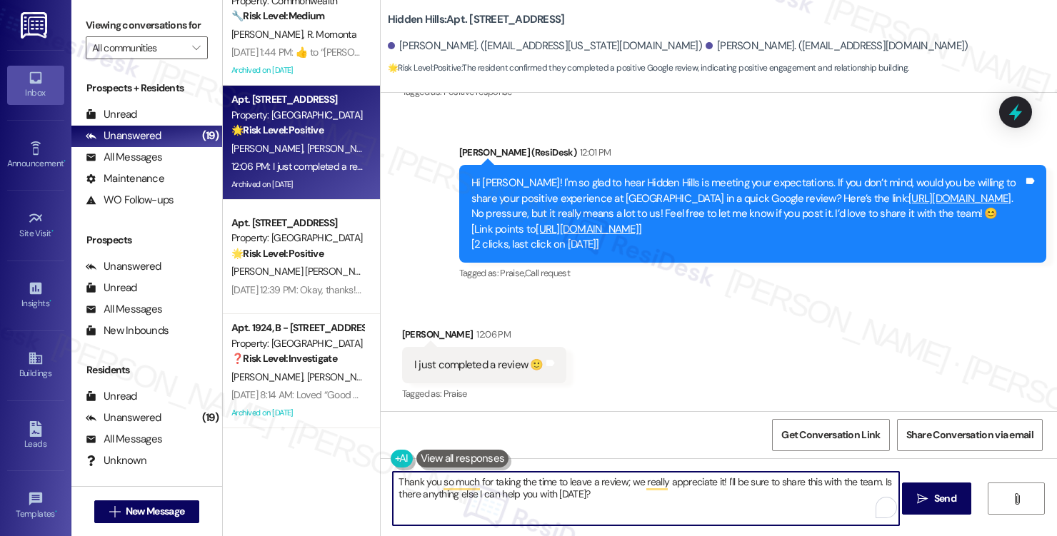
click at [603, 482] on textarea "Thank you so much for taking the time to leave a review; we really appreciate i…" at bounding box center [646, 499] width 506 height 54
click at [634, 482] on textarea "Thank you so much for taking the time to leave a review; we really appreciate i…" at bounding box center [646, 499] width 506 height 54
click at [621, 482] on textarea "Thank you so much for taking the time to leave a review; we really appreciate i…" at bounding box center [646, 499] width 506 height 54
click at [607, 482] on textarea "Thank you so much for taking the time to leave a review. we really appreciate i…" at bounding box center [646, 499] width 506 height 54
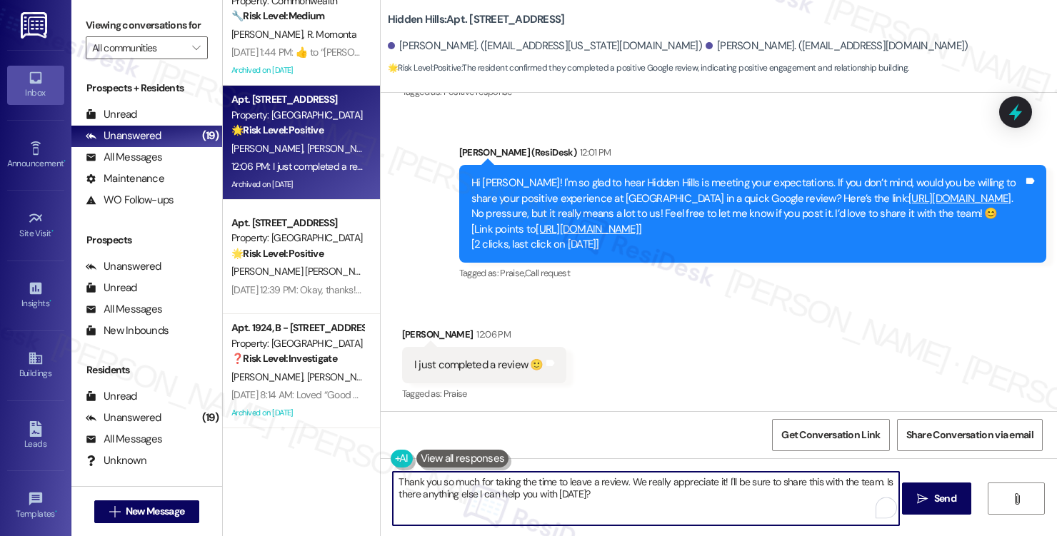
click at [649, 476] on textarea "Thank you so much for taking the time to leave a review. We really appreciate i…" at bounding box center [646, 499] width 506 height 54
click at [606, 482] on textarea "Thank you so much for taking the time to leave a review. We appreciate it! I'll…" at bounding box center [646, 499] width 506 height 54
drag, startPoint x: 591, startPoint y: 501, endPoint x: 852, endPoint y: 479, distance: 262.3
click at [852, 479] on textarea "Thank you so much for taking the time to leave a review. We appreciate it! I'll…" at bounding box center [646, 499] width 506 height 54
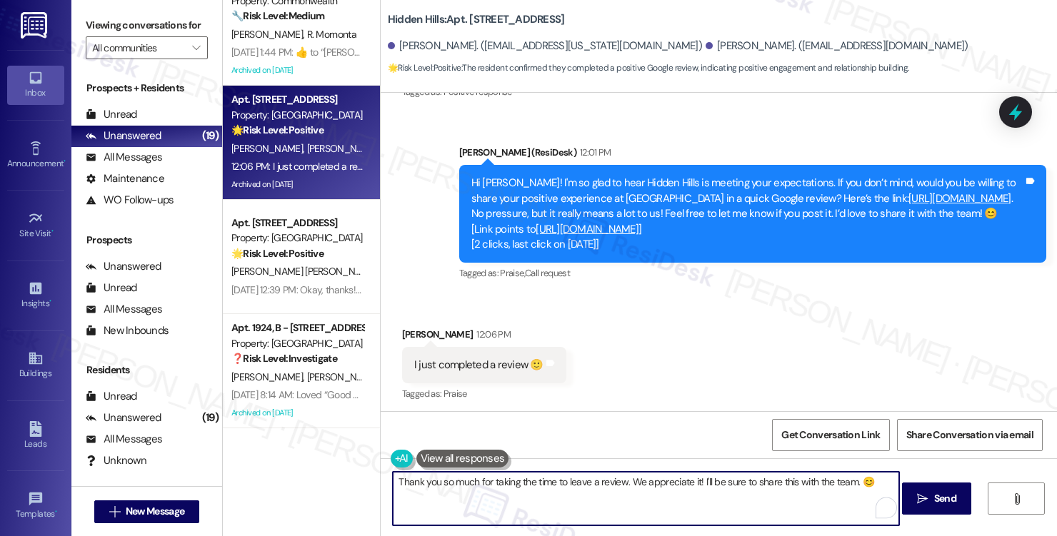
click at [872, 482] on textarea "Thank you so much for taking the time to leave a review. We appreciate it! I'll…" at bounding box center [646, 499] width 506 height 54
click at [750, 482] on textarea "Thank you so much for taking the time to leave a review. We appreciate it! I'll…" at bounding box center [646, 499] width 506 height 54
click at [766, 482] on textarea "Thank you so much for taking the time to leave a review. We appreciate it! I'll…" at bounding box center [646, 499] width 506 height 54
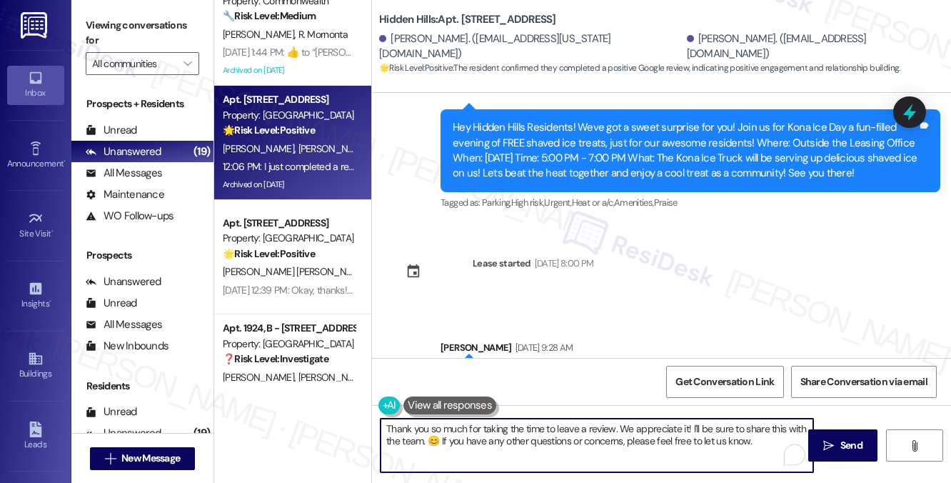
scroll to position [24913, 0]
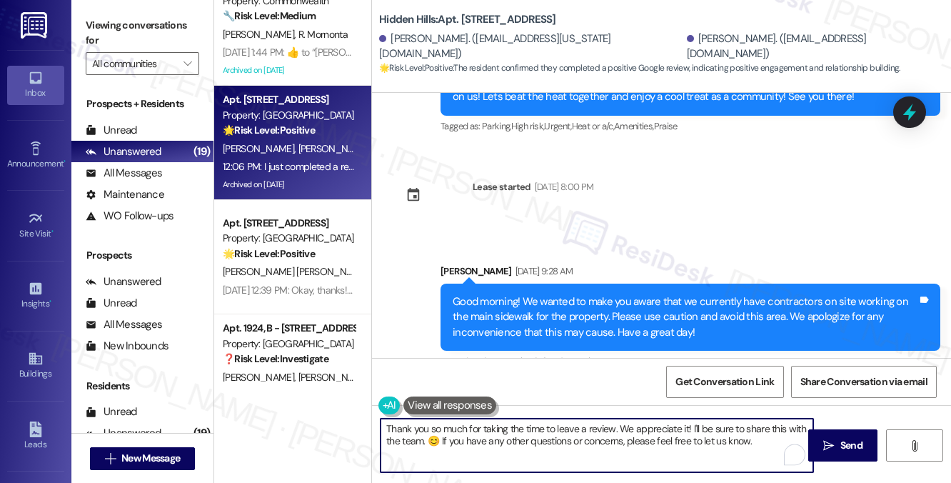
click at [668, 442] on textarea "Thank you so much for taking the time to leave a review. We appreciate it! I'll…" at bounding box center [597, 445] width 433 height 54
click at [760, 436] on textarea "Thank you so much for taking the time to leave a review. We appreciate it! I'll…" at bounding box center [597, 445] width 433 height 54
type textarea "Thank you so much for taking the time to leave a review. We appreciate it! I'll…"
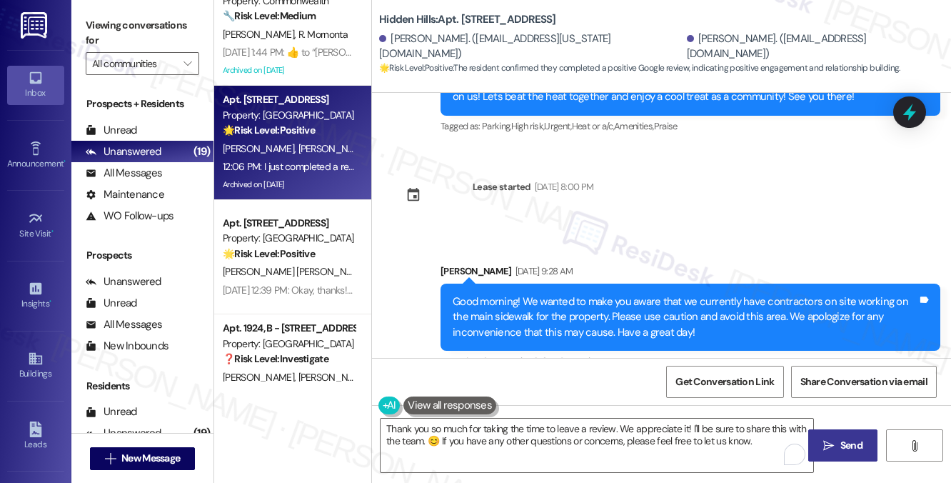
click at [823, 433] on button " Send" at bounding box center [842, 445] width 69 height 32
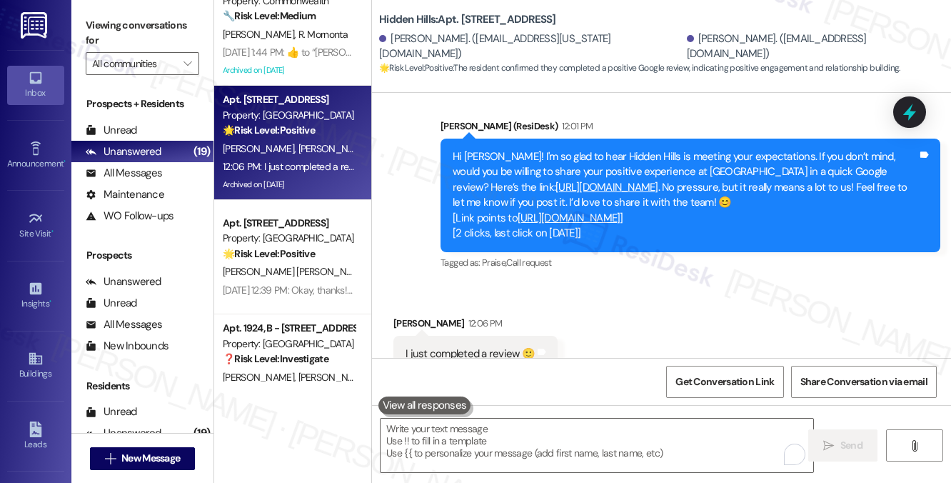
scroll to position [26019, 0]
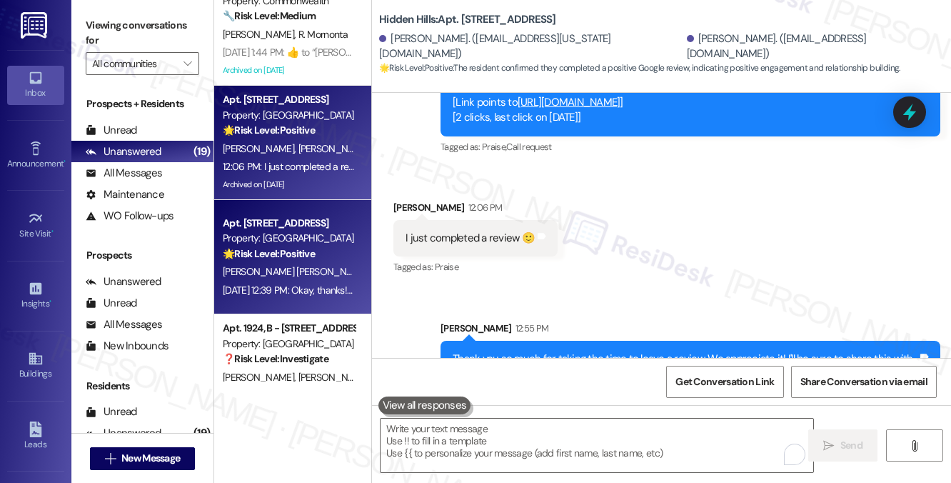
click at [331, 264] on div "[PERSON_NAME] [PERSON_NAME]" at bounding box center [288, 272] width 135 height 18
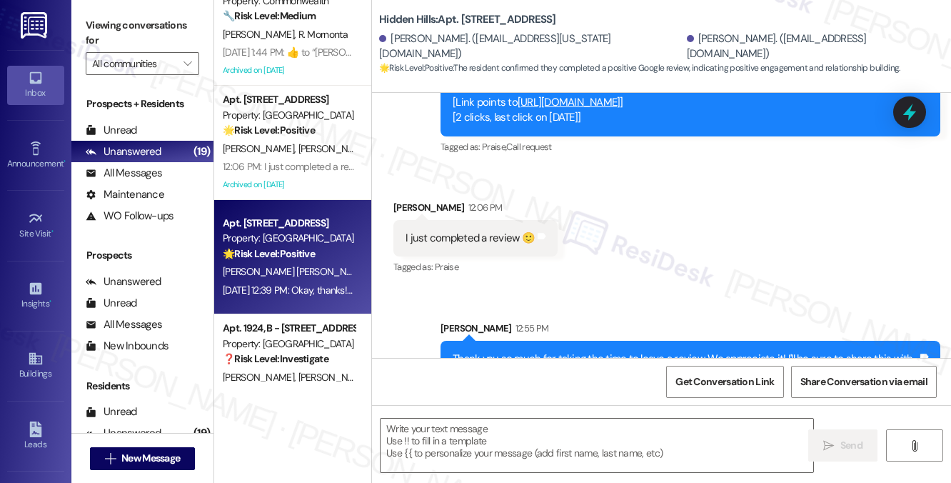
type textarea "Fetching suggested responses. Please feel free to read through the conversation…"
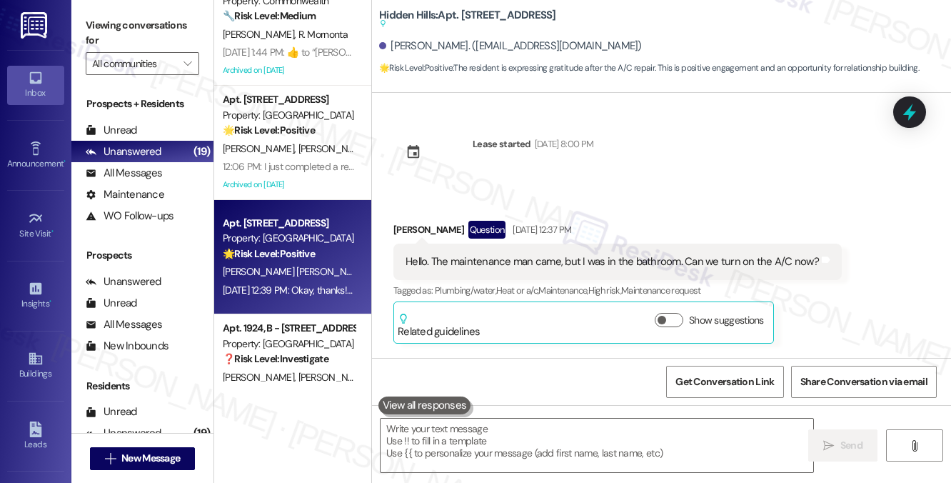
scroll to position [252, 0]
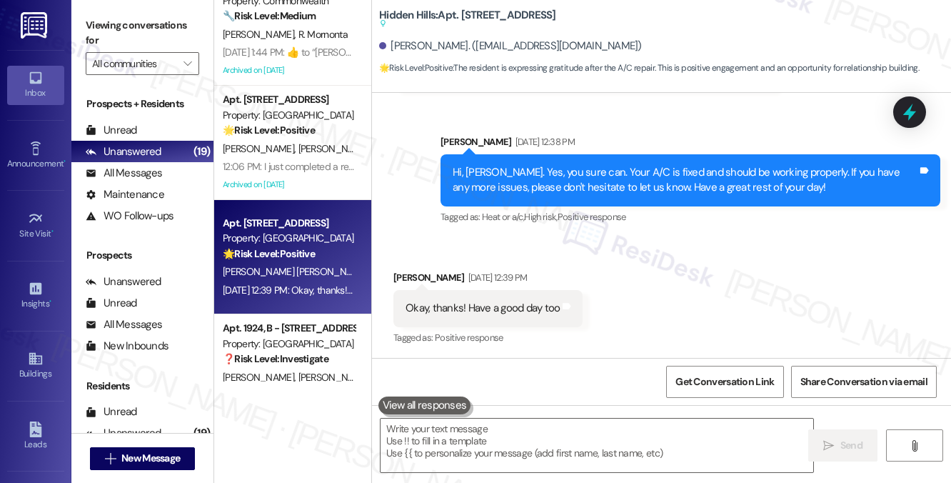
click at [689, 186] on div "Hi, [PERSON_NAME]. Yes, you sure can. Your A/C is fixed and should be working p…" at bounding box center [685, 180] width 465 height 31
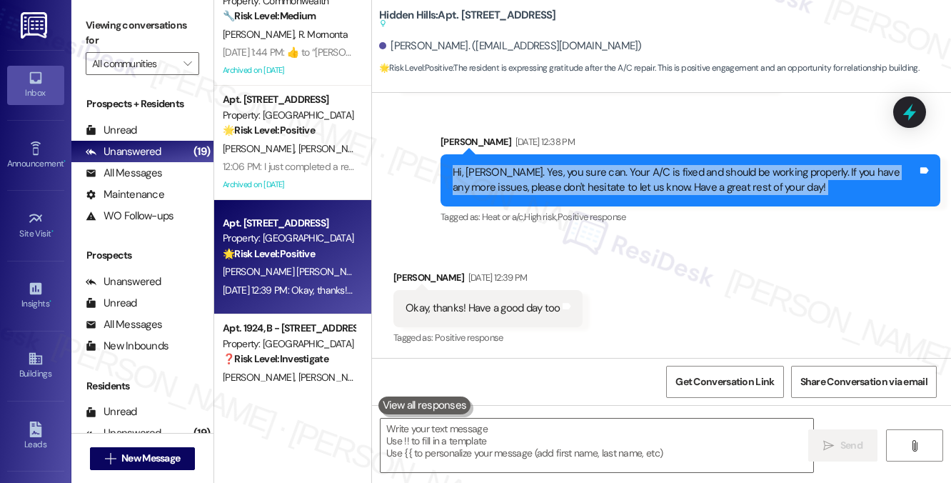
click at [689, 186] on div "Hi, [PERSON_NAME]. Yes, you sure can. Your A/C is fixed and should be working p…" at bounding box center [685, 180] width 465 height 31
click at [531, 191] on div "Hi, [PERSON_NAME]. Yes, you sure can. Your A/C is fixed and should be working p…" at bounding box center [685, 180] width 465 height 31
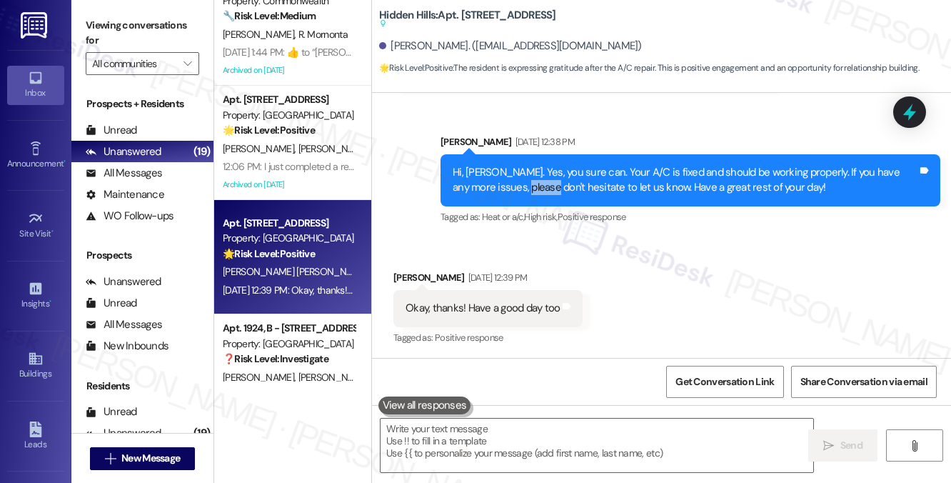
click at [531, 191] on div "Hi, [PERSON_NAME]. Yes, you sure can. Your A/C is fixed and should be working p…" at bounding box center [685, 180] width 465 height 31
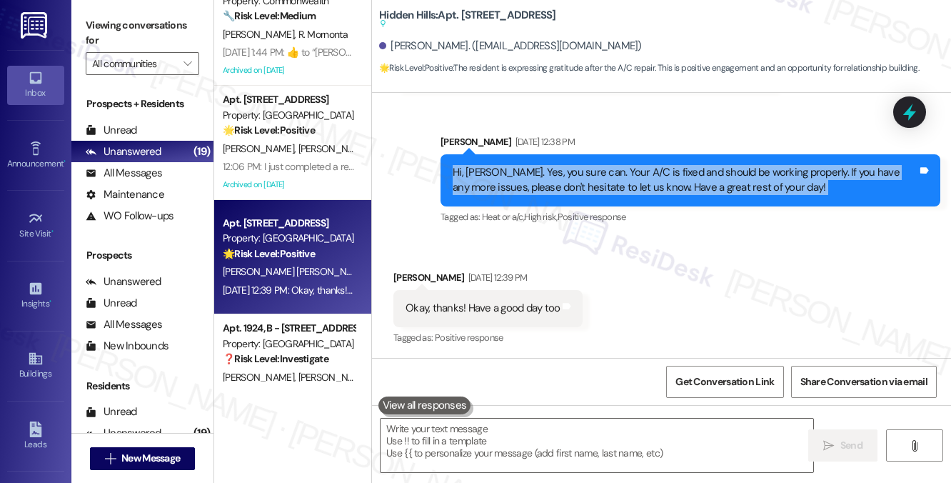
click at [531, 191] on div "Hi, [PERSON_NAME]. Yes, you sure can. Your A/C is fixed and should be working p…" at bounding box center [685, 180] width 465 height 31
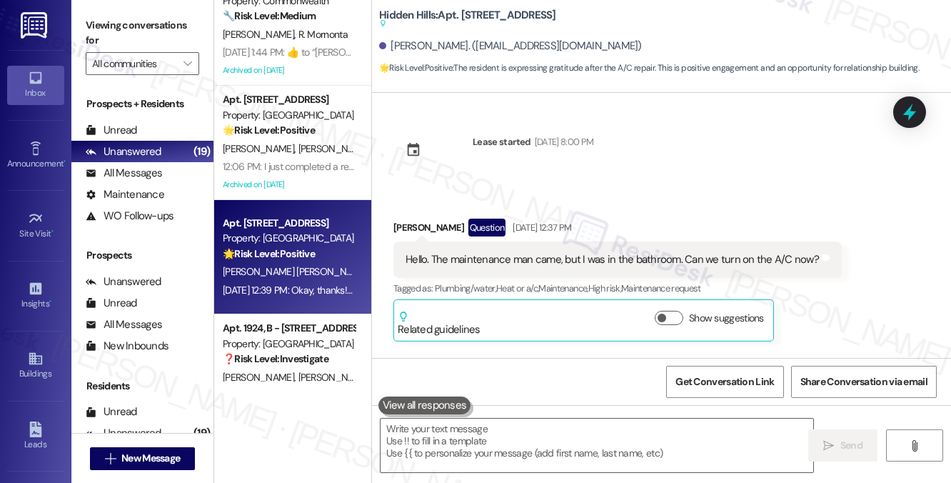
scroll to position [0, 0]
click at [596, 261] on div "Hello. The maintenance man came, but I was in the bathroom. Can we turn on the …" at bounding box center [612, 261] width 413 height 15
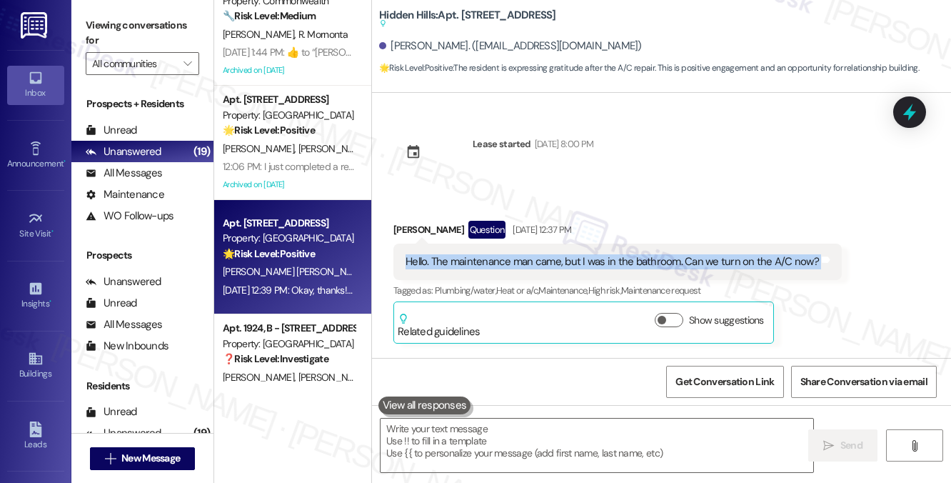
click at [596, 261] on div "Hello. The maintenance man came, but I was in the bathroom. Can we turn on the …" at bounding box center [612, 261] width 413 height 15
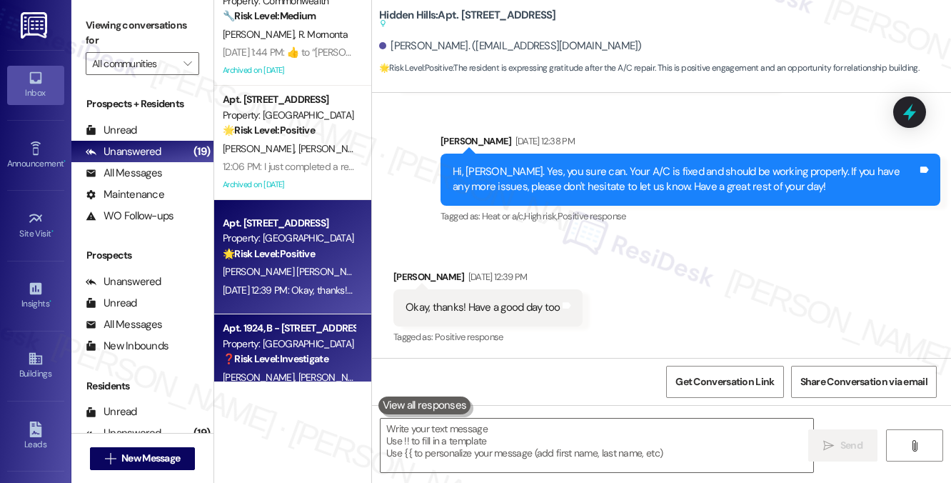
scroll to position [428, 0]
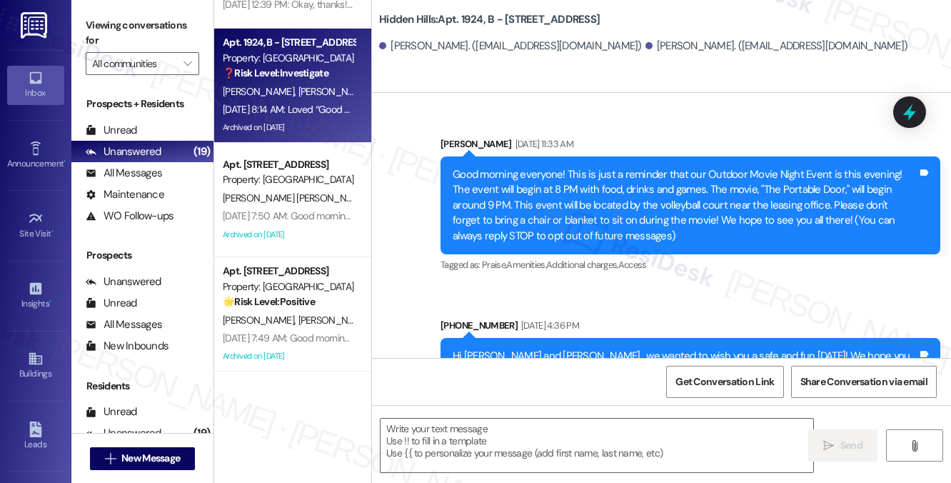
type textarea "Fetching suggested responses. Please feel free to read through the conversation…"
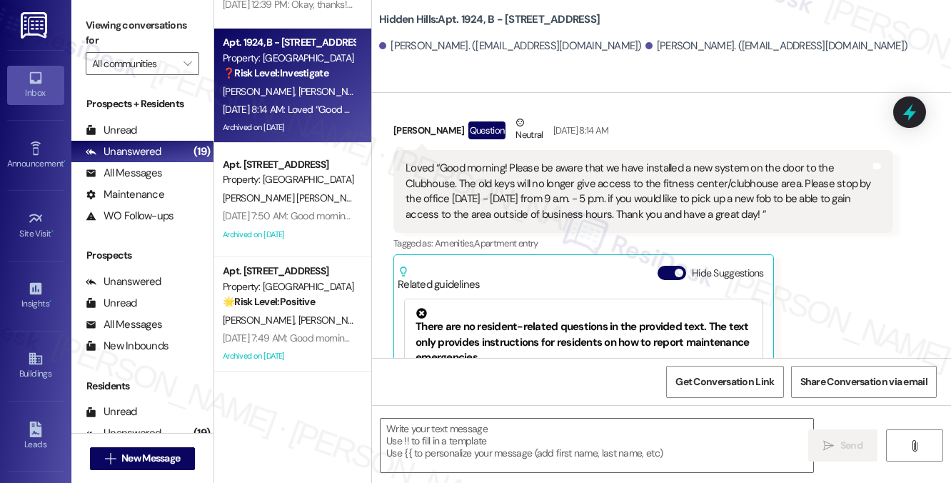
scroll to position [24381, 0]
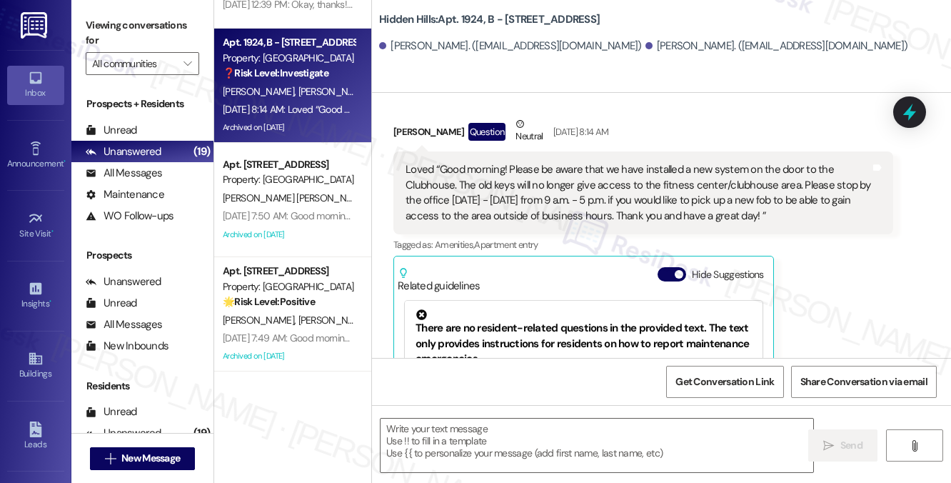
click at [605, 208] on div "Loved “Good morning! Please be aware that we have installed a new system on the…" at bounding box center [638, 192] width 465 height 61
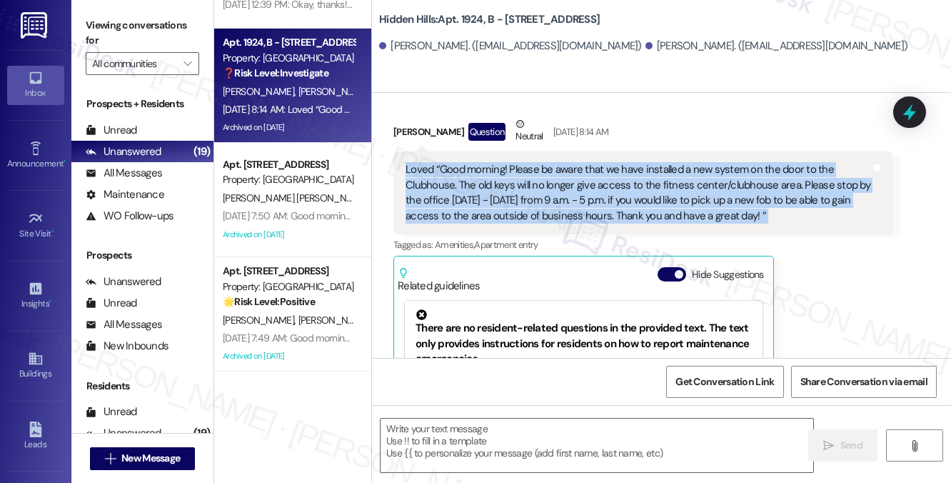
click at [605, 208] on div "Loved “Good morning! Please be aware that we have installed a new system on the…" at bounding box center [638, 192] width 465 height 61
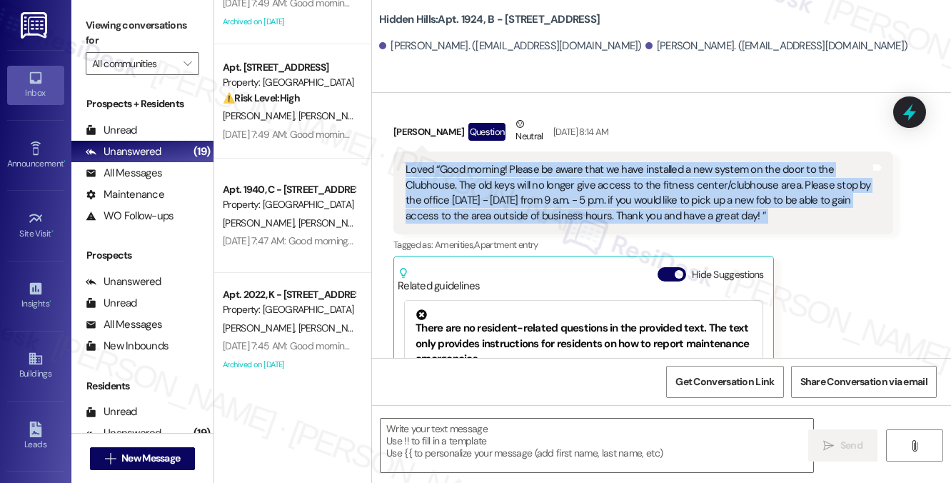
scroll to position [857, 0]
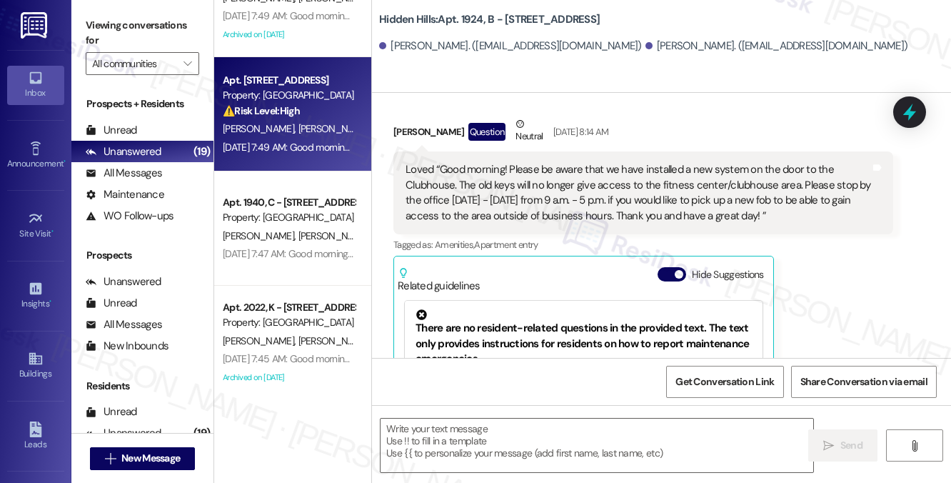
click at [301, 119] on div "⚠️ Risk Level: High The resident is asking about contractors entering their apa…" at bounding box center [289, 111] width 132 height 15
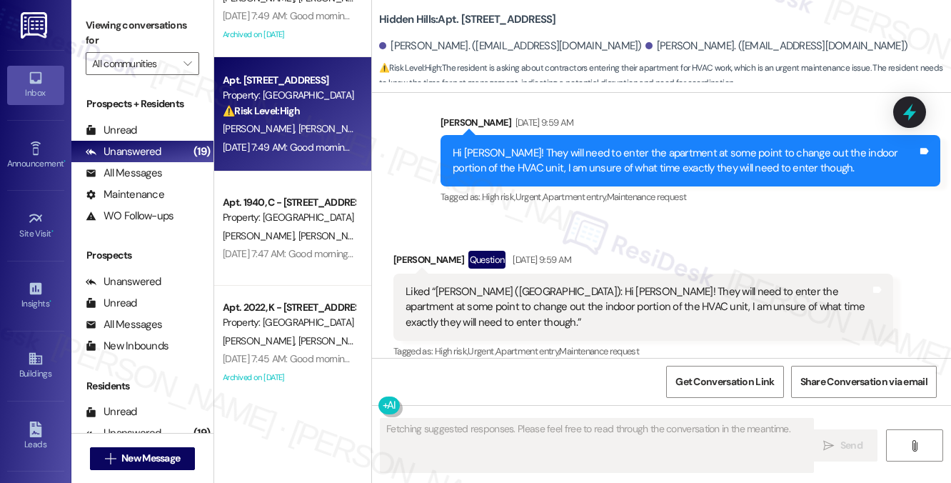
scroll to position [13653, 0]
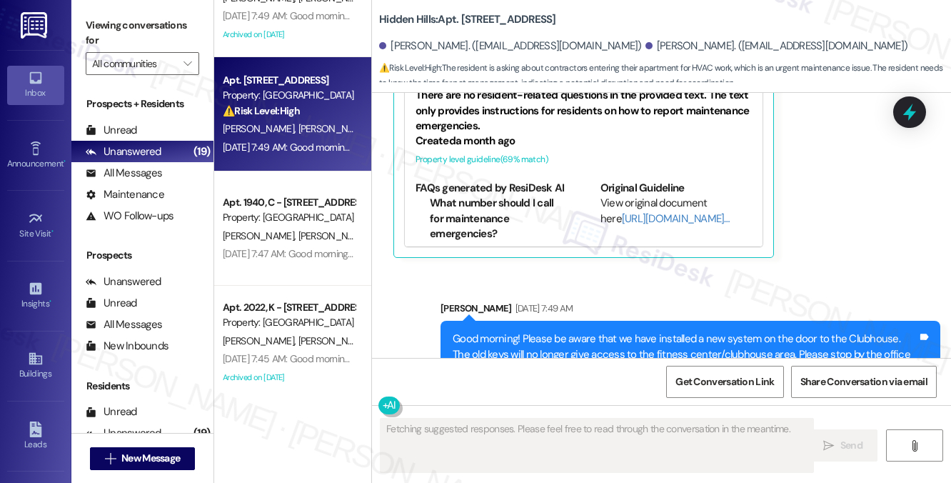
click at [634, 331] on div "Good morning! Please be aware that we have installed a new system on the door t…" at bounding box center [685, 361] width 465 height 61
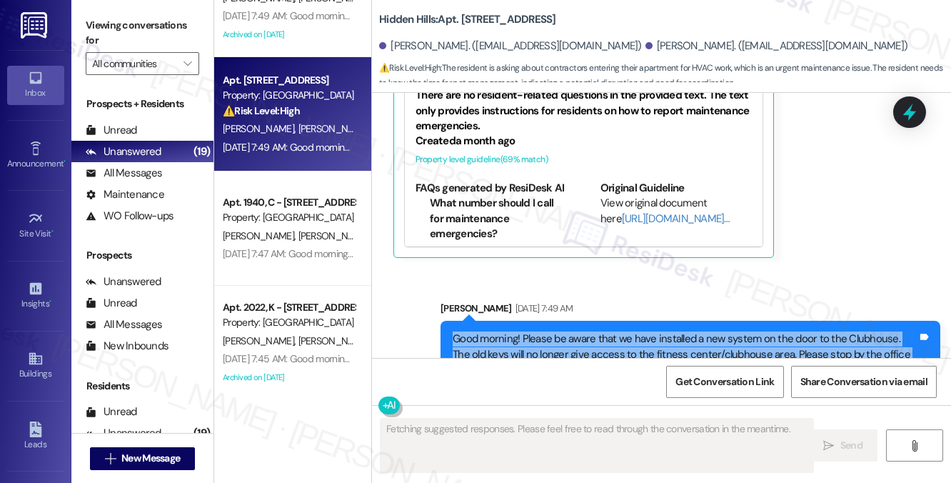
click at [634, 331] on div "Good morning! Please be aware that we have installed a new system on the door t…" at bounding box center [685, 361] width 465 height 61
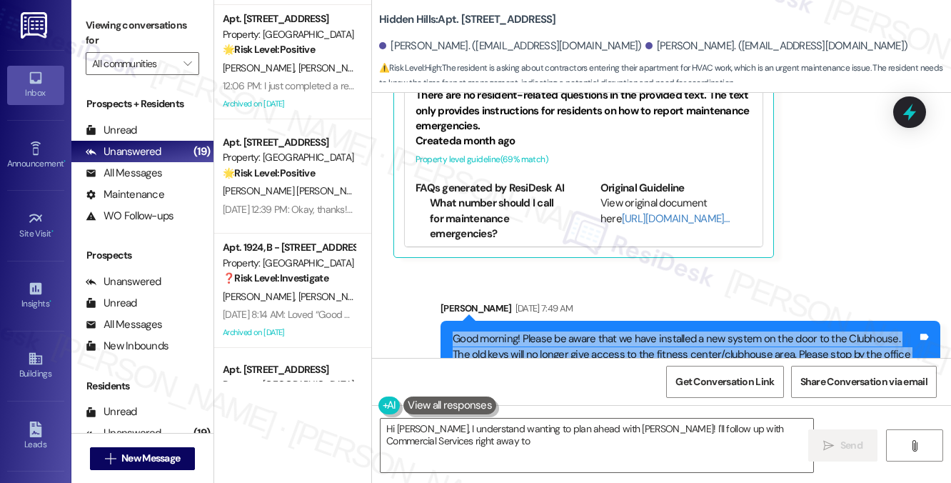
scroll to position [0, 0]
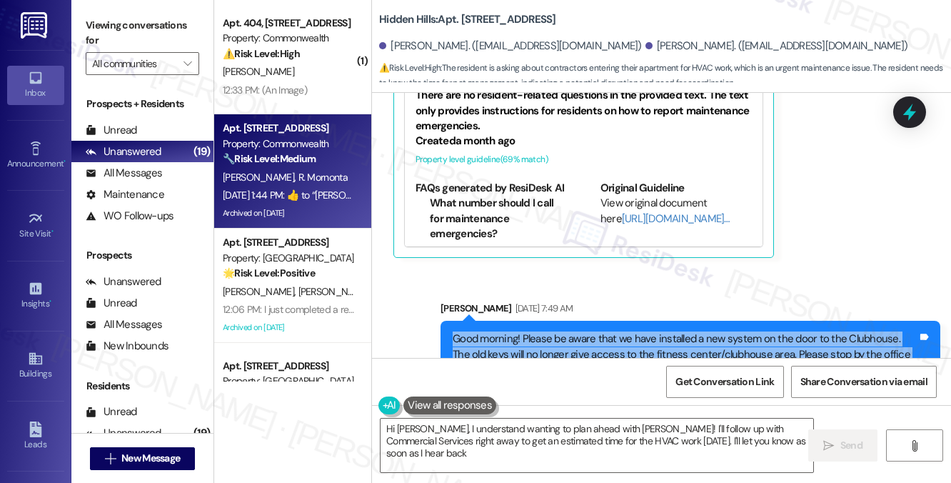
type textarea "Hi Jordan, I understand wanting to plan ahead with Cooper! I'll follow up with …"
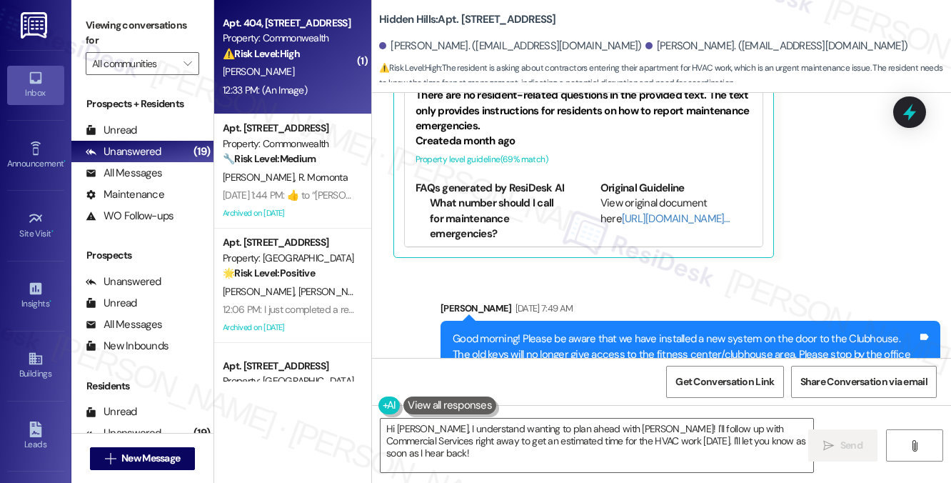
click at [315, 70] on div "[PERSON_NAME]" at bounding box center [288, 72] width 135 height 18
type textarea "Fetching suggested responses. Please feel free to read through the conversation…"
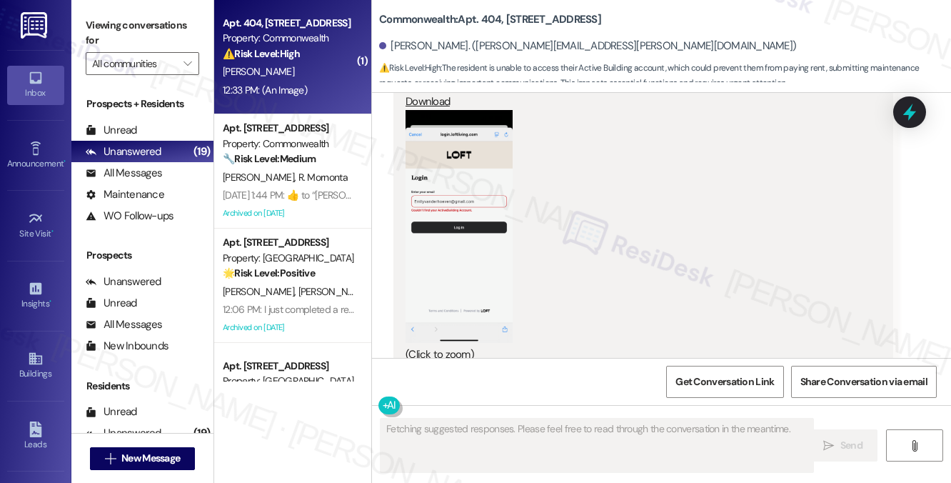
scroll to position [12618, 0]
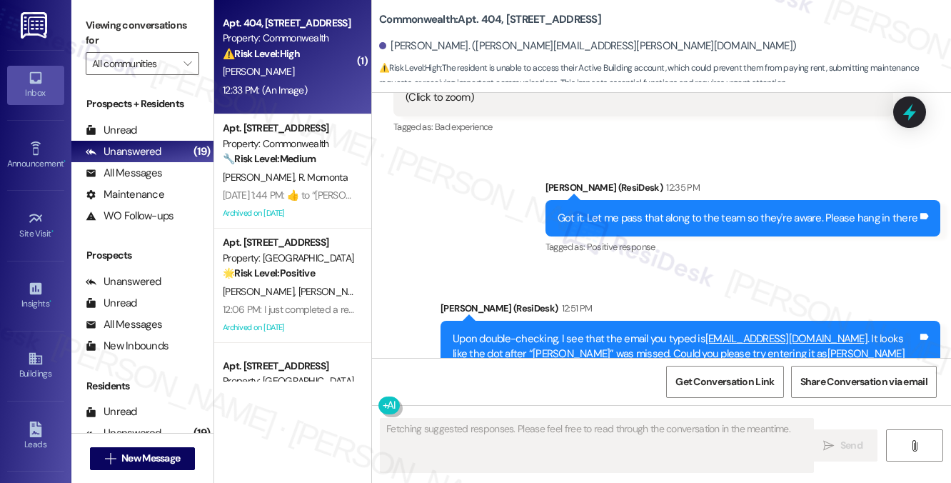
click at [586, 331] on div "Upon double-checking, I see that the email you typed is [EMAIL_ADDRESS][DOMAIN_…" at bounding box center [685, 354] width 465 height 46
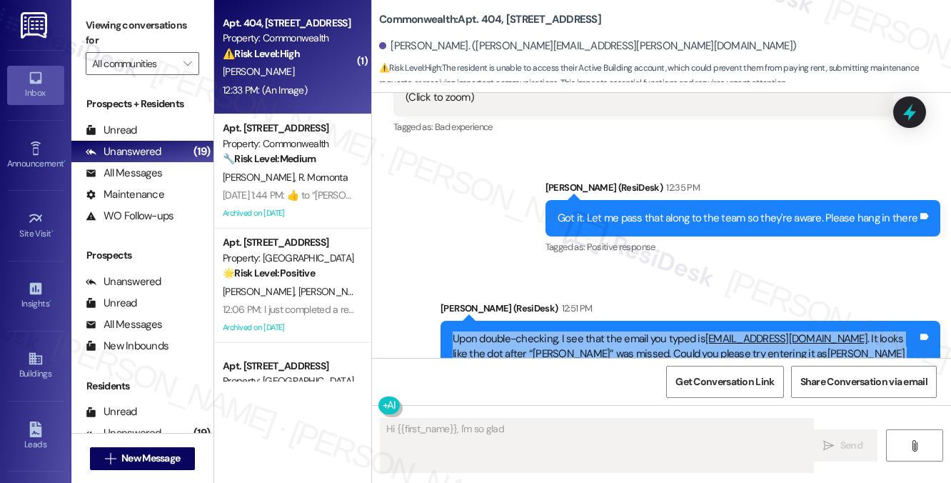
click at [586, 331] on div "Upon double-checking, I see that the email you typed is [EMAIL_ADDRESS][DOMAIN_…" at bounding box center [685, 354] width 465 height 46
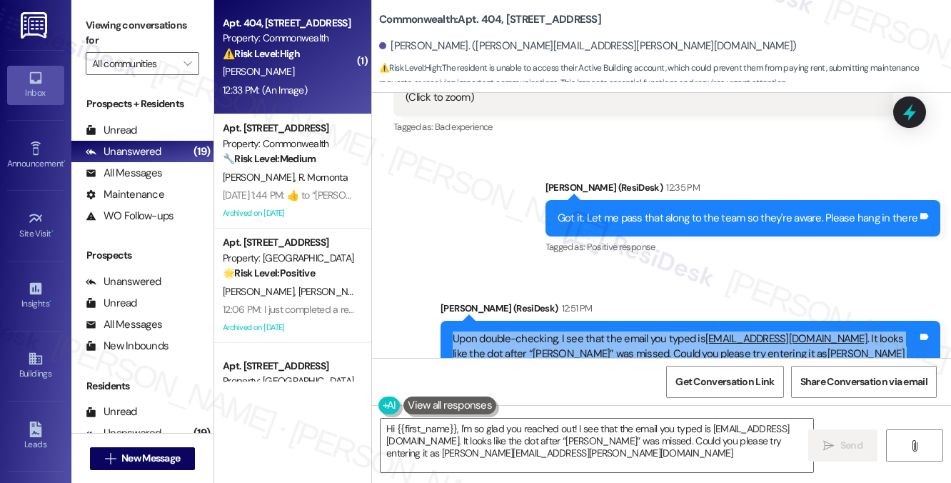
type textarea "Hi {{first_name}}, I'm so glad you reached out! I see that the email you typed …"
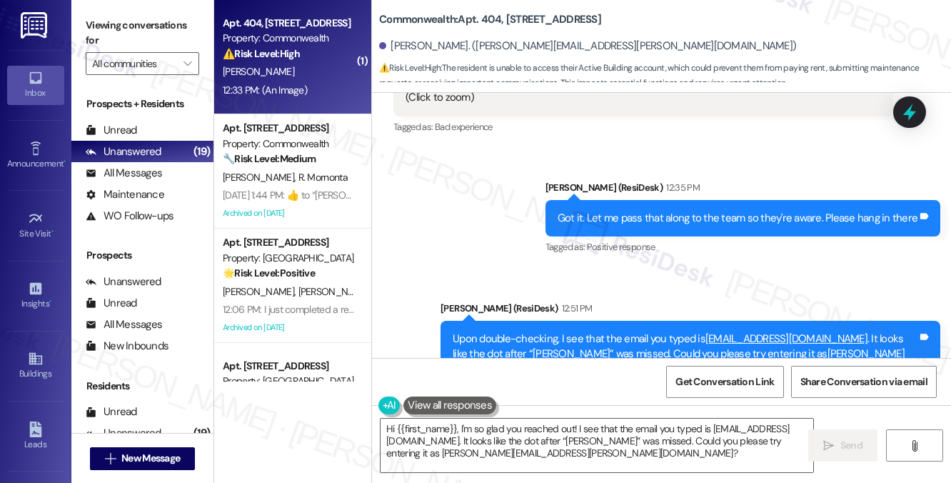
click at [695, 235] on div "Sent via SMS [PERSON_NAME] (ResiDesk) 12:35 PM Got it. Let me pass that along t…" at bounding box center [661, 283] width 579 height 271
click at [516, 331] on div "Upon double-checking, I see that the email you typed is [EMAIL_ADDRESS][DOMAIN_…" at bounding box center [685, 354] width 465 height 46
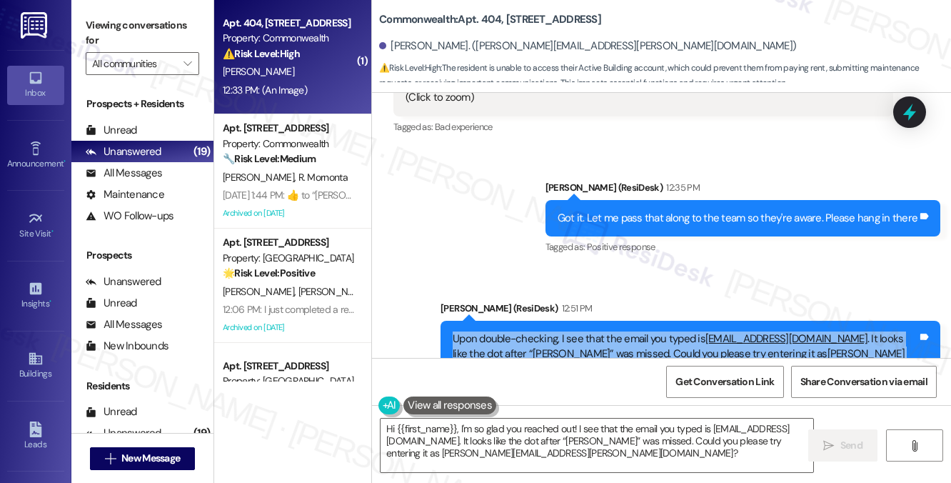
click at [516, 331] on div "Upon double-checking, I see that the email you typed is [EMAIL_ADDRESS][DOMAIN_…" at bounding box center [685, 354] width 465 height 46
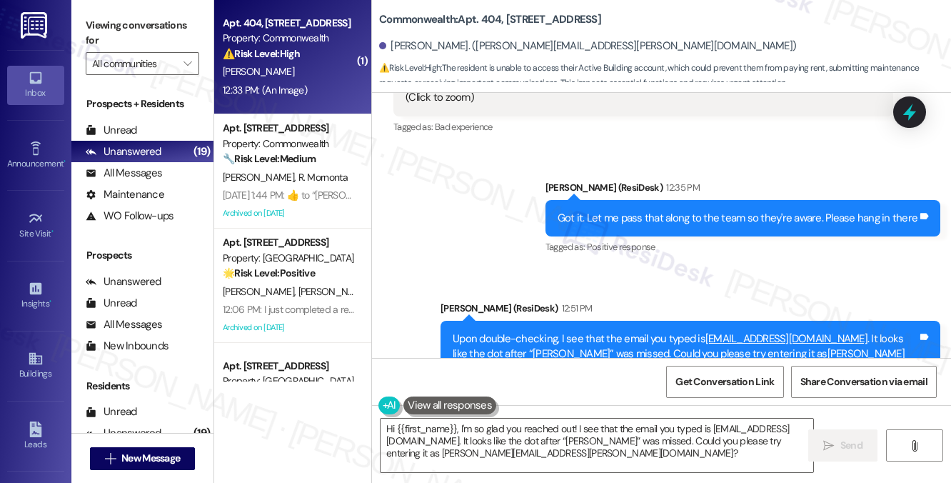
click at [623, 229] on div "Sent via SMS [PERSON_NAME] (ResiDesk) 12:35 PM Got it. Let me pass that along t…" at bounding box center [661, 283] width 579 height 271
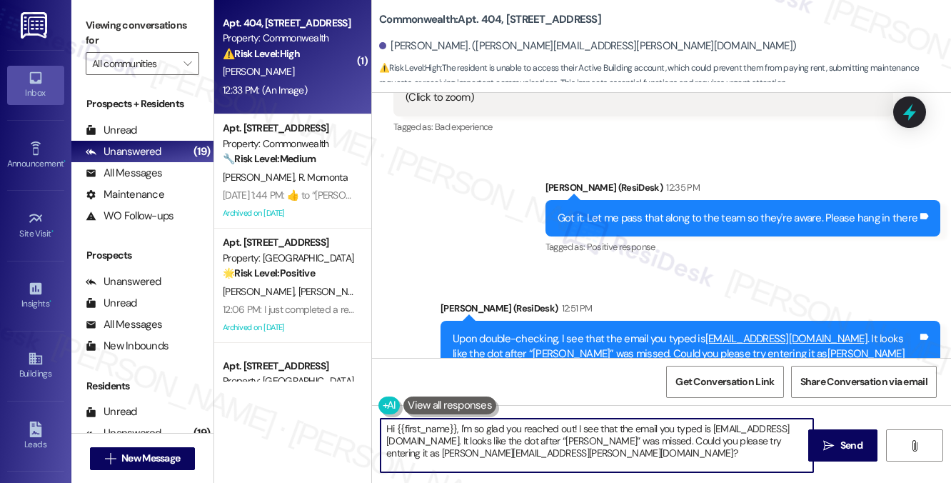
click at [532, 448] on textarea "Hi {{first_name}}, I'm so glad you reached out! I see that the email you typed …" at bounding box center [597, 445] width 433 height 54
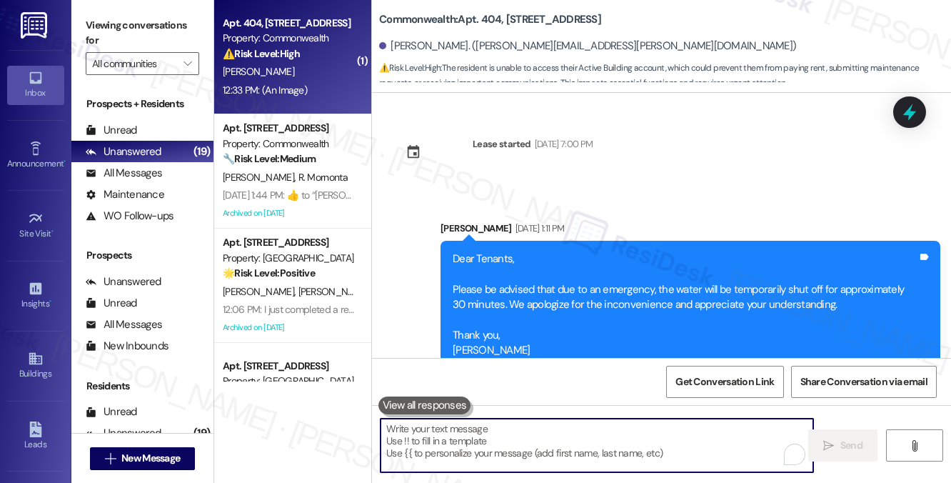
scroll to position [12618, 0]
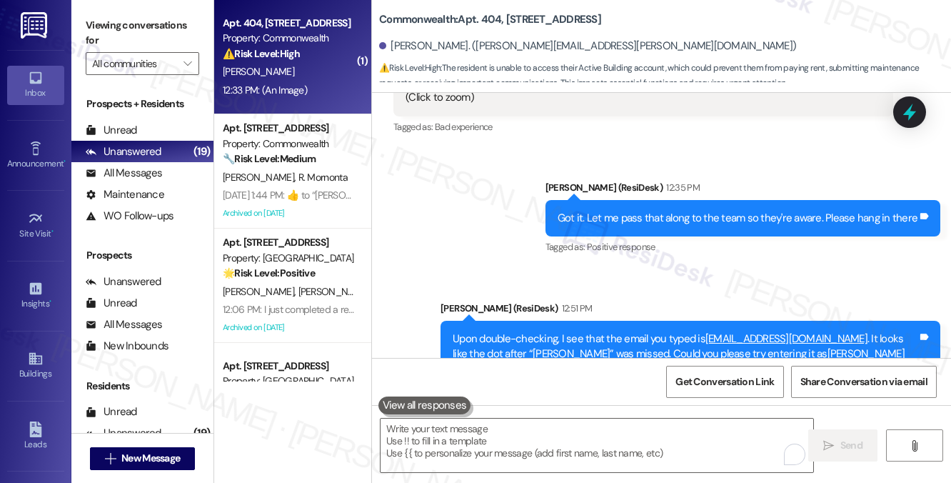
click at [563, 331] on div "Upon double-checking, I see that the email you typed is [EMAIL_ADDRESS][DOMAIN_…" at bounding box center [685, 354] width 465 height 46
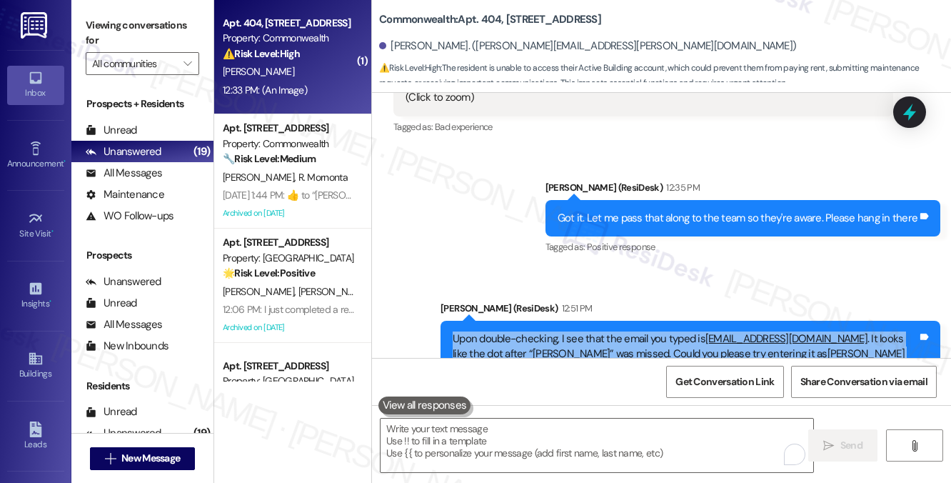
click at [562, 331] on div "Upon double-checking, I see that the email you typed is [EMAIL_ADDRESS][DOMAIN_…" at bounding box center [685, 354] width 465 height 46
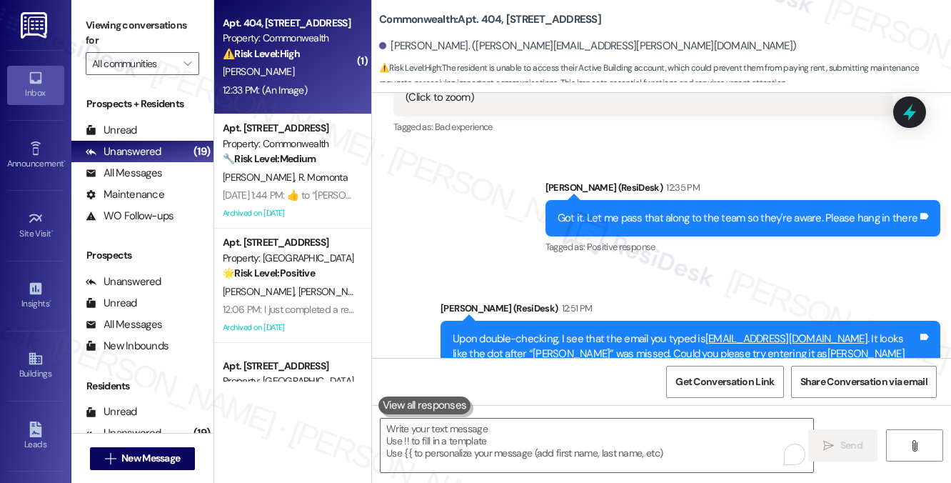
click at [716, 290] on div "Sent via SMS [PERSON_NAME] (ResiDesk) 12:51 PM Upon double-checking, I see that…" at bounding box center [690, 355] width 521 height 130
click at [497, 331] on div "Upon double-checking, I see that the email you typed is [EMAIL_ADDRESS][DOMAIN_…" at bounding box center [685, 354] width 465 height 46
click at [537, 331] on div "Upon double-checking, I see that the email you typed is [EMAIL_ADDRESS][DOMAIN_…" at bounding box center [685, 354] width 465 height 46
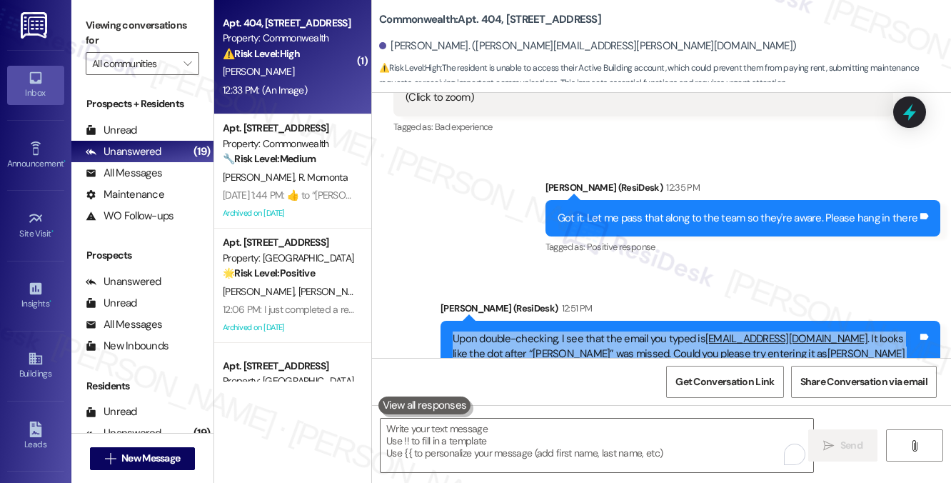
click at [537, 331] on div "Upon double-checking, I see that the email you typed is [EMAIL_ADDRESS][DOMAIN_…" at bounding box center [685, 354] width 465 height 46
click at [560, 331] on div "Upon double-checking, I see that the email you typed is [EMAIL_ADDRESS][DOMAIN_…" at bounding box center [685, 354] width 465 height 46
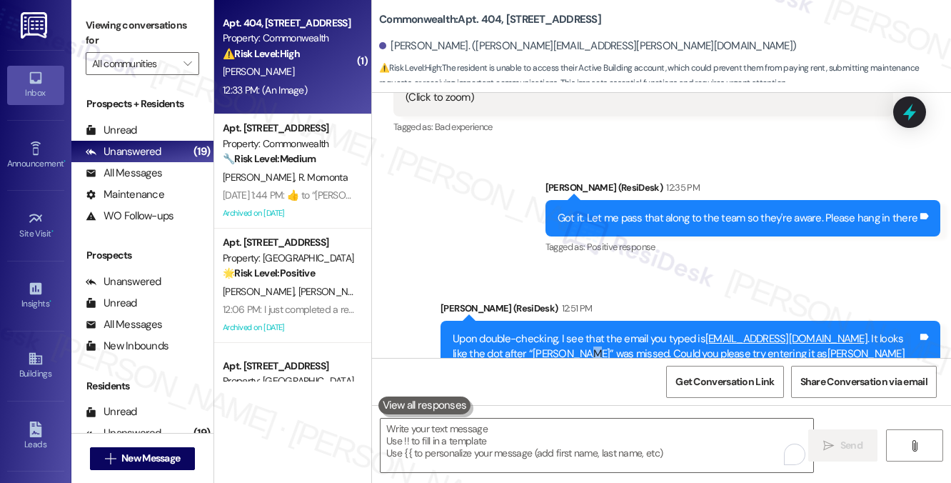
click at [560, 331] on div "Upon double-checking, I see that the email you typed is [EMAIL_ADDRESS][DOMAIN_…" at bounding box center [685, 354] width 465 height 46
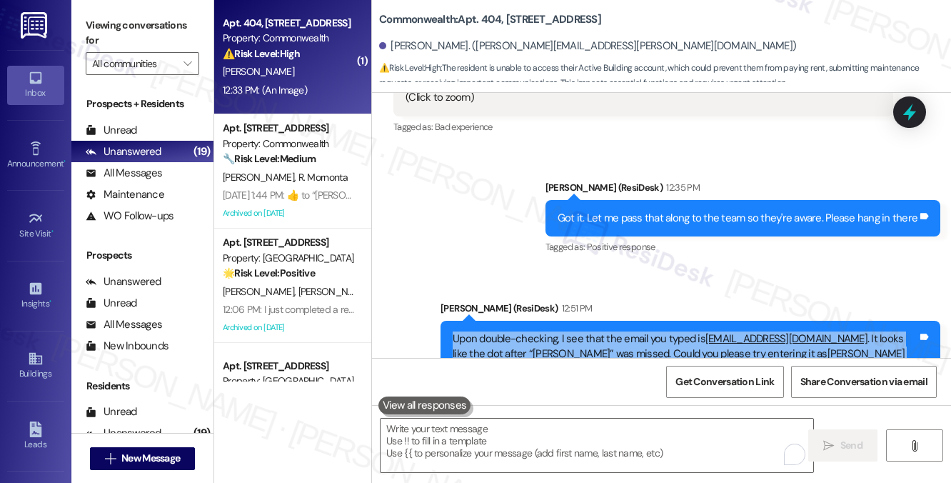
drag, startPoint x: 560, startPoint y: 314, endPoint x: 597, endPoint y: 312, distance: 37.2
click at [560, 331] on div "Upon double-checking, I see that the email you typed is [EMAIL_ADDRESS][DOMAIN_…" at bounding box center [685, 354] width 465 height 46
click at [691, 331] on div "Upon double-checking, I see that the email you typed is [EMAIL_ADDRESS][DOMAIN_…" at bounding box center [685, 354] width 465 height 46
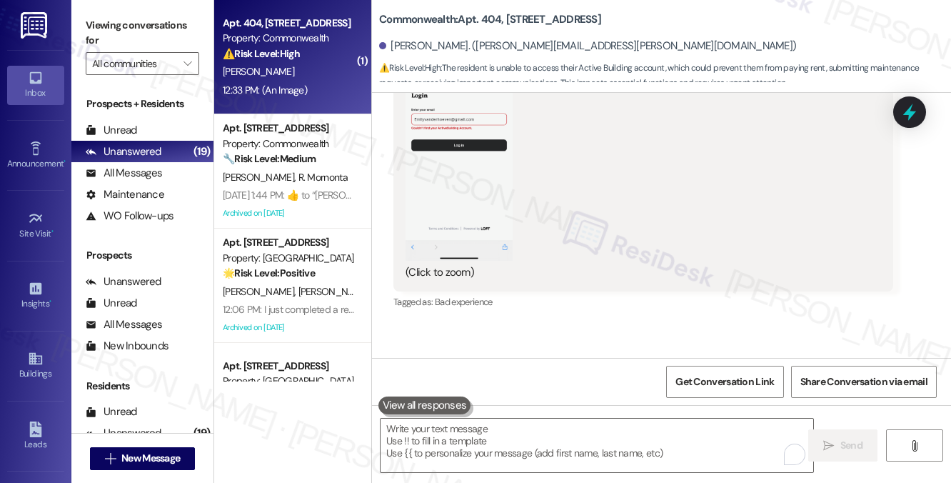
scroll to position [12333, 0]
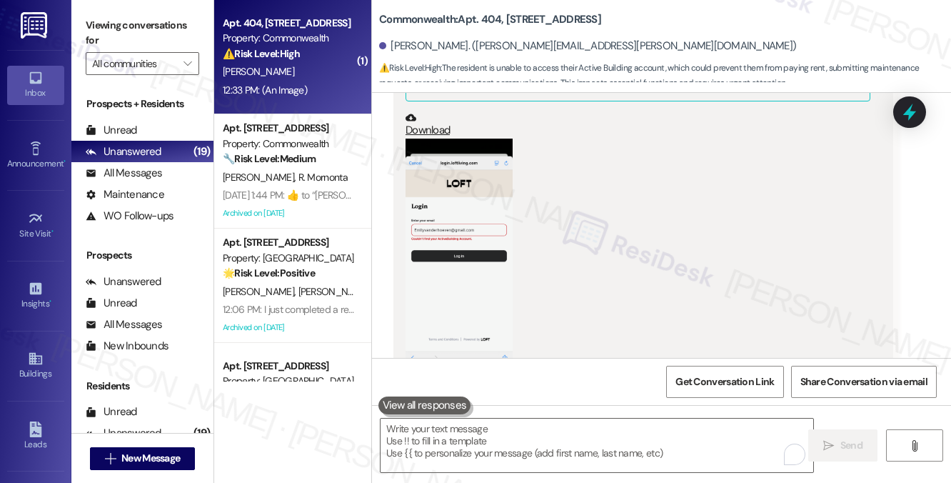
click at [498, 228] on button "Zoom image" at bounding box center [459, 255] width 107 height 233
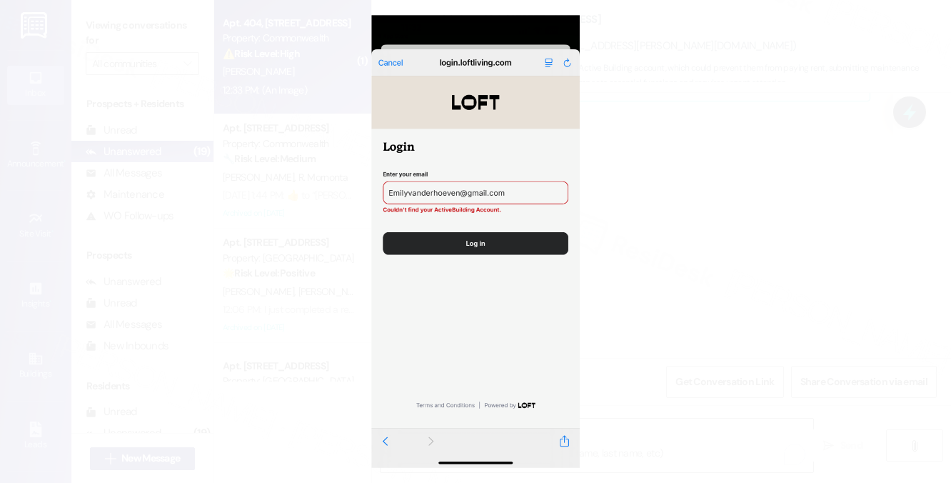
click at [652, 210] on button "Unzoom image" at bounding box center [475, 241] width 951 height 483
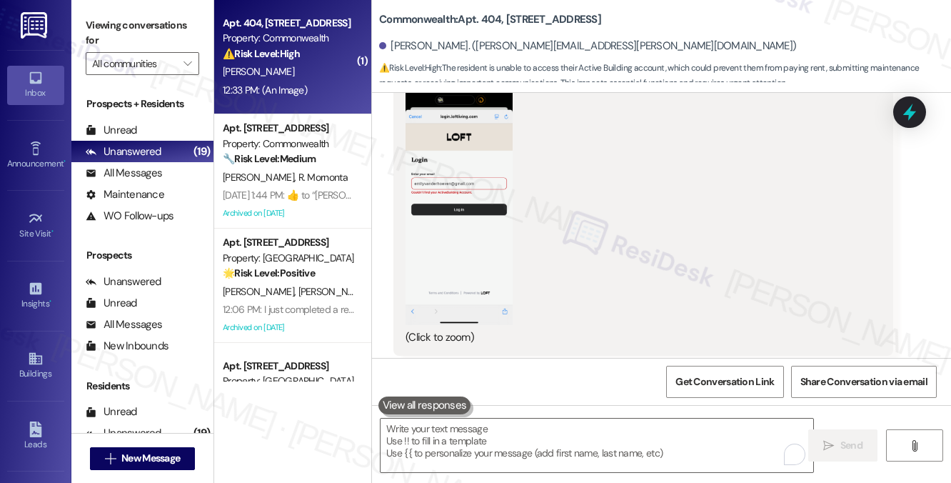
scroll to position [9905, 0]
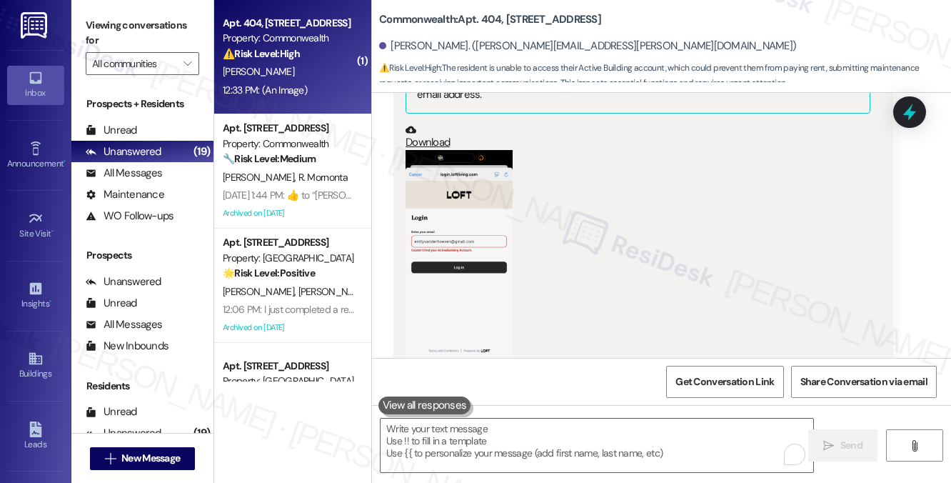
click at [493, 211] on button "Zoom image" at bounding box center [459, 266] width 107 height 233
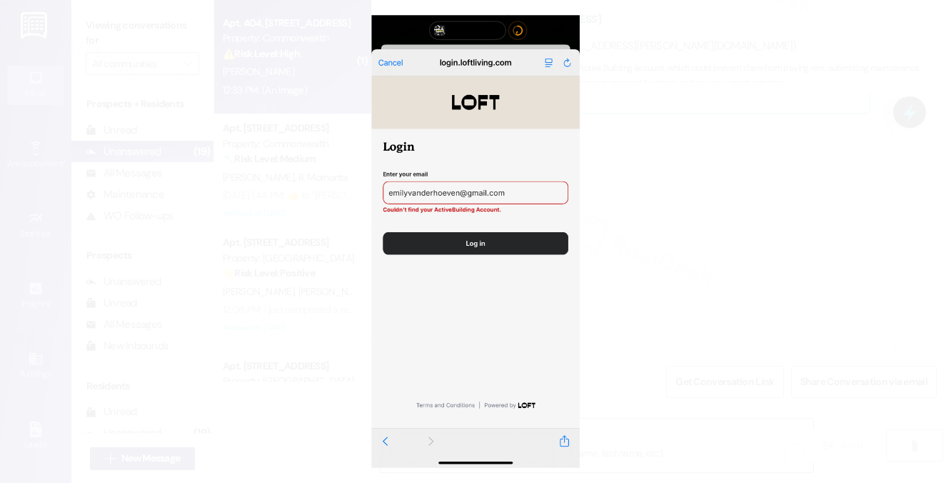
click at [736, 175] on button "Unzoom image" at bounding box center [475, 241] width 951 height 483
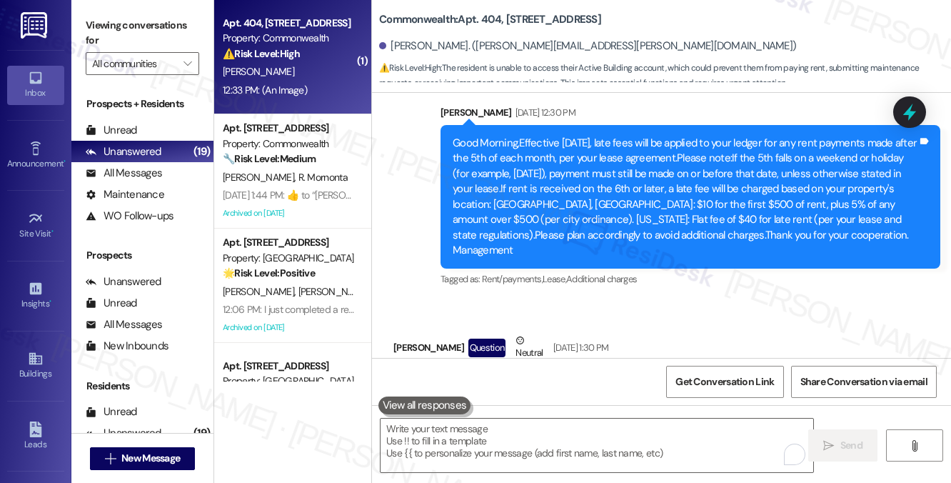
scroll to position [9476, 0]
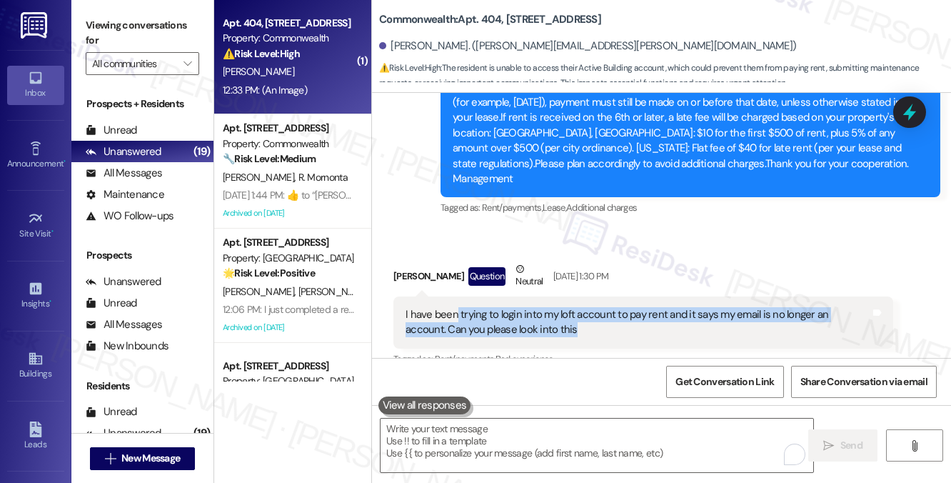
drag, startPoint x: 455, startPoint y: 267, endPoint x: 536, endPoint y: 289, distance: 83.7
click at [536, 307] on div "I have been trying to login into my loft account to pay rent and it says my ema…" at bounding box center [638, 322] width 465 height 31
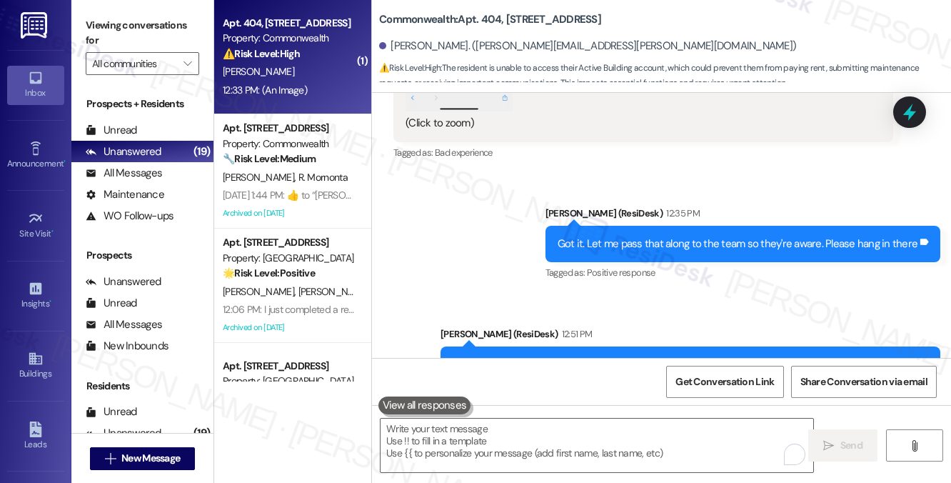
scroll to position [12618, 0]
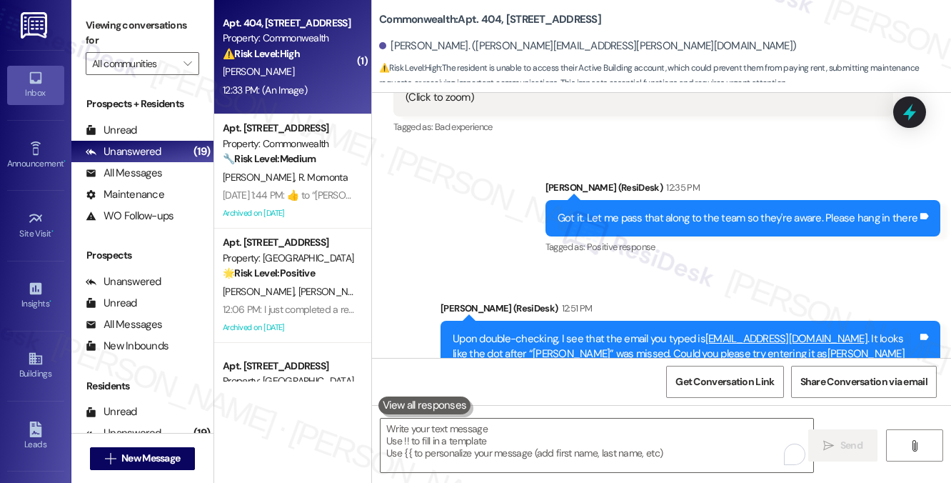
click at [518, 331] on div "Upon double-checking, I see that the email you typed is [EMAIL_ADDRESS][DOMAIN_…" at bounding box center [685, 354] width 465 height 46
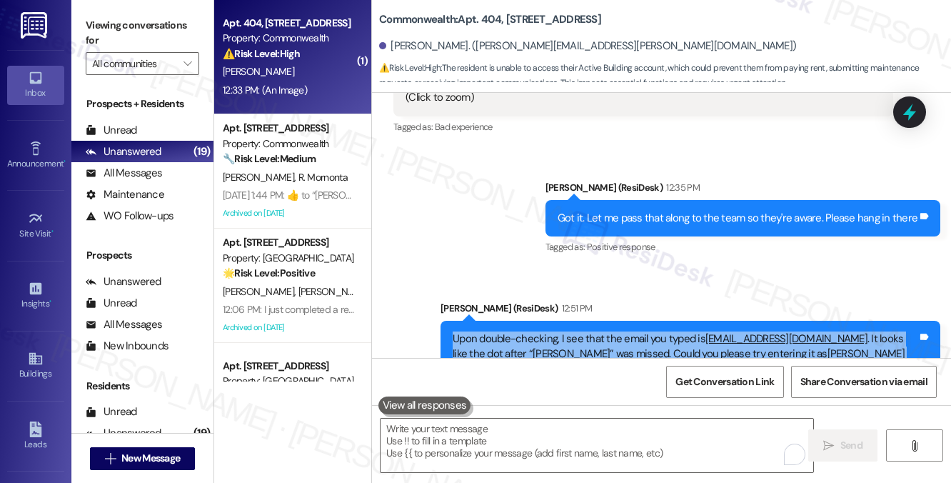
click at [518, 331] on div "Upon double-checking, I see that the email you typed is [EMAIL_ADDRESS][DOMAIN_…" at bounding box center [685, 354] width 465 height 46
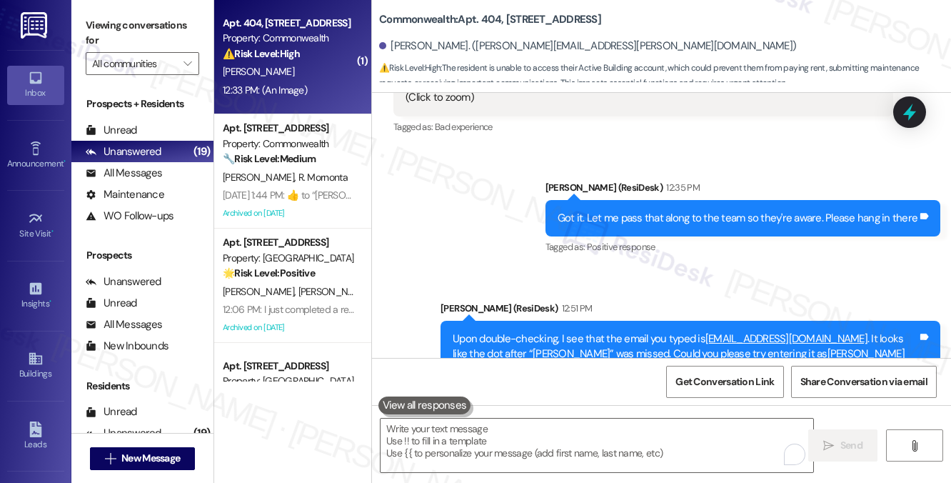
click at [771, 230] on div "Sent via SMS [PERSON_NAME] (ResiDesk) 12:35 PM Got it. Let me pass that along t…" at bounding box center [661, 283] width 579 height 271
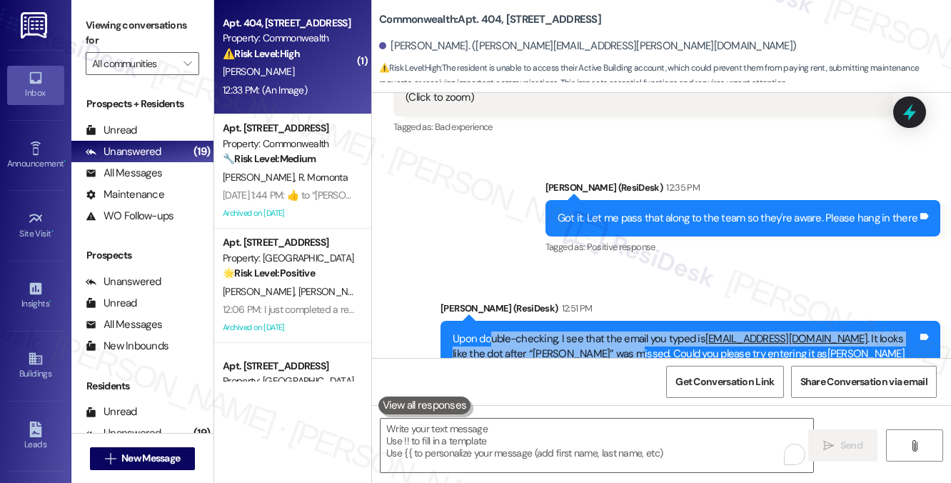
drag, startPoint x: 488, startPoint y: 291, endPoint x: 608, endPoint y: 311, distance: 121.5
click at [608, 331] on div "Upon double-checking, I see that the email you typed is [EMAIL_ADDRESS][DOMAIN_…" at bounding box center [685, 354] width 465 height 46
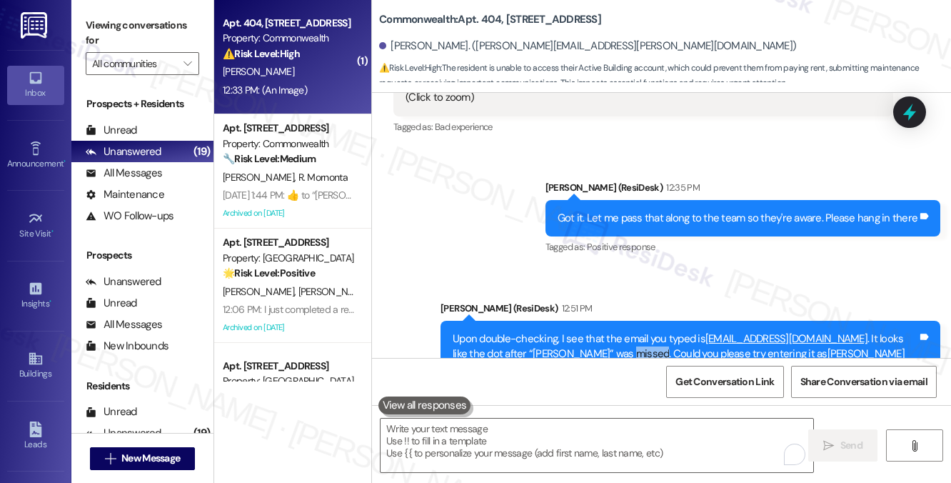
click at [608, 331] on div "Upon double-checking, I see that the email you typed is [EMAIL_ADDRESS][DOMAIN_…" at bounding box center [685, 354] width 465 height 46
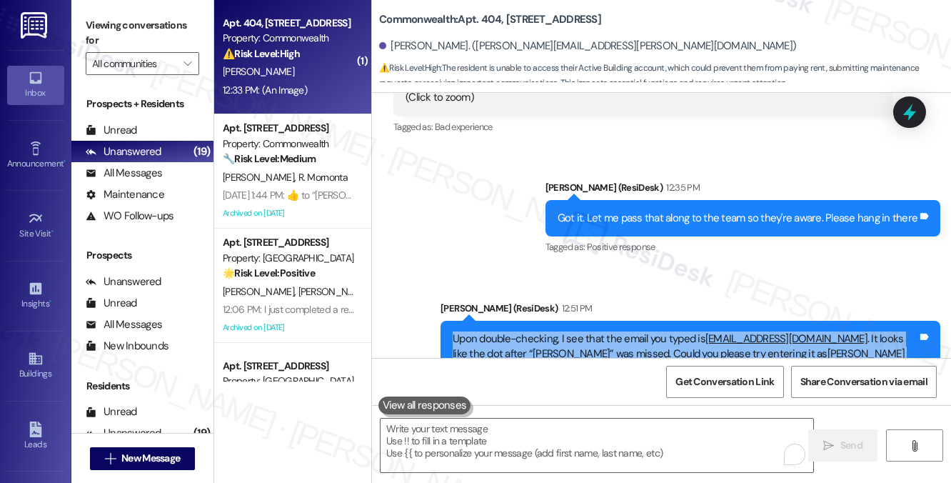
click at [608, 331] on div "Upon double-checking, I see that the email you typed is [EMAIL_ADDRESS][DOMAIN_…" at bounding box center [685, 354] width 465 height 46
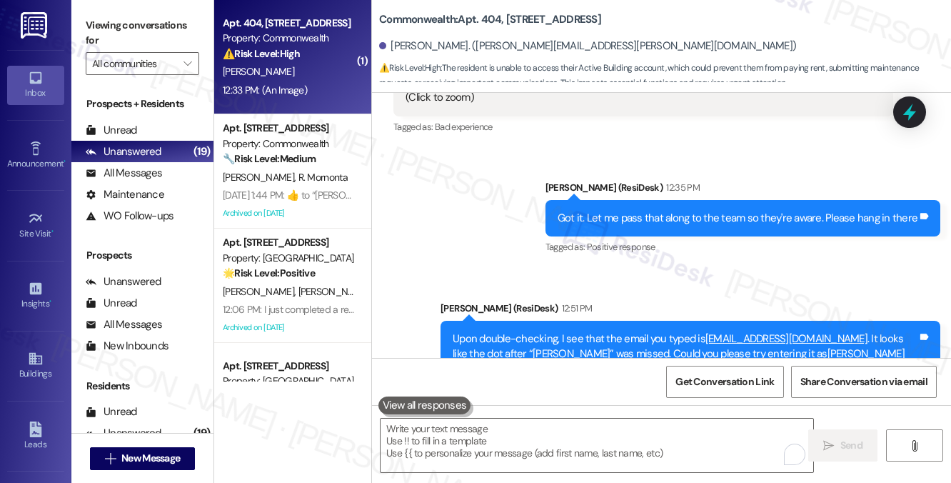
click at [709, 290] on div "Sent via SMS [PERSON_NAME] (ResiDesk) 12:51 PM Upon double-checking, I see that…" at bounding box center [690, 355] width 521 height 130
drag, startPoint x: 495, startPoint y: 45, endPoint x: 597, endPoint y: 45, distance: 102.1
click at [597, 45] on div "[PERSON_NAME]. ([PERSON_NAME][EMAIL_ADDRESS][PERSON_NAME][DOMAIN_NAME])" at bounding box center [587, 46] width 417 height 15
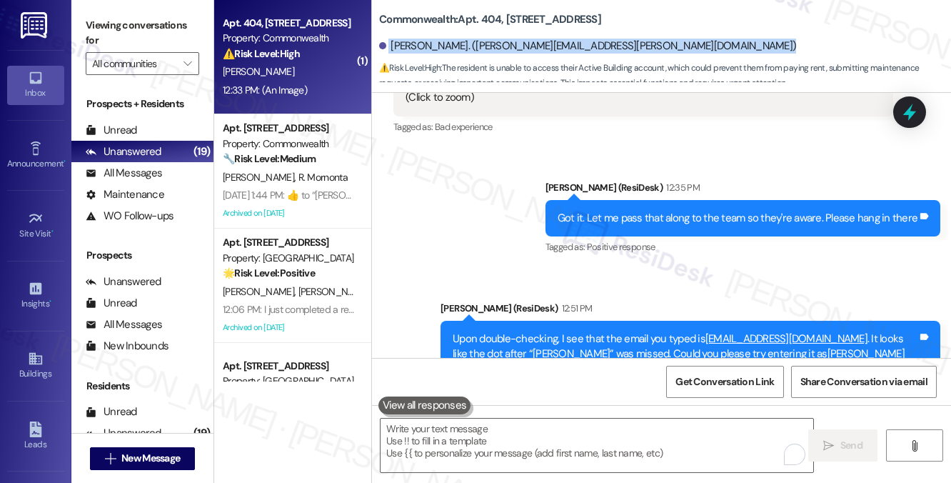
click at [597, 45] on div "[PERSON_NAME]. ([PERSON_NAME][EMAIL_ADDRESS][PERSON_NAME][DOMAIN_NAME])" at bounding box center [587, 46] width 417 height 15
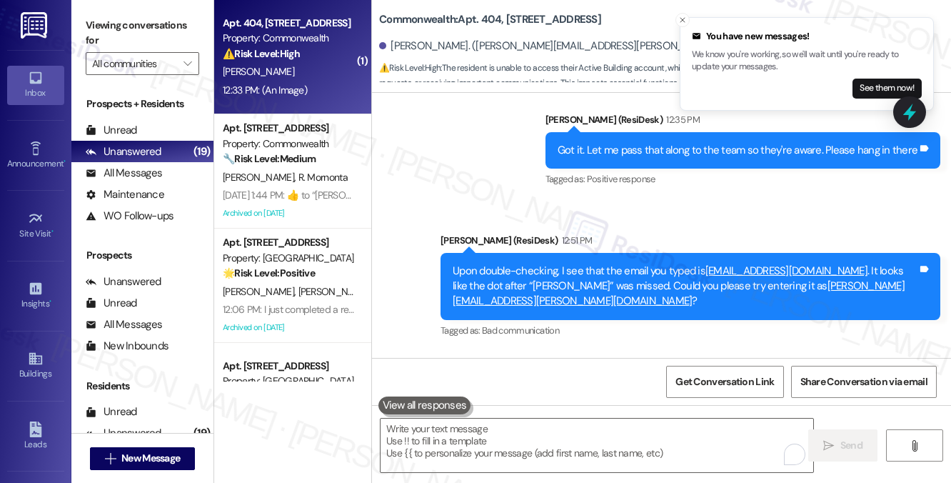
scroll to position [12794, 0]
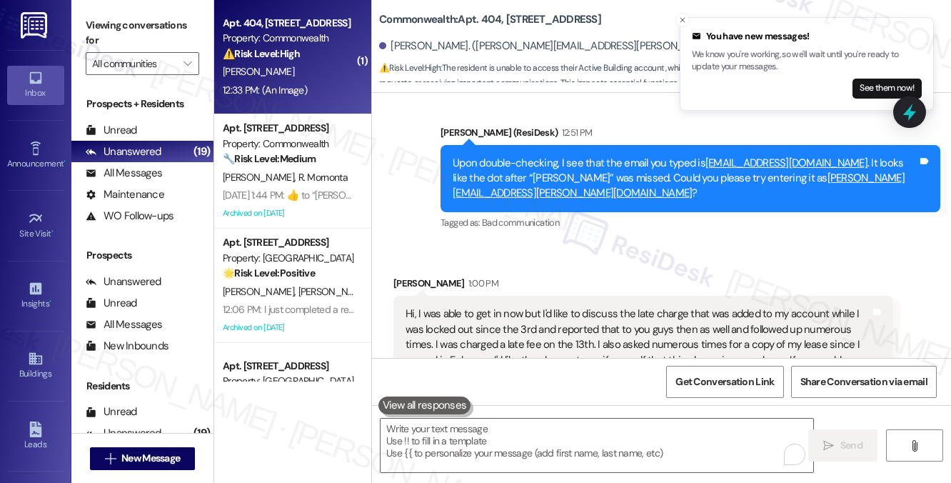
click at [471, 306] on div "Hi, I was able to get in now but I'd like to discuss the late charge that was a…" at bounding box center [638, 352] width 465 height 92
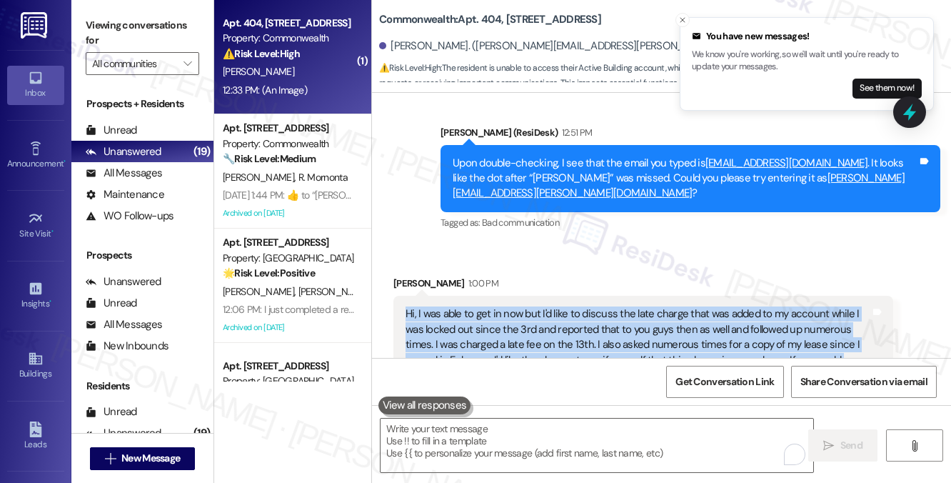
click at [471, 306] on div "Hi, I was able to get in now but I'd like to discuss the late charge that was a…" at bounding box center [638, 352] width 465 height 92
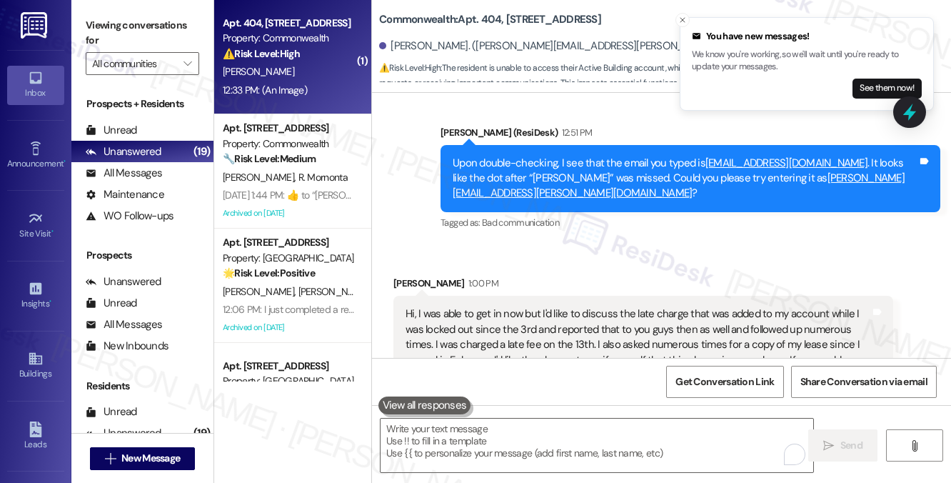
click at [627, 276] on div "[PERSON_NAME] 1:00 PM" at bounding box center [643, 286] width 500 height 20
click at [643, 306] on div "Hi, I was able to get in now but I'd like to discuss the late charge that was a…" at bounding box center [638, 352] width 465 height 92
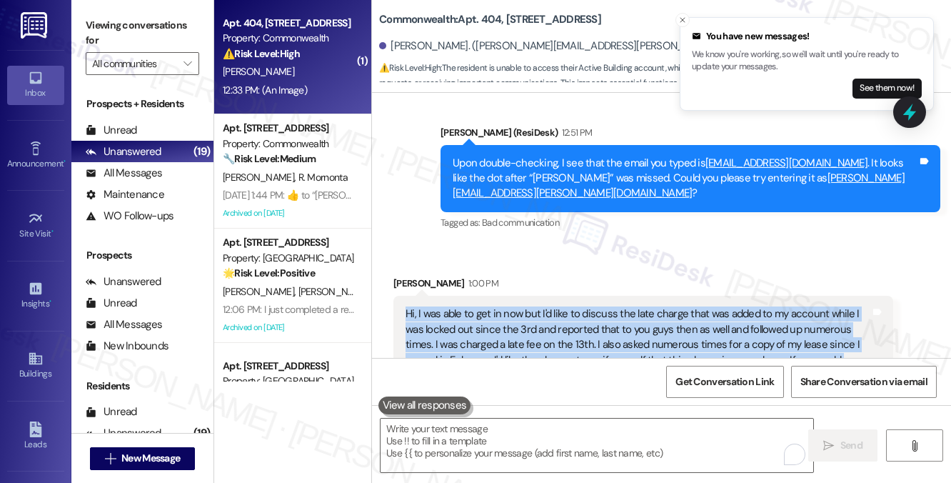
click at [643, 306] on div "Hi, I was able to get in now but I'd like to discuss the late charge that was a…" at bounding box center [638, 352] width 465 height 92
click at [465, 306] on div "Hi, I was able to get in now but I'd like to discuss the late charge that was a…" at bounding box center [638, 352] width 465 height 92
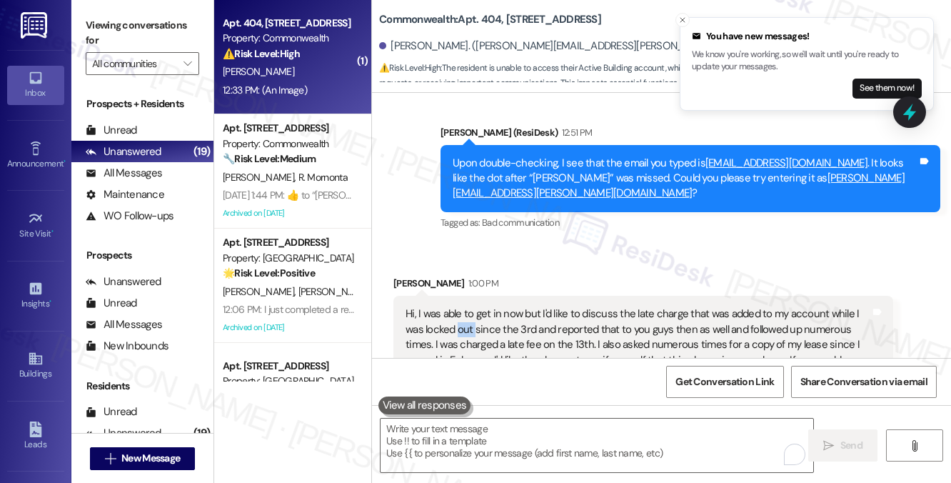
click at [465, 306] on div "Hi, I was able to get in now but I'd like to discuss the late charge that was a…" at bounding box center [638, 352] width 465 height 92
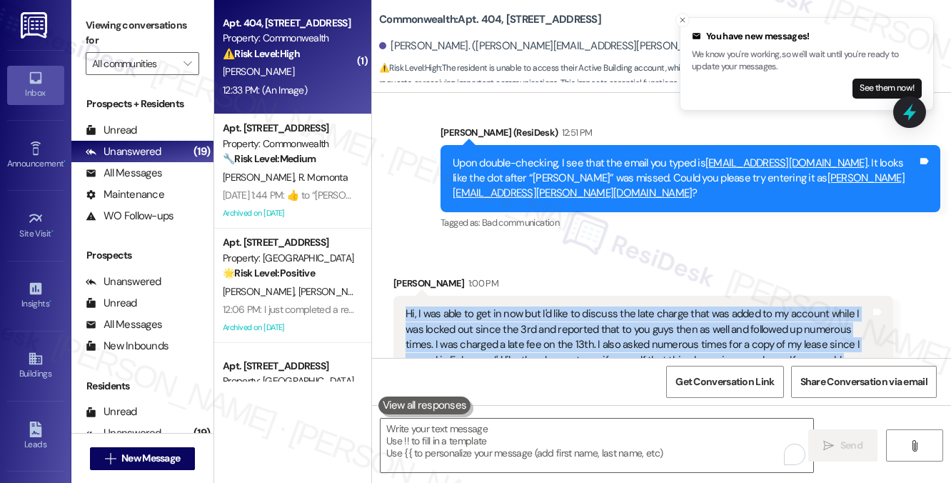
click at [465, 306] on div "Hi, I was able to get in now but I'd like to discuss the late charge that was a…" at bounding box center [638, 352] width 465 height 92
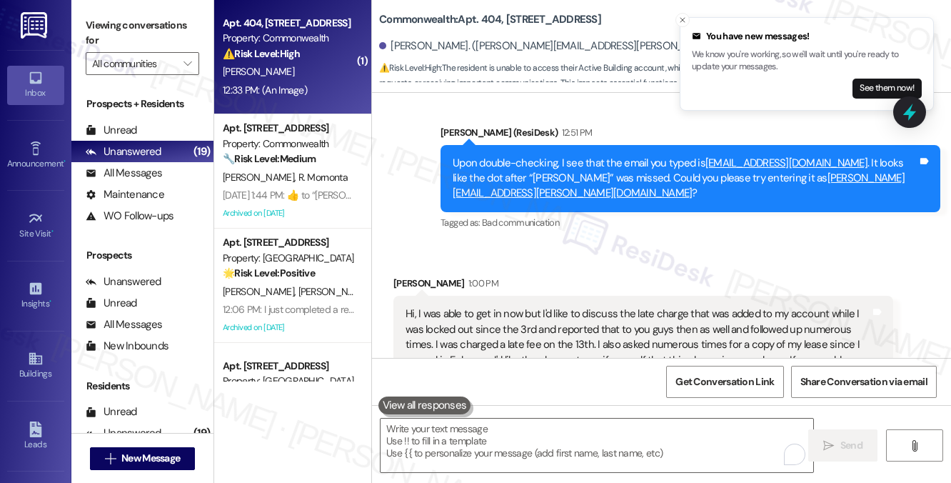
click at [556, 276] on div "[PERSON_NAME] 1:00 PM" at bounding box center [643, 286] width 500 height 20
click at [476, 306] on div "Hi, I was able to get in now but I'd like to discuss the late charge that was a…" at bounding box center [638, 352] width 465 height 92
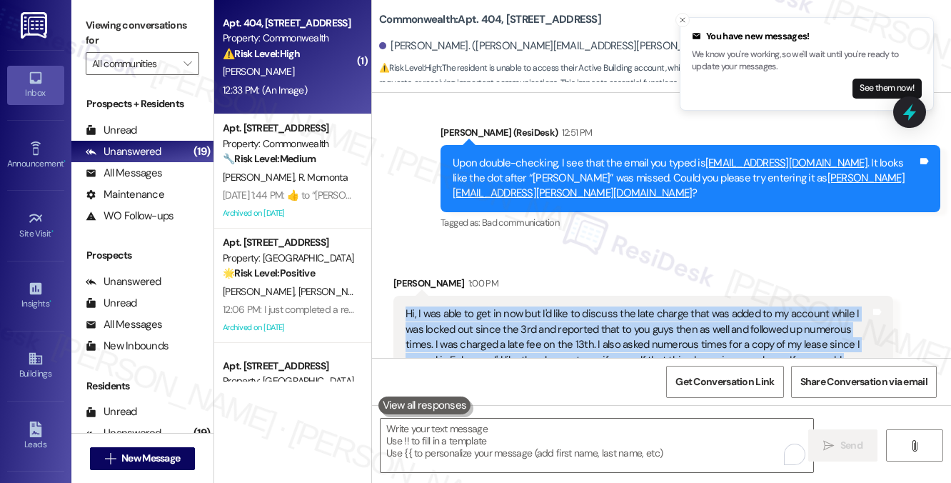
click at [476, 306] on div "Hi, I was able to get in now but I'd like to discuss the late charge that was a…" at bounding box center [638, 352] width 465 height 92
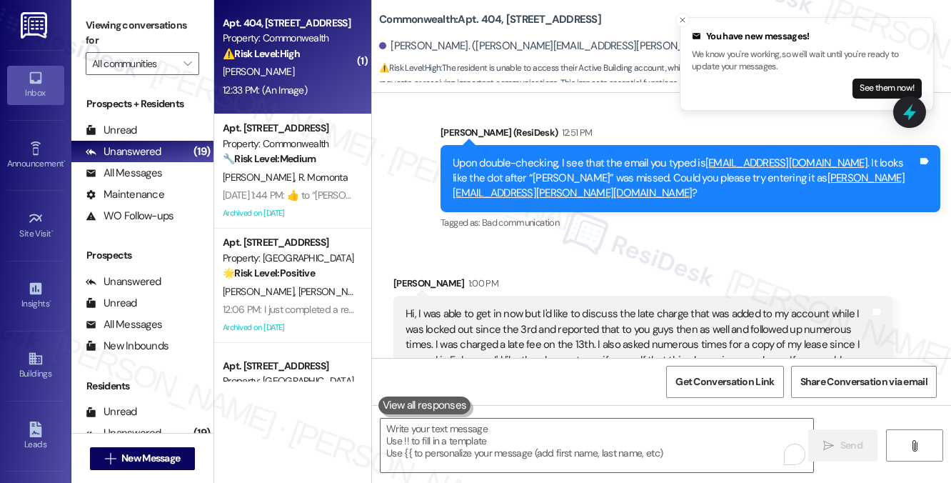
click at [633, 265] on div "Received via SMS [PERSON_NAME] 1:00 PM Hi, I was able to get in now but I'd lik…" at bounding box center [643, 342] width 521 height 154
click at [631, 306] on div "Hi, I was able to get in now but I'd like to discuss the late charge that was a…" at bounding box center [638, 352] width 465 height 92
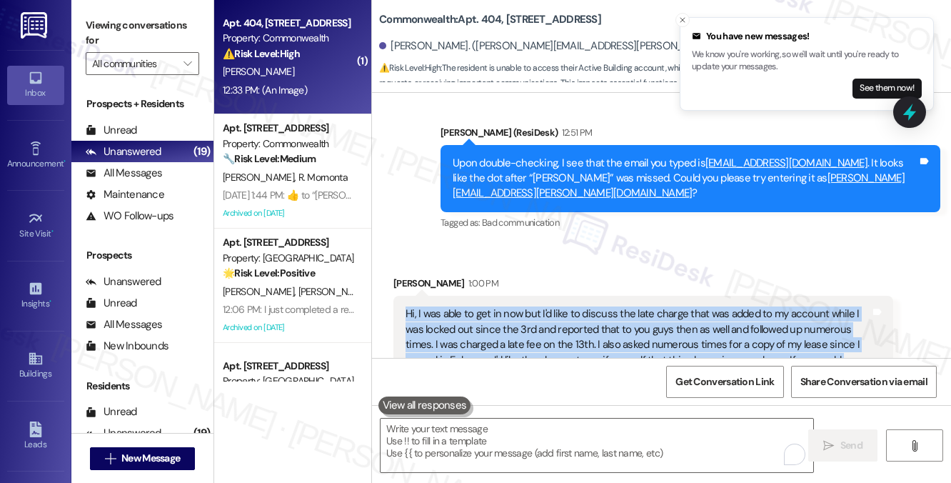
click at [631, 306] on div "Hi, I was able to get in now but I'd like to discuss the late charge that was a…" at bounding box center [638, 352] width 465 height 92
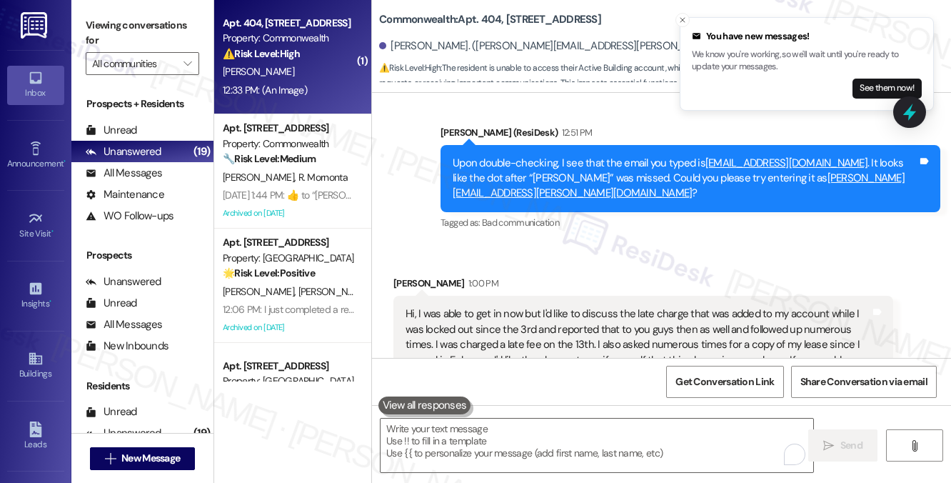
click at [641, 276] on div "[PERSON_NAME] 1:00 PM" at bounding box center [643, 286] width 500 height 20
click at [554, 306] on div "Hi, I was able to get in now but I'd like to discuss the late charge that was a…" at bounding box center [638, 352] width 465 height 92
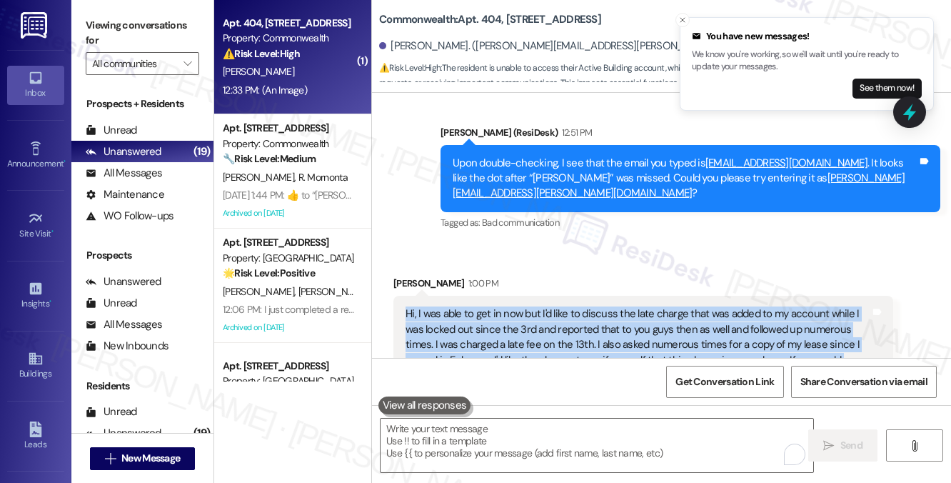
click at [554, 306] on div "Hi, I was able to get in now but I'd like to discuss the late charge that was a…" at bounding box center [638, 352] width 465 height 92
click at [520, 306] on div "Hi, I was able to get in now but I'd like to discuss the late charge that was a…" at bounding box center [638, 352] width 465 height 92
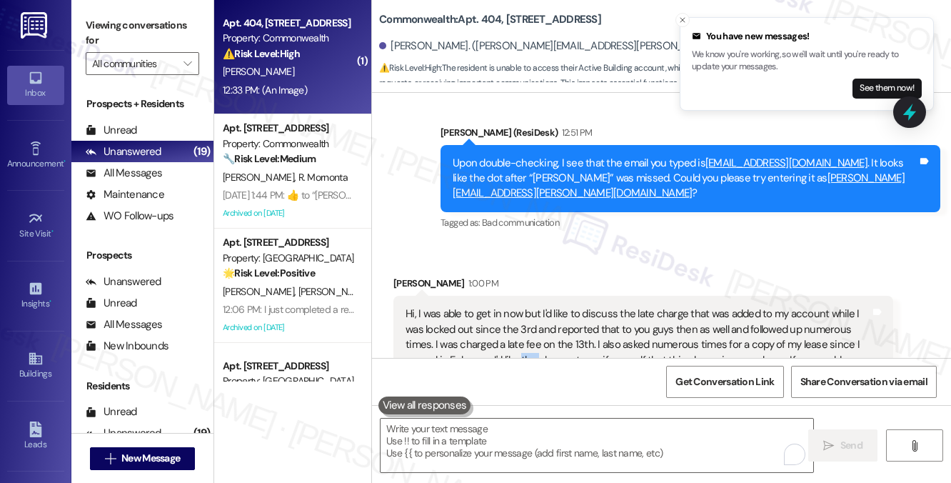
click at [520, 306] on div "Hi, I was able to get in now but I'd like to discuss the late charge that was a…" at bounding box center [638, 352] width 465 height 92
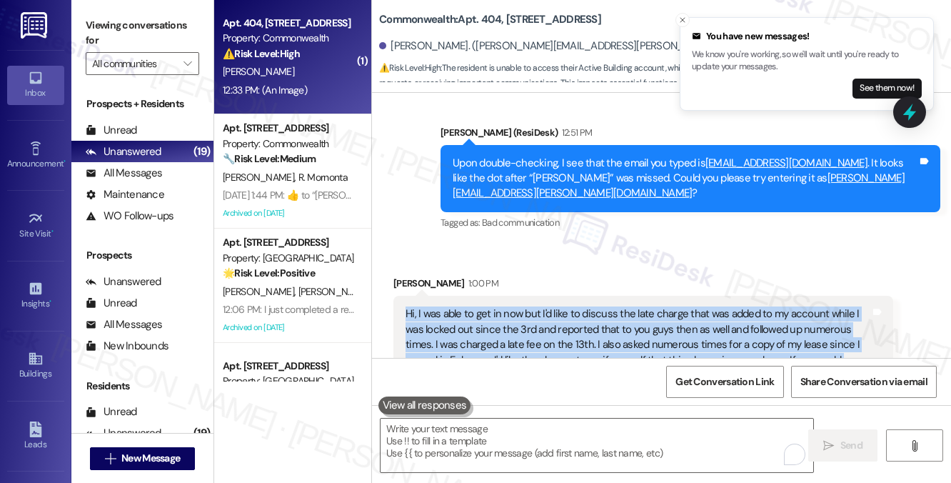
click at [520, 306] on div "Hi, I was able to get in now but I'd like to discuss the late charge that was a…" at bounding box center [638, 352] width 465 height 92
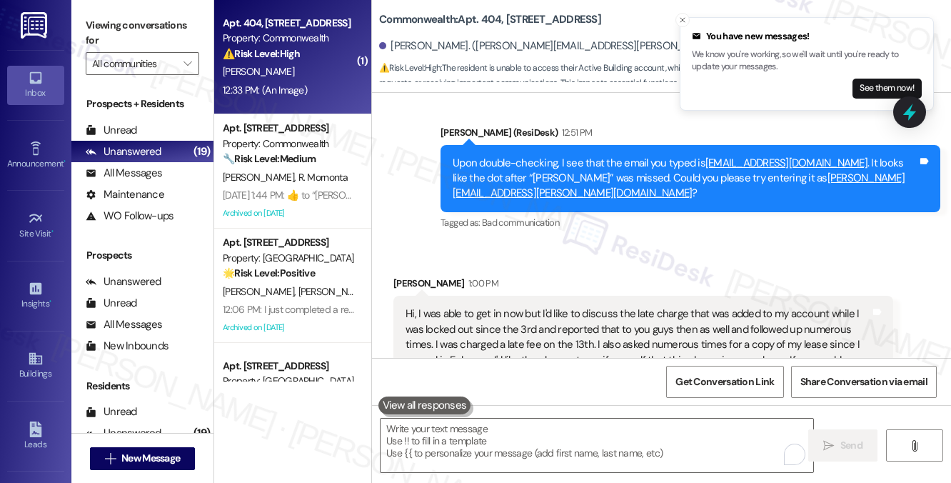
click at [650, 212] on div "Tagged as: Bad communication Click to highlight conversations about Bad communi…" at bounding box center [691, 222] width 500 height 21
click at [617, 306] on div "Hi, I was able to get in now but I'd like to discuss the late charge that was a…" at bounding box center [638, 352] width 465 height 92
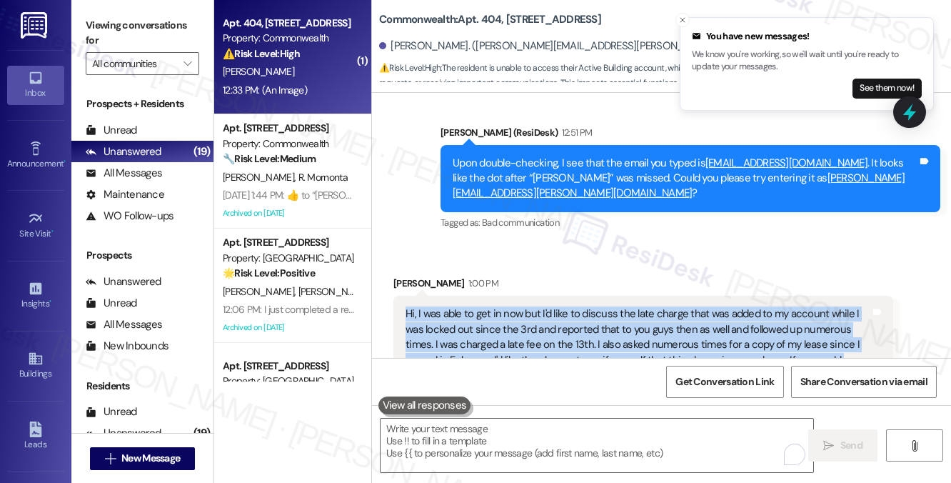
click at [617, 306] on div "Hi, I was able to get in now but I'd like to discuss the late charge that was a…" at bounding box center [638, 352] width 465 height 92
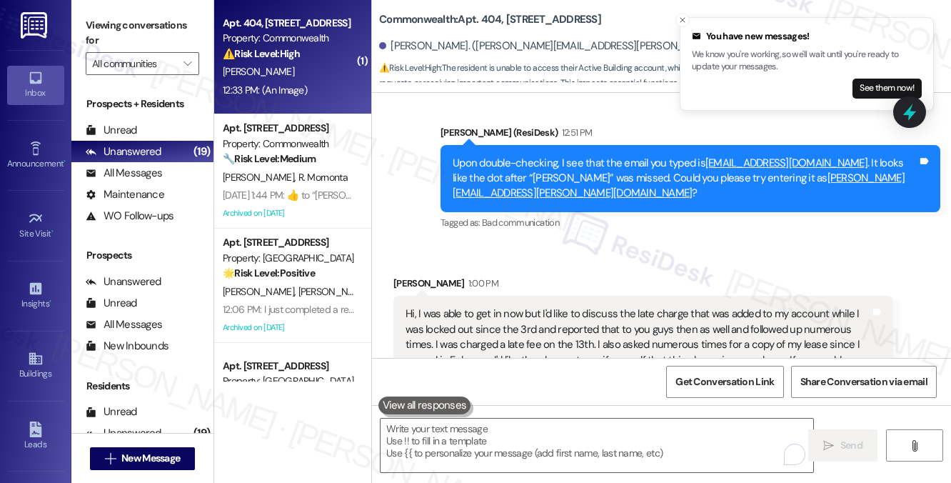
click at [611, 265] on div "Received via SMS [PERSON_NAME] 1:00 PM Hi, I was able to get in now but I'd lik…" at bounding box center [643, 342] width 521 height 154
click at [603, 306] on div "Hi, I was able to get in now but I'd like to discuss the late charge that was a…" at bounding box center [638, 352] width 465 height 92
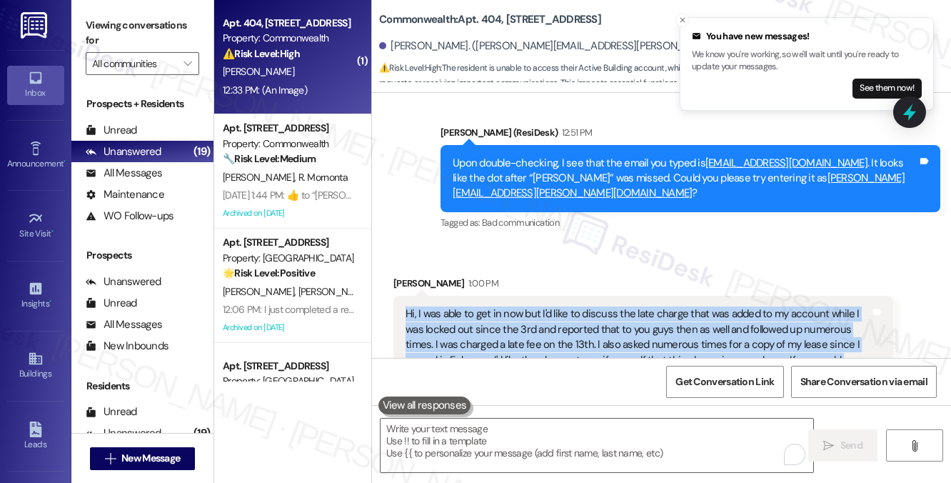
click at [603, 306] on div "Hi, I was able to get in now but I'd like to discuss the late charge that was a…" at bounding box center [638, 352] width 465 height 92
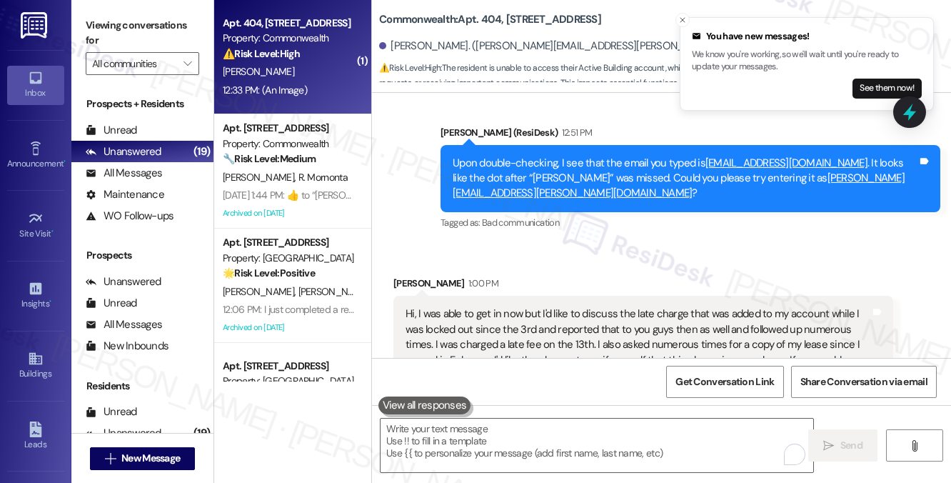
click at [623, 265] on div "Received via SMS [PERSON_NAME] 1:00 PM Hi, I was able to get in now but I'd lik…" at bounding box center [643, 342] width 521 height 154
click at [683, 19] on line "Close toast" at bounding box center [683, 20] width 4 height 4
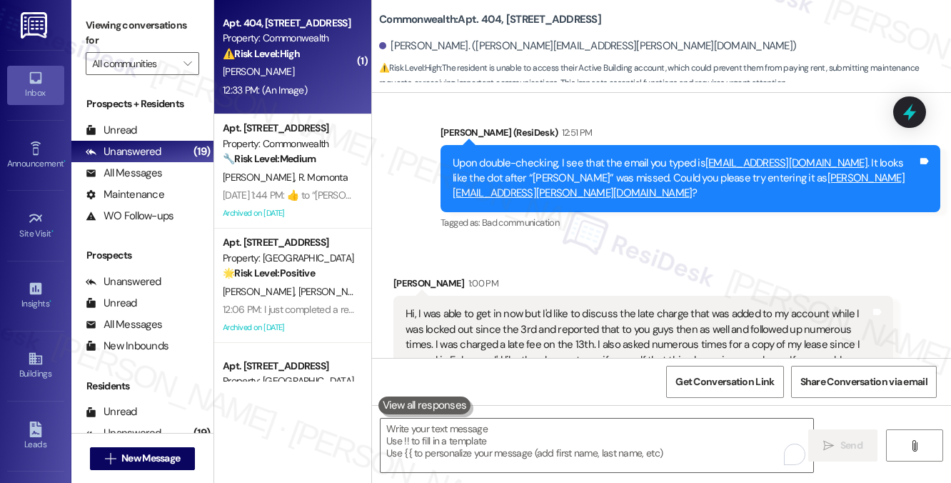
click at [528, 306] on div "Hi, I was able to get in now but I'd like to discuss the late charge that was a…" at bounding box center [638, 352] width 465 height 92
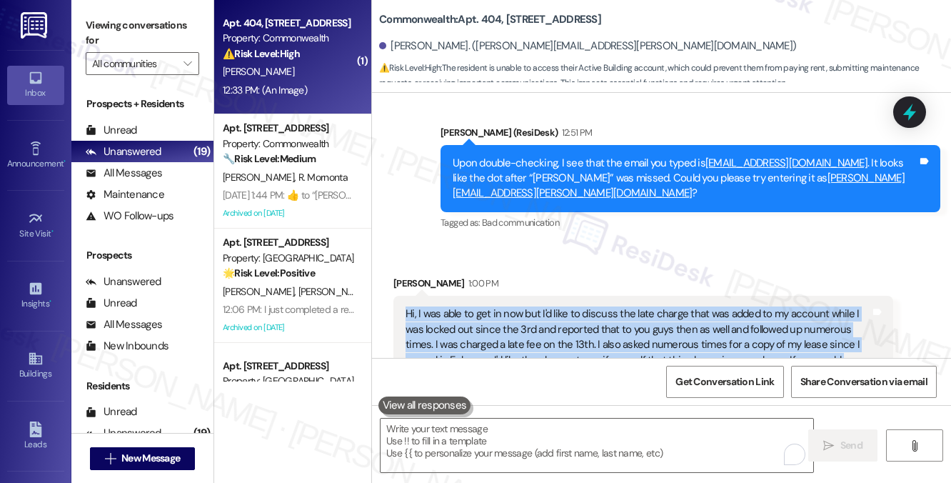
click at [528, 306] on div "Hi, I was able to get in now but I'd like to discuss the late charge that was a…" at bounding box center [638, 352] width 465 height 92
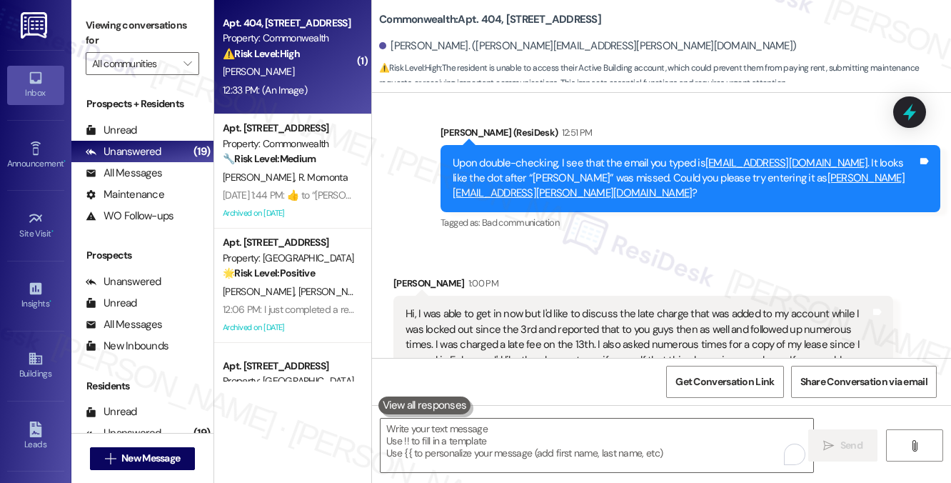
click at [570, 265] on div "Received via SMS [PERSON_NAME] 1:00 PM Hi, I was able to get in now but I'd lik…" at bounding box center [643, 342] width 521 height 154
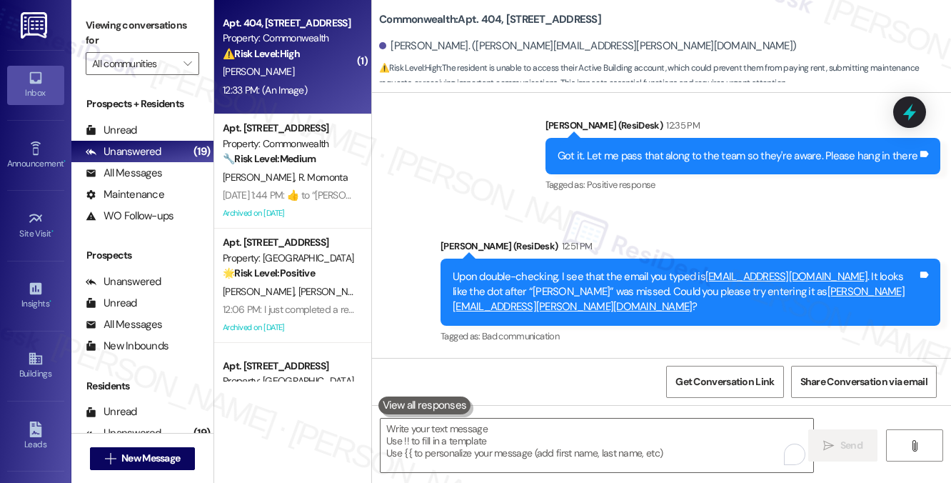
scroll to position [12651, 0]
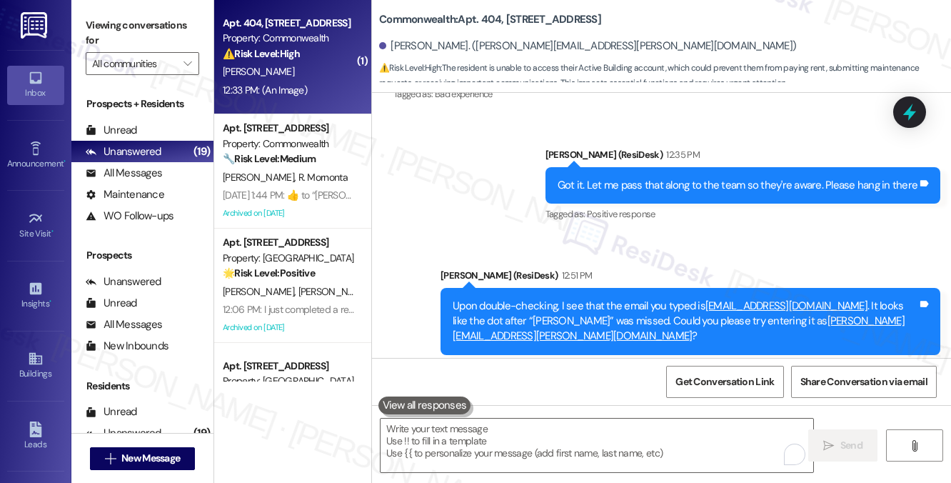
click at [648, 299] on div "Upon double-checking, I see that the email you typed is [EMAIL_ADDRESS][DOMAIN_…" at bounding box center [685, 322] width 465 height 46
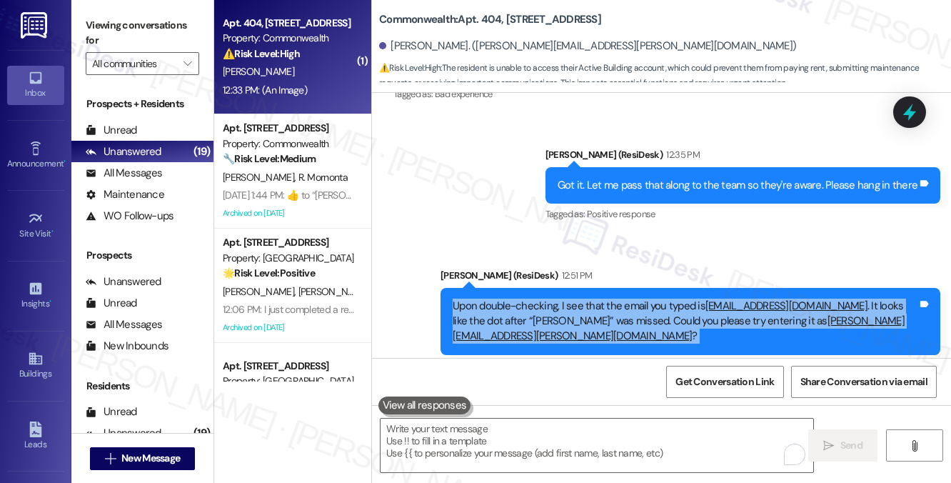
click at [648, 299] on div "Upon double-checking, I see that the email you typed is [EMAIL_ADDRESS][DOMAIN_…" at bounding box center [685, 322] width 465 height 46
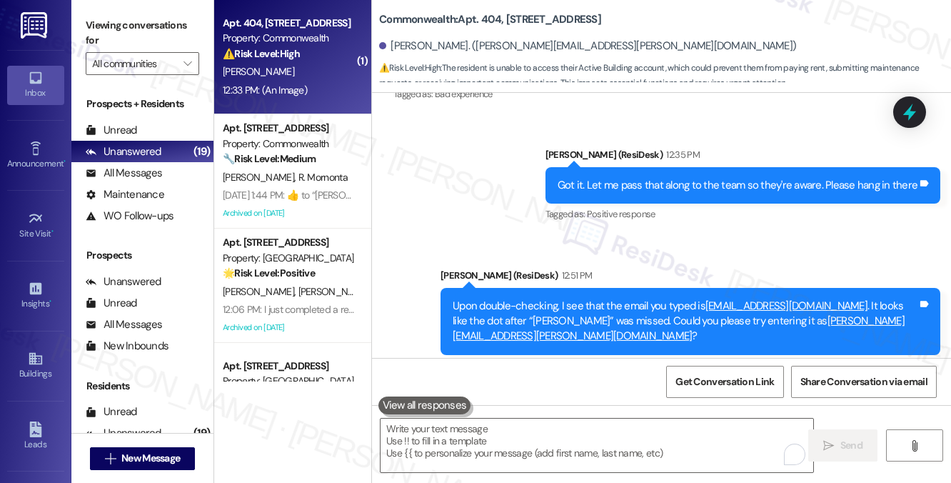
click at [681, 193] on div "Sent via SMS [PERSON_NAME] (ResiDesk) 12:35 PM Got it. Let me pass that along t…" at bounding box center [661, 250] width 579 height 271
click at [566, 299] on div "Upon double-checking, I see that the email you typed is [EMAIL_ADDRESS][DOMAIN_…" at bounding box center [685, 322] width 465 height 46
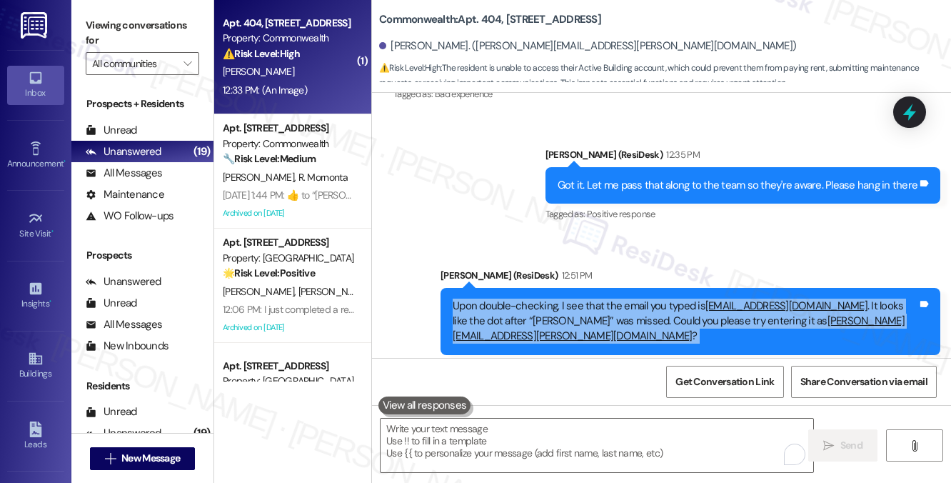
click at [566, 299] on div "Upon double-checking, I see that the email you typed is [EMAIL_ADDRESS][DOMAIN_…" at bounding box center [685, 322] width 465 height 46
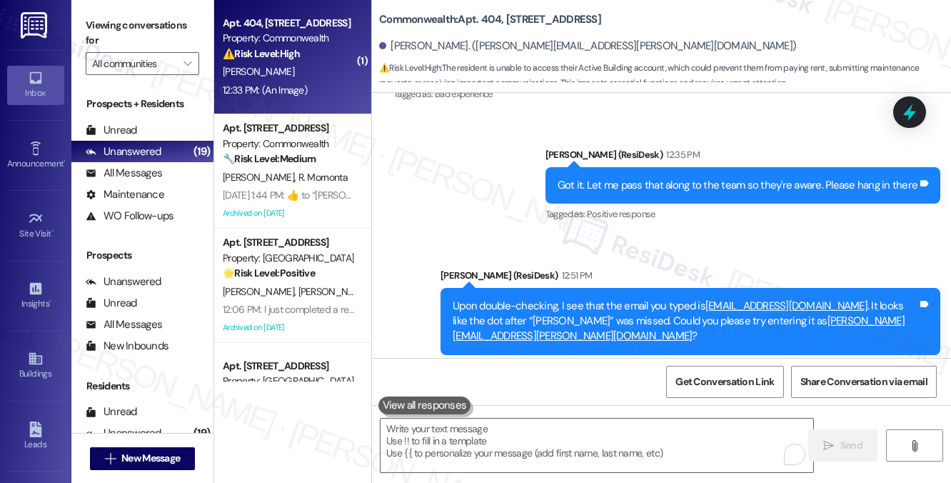
click at [638, 268] on div "[PERSON_NAME] (ResiDesk) 12:51 PM" at bounding box center [691, 278] width 500 height 20
click at [646, 299] on div "Upon double-checking, I see that the email you typed is [EMAIL_ADDRESS][DOMAIN_…" at bounding box center [685, 322] width 465 height 46
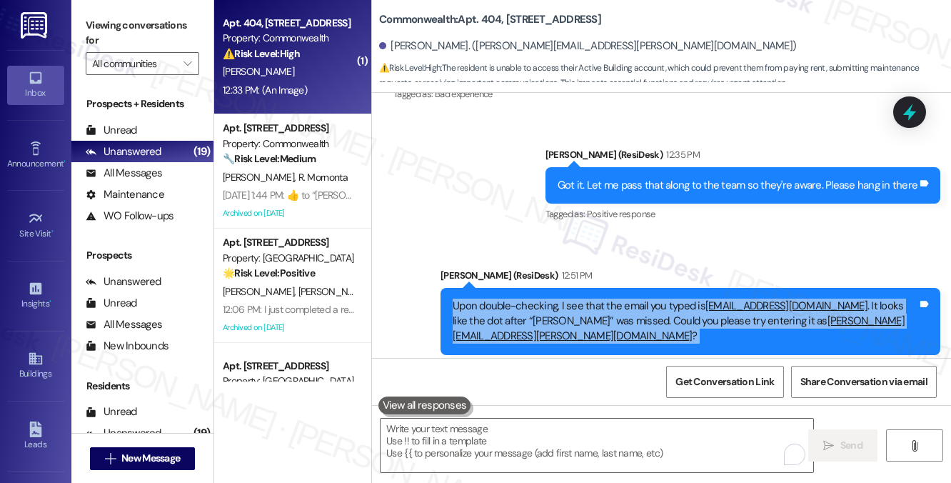
click at [646, 299] on div "Upon double-checking, I see that the email you typed is [EMAIL_ADDRESS][DOMAIN_…" at bounding box center [685, 322] width 465 height 46
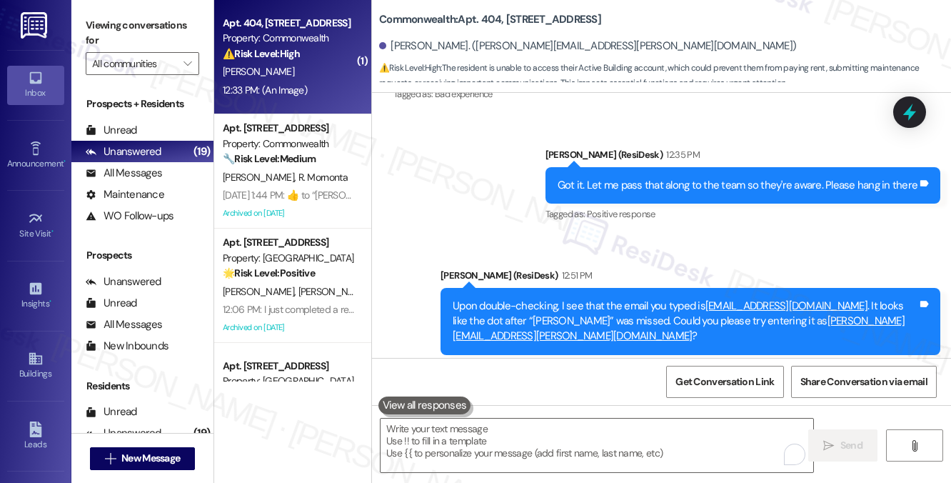
click at [671, 198] on div "Sent via SMS [PERSON_NAME] (ResiDesk) 12:35 PM Got it. Let me pass that along t…" at bounding box center [661, 250] width 579 height 271
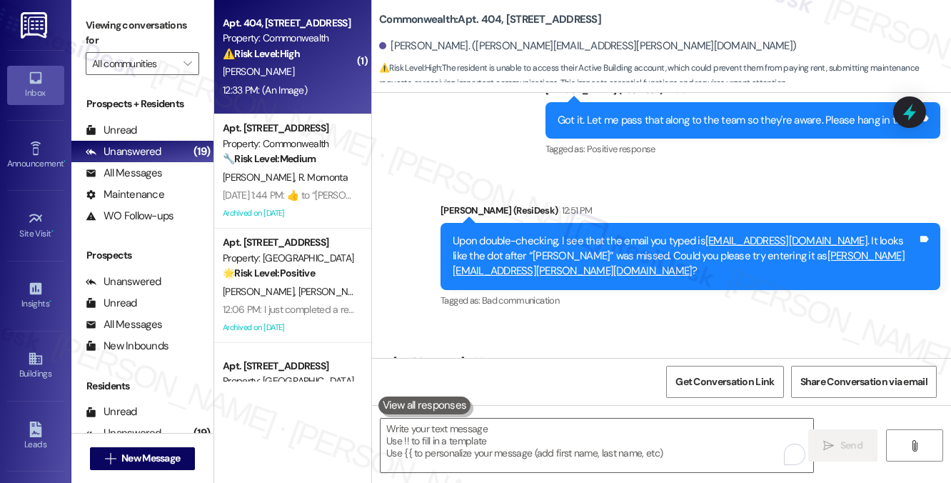
scroll to position [12795, 0]
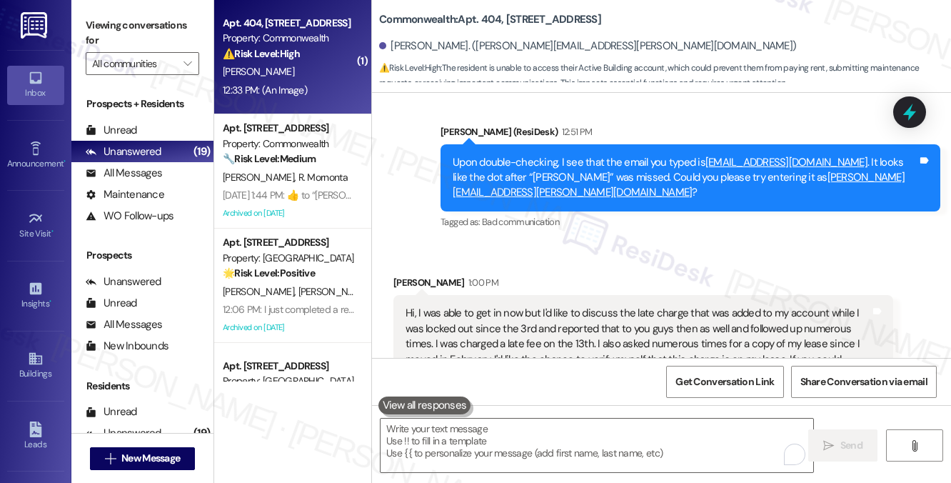
click at [541, 306] on div "Hi, I was able to get in now but I'd like to discuss the late charge that was a…" at bounding box center [638, 352] width 465 height 92
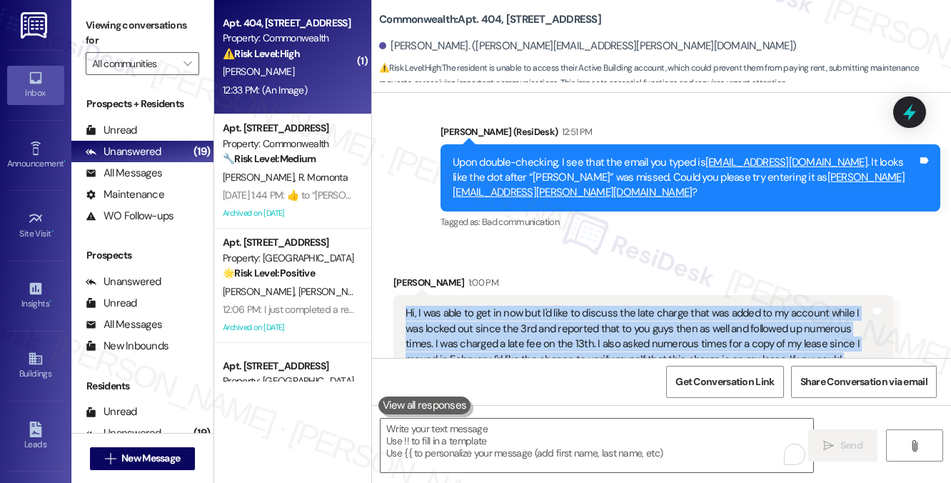
click at [541, 306] on div "Hi, I was able to get in now but I'd like to discuss the late charge that was a…" at bounding box center [638, 352] width 465 height 92
click at [611, 306] on div "Hi, I was able to get in now but I'd like to discuss the late charge that was a…" at bounding box center [638, 352] width 465 height 92
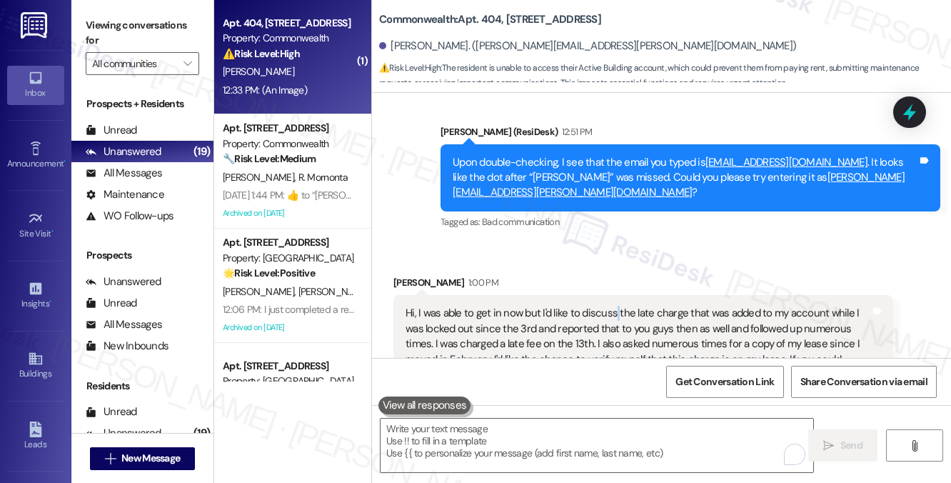
click at [611, 306] on div "Hi, I was able to get in now but I'd like to discuss the late charge that was a…" at bounding box center [638, 352] width 465 height 92
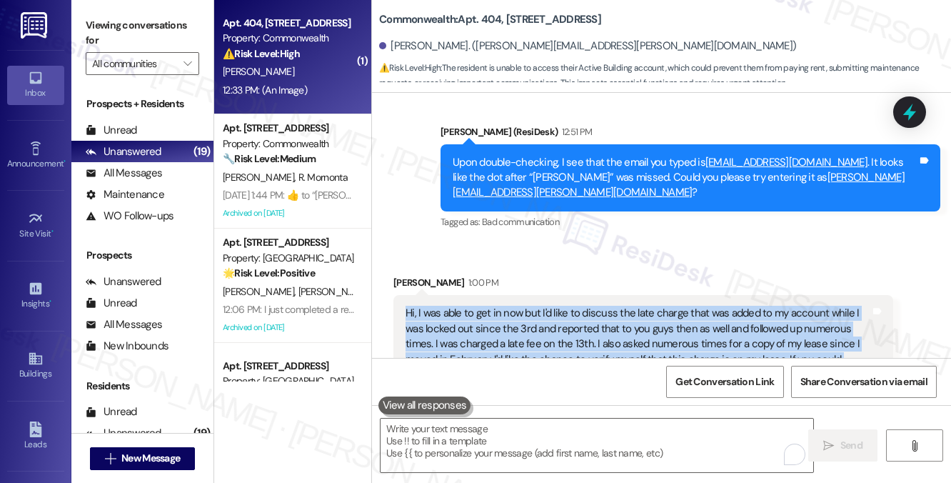
click at [611, 306] on div "Hi, I was able to get in now but I'd like to discuss the late charge that was a…" at bounding box center [638, 352] width 465 height 92
click at [778, 306] on div "Hi, I was able to get in now but I'd like to discuss the late charge that was a…" at bounding box center [638, 352] width 465 height 92
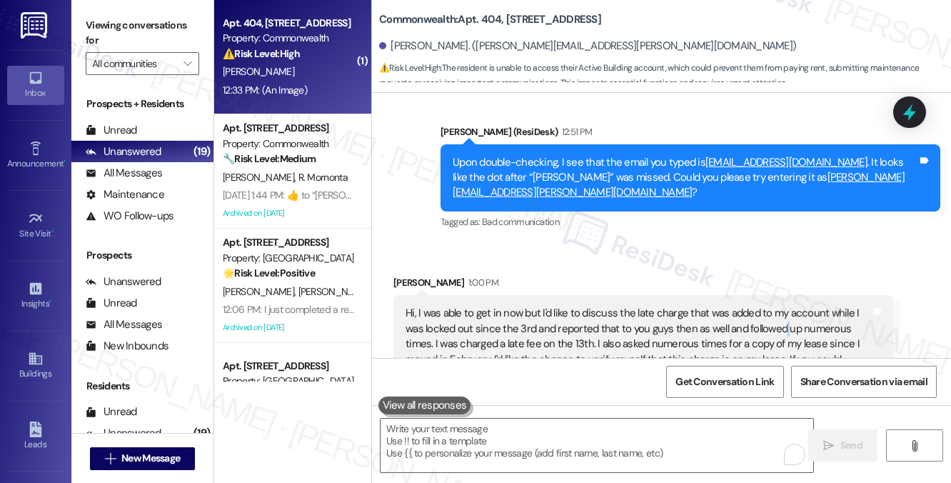
click at [778, 306] on div "Hi, I was able to get in now but I'd like to discuss the late charge that was a…" at bounding box center [638, 352] width 465 height 92
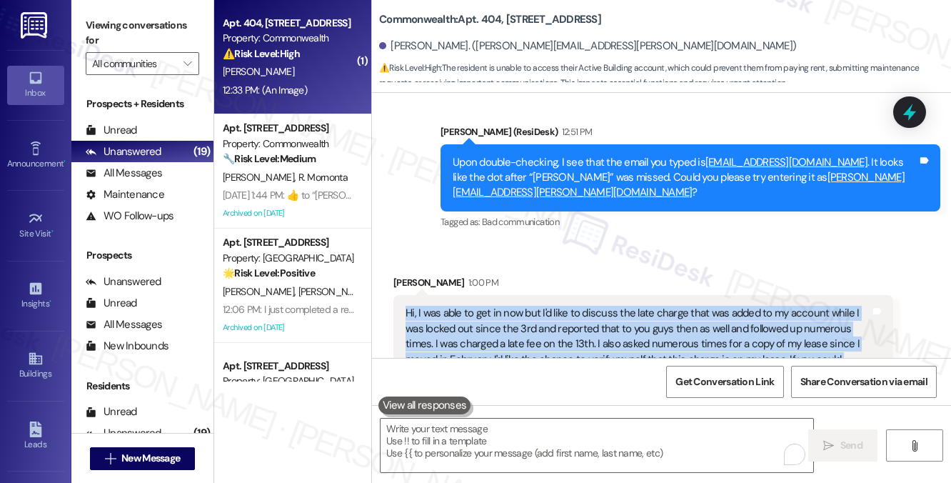
click at [778, 306] on div "Hi, I was able to get in now but I'd like to discuss the late charge that was a…" at bounding box center [638, 352] width 465 height 92
click at [523, 306] on div "Hi, I was able to get in now but I'd like to discuss the late charge that was a…" at bounding box center [638, 352] width 465 height 92
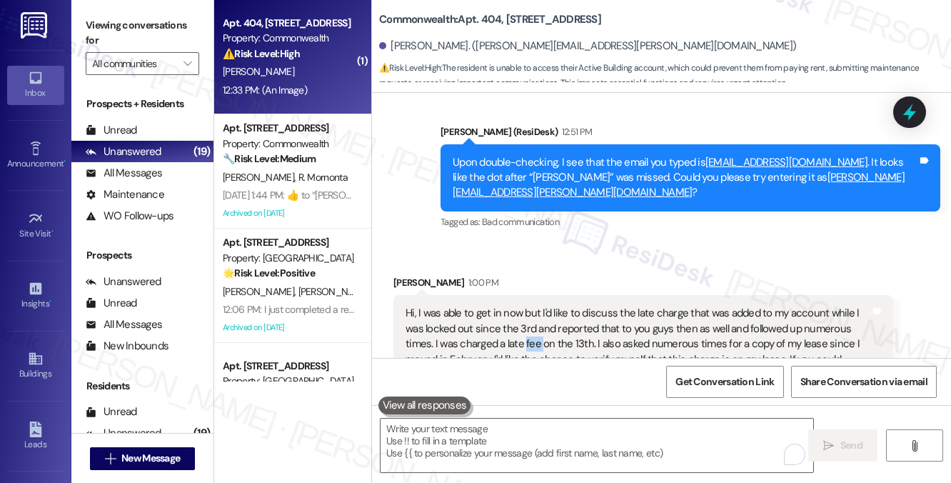
click at [523, 306] on div "Hi, I was able to get in now but I'd like to discuss the late charge that was a…" at bounding box center [638, 352] width 465 height 92
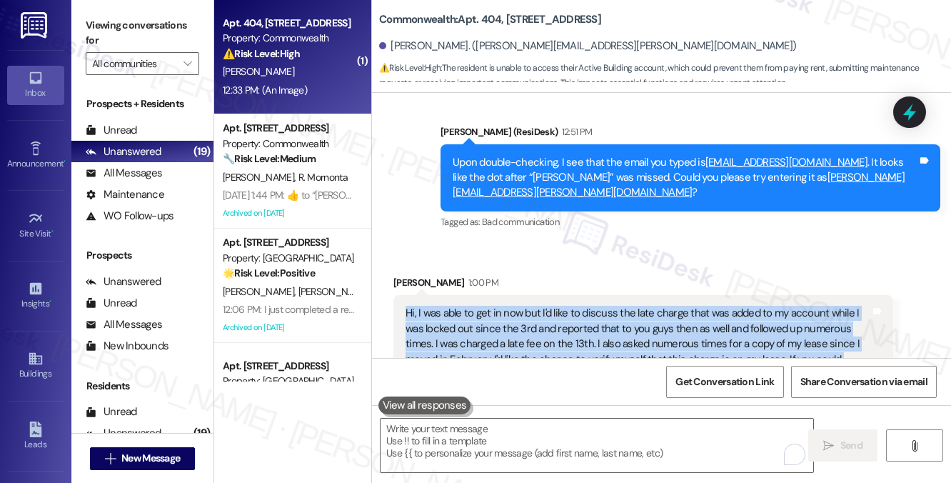
click at [523, 306] on div "Hi, I was able to get in now but I'd like to discuss the late charge that was a…" at bounding box center [638, 352] width 465 height 92
click at [615, 306] on div "Hi, I was able to get in now but I'd like to discuss the late charge that was a…" at bounding box center [638, 352] width 465 height 92
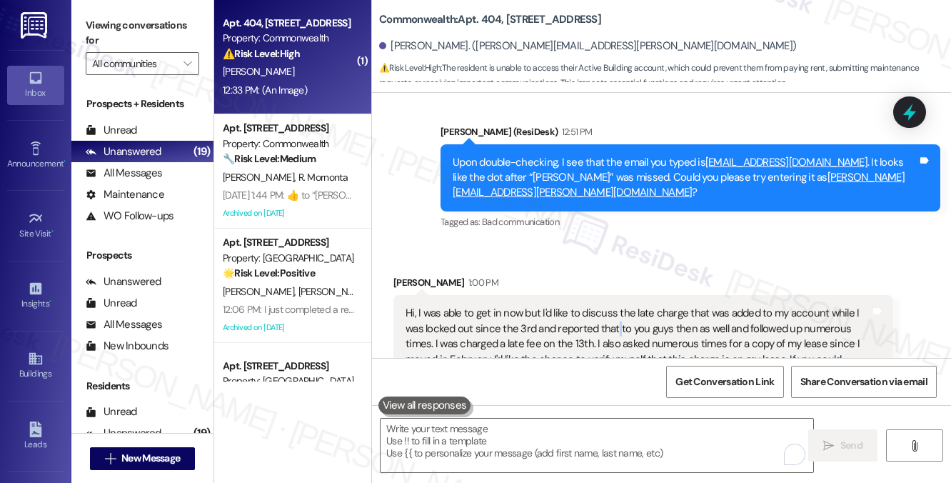
click at [615, 306] on div "Hi, I was able to get in now but I'd like to discuss the late charge that was a…" at bounding box center [638, 352] width 465 height 92
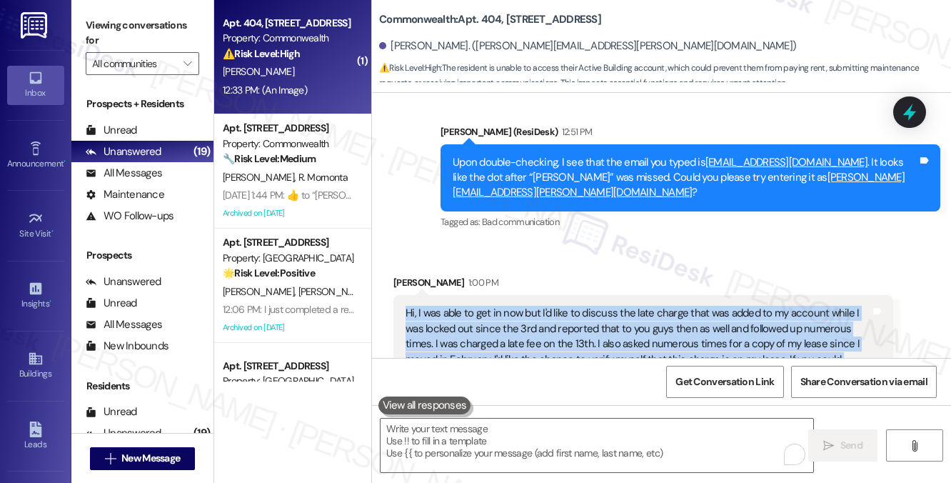
click at [615, 306] on div "Hi, I was able to get in now but I'd like to discuss the late charge that was a…" at bounding box center [638, 352] width 465 height 92
click at [563, 306] on div "Hi, I was able to get in now but I'd like to discuss the late charge that was a…" at bounding box center [638, 352] width 465 height 92
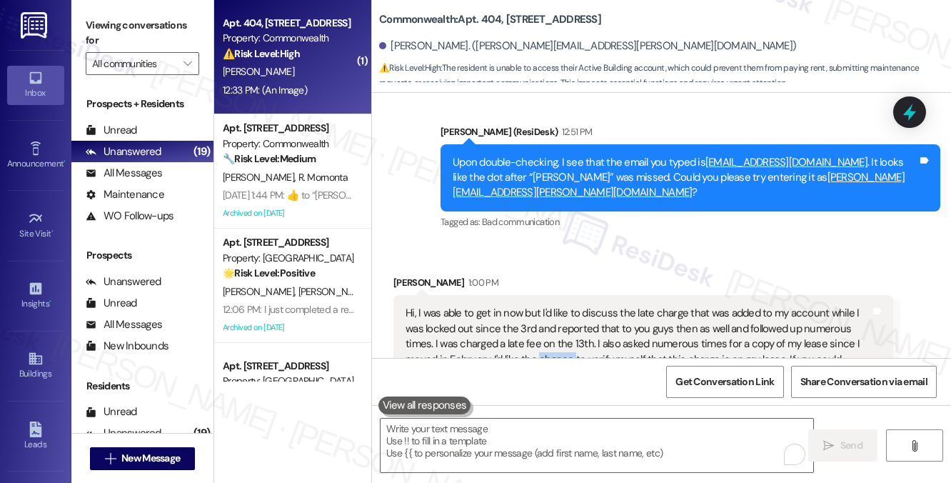
click at [563, 306] on div "Hi, I was able to get in now but I'd like to discuss the late charge that was a…" at bounding box center [638, 352] width 465 height 92
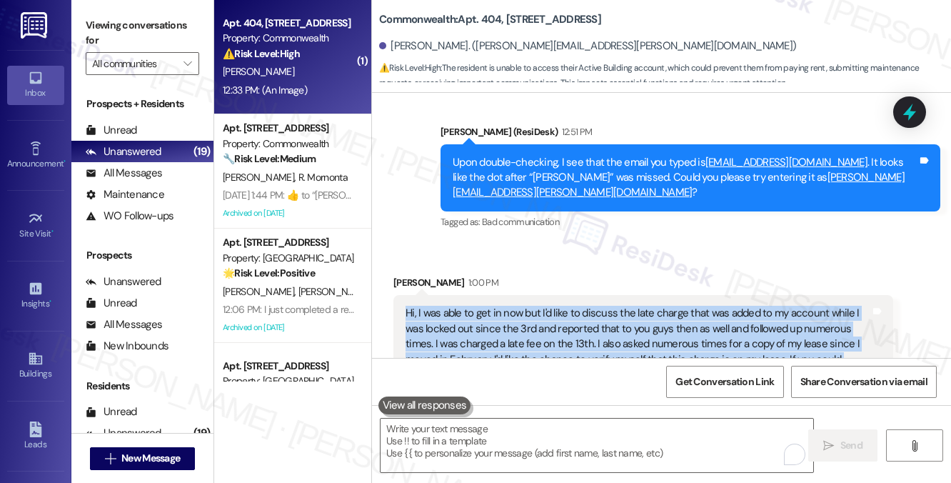
click at [563, 306] on div "Hi, I was able to get in now but I'd like to discuss the late charge that was a…" at bounding box center [638, 352] width 465 height 92
click at [708, 306] on div "Hi, I was able to get in now but I'd like to discuss the late charge that was a…" at bounding box center [638, 352] width 465 height 92
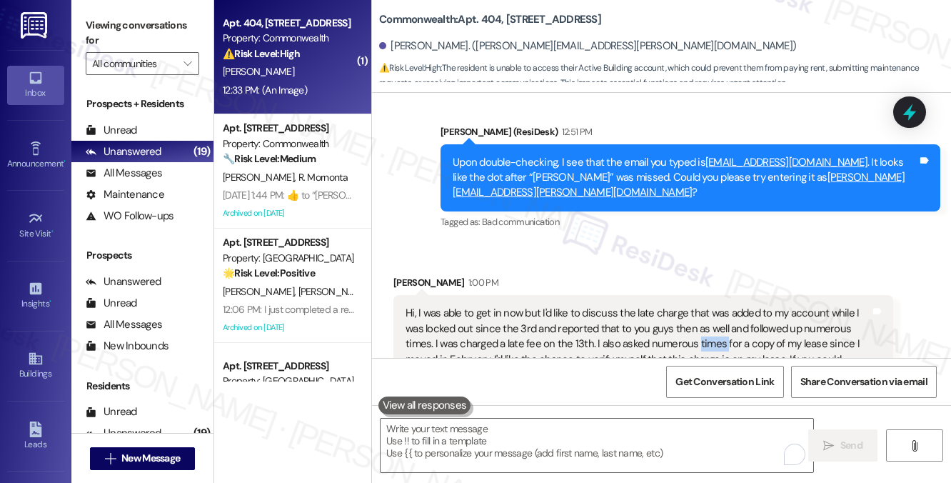
click at [708, 306] on div "Hi, I was able to get in now but I'd like to discuss the late charge that was a…" at bounding box center [638, 352] width 465 height 92
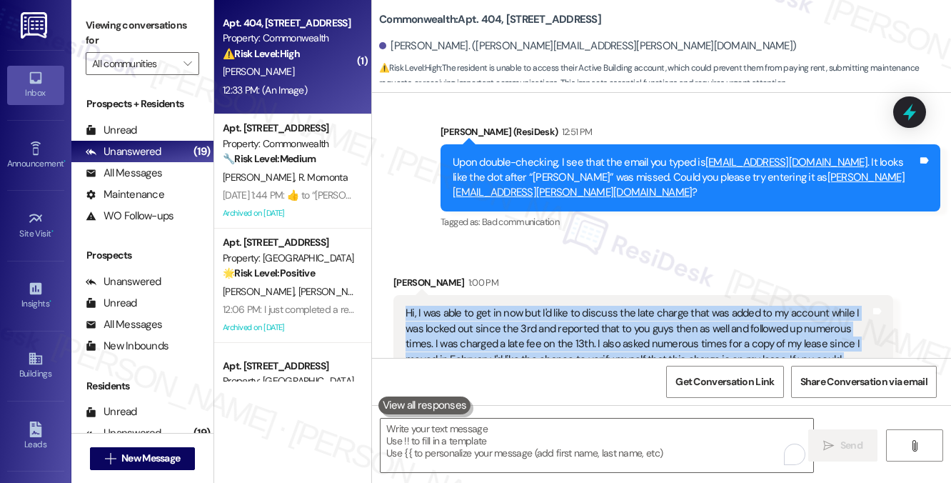
click at [708, 306] on div "Hi, I was able to get in now but I'd like to discuss the late charge that was a…" at bounding box center [638, 352] width 465 height 92
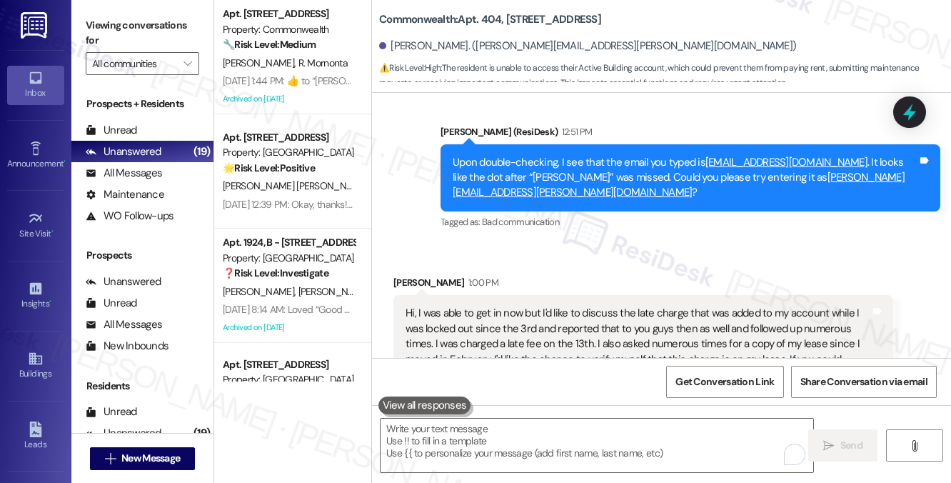
click at [149, 36] on label "Viewing conversations for" at bounding box center [143, 33] width 114 height 38
click at [471, 306] on div "Hi, I was able to get in now but I'd like to discuss the late charge that was a…" at bounding box center [638, 352] width 465 height 92
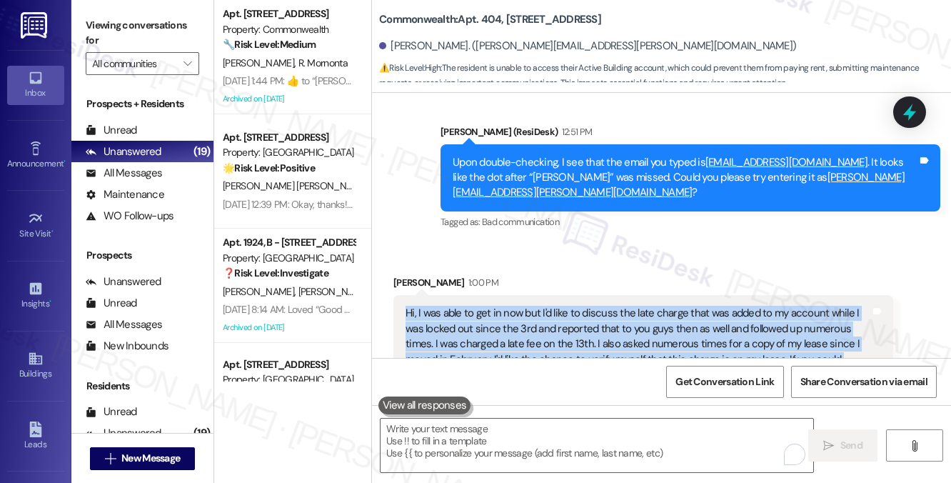
click at [471, 306] on div "Hi, I was able to get in now but I'd like to discuss the late charge that was a…" at bounding box center [638, 352] width 465 height 92
click at [588, 306] on div "Hi, I was able to get in now but I'd like to discuss the late charge that was a…" at bounding box center [638, 352] width 465 height 92
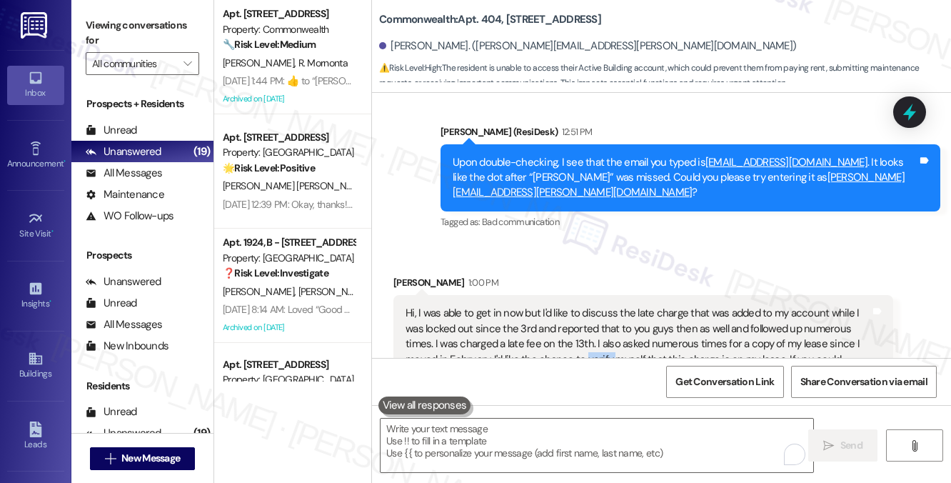
click at [588, 306] on div "Hi, I was able to get in now but I'd like to discuss the late charge that was a…" at bounding box center [638, 352] width 465 height 92
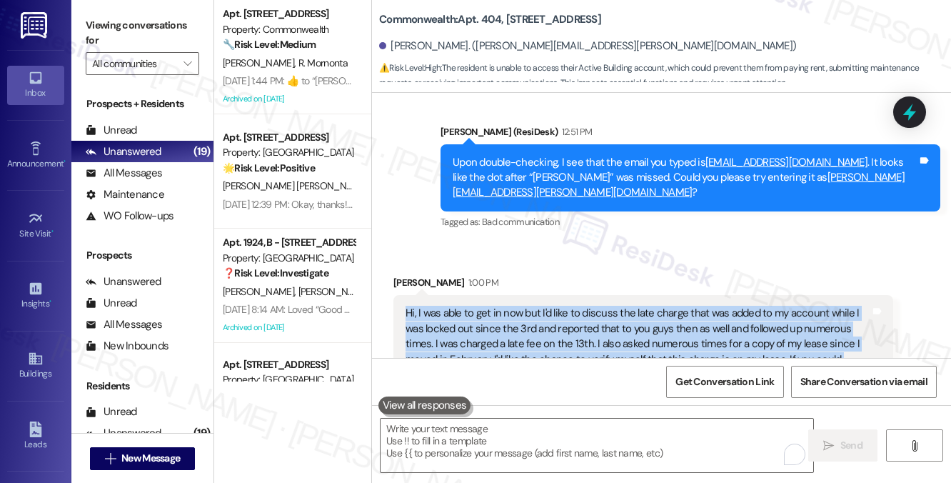
click at [588, 306] on div "Hi, I was able to get in now but I'd like to discuss the late charge that was a…" at bounding box center [638, 352] width 465 height 92
click at [614, 306] on div "Hi, I was able to get in now but I'd like to discuss the late charge that was a…" at bounding box center [638, 352] width 465 height 92
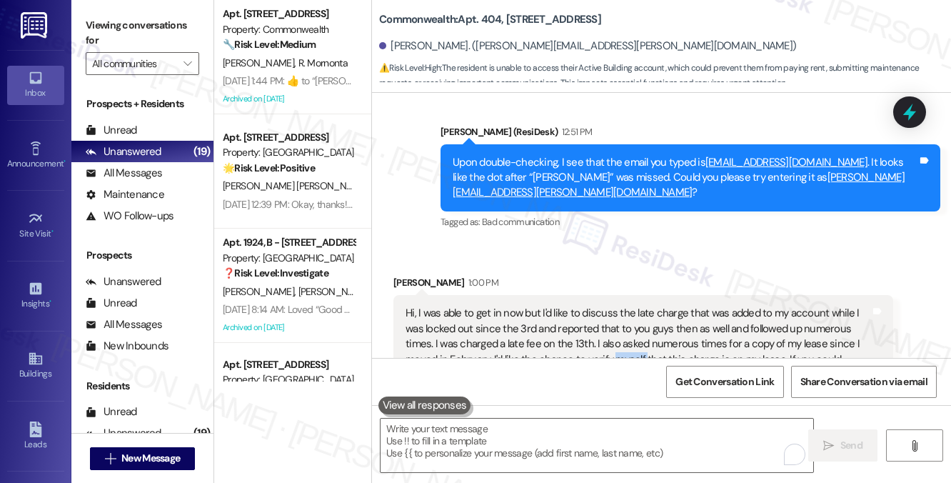
click at [614, 306] on div "Hi, I was able to get in now but I'd like to discuss the late charge that was a…" at bounding box center [638, 352] width 465 height 92
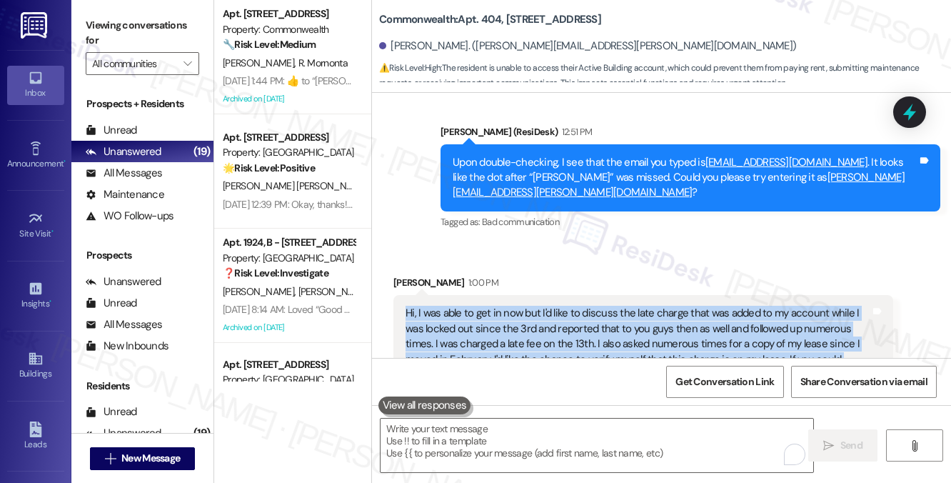
click at [614, 306] on div "Hi, I was able to get in now but I'd like to discuss the late charge that was a…" at bounding box center [638, 352] width 465 height 92
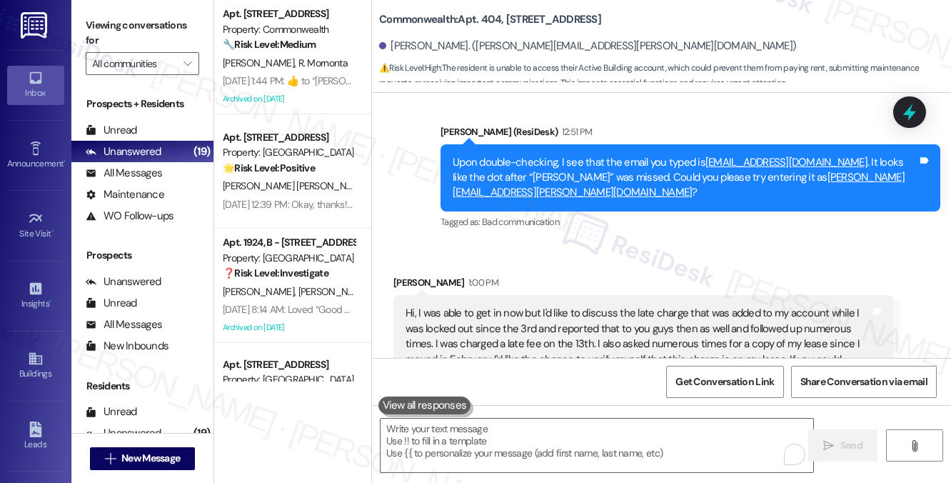
click at [111, 10] on div "Viewing conversations for All communities " at bounding box center [142, 44] width 142 height 89
click at [500, 306] on div "Hi, I was able to get in now but I'd like to discuss the late charge that was a…" at bounding box center [638, 352] width 465 height 92
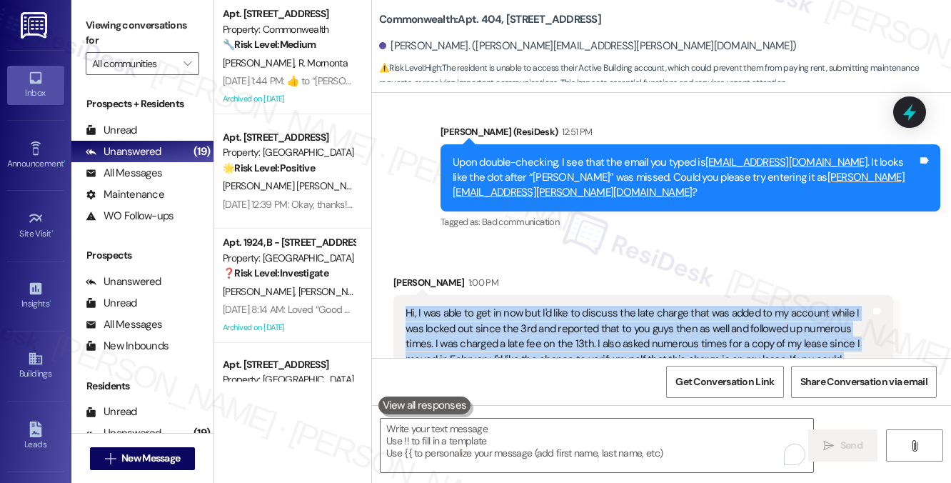
click at [500, 306] on div "Hi, I was able to get in now but I'd like to discuss the late charge that was a…" at bounding box center [638, 352] width 465 height 92
copy div "Hi, I was able to get in now but I'd like to discuss the late charge that was a…"
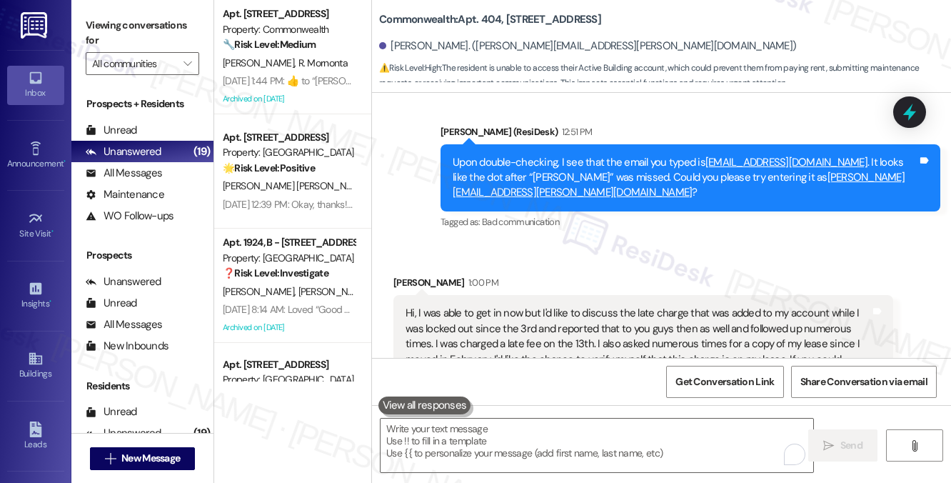
click at [163, 26] on label "Viewing conversations for" at bounding box center [143, 33] width 114 height 38
click at [418, 306] on div "Hi, I was able to get in now but I'd like to discuss the late charge that was a…" at bounding box center [638, 352] width 465 height 92
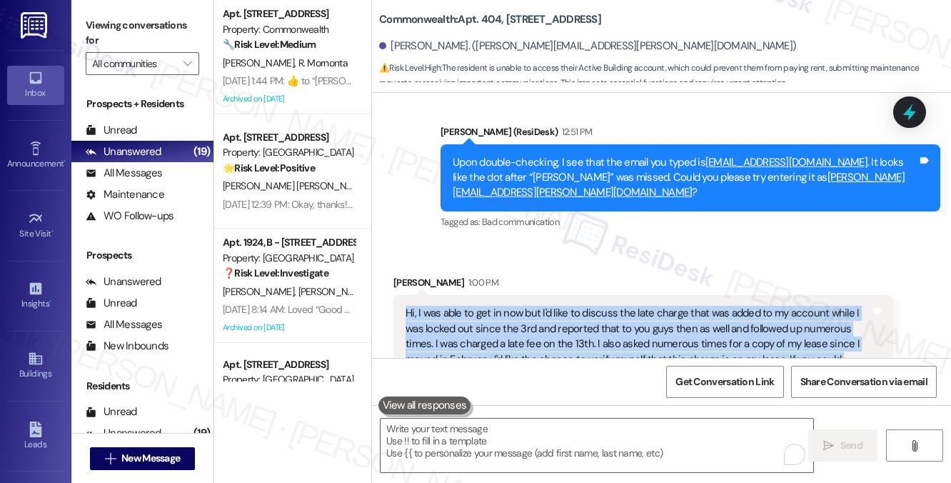
click at [418, 306] on div "Hi, I was able to get in now but I'd like to discuss the late charge that was a…" at bounding box center [638, 352] width 465 height 92
copy div "Hi, I was able to get in now but I'd like to discuss the late charge that was a…"
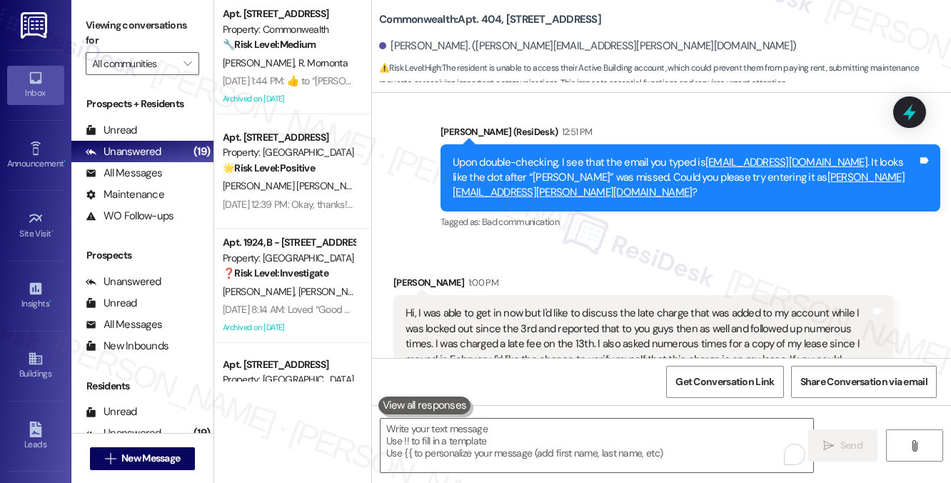
click at [152, 26] on label "Viewing conversations for" at bounding box center [143, 33] width 114 height 38
click at [581, 306] on div "Hi, I was able to get in now but I'd like to discuss the late charge that was a…" at bounding box center [638, 352] width 465 height 92
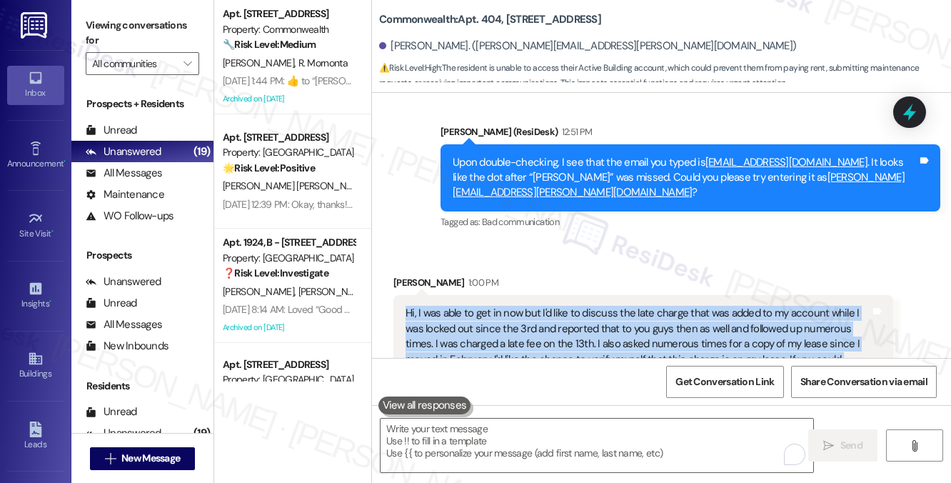
click at [581, 306] on div "Hi, I was able to get in now but I'd like to discuss the late charge that was a…" at bounding box center [638, 352] width 465 height 92
click at [613, 306] on div "Hi, I was able to get in now but I'd like to discuss the late charge that was a…" at bounding box center [638, 352] width 465 height 92
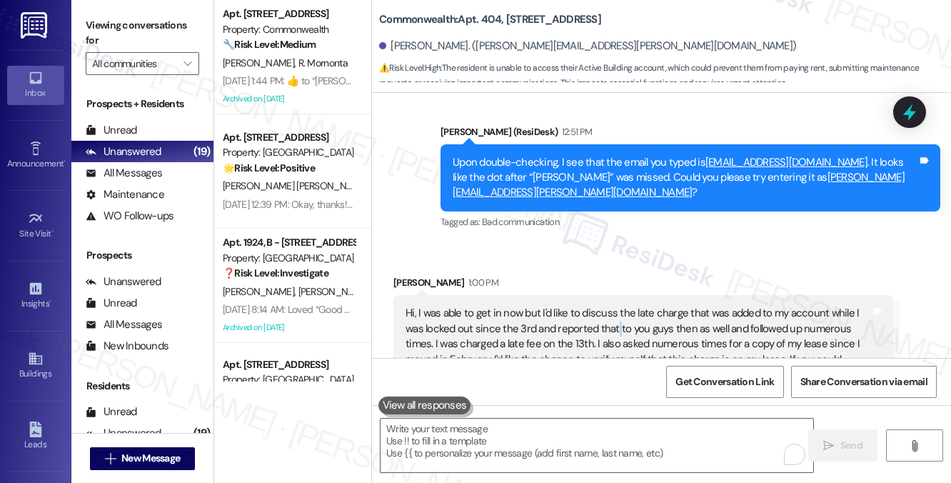
click at [613, 306] on div "Hi, I was able to get in now but I'd like to discuss the late charge that was a…" at bounding box center [638, 352] width 465 height 92
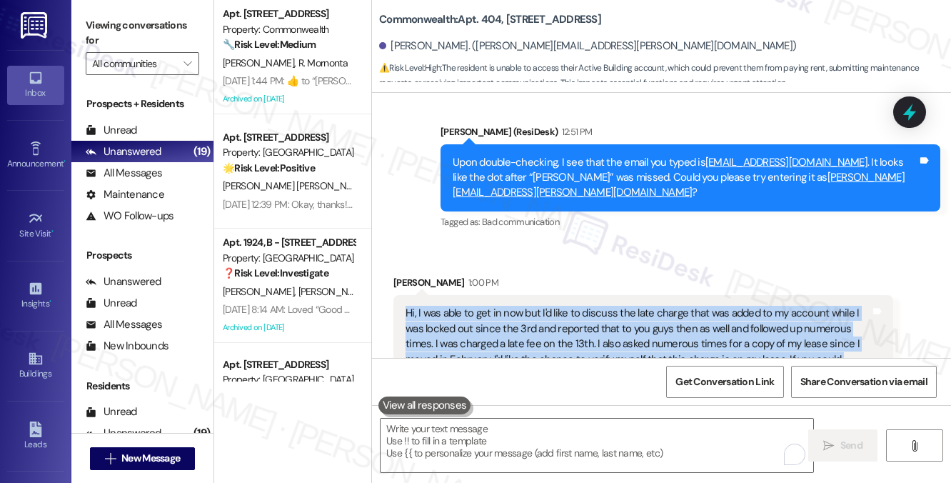
click at [613, 306] on div "Hi, I was able to get in now but I'd like to discuss the late charge that was a…" at bounding box center [638, 352] width 465 height 92
click at [710, 306] on div "Hi, I was able to get in now but I'd like to discuss the late charge that was a…" at bounding box center [638, 352] width 465 height 92
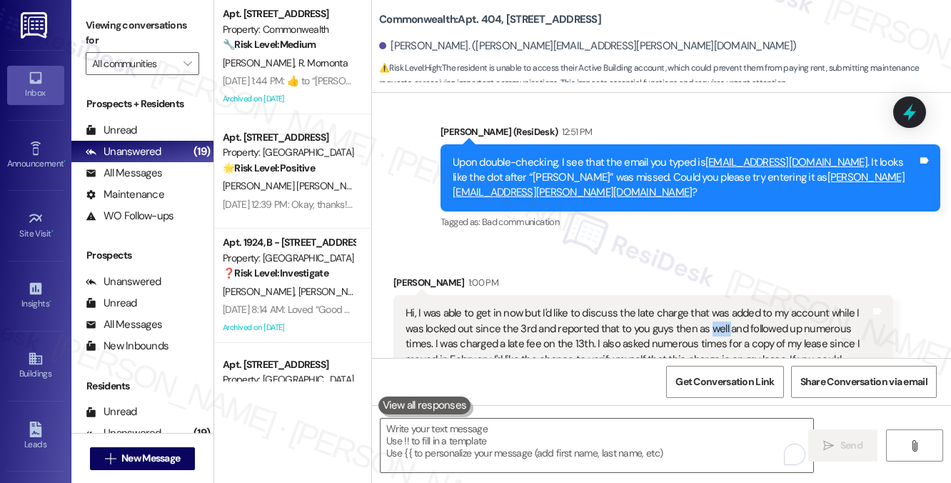
click at [710, 306] on div "Hi, I was able to get in now but I'd like to discuss the late charge that was a…" at bounding box center [638, 352] width 465 height 92
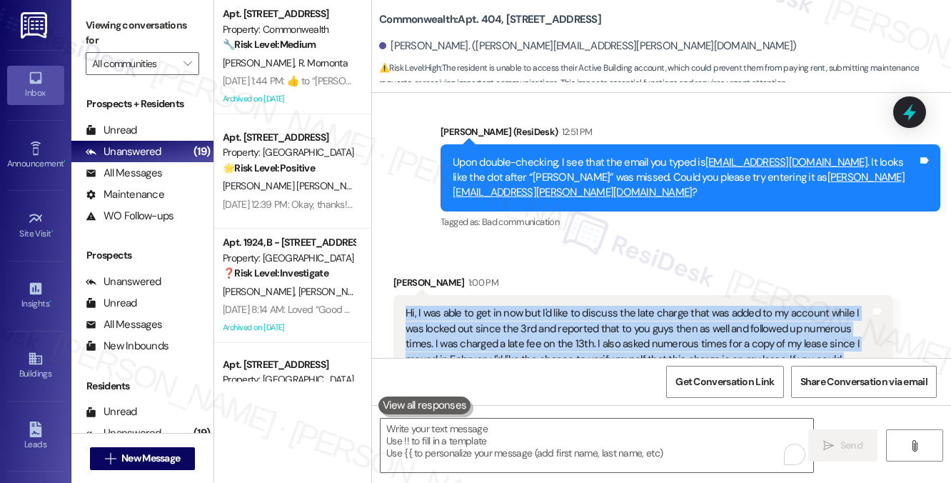
click at [710, 306] on div "Hi, I was able to get in now but I'd like to discuss the late charge that was a…" at bounding box center [638, 352] width 465 height 92
click at [544, 306] on div "Hi, I was able to get in now but I'd like to discuss the late charge that was a…" at bounding box center [638, 352] width 465 height 92
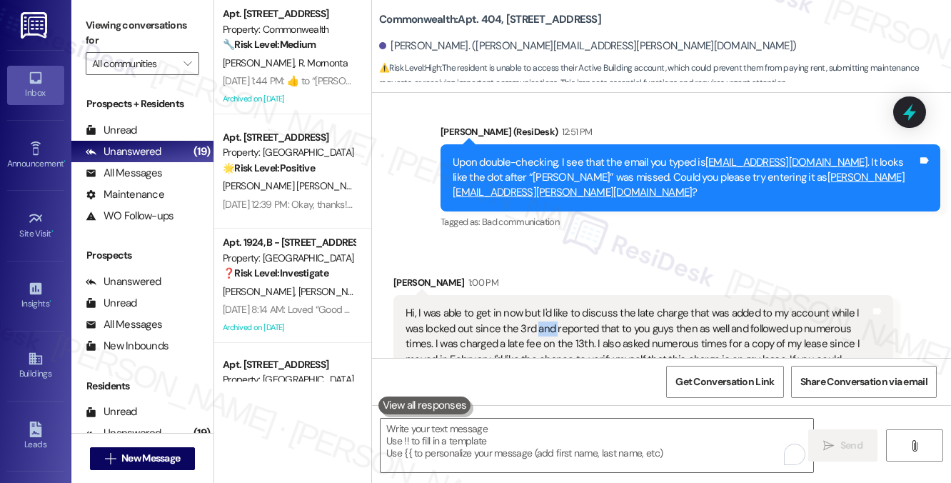
click at [544, 306] on div "Hi, I was able to get in now but I'd like to discuss the late charge that was a…" at bounding box center [638, 352] width 465 height 92
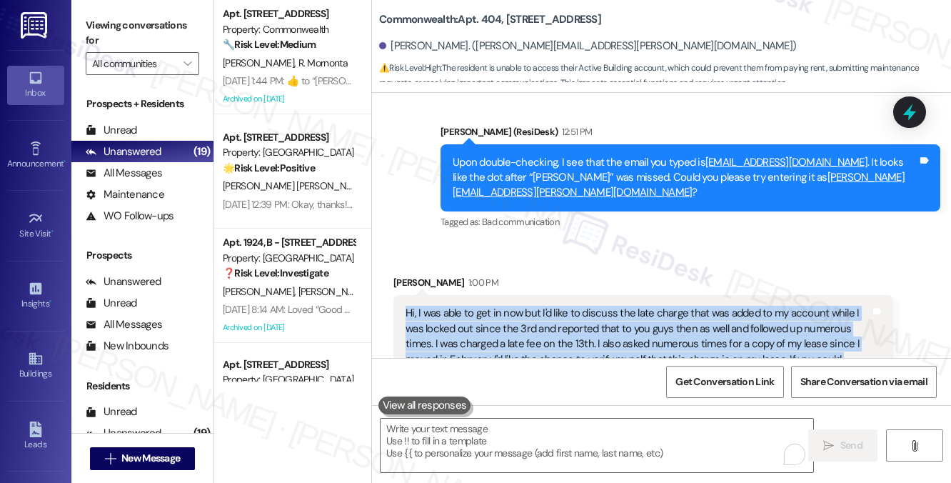
click at [544, 306] on div "Hi, I was able to get in now but I'd like to discuss the late charge that was a…" at bounding box center [638, 352] width 465 height 92
click at [688, 306] on div "Hi, I was able to get in now but I'd like to discuss the late charge that was a…" at bounding box center [638, 352] width 465 height 92
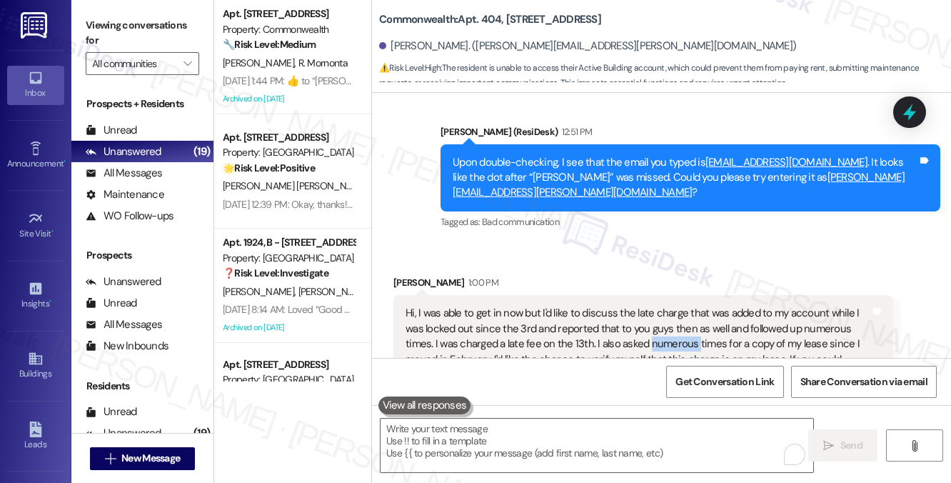
click at [688, 306] on div "Hi, I was able to get in now but I'd like to discuss the late charge that was a…" at bounding box center [638, 352] width 465 height 92
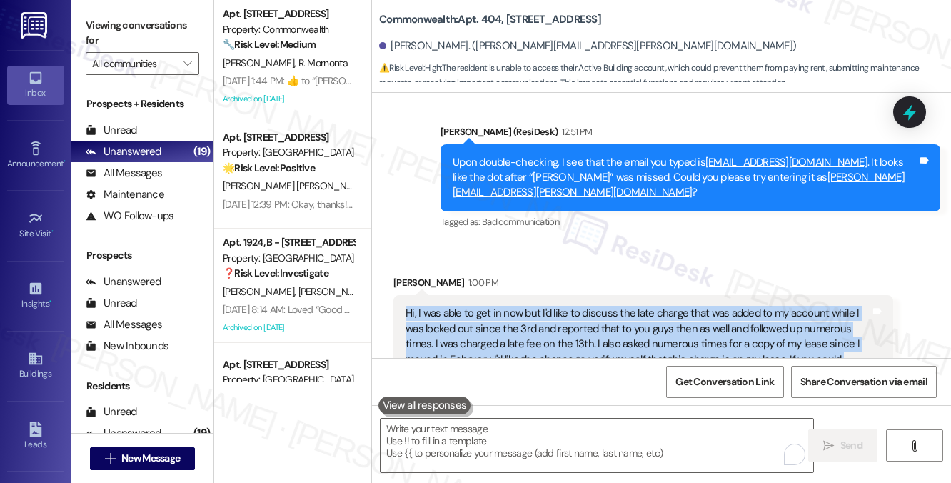
click at [688, 306] on div "Hi, I was able to get in now but I'd like to discuss the late charge that was a…" at bounding box center [638, 352] width 465 height 92
click at [564, 306] on div "Hi, I was able to get in now but I'd like to discuss the late charge that was a…" at bounding box center [638, 352] width 465 height 92
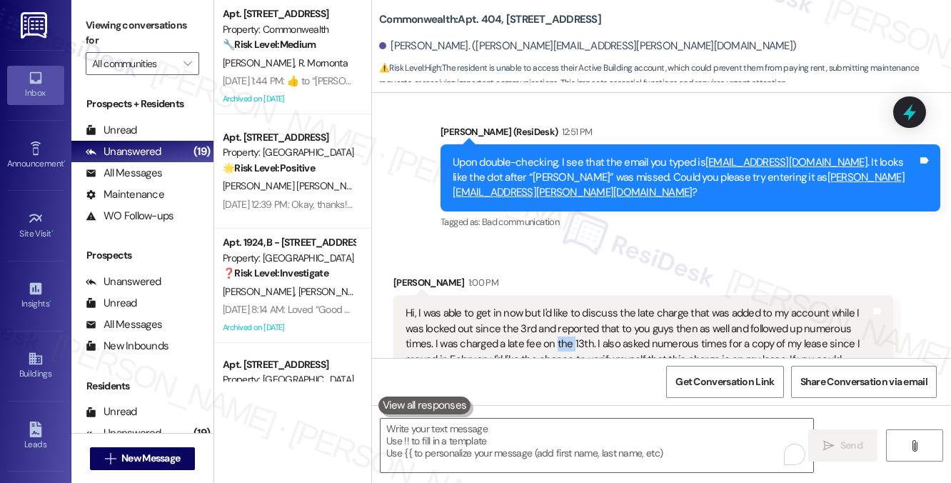
click at [564, 306] on div "Hi, I was able to get in now but I'd like to discuss the late charge that was a…" at bounding box center [638, 352] width 465 height 92
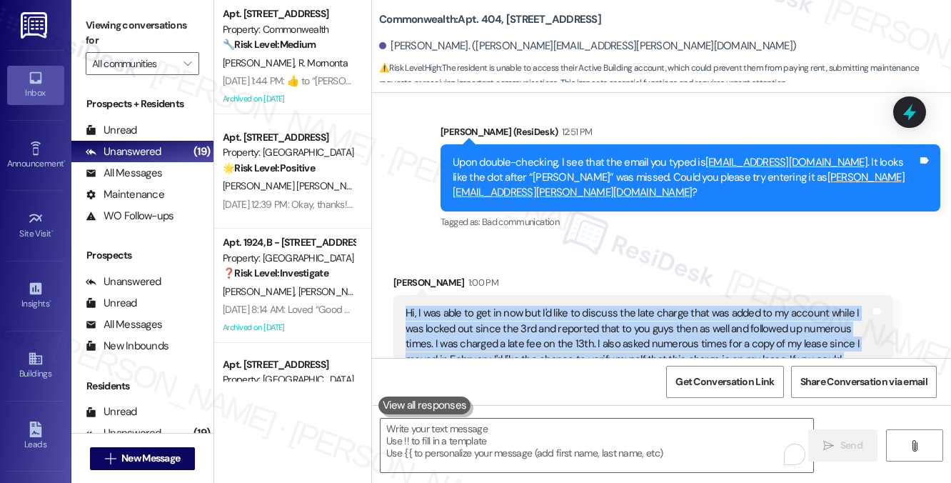
click at [564, 306] on div "Hi, I was able to get in now but I'd like to discuss the late charge that was a…" at bounding box center [638, 352] width 465 height 92
click at [568, 306] on div "Hi, I was able to get in now but I'd like to discuss the late charge that was a…" at bounding box center [638, 352] width 465 height 92
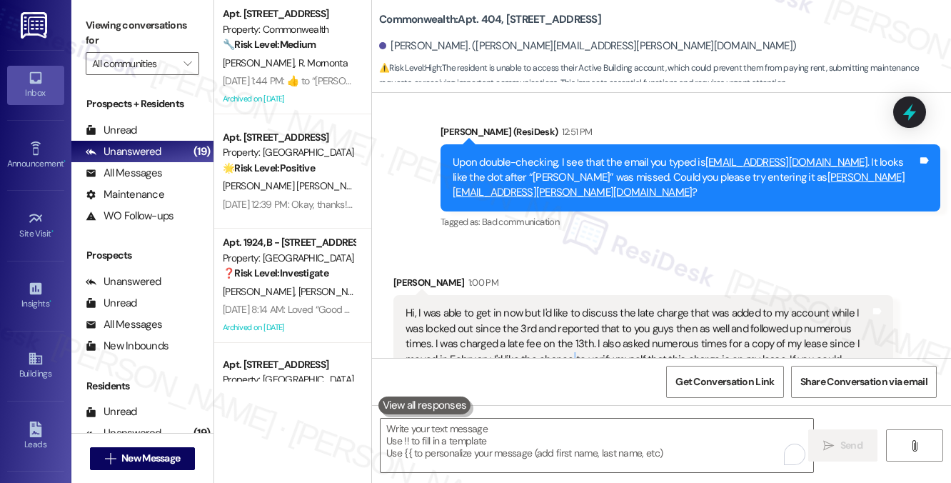
click at [568, 306] on div "Hi, I was able to get in now but I'd like to discuss the late charge that was a…" at bounding box center [638, 352] width 465 height 92
click at [615, 306] on div "Hi, I was able to get in now but I'd like to discuss the late charge that was a…" at bounding box center [638, 352] width 465 height 92
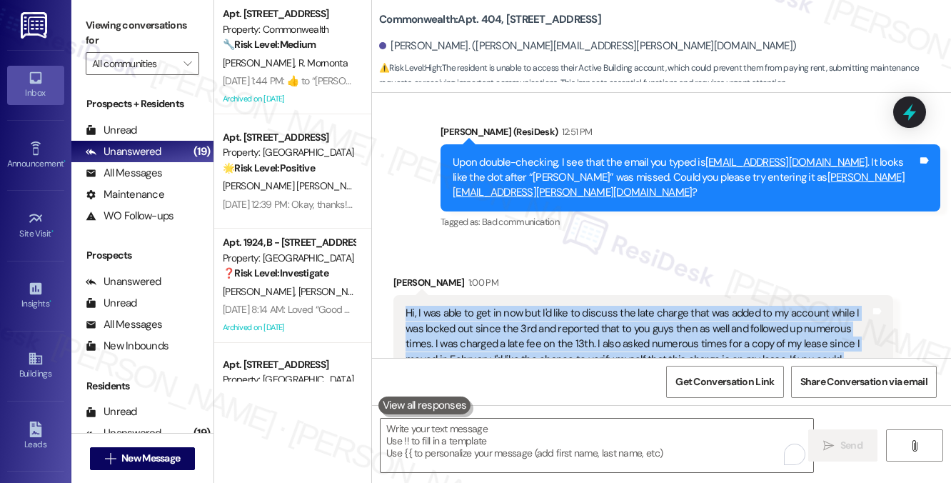
click at [615, 306] on div "Hi, I was able to get in now but I'd like to discuss the late charge that was a…" at bounding box center [638, 352] width 465 height 92
click at [732, 306] on div "Hi, I was able to get in now but I'd like to discuss the late charge that was a…" at bounding box center [638, 352] width 465 height 92
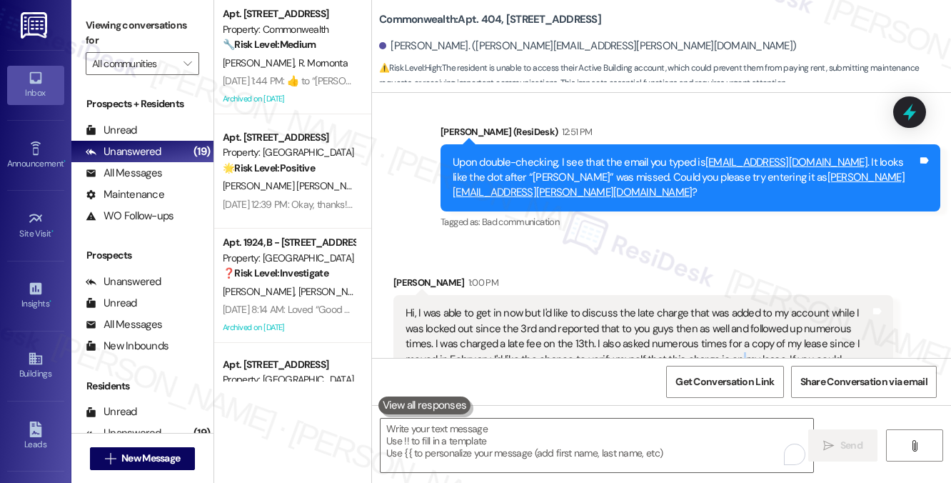
click at [732, 306] on div "Hi, I was able to get in now but I'd like to discuss the late charge that was a…" at bounding box center [638, 352] width 465 height 92
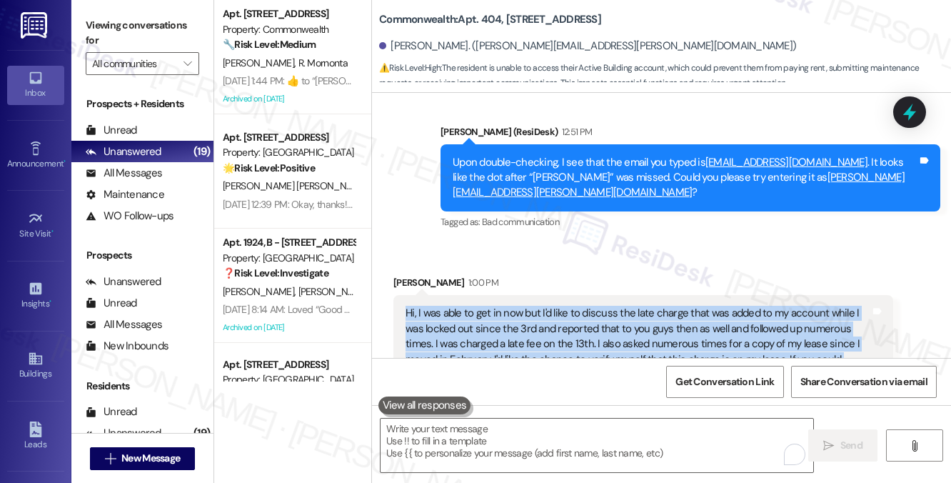
click at [732, 306] on div "Hi, I was able to get in now but I'd like to discuss the late charge that was a…" at bounding box center [638, 352] width 465 height 92
click at [794, 306] on div "Hi, I was able to get in now but I'd like to discuss the late charge that was a…" at bounding box center [638, 352] width 465 height 92
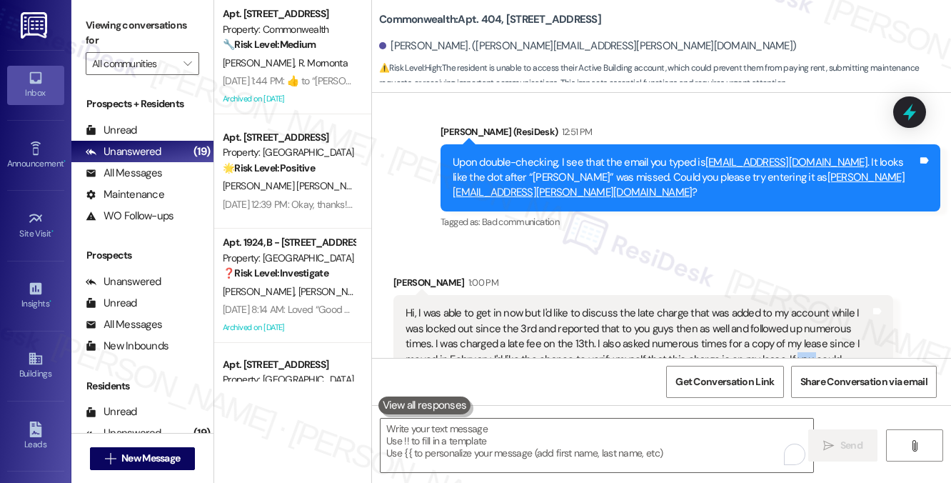
click at [794, 306] on div "Hi, I was able to get in now but I'd like to discuss the late charge that was a…" at bounding box center [638, 352] width 465 height 92
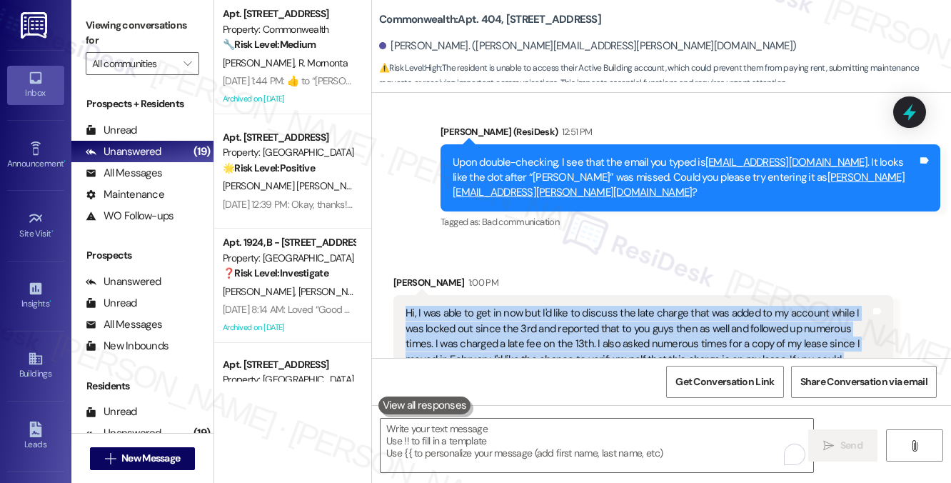
click at [794, 306] on div "Hi, I was able to get in now but I'd like to discuss the late charge that was a…" at bounding box center [638, 352] width 465 height 92
click at [557, 306] on div "Hi, I was able to get in now but I'd like to discuss the late charge that was a…" at bounding box center [638, 352] width 465 height 92
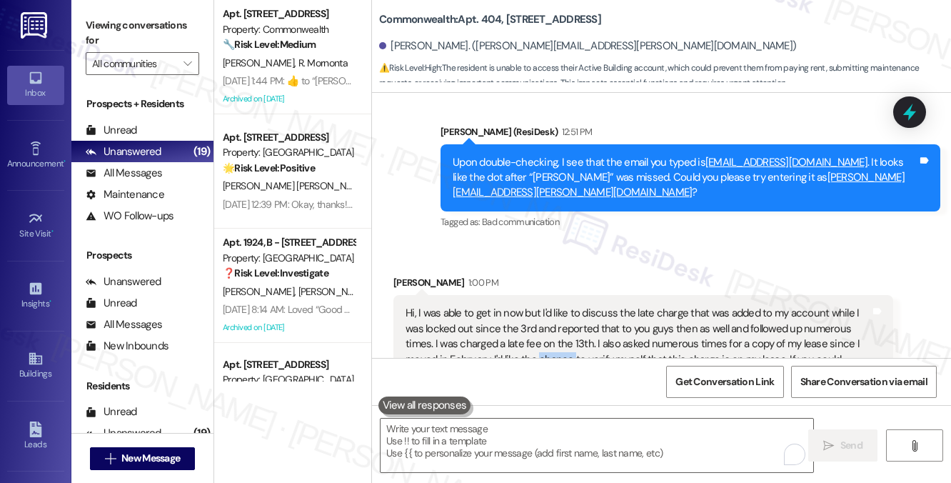
click at [557, 306] on div "Hi, I was able to get in now but I'd like to discuss the late charge that was a…" at bounding box center [638, 352] width 465 height 92
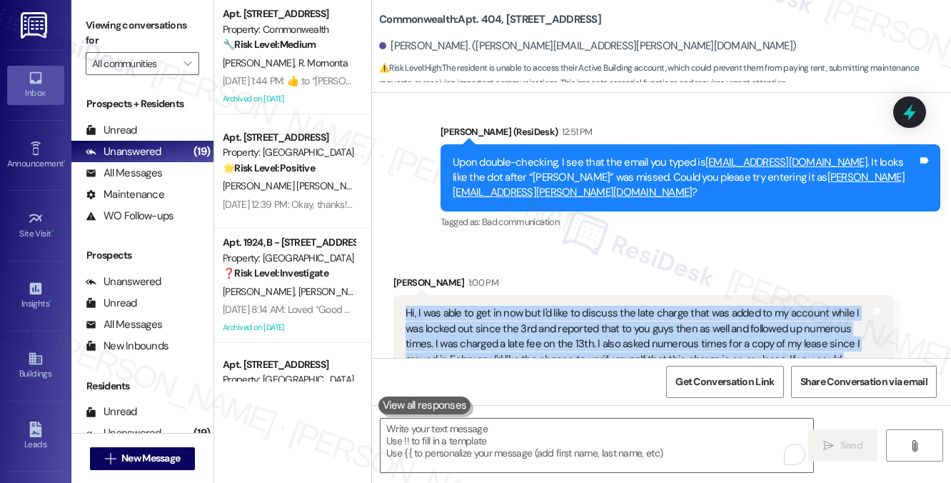
click at [557, 306] on div "Hi, I was able to get in now but I'd like to discuss the late charge that was a…" at bounding box center [638, 352] width 465 height 92
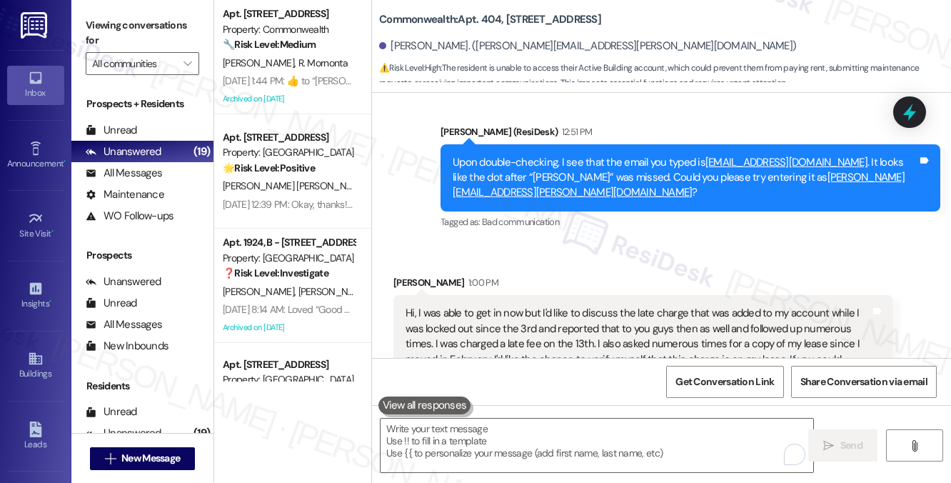
drag, startPoint x: 126, startPoint y: 29, endPoint x: 209, endPoint y: 59, distance: 87.9
click at [126, 29] on label "Viewing conversations for" at bounding box center [143, 33] width 114 height 38
click at [501, 433] on textarea "To enrich screen reader interactions, please activate Accessibility in Grammarl…" at bounding box center [597, 445] width 433 height 54
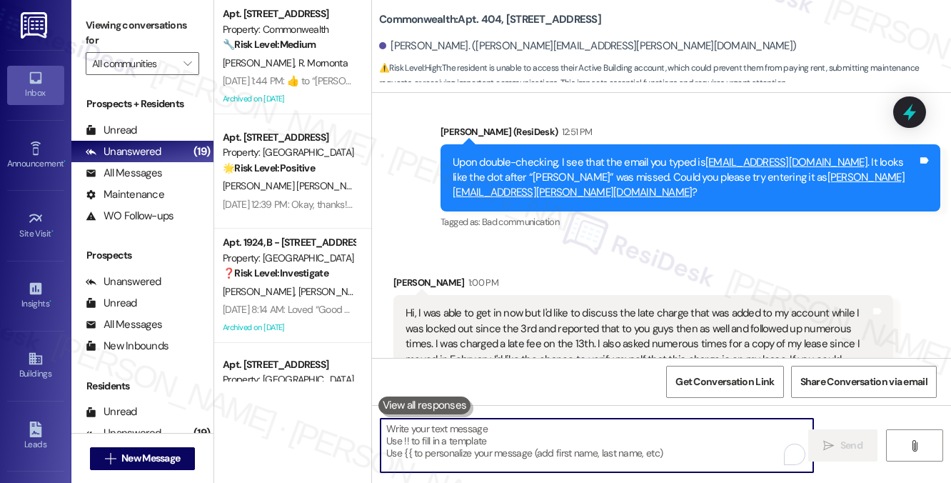
paste textarea "I’m really sorry to hear about the challenges you’ve faced getting access since…"
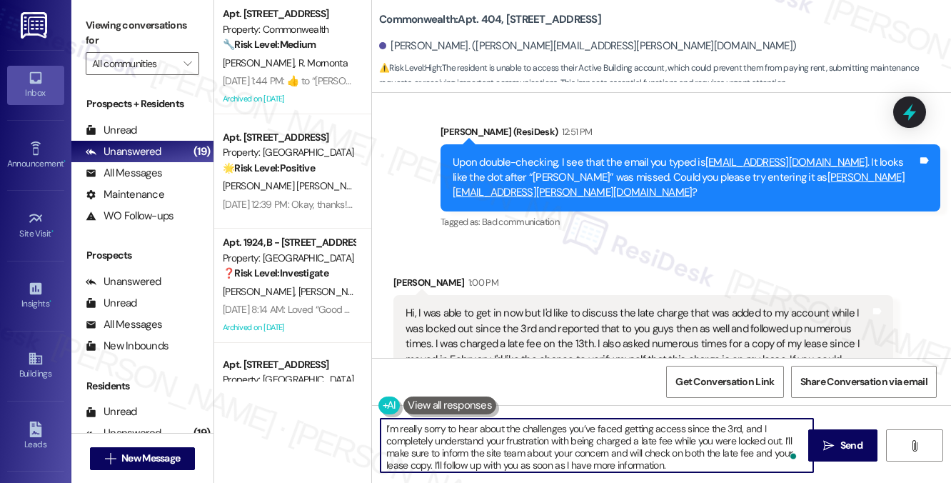
click at [406, 430] on textarea "I’m really sorry to hear about the challenges you’ve faced getting access since…" at bounding box center [597, 445] width 433 height 54
click at [383, 428] on textarea "I’m sorry to hear about the challenges you’ve faced getting access since the 3r…" at bounding box center [597, 445] width 433 height 54
click at [673, 429] on textarea "I'm glad to hear you were able to log in! I’m sorry to hear about the challenge…" at bounding box center [597, 445] width 433 height 54
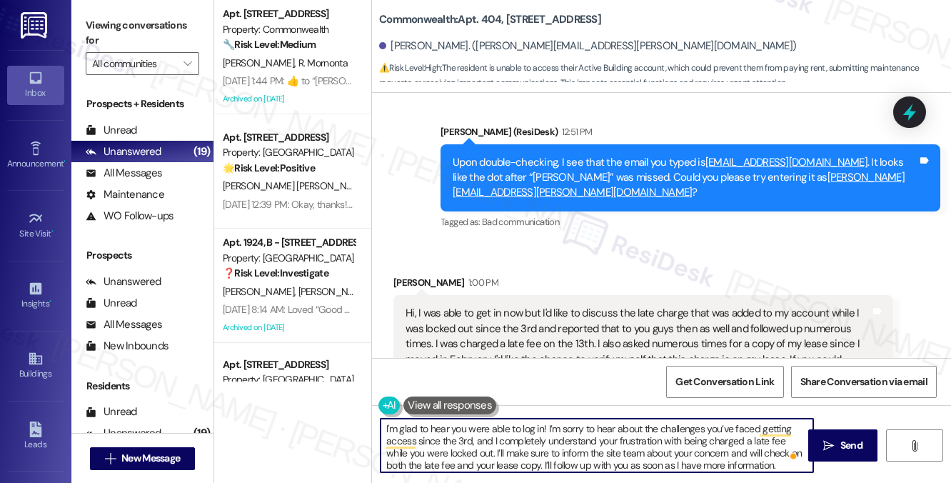
click at [508, 439] on textarea "I'm glad to hear you were able to log in! I’m sorry to hear about the challenge…" at bounding box center [597, 445] width 433 height 54
click at [604, 439] on textarea "I'm glad to hear you were able to log in! I’m sorry to hear about the challenge…" at bounding box center [597, 445] width 433 height 54
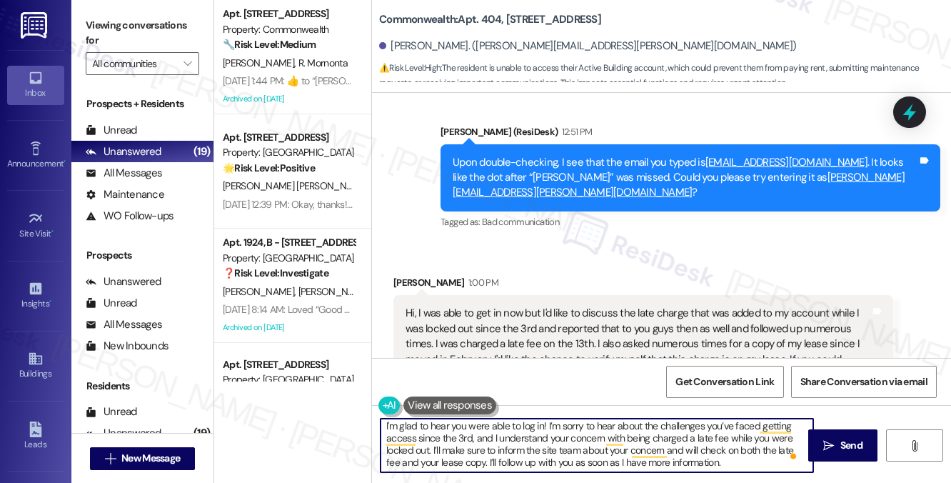
click at [553, 458] on textarea "I'm glad to hear you were able to log in! I’m sorry to hear about the challenge…" at bounding box center [597, 445] width 433 height 54
click at [557, 453] on textarea "I'm glad to hear you were able to log in! I’m sorry to hear about the challenge…" at bounding box center [597, 445] width 433 height 54
drag, startPoint x: 586, startPoint y: 450, endPoint x: 671, endPoint y: 450, distance: 85.0
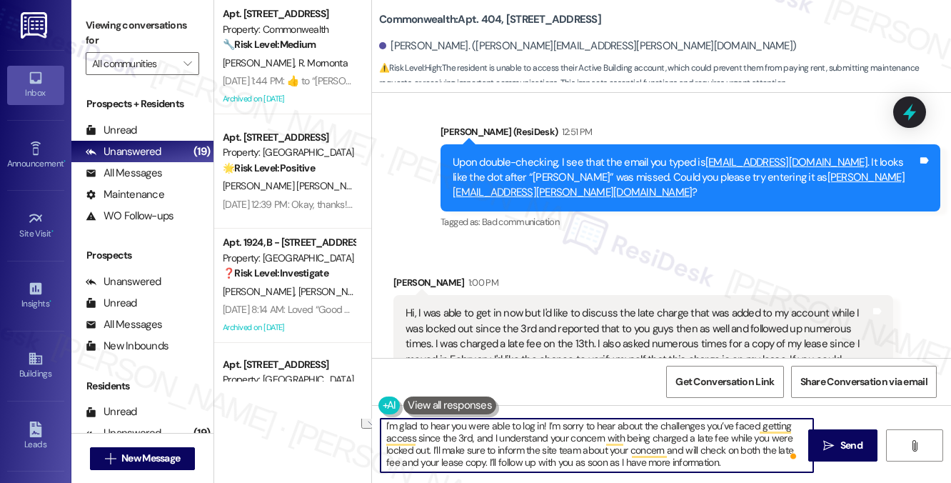
click at [671, 450] on textarea "I'm glad to hear you were able to log in! I’m sorry to hear about the challenge…" at bounding box center [597, 445] width 433 height 54
drag, startPoint x: 583, startPoint y: 449, endPoint x: 643, endPoint y: 449, distance: 59.3
click at [643, 449] on textarea "I'm glad to hear you were able to log in! I’m sorry to hear about the challenge…" at bounding box center [597, 445] width 433 height 54
click at [662, 451] on textarea "I'm glad to hear you were able to log in! I’m sorry to hear about the challenge…" at bounding box center [597, 445] width 433 height 54
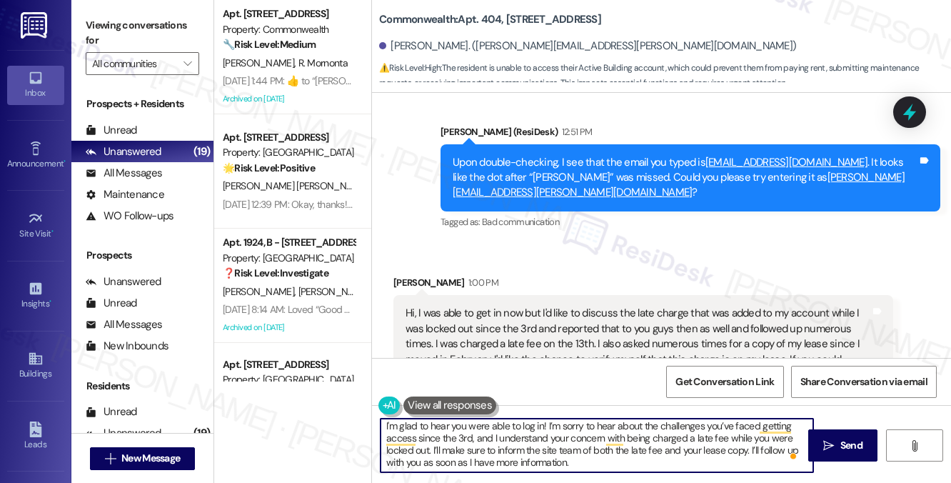
click at [662, 451] on textarea "I'm glad to hear you were able to log in! I’m sorry to hear about the challenge…" at bounding box center [597, 445] width 433 height 54
click at [660, 453] on textarea "I'm glad to hear you were able to log in! I’m sorry to hear about the challenge…" at bounding box center [597, 445] width 433 height 54
drag, startPoint x: 624, startPoint y: 456, endPoint x: 765, endPoint y: 446, distance: 141.0
click at [765, 446] on textarea "I'm glad to hear you were able to log in! I’m sorry to hear about the challenge…" at bounding box center [597, 445] width 433 height 54
click at [760, 451] on textarea "I'm glad to hear you were able to log in! I’m sorry to hear about the challenge…" at bounding box center [597, 445] width 433 height 54
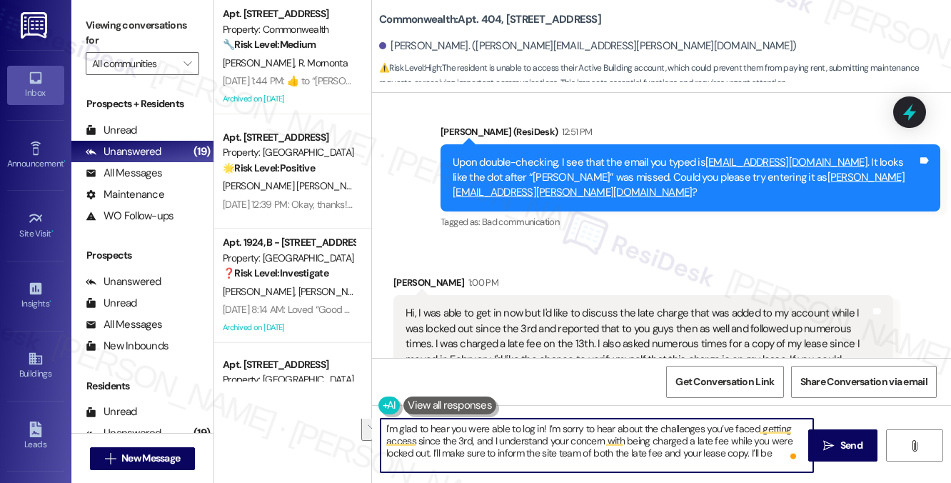
scroll to position [0, 0]
click at [458, 441] on textarea "I'm glad to hear you were able to log in! I’m sorry to hear about the challenge…" at bounding box center [597, 445] width 433 height 54
click at [557, 461] on textarea "I'm glad to hear you were able to log in! I’m sorry to hear about the challenge…" at bounding box center [597, 445] width 433 height 54
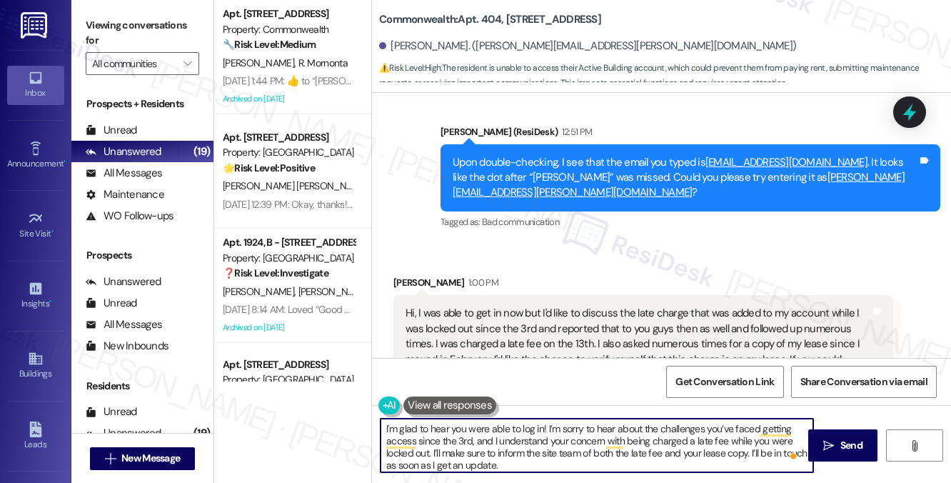
click at [583, 439] on textarea "I'm glad to hear you were able to log in! I’m sorry to hear about the challenge…" at bounding box center [597, 445] width 433 height 54
click at [434, 462] on textarea "I'm glad to hear you were able to log in! I’m sorry to hear about the challenge…" at bounding box center [597, 445] width 433 height 54
click at [476, 442] on textarea "I'm glad to hear you were able to log in! I’m sorry to hear about the challenge…" at bounding box center [597, 445] width 433 height 54
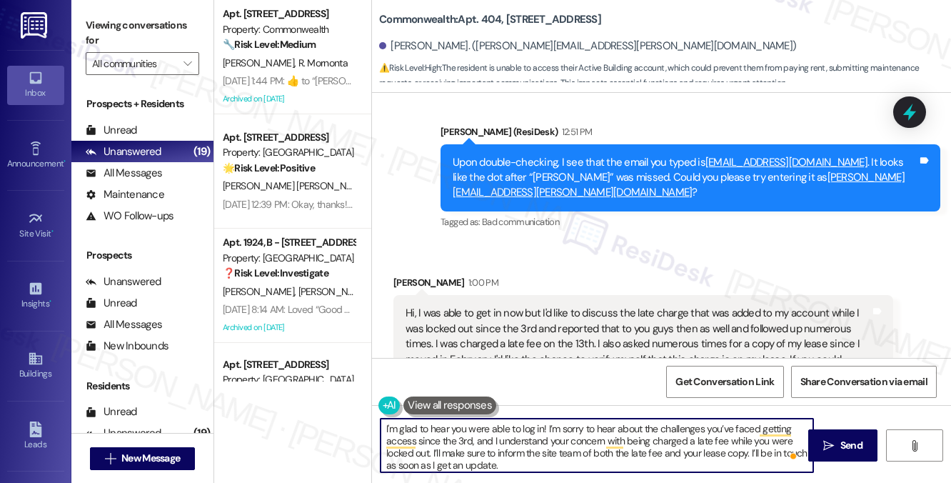
click at [476, 442] on textarea "I'm glad to hear you were able to log in! I’m sorry to hear about the challenge…" at bounding box center [597, 445] width 433 height 54
click at [555, 451] on textarea "I'm glad to hear you were able to log in! I’m sorry to hear about the challenge…" at bounding box center [597, 445] width 433 height 54
drag, startPoint x: 548, startPoint y: 466, endPoint x: 484, endPoint y: 453, distance: 65.5
click at [484, 453] on textarea "I'm glad to hear you were able to log in! I’m sorry to hear about the challenge…" at bounding box center [597, 445] width 433 height 54
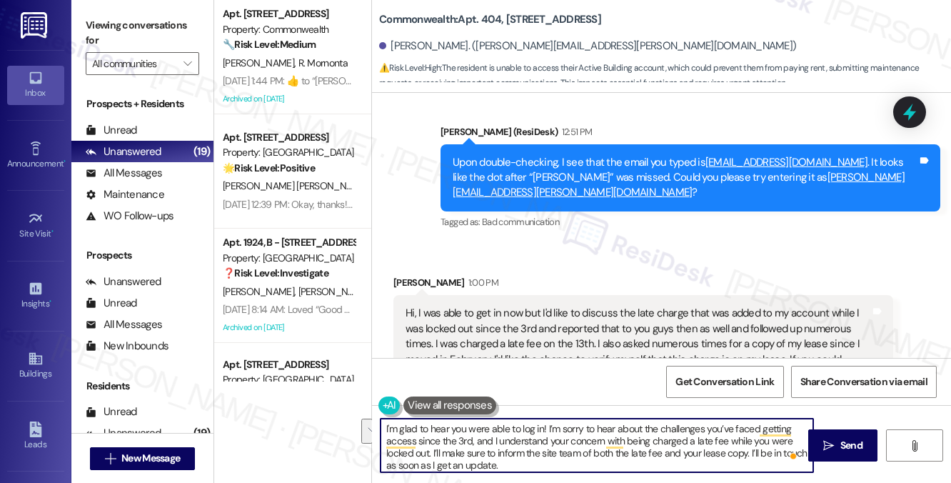
click at [484, 453] on textarea "I'm glad to hear you were able to log in! I’m sorry to hear about the challenge…" at bounding box center [597, 445] width 433 height 54
drag, startPoint x: 553, startPoint y: 468, endPoint x: 664, endPoint y: 440, distance: 114.8
click at [664, 440] on textarea "I'm glad to hear you were able to log in! I’m sorry to hear about the challenge…" at bounding box center [597, 445] width 433 height 54
drag, startPoint x: 711, startPoint y: 453, endPoint x: 698, endPoint y: 453, distance: 12.1
click at [711, 453] on textarea "I'm glad to hear you were able to log in! I’m sorry to hear about the challenge…" at bounding box center [597, 445] width 433 height 54
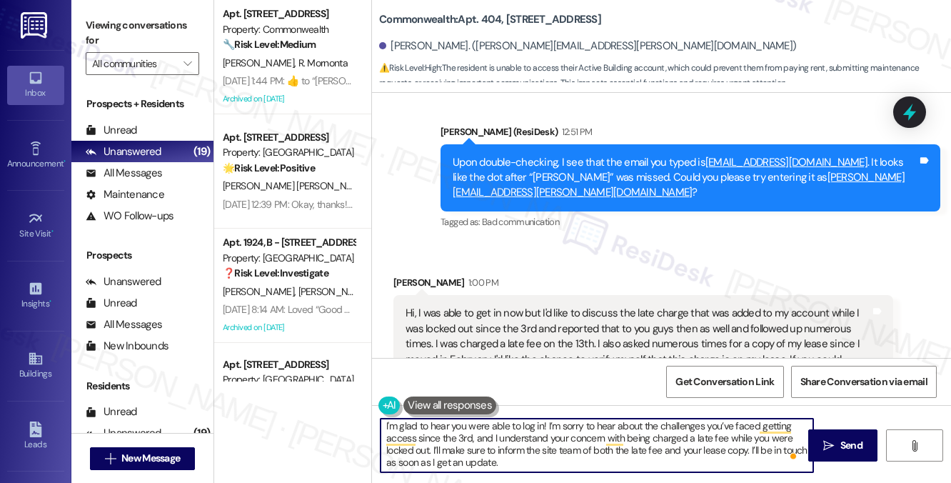
scroll to position [3, 0]
drag, startPoint x: 751, startPoint y: 453, endPoint x: 763, endPoint y: 462, distance: 15.3
click at [763, 462] on textarea "I'm glad to hear you were able to log in! I’m sorry to hear about the challenge…" at bounding box center [597, 445] width 433 height 54
click at [436, 462] on textarea "I'm glad to hear you were able to log in! I’m sorry to hear about the challenge…" at bounding box center [597, 445] width 433 height 54
click at [573, 433] on textarea "I'm glad to hear you were able to log in! I’m sorry to hear about the challenge…" at bounding box center [597, 445] width 433 height 54
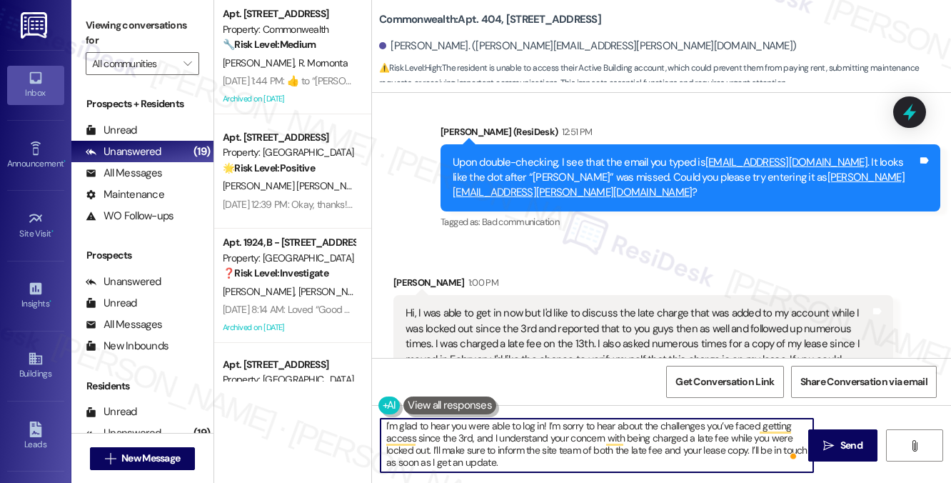
click at [573, 433] on textarea "I'm glad to hear you were able to log in! I’m sorry to hear about the challenge…" at bounding box center [597, 445] width 433 height 54
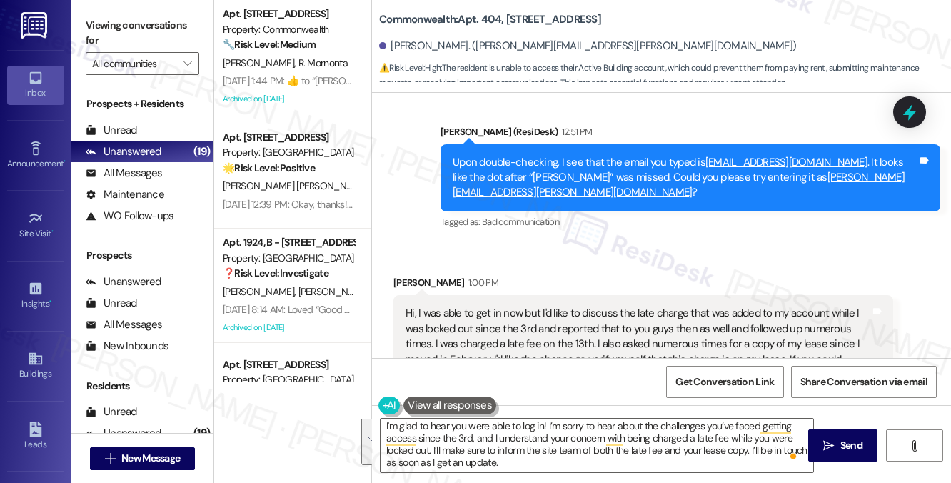
click at [120, 20] on label "Viewing conversations for" at bounding box center [143, 33] width 114 height 38
drag, startPoint x: 156, startPoint y: 18, endPoint x: 169, endPoint y: 29, distance: 16.7
click at [156, 18] on label "Viewing conversations for" at bounding box center [143, 33] width 114 height 38
click at [489, 441] on textarea "I'm glad to hear you were able to log in! I’m sorry to hear about the challenge…" at bounding box center [597, 445] width 433 height 54
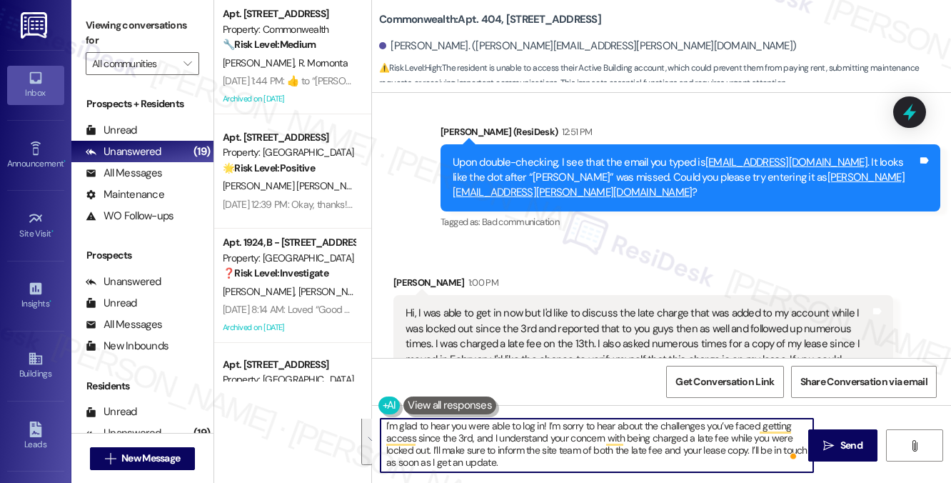
paste textarea "’m glad you were able to log in! I’m really sorry you had such a tough time get…"
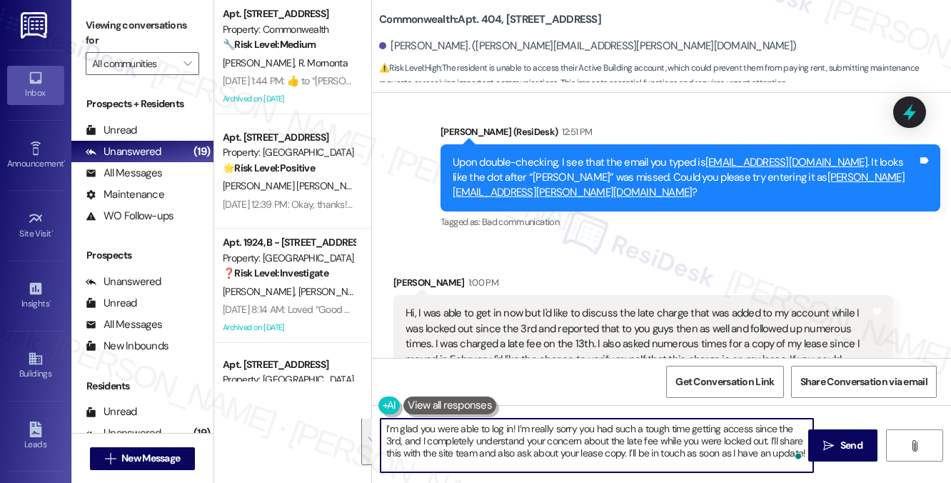
scroll to position [0, 0]
click at [406, 442] on textarea "I’m glad you were able to log in! I’m sorry you had such a tough time getting a…" at bounding box center [597, 445] width 433 height 54
click at [634, 446] on textarea "I’m glad you were able to log in! I’m sorry you had such a tough time getting a…" at bounding box center [597, 445] width 433 height 54
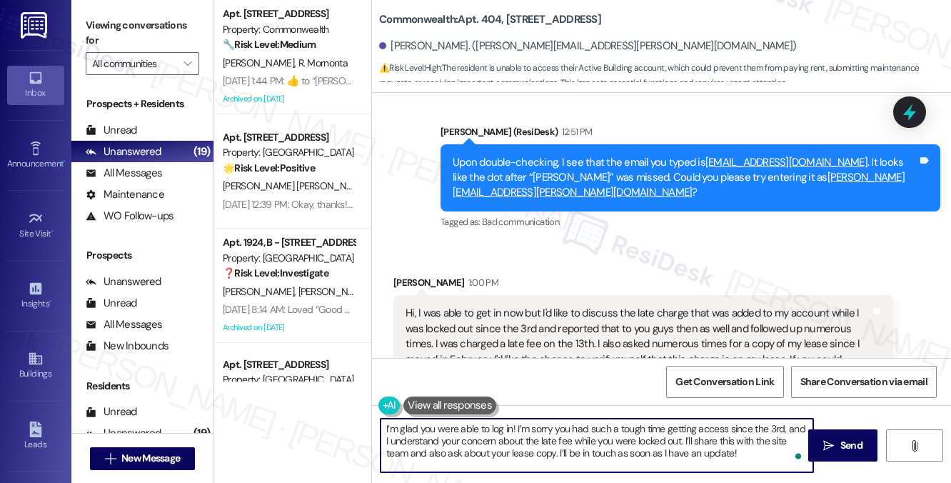
click at [748, 448] on textarea "I’m glad you were able to log in! I’m sorry you had such a tough time getting a…" at bounding box center [597, 445] width 433 height 54
drag, startPoint x: 747, startPoint y: 462, endPoint x: 824, endPoint y: 443, distance: 79.5
click at [747, 462] on textarea "I’m glad you were able to log in! I’m sorry you had such a tough time getting a…" at bounding box center [597, 445] width 433 height 54
drag, startPoint x: 728, startPoint y: 456, endPoint x: 533, endPoint y: 459, distance: 195.0
click at [533, 459] on textarea "I’m glad you were able to log in! I’m sorry you had such a tough time getting a…" at bounding box center [597, 445] width 433 height 54
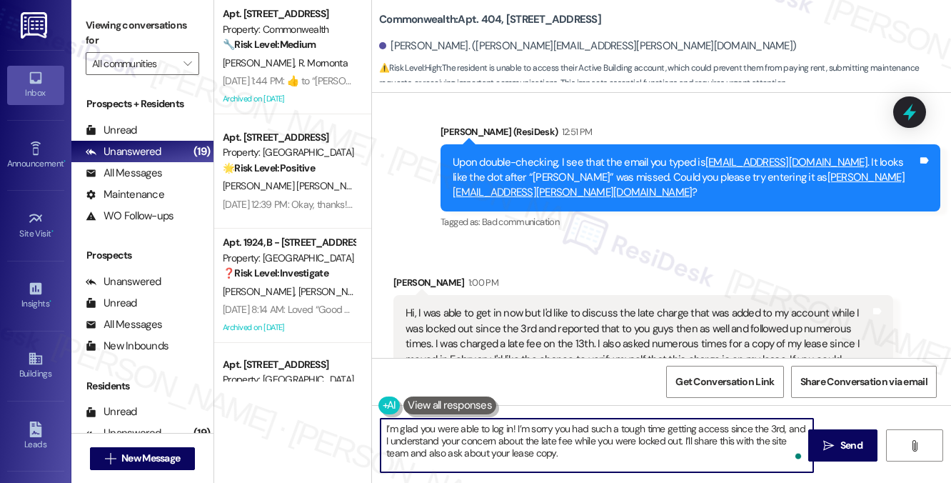
click at [544, 459] on textarea "I’m glad you were able to log in! I’m sorry you had such a tough time getting a…" at bounding box center [597, 445] width 433 height 54
click at [561, 448] on textarea "I’m glad you were able to log in! I’m sorry you had such a tough time getting a…" at bounding box center [597, 445] width 433 height 54
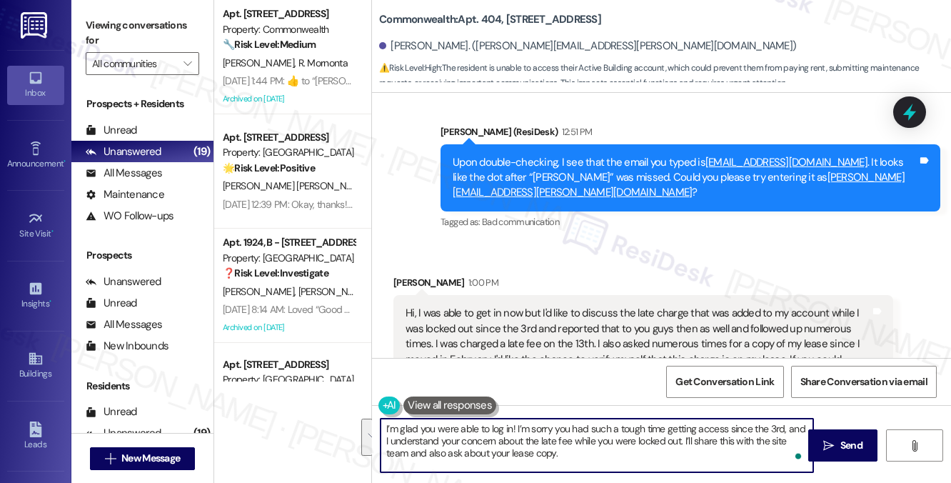
click at [561, 455] on textarea "I’m glad you were able to log in! I’m sorry you had such a tough time getting a…" at bounding box center [597, 445] width 433 height 54
type textarea "I’m glad you were able to log in! I’m sorry you had such a tough time getting a…"
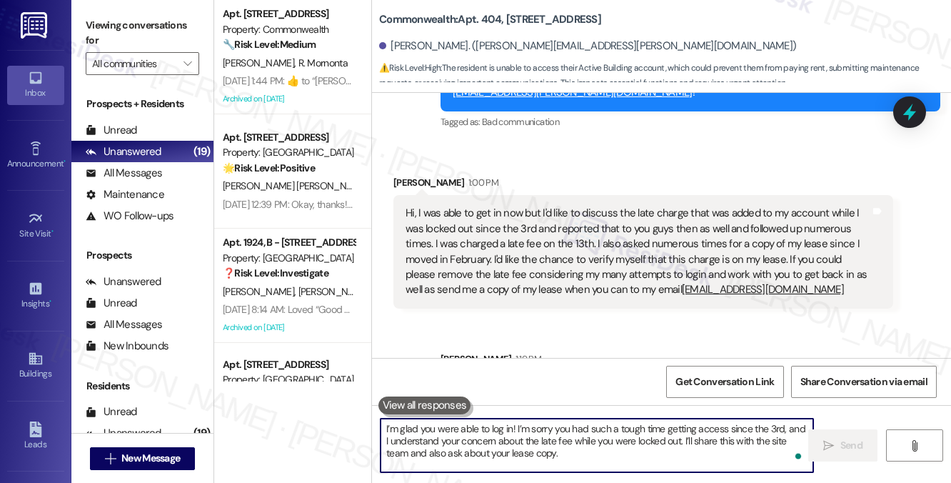
scroll to position [12925, 0]
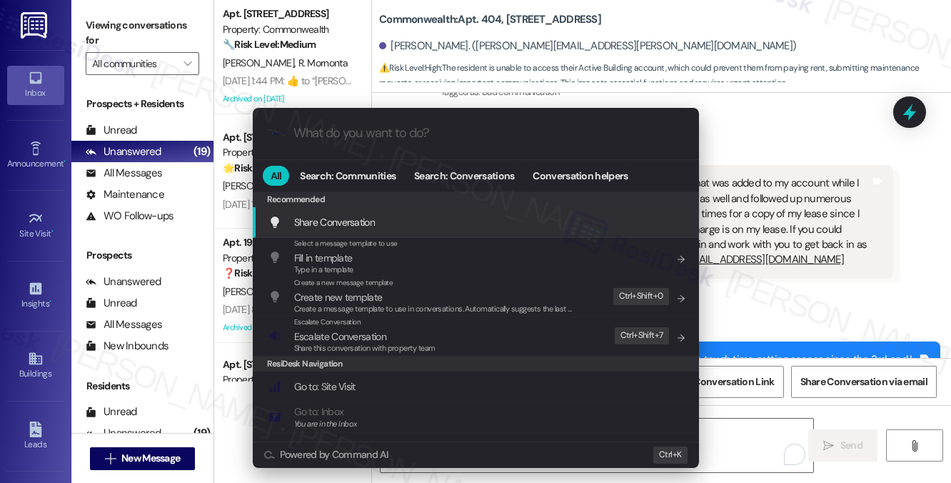
click at [860, 202] on div ".cls-1{fill:#0a055f;}.cls-2{fill:#0cc4c4;} resideskLogoBlueOrange All Search: C…" at bounding box center [475, 241] width 951 height 483
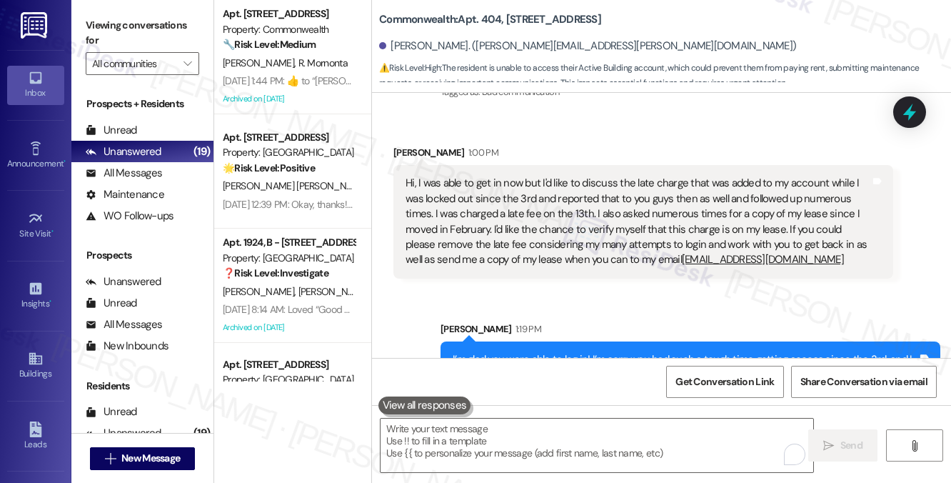
click at [633, 289] on div "Sent via SMS [PERSON_NAME] 1:19 PM I’m glad you were able to log in! I’m sorry …" at bounding box center [661, 354] width 579 height 130
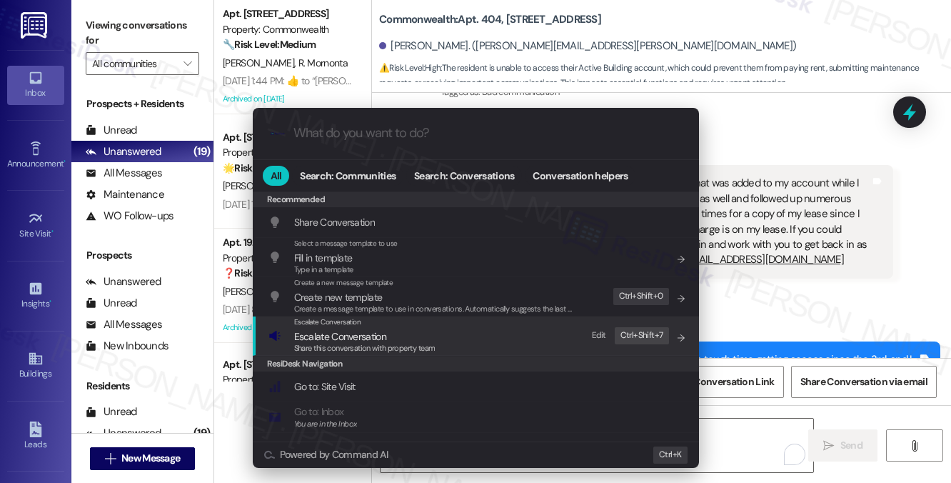
click at [452, 343] on div "Escalate Conversation Escalate Conversation Share this conversation with proper…" at bounding box center [478, 335] width 418 height 39
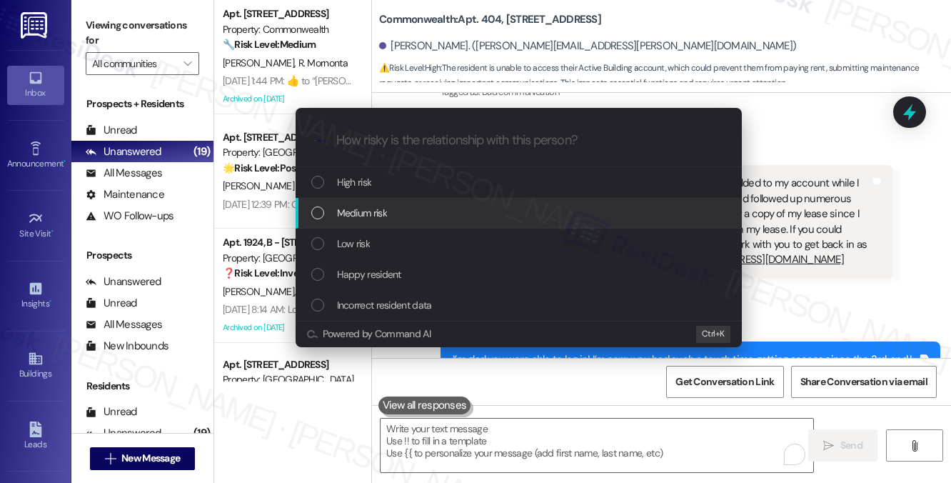
click at [355, 199] on div "Medium risk" at bounding box center [519, 213] width 446 height 31
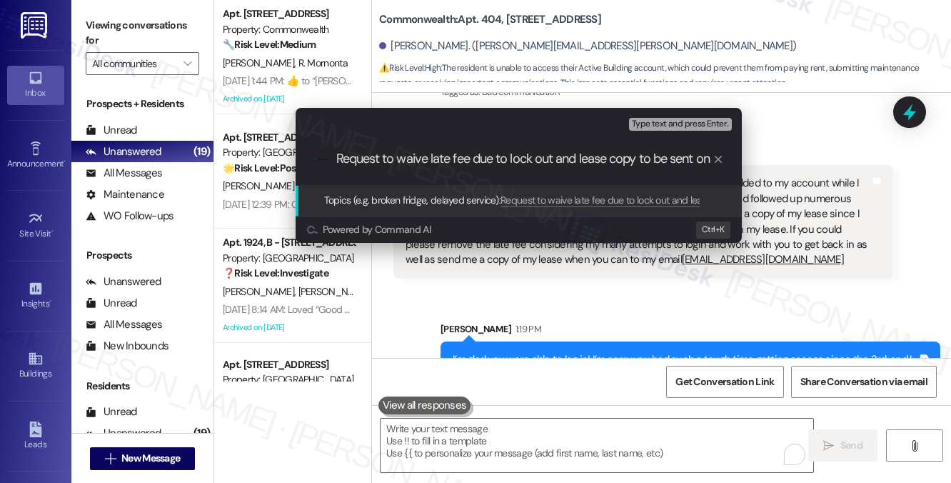
scroll to position [0, 0]
type input "Request to waive late fee due to lock out and lease copy to be sent on email"
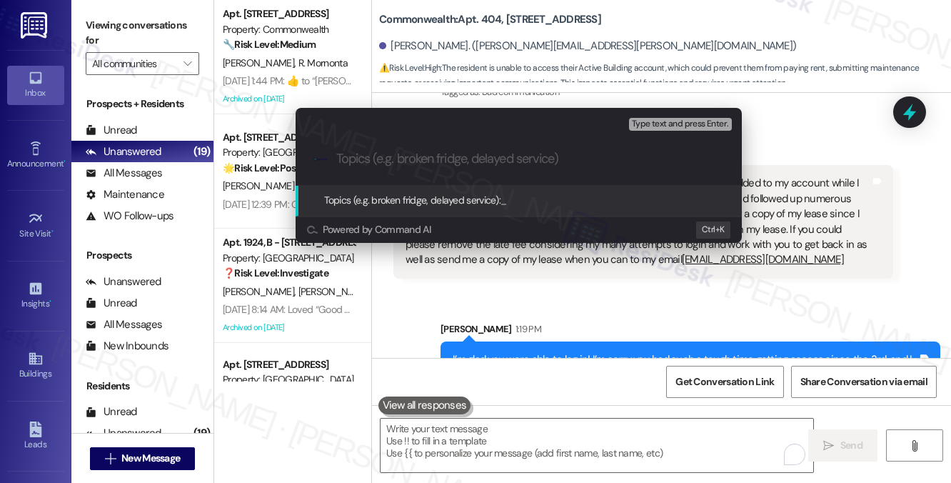
click at [146, 31] on div "Escalate Conversation Medium risk Topics (e.g. broken fridge, delayed service) …" at bounding box center [475, 241] width 951 height 483
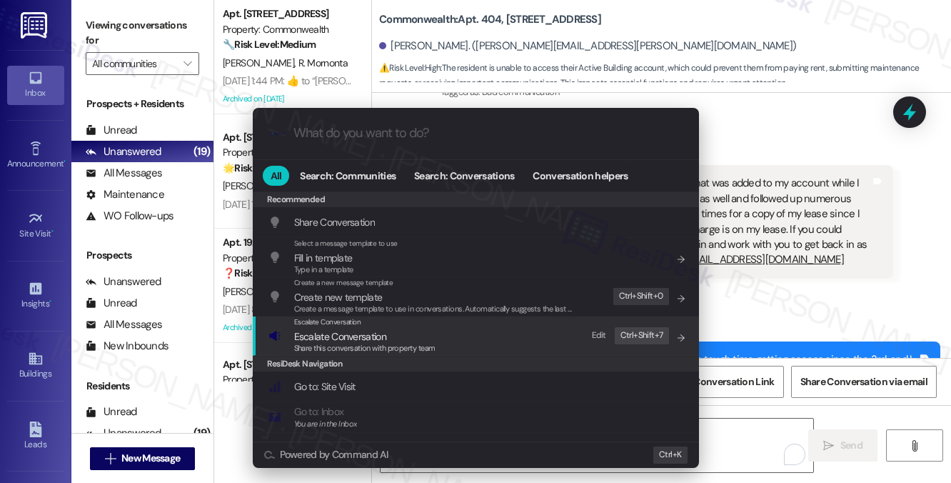
click at [421, 338] on span "Escalate Conversation" at bounding box center [364, 337] width 141 height 16
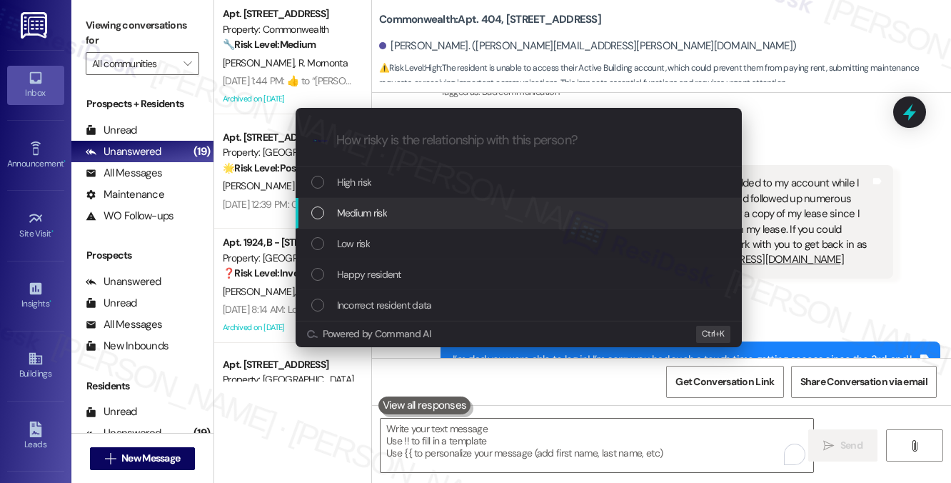
click at [377, 211] on span "Medium risk" at bounding box center [362, 213] width 50 height 16
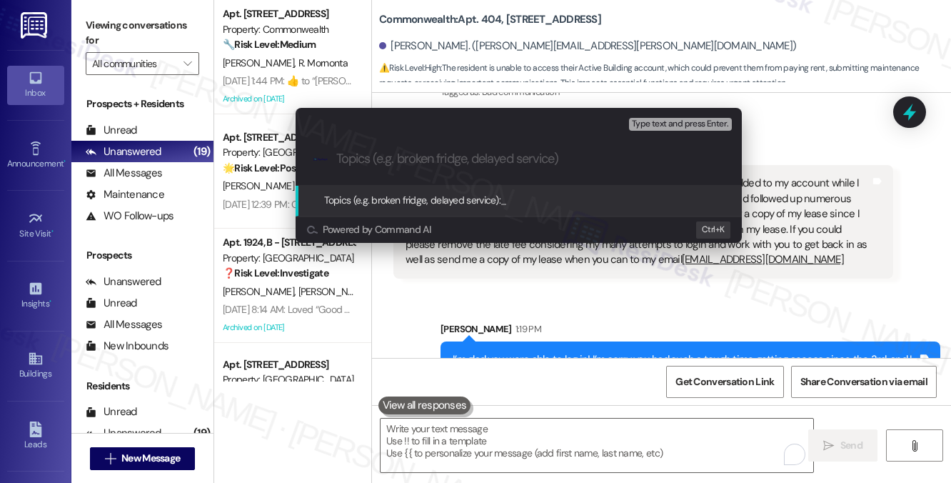
paste input "Request to Waive Late Fee and Send Lease Copy via Email"
type input "Request to Waive Late Fee and Send Lease Copy via Email"
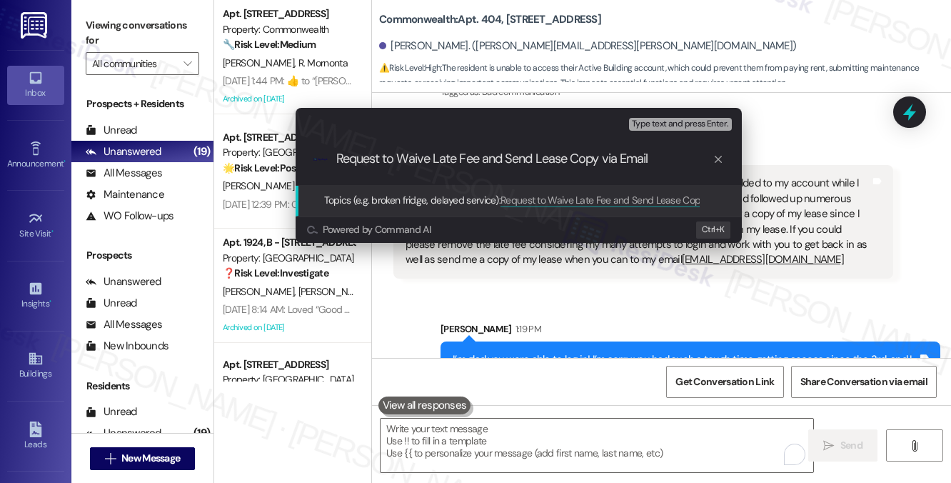
click at [434, 162] on input "Request to Waive Late Fee and Send Lease Copy via Email" at bounding box center [524, 158] width 376 height 15
click at [536, 161] on input "Request to Waive Late Fee and Send Lease Copy via Email" at bounding box center [524, 158] width 376 height 15
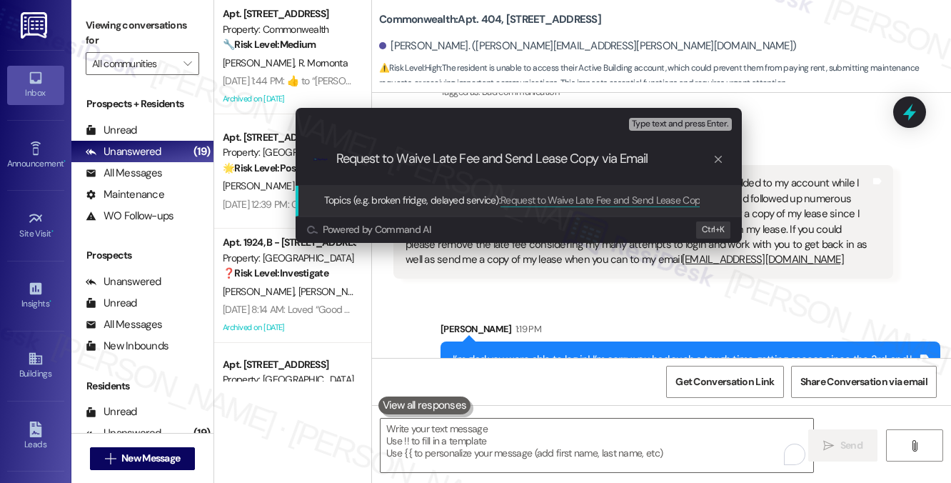
click at [536, 161] on input "Request to Waive Late Fee and Send Lease Copy via Email" at bounding box center [524, 158] width 376 height 15
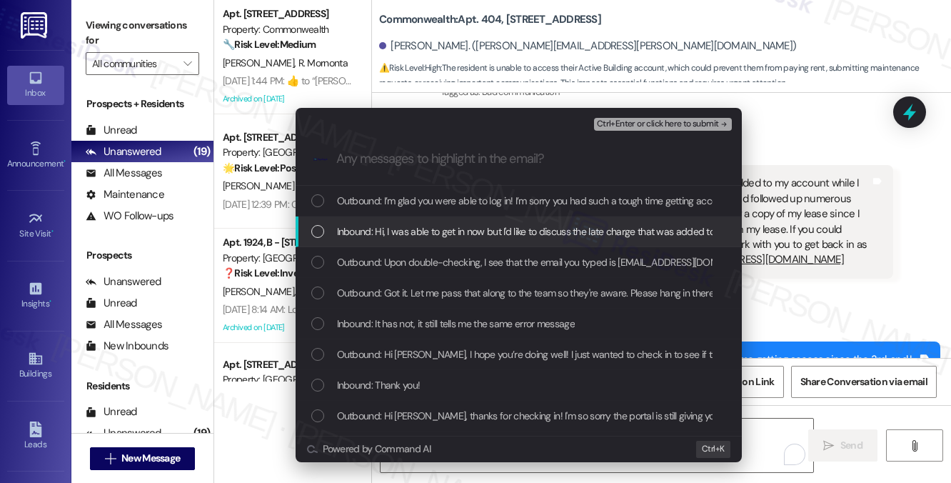
click at [485, 219] on div "Inbound: Hi, I was able to get in now but I'd like to discuss the late charge t…" at bounding box center [519, 231] width 446 height 31
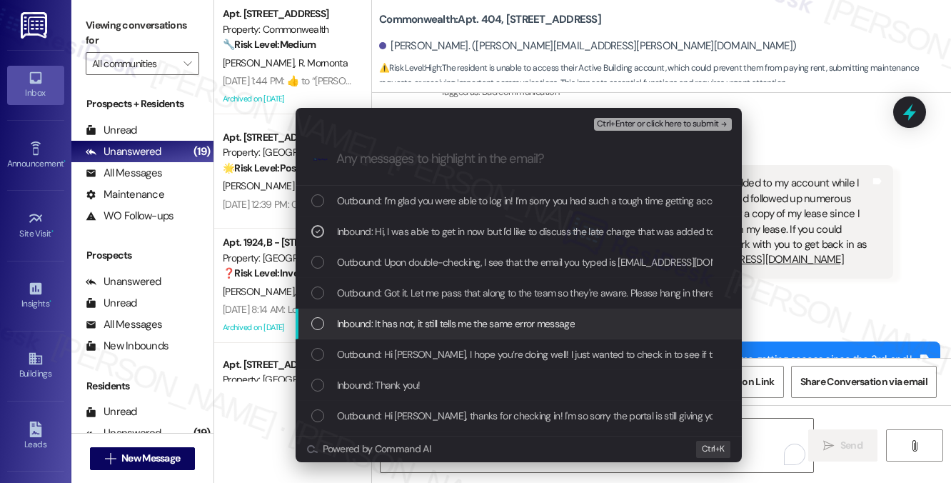
click at [444, 325] on span "Inbound: It has not, it still tells me the same error message" at bounding box center [456, 324] width 238 height 16
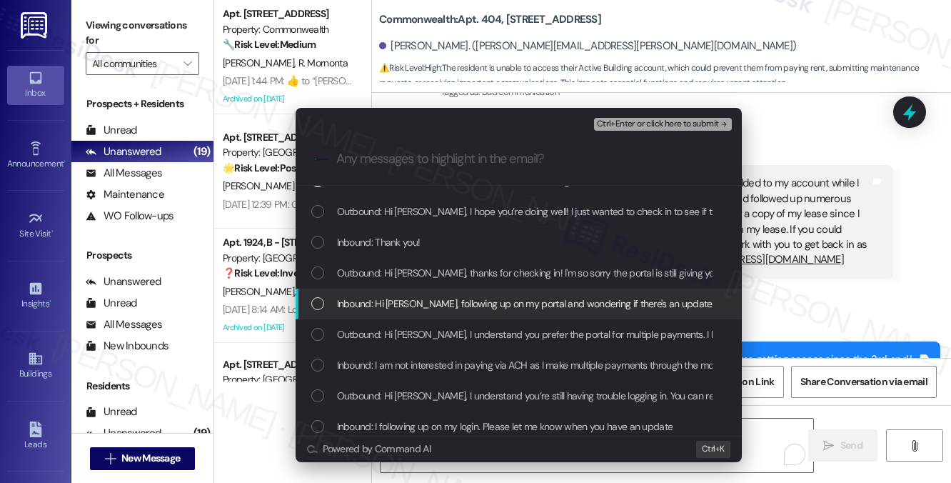
click at [425, 309] on span "Inbound: Hi [PERSON_NAME], following up on my portal and wondering if there's a…" at bounding box center [525, 304] width 376 height 16
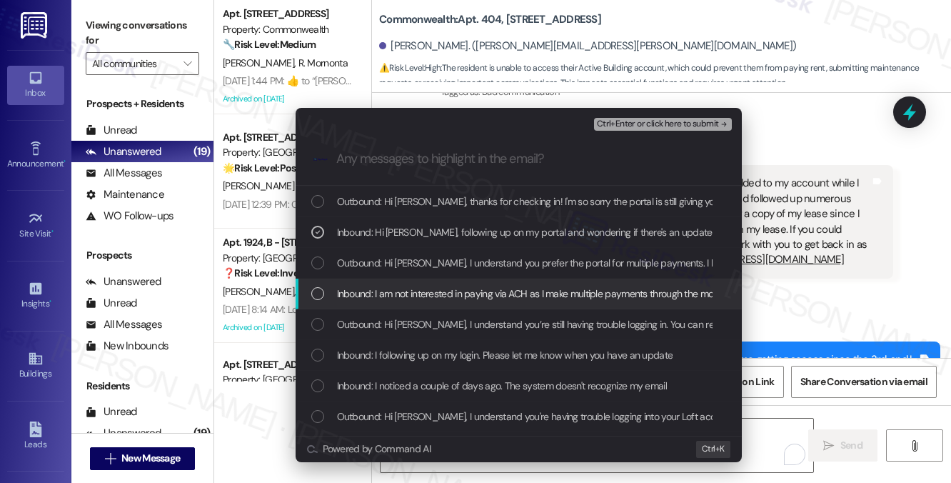
click at [426, 298] on span "Inbound: I am not interested in paying via ACH as I make multiple payments thro…" at bounding box center [747, 294] width 821 height 16
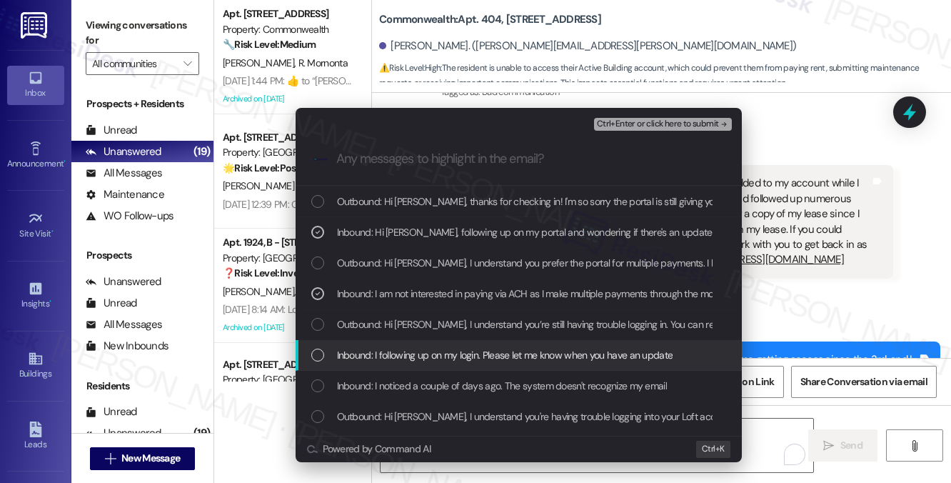
click at [435, 354] on span "Inbound: I following up on my login. Please let me know when you have an update" at bounding box center [505, 355] width 336 height 16
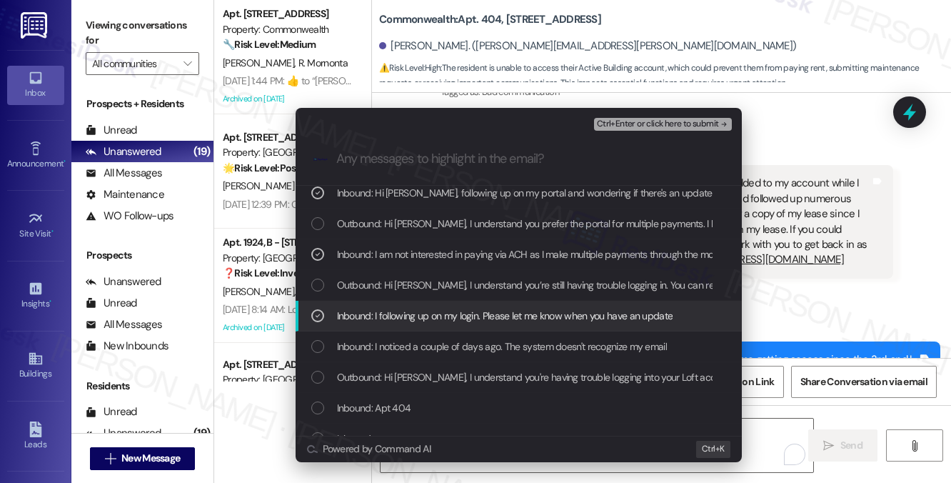
scroll to position [286, 0]
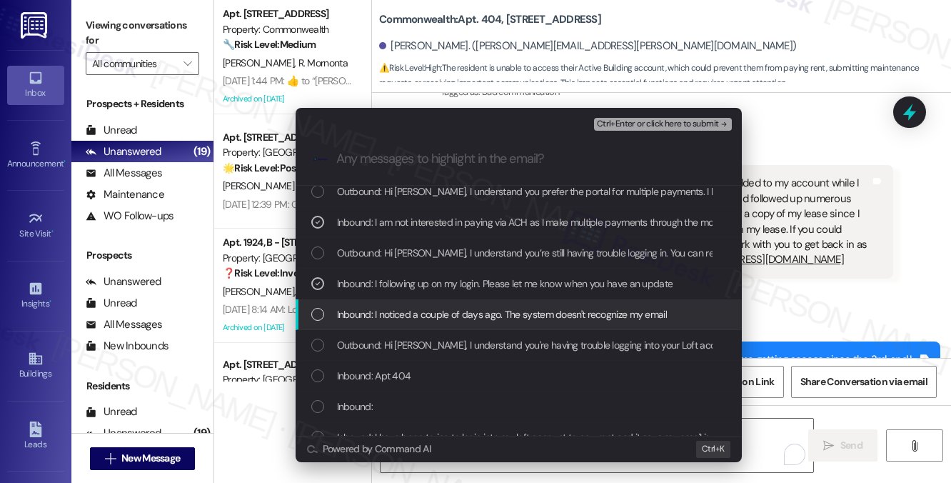
drag, startPoint x: 436, startPoint y: 338, endPoint x: 433, endPoint y: 305, distance: 32.9
drag, startPoint x: 433, startPoint y: 305, endPoint x: 394, endPoint y: 315, distance: 40.5
drag, startPoint x: 394, startPoint y: 315, endPoint x: 366, endPoint y: 311, distance: 28.9
drag, startPoint x: 356, startPoint y: 309, endPoint x: 311, endPoint y: 312, distance: 45.1
click at [311, 312] on div "List of options" at bounding box center [317, 314] width 13 height 13
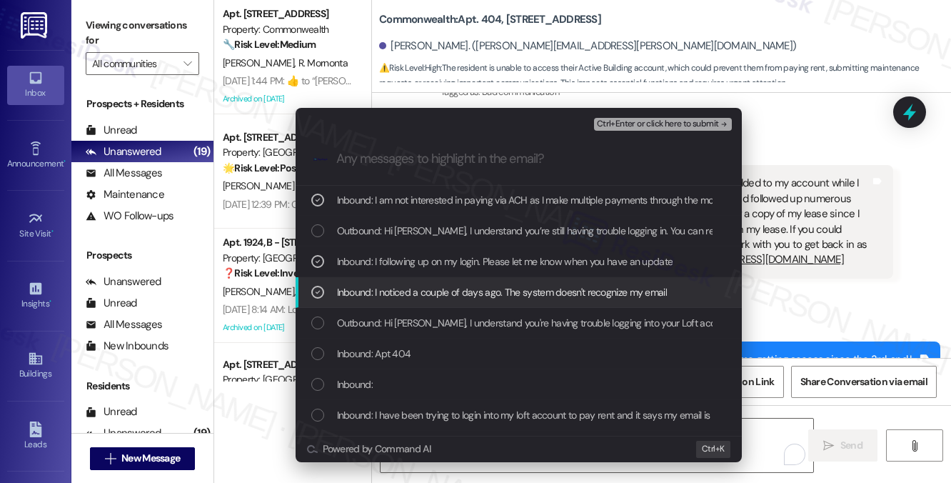
scroll to position [571, 0]
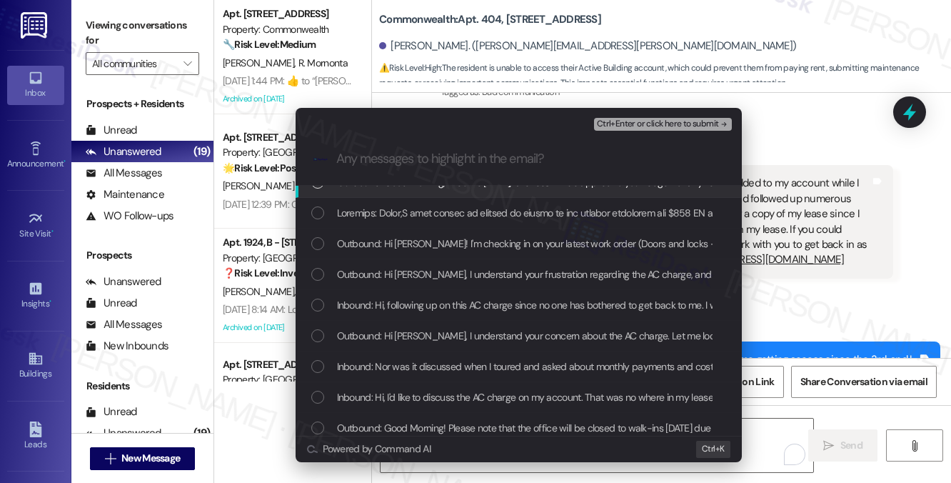
click at [666, 125] on span "Ctrl+Enter or click here to submit" at bounding box center [658, 124] width 122 height 10
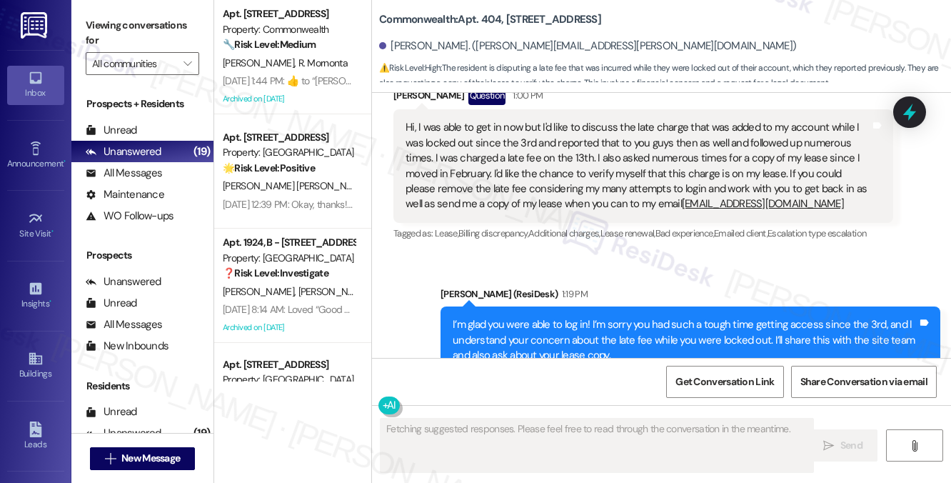
scroll to position [12985, 0]
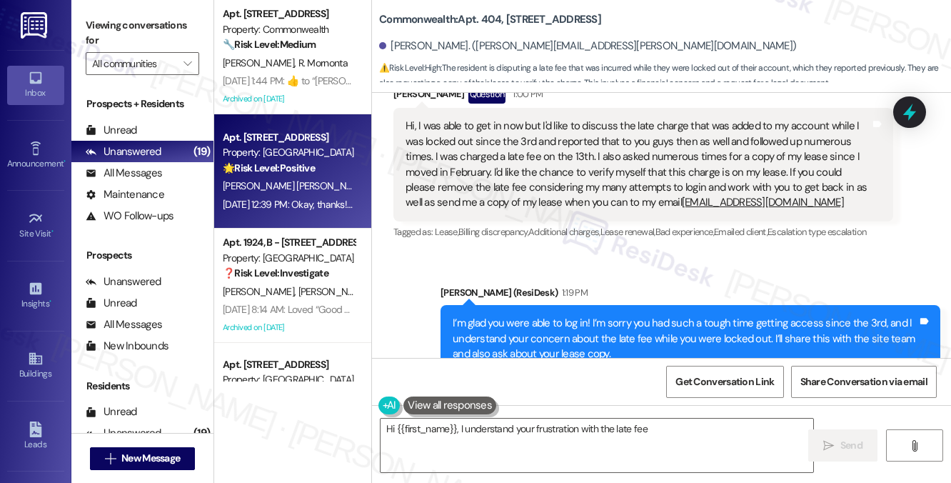
type textarea "Hi {{first_name}}, I understand your frustration with the late fee and"
click at [297, 159] on div "Property: [GEOGRAPHIC_DATA]" at bounding box center [289, 152] width 132 height 15
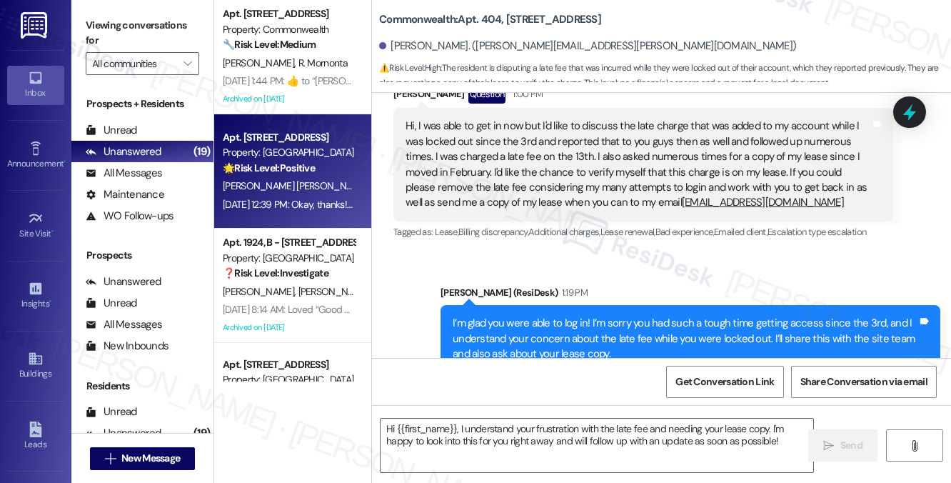
type textarea "Fetching suggested responses. Please feel free to read through the conversation…"
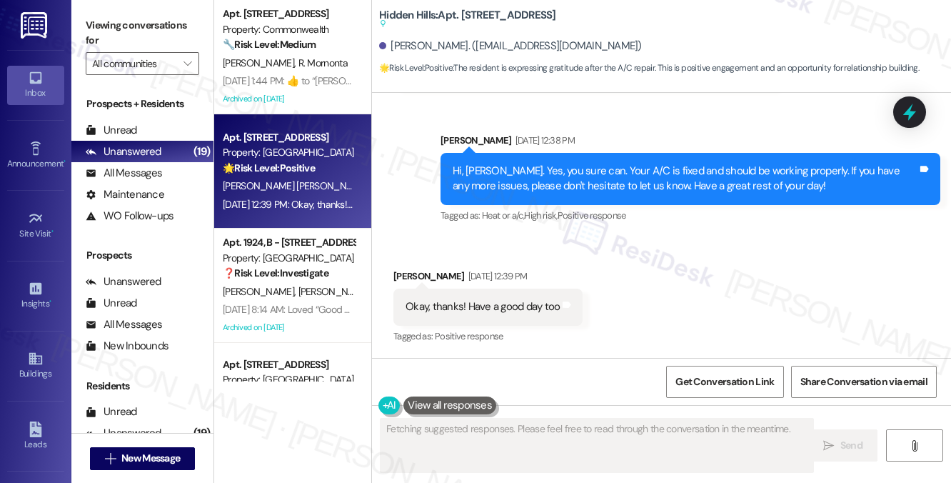
scroll to position [253, 0]
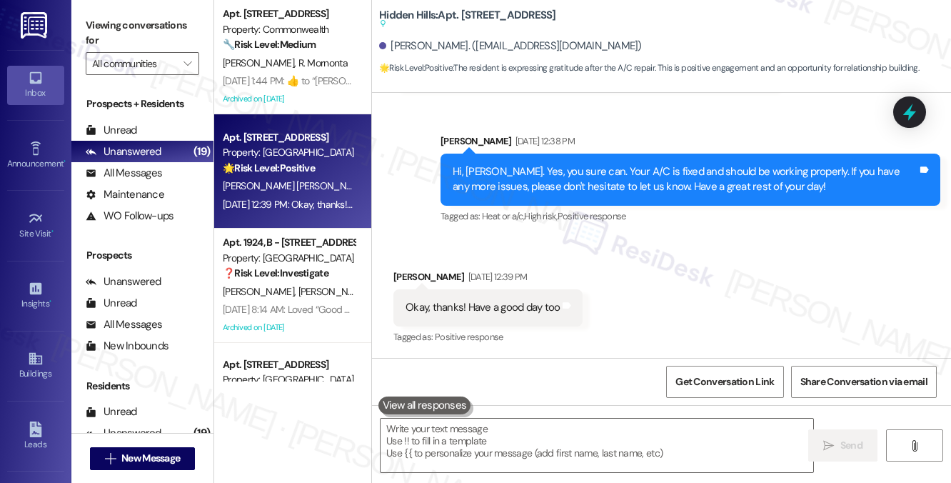
click at [510, 301] on div "Okay, thanks! Have a good day too" at bounding box center [483, 307] width 154 height 15
click at [556, 438] on textarea at bounding box center [597, 445] width 433 height 54
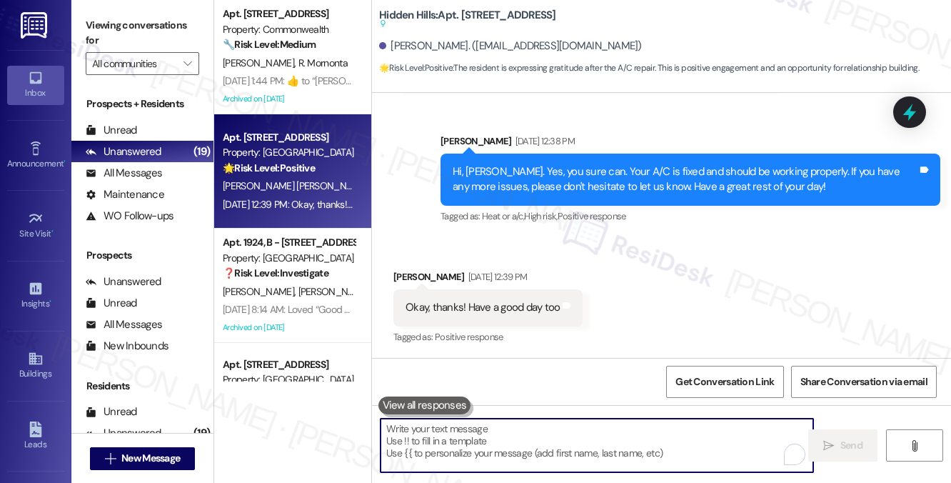
click at [441, 402] on button at bounding box center [424, 405] width 93 height 18
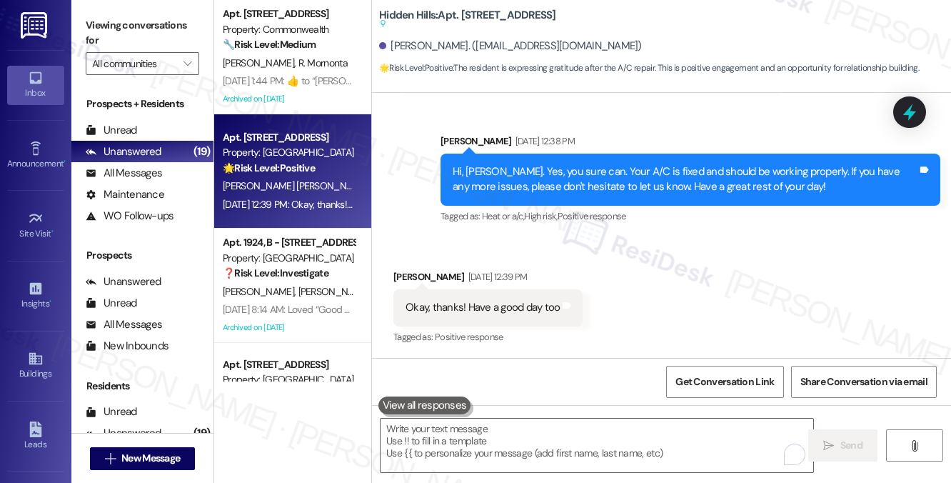
click at [408, 403] on button at bounding box center [424, 405] width 93 height 18
click at [471, 445] on textarea "To enrich screen reader interactions, please activate Accessibility in Grammarl…" at bounding box center [597, 445] width 433 height 54
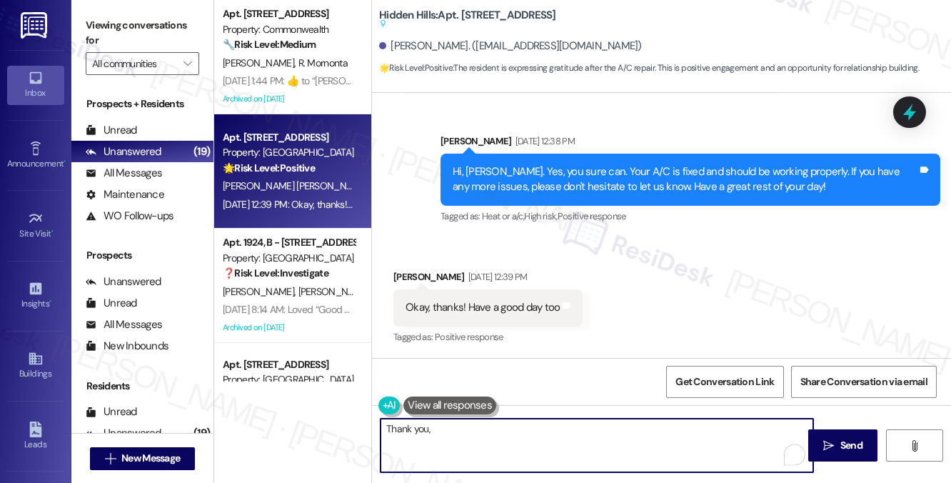
click at [404, 269] on div "[PERSON_NAME] [DATE] 12:39 PM" at bounding box center [487, 279] width 189 height 20
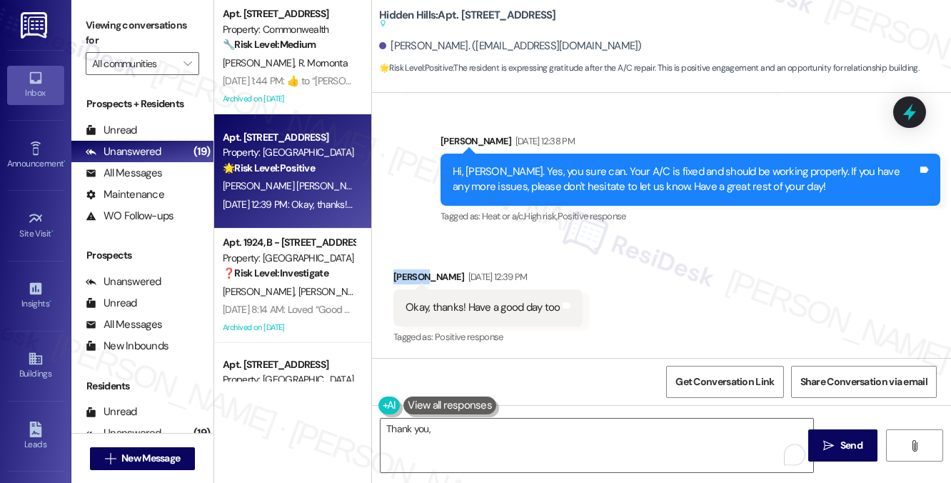
click at [404, 269] on div "[PERSON_NAME] [DATE] 12:39 PM" at bounding box center [487, 279] width 189 height 20
copy div "[PERSON_NAME]"
click at [444, 434] on textarea "Thank you," at bounding box center [597, 445] width 433 height 54
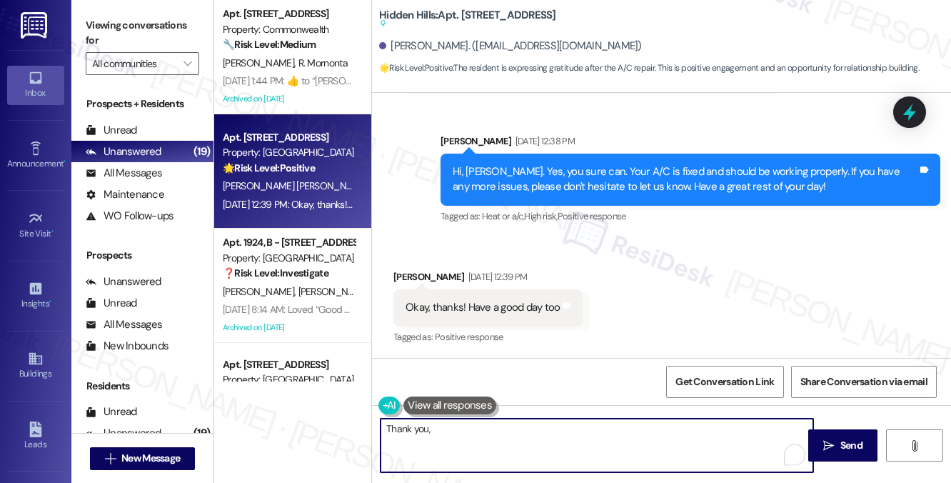
paste textarea "[PERSON_NAME]"
type textarea "Thank you, [PERSON_NAME]!"
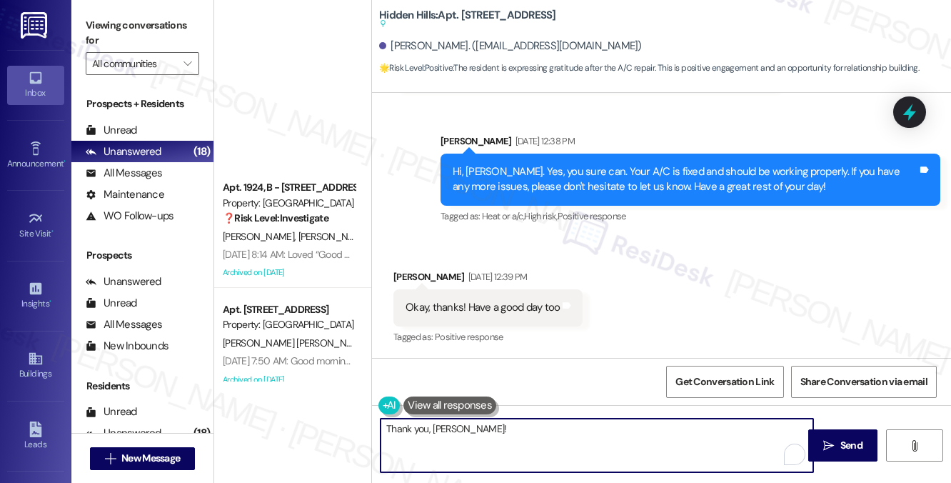
scroll to position [0, 0]
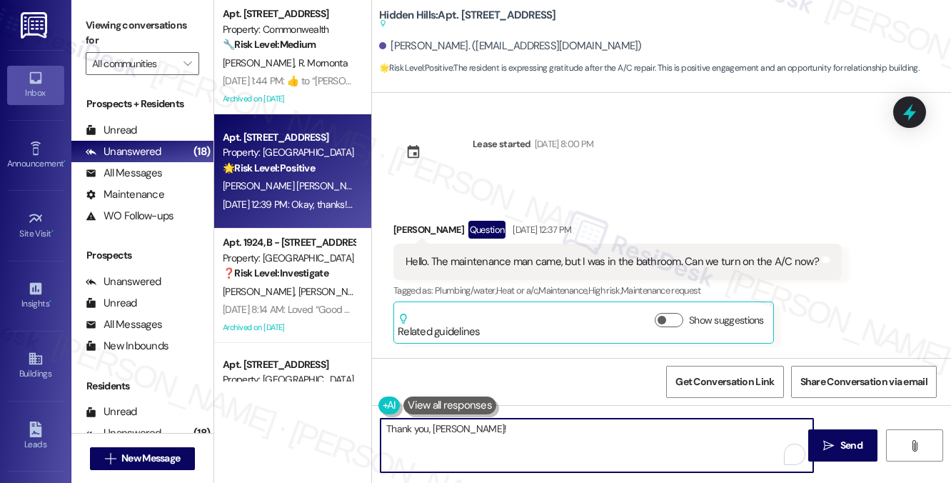
scroll to position [253, 0]
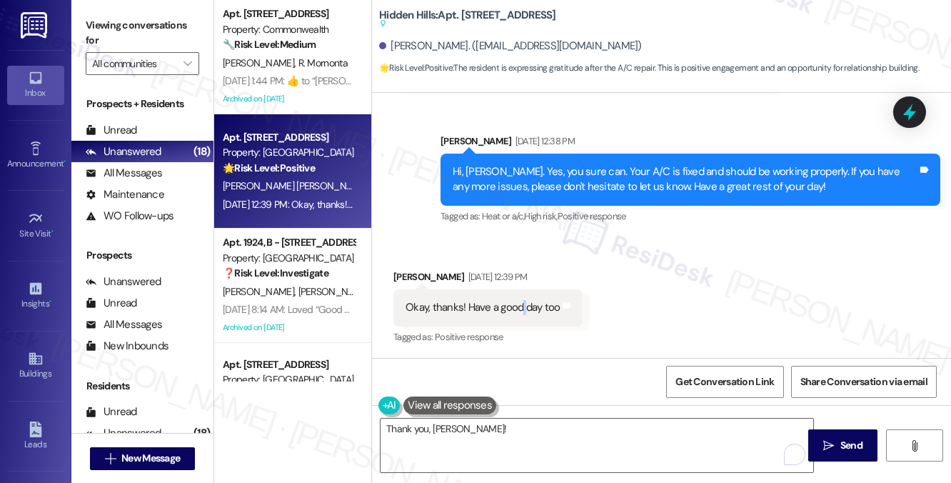
click at [521, 298] on div "Okay, thanks! Have a good day too Tags and notes" at bounding box center [487, 307] width 189 height 36
